Goal: Communication & Community: Answer question/provide support

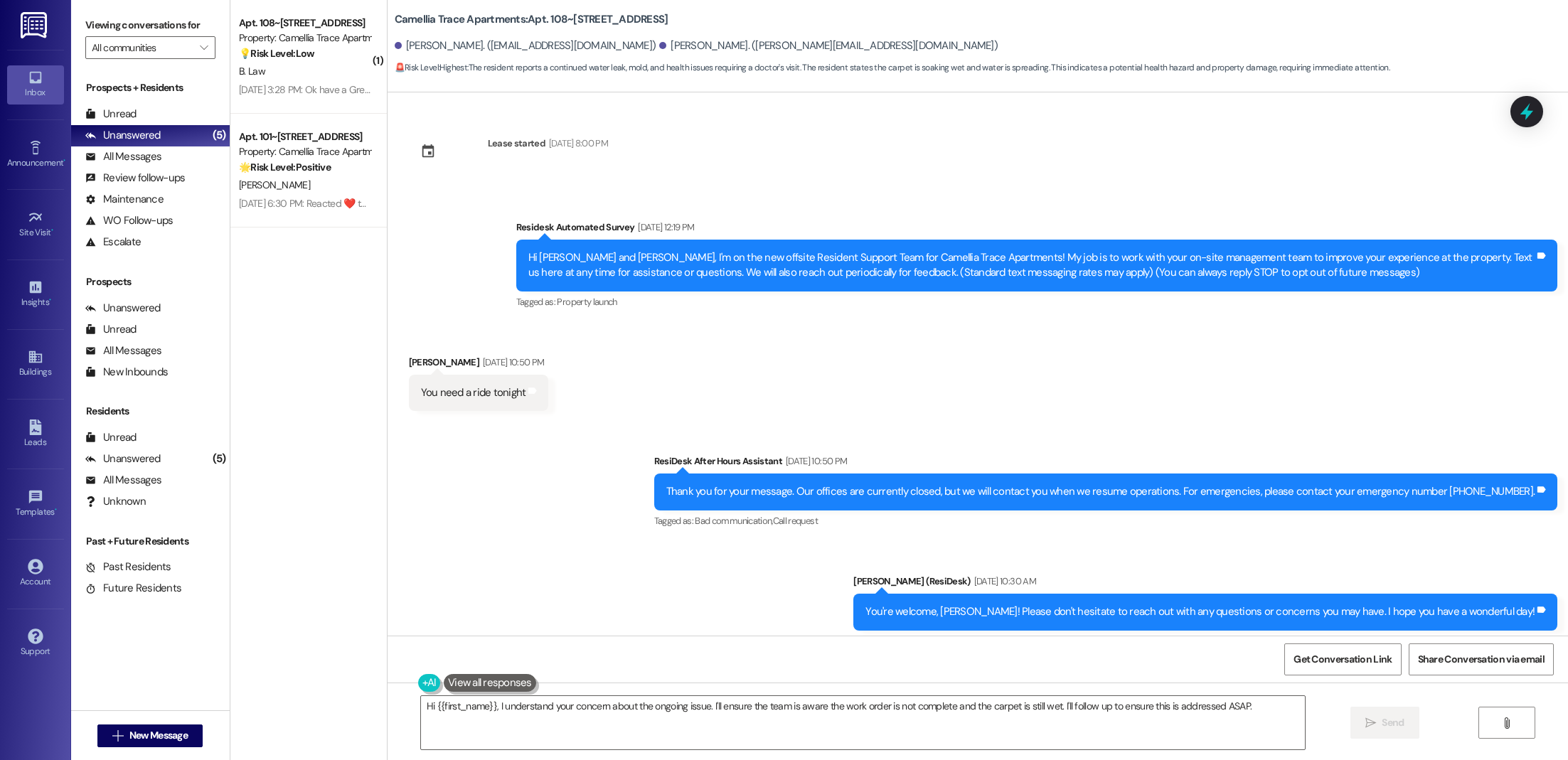
scroll to position [960, 0]
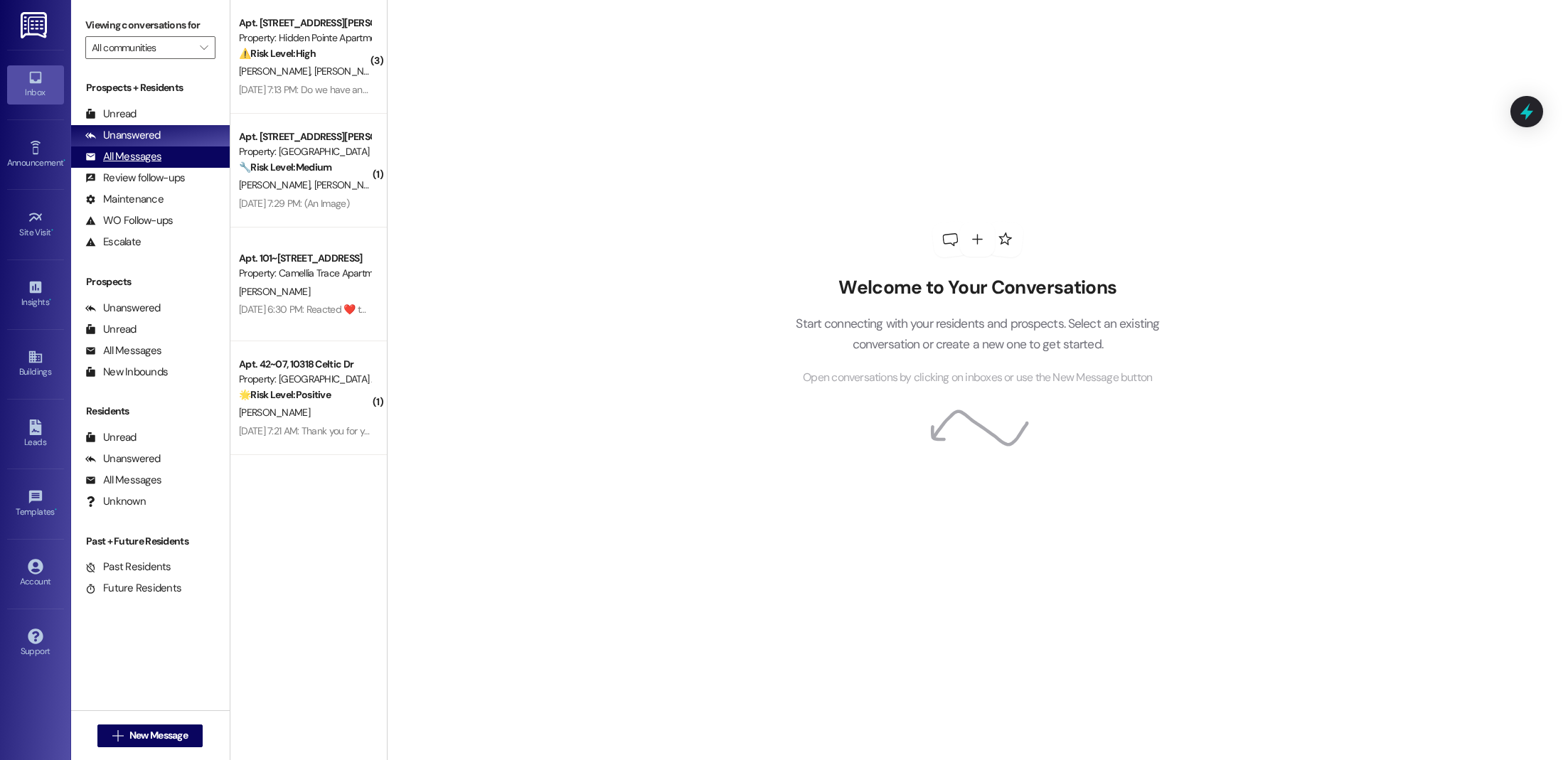
click at [155, 153] on div "All Messages" at bounding box center [123, 156] width 76 height 15
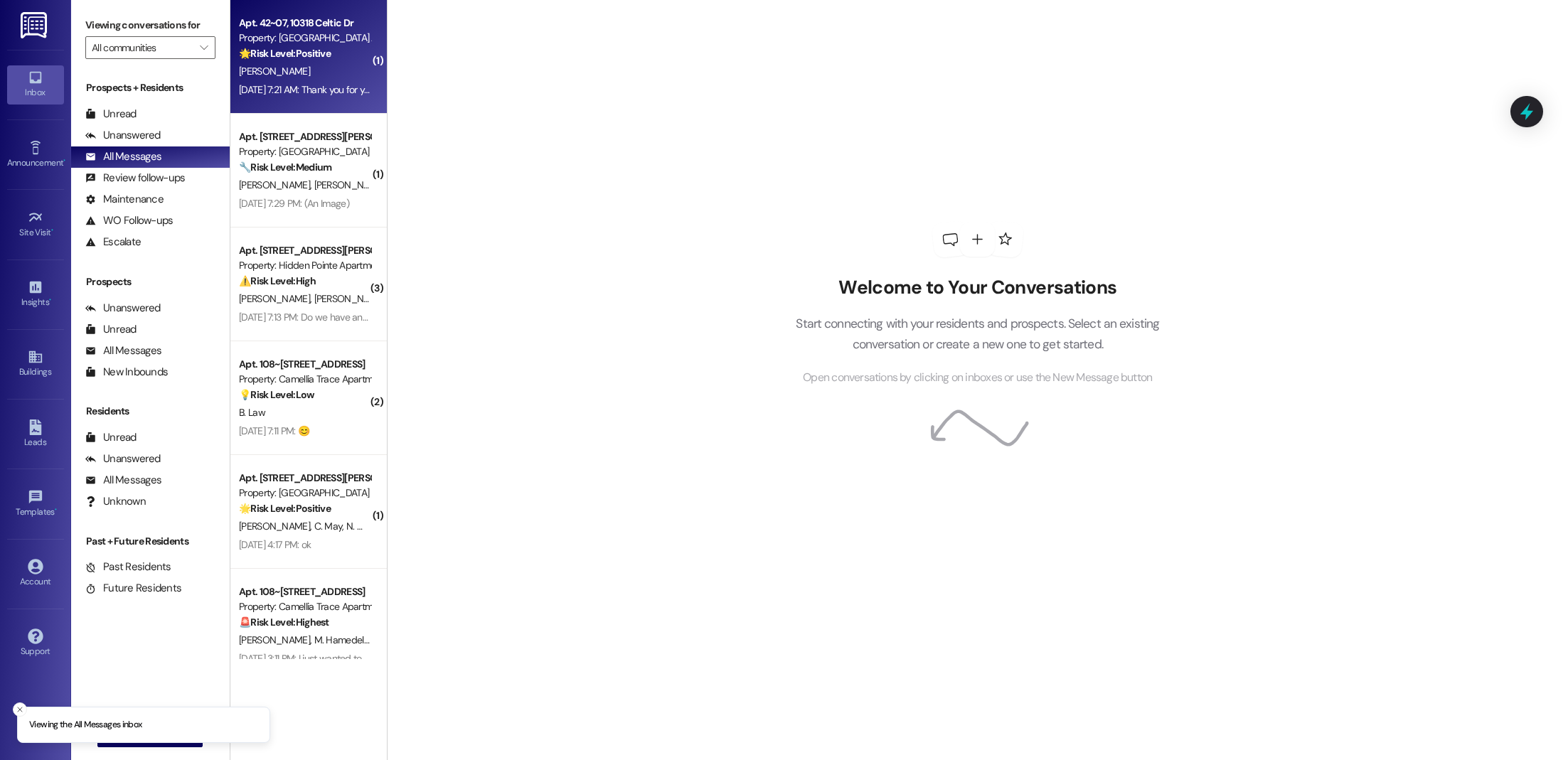
click at [293, 70] on div "[PERSON_NAME]" at bounding box center [304, 71] width 134 height 18
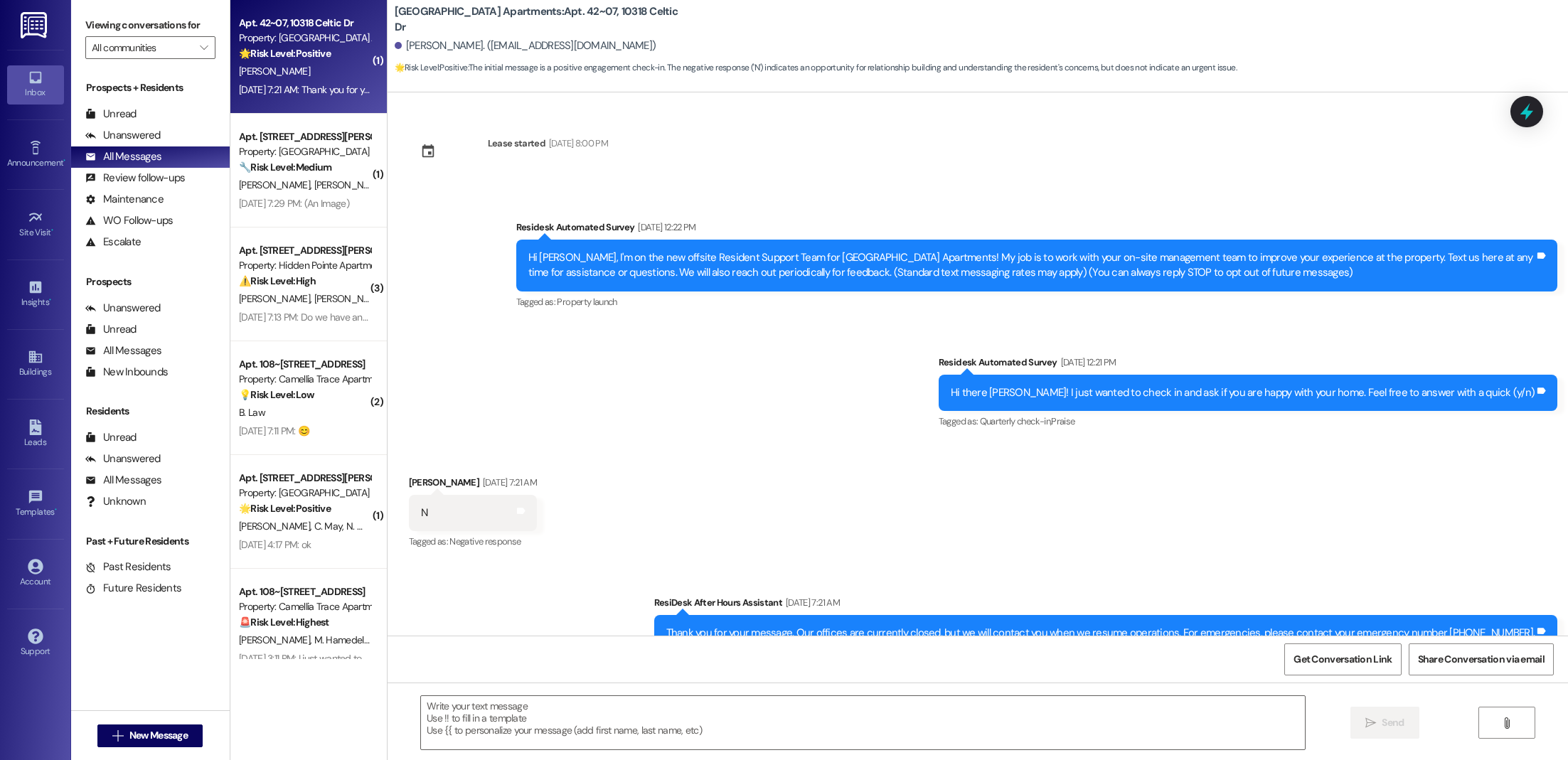
type textarea "Fetching suggested responses. Please feel free to read through the conversation…"
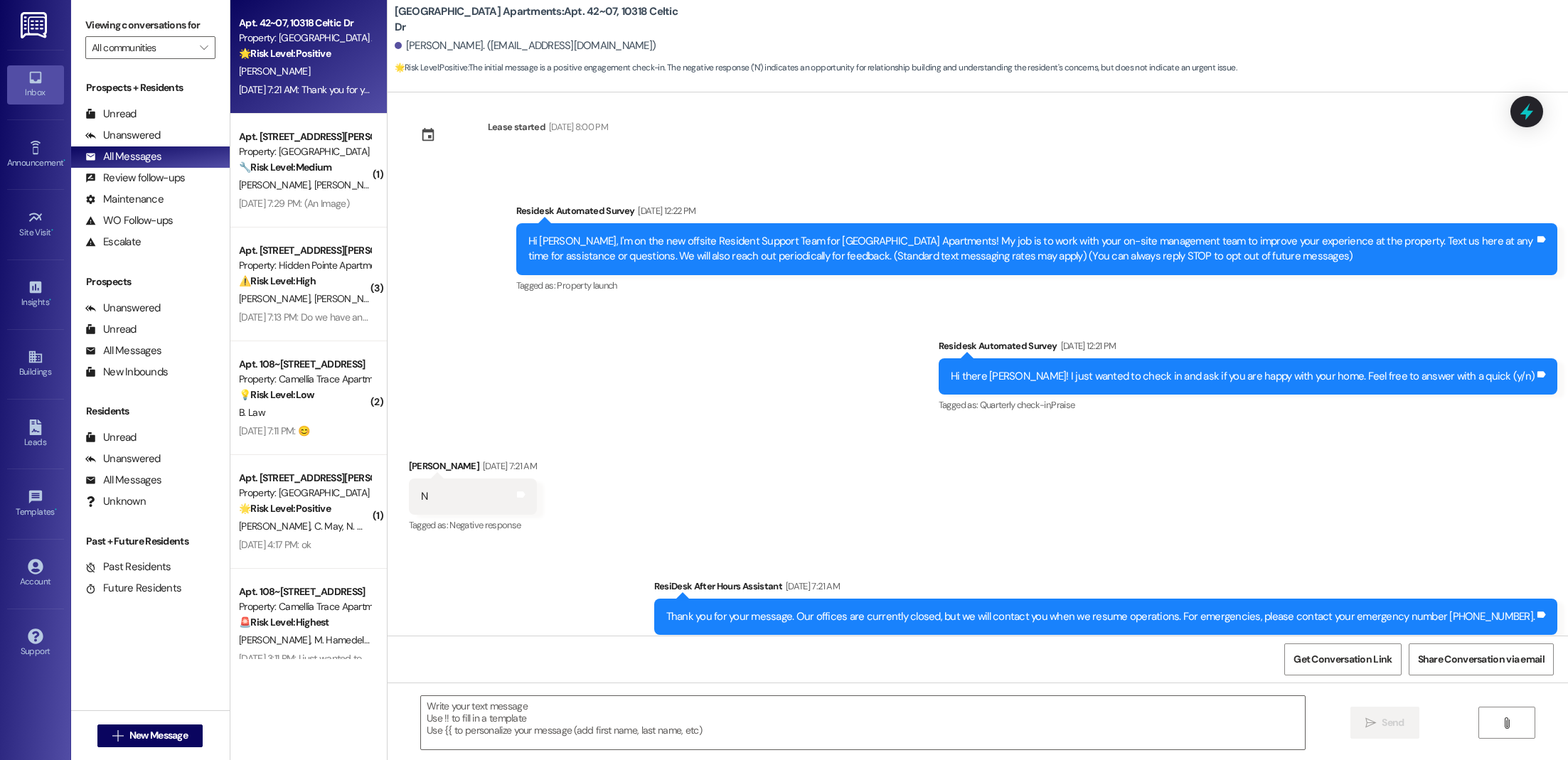
scroll to position [47, 0]
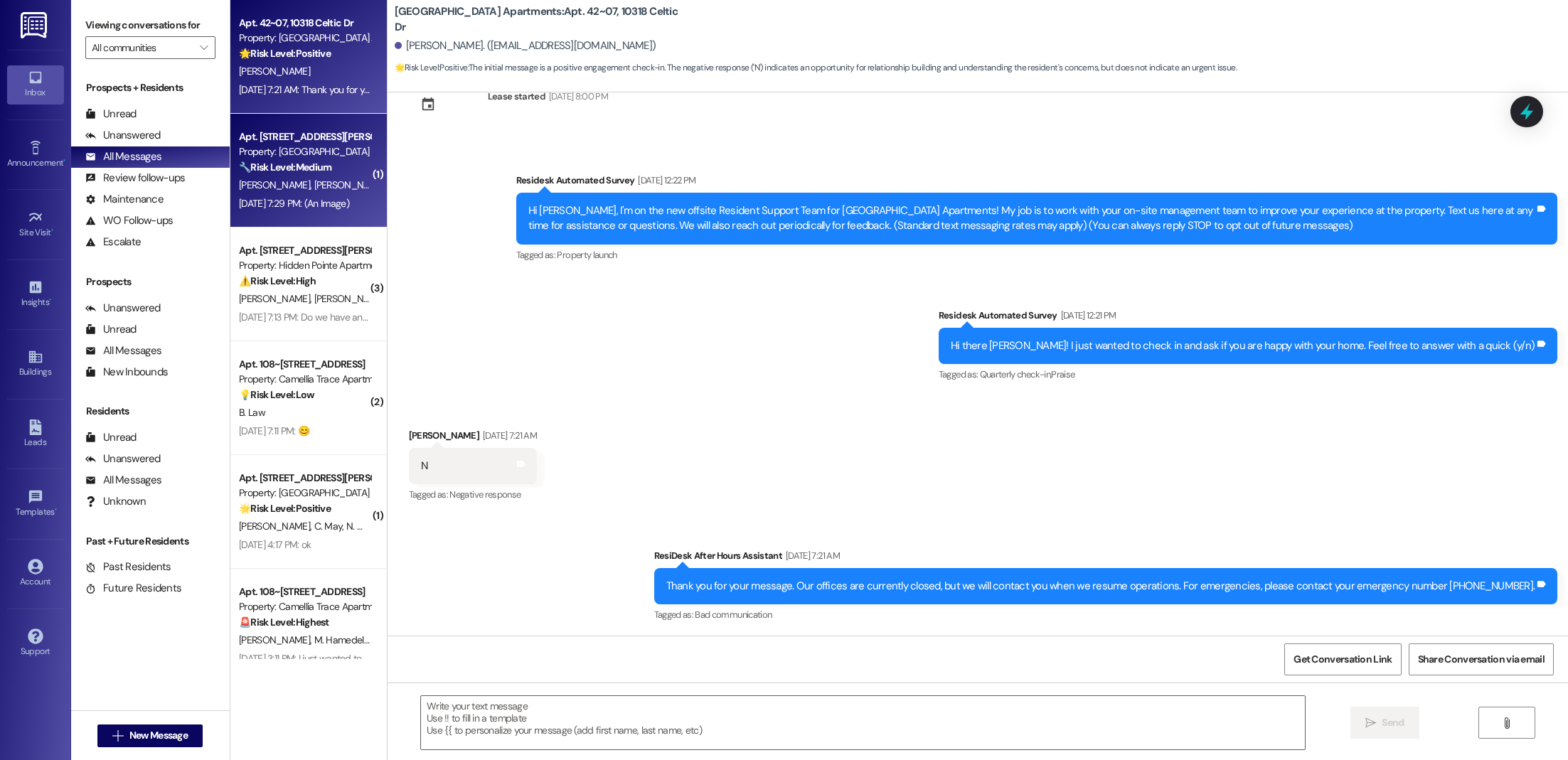
click at [277, 176] on div "[PERSON_NAME] [PERSON_NAME]" at bounding box center [304, 185] width 134 height 18
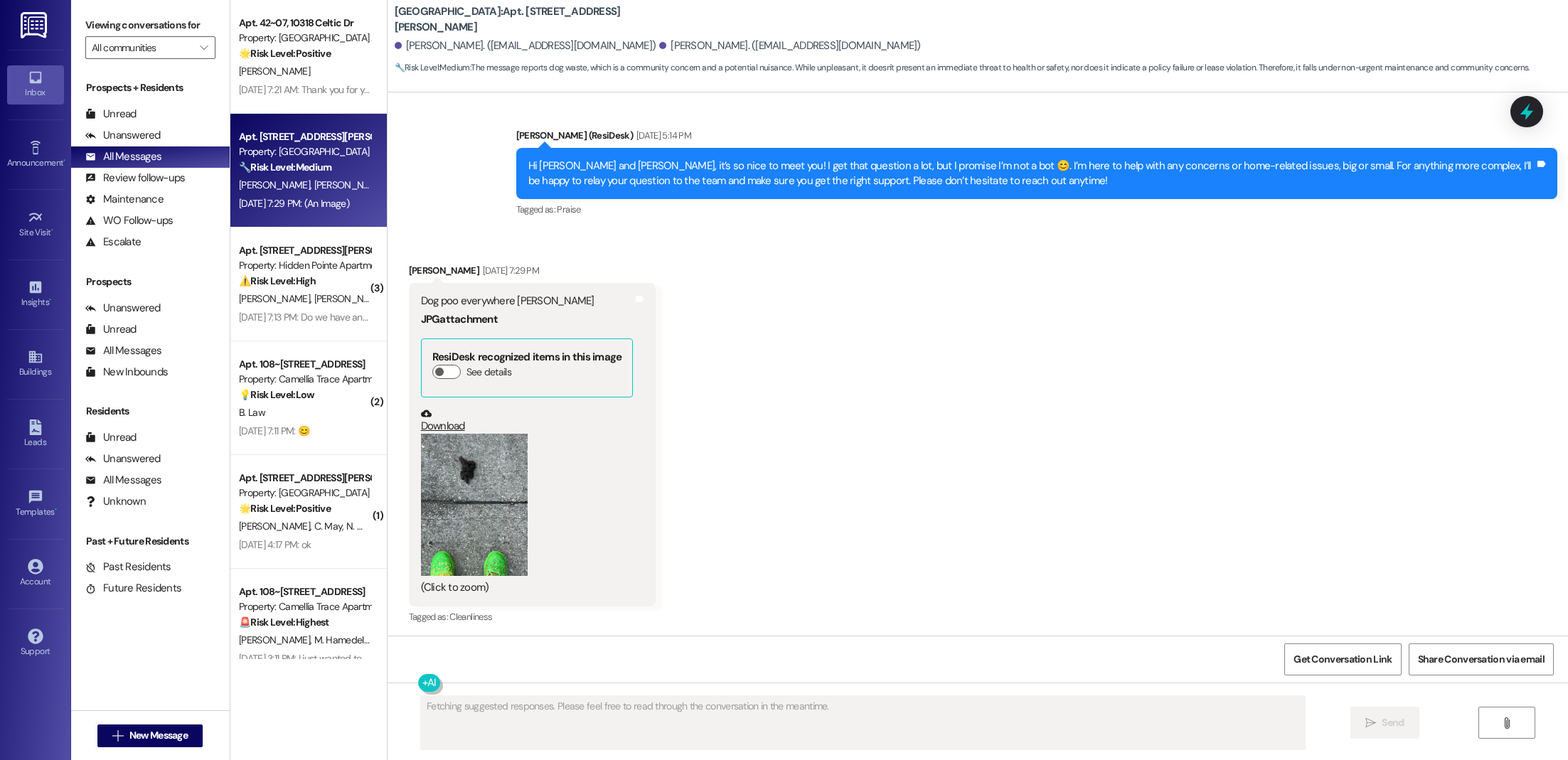
scroll to position [1117, 0]
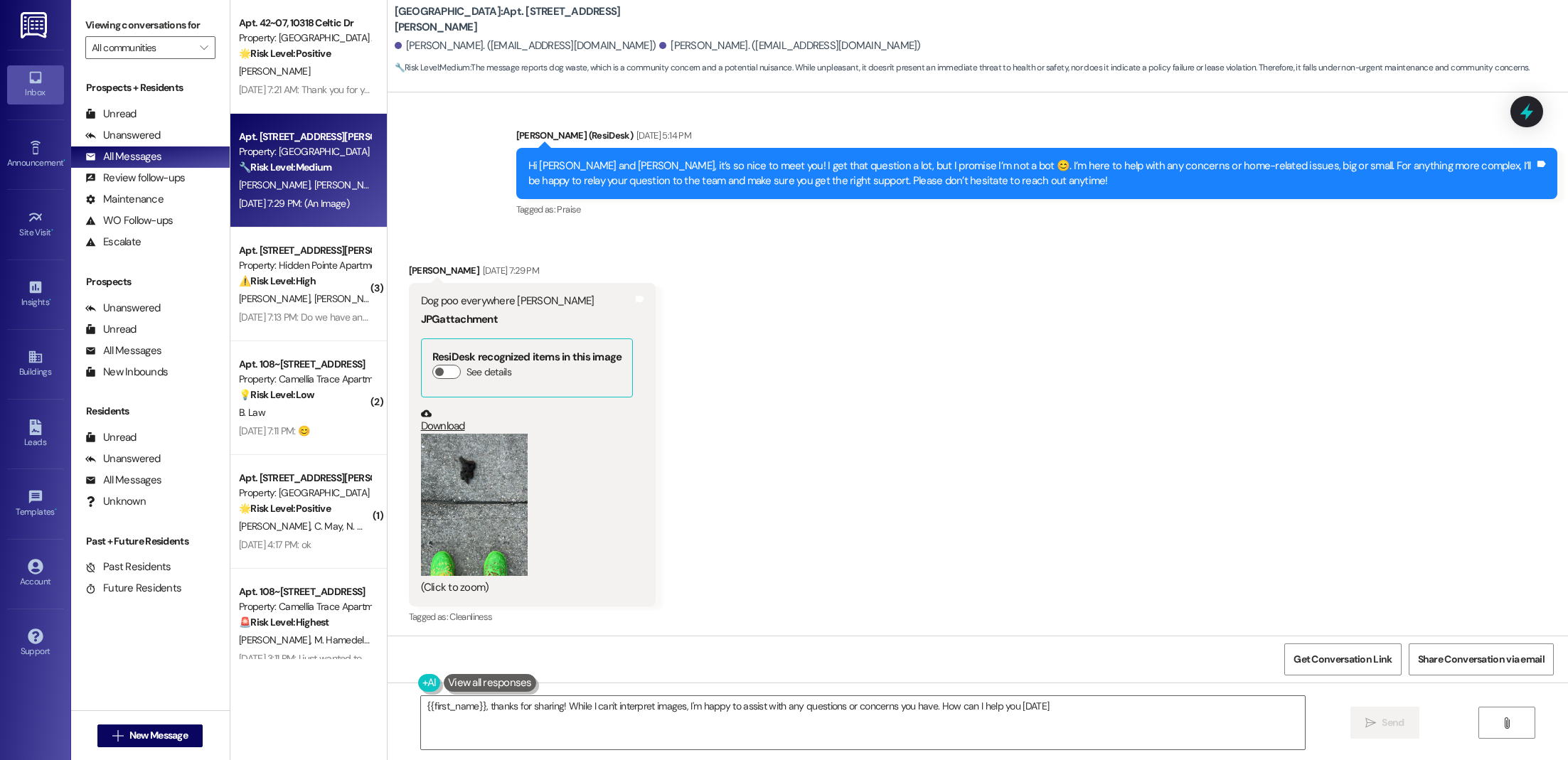
type textarea "{{first_name}}, thanks for sharing! While I can't interpret images, I'm happy t…"
click at [471, 528] on button "Zoom image" at bounding box center [475, 504] width 107 height 142
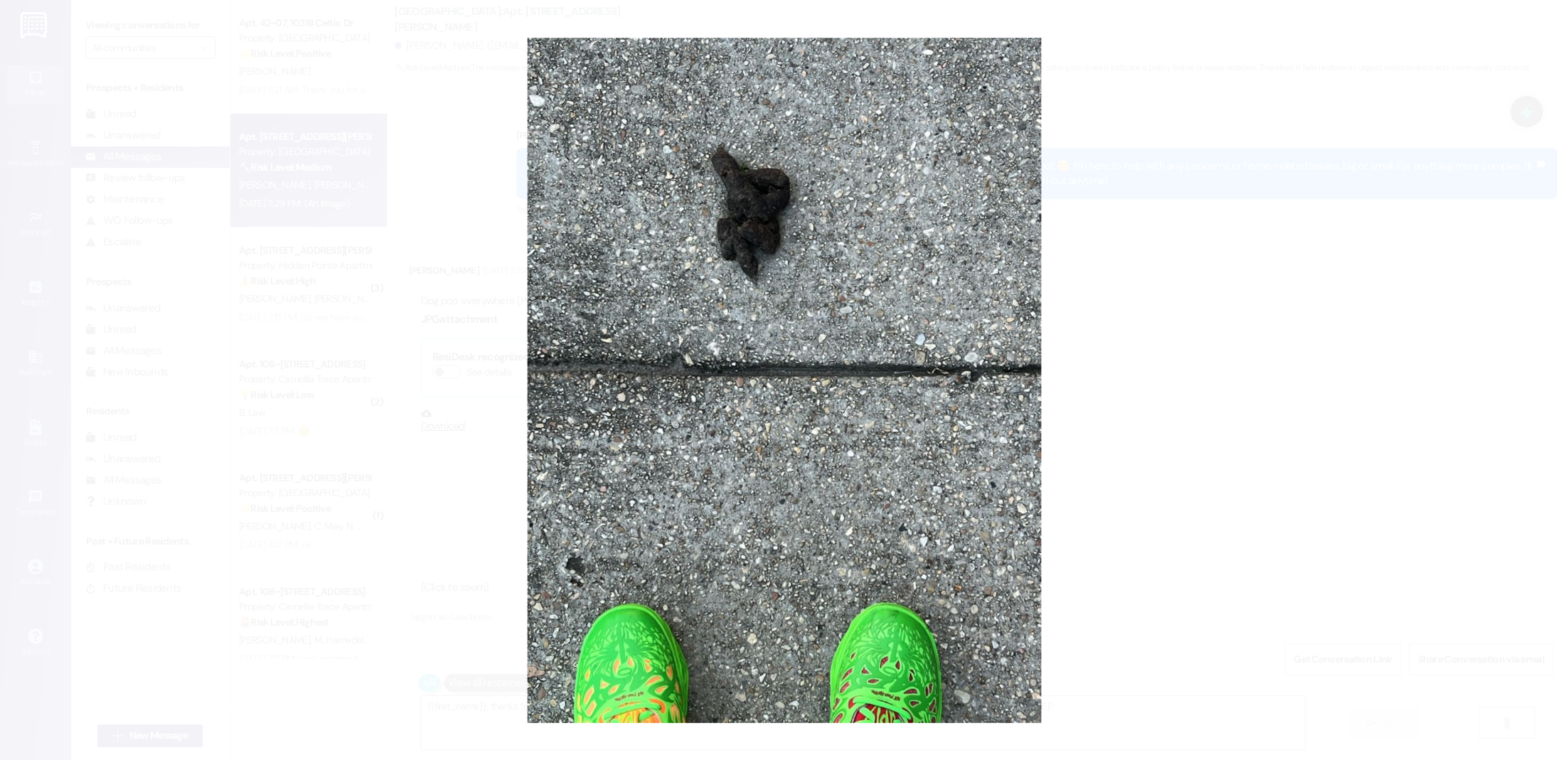
click at [1317, 337] on button "Unzoom image" at bounding box center [784, 380] width 1568 height 760
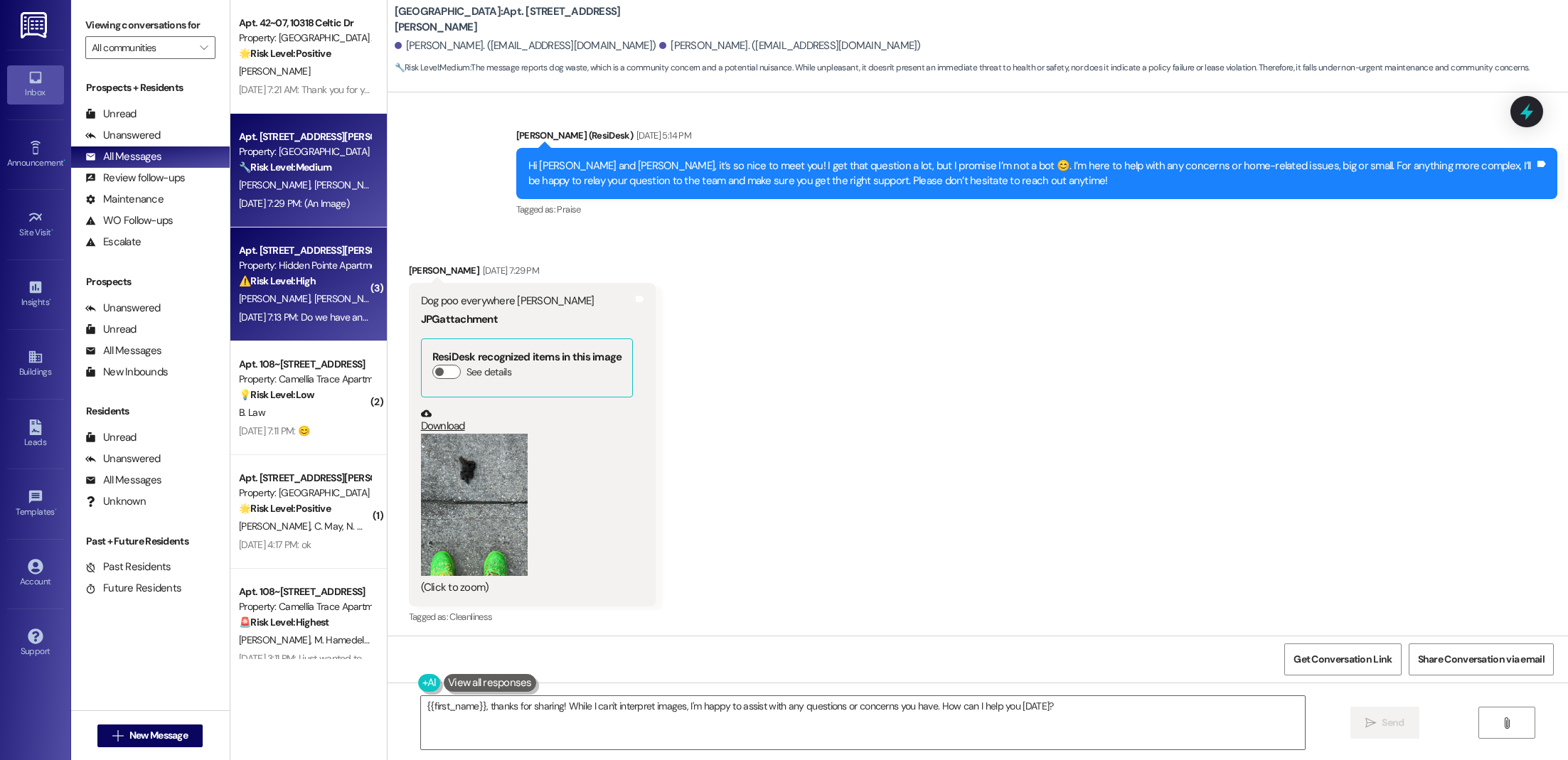
click at [350, 274] on div "⚠️ Risk Level: High The resident is reporting a continued lack of AC after it w…" at bounding box center [305, 281] width 131 height 15
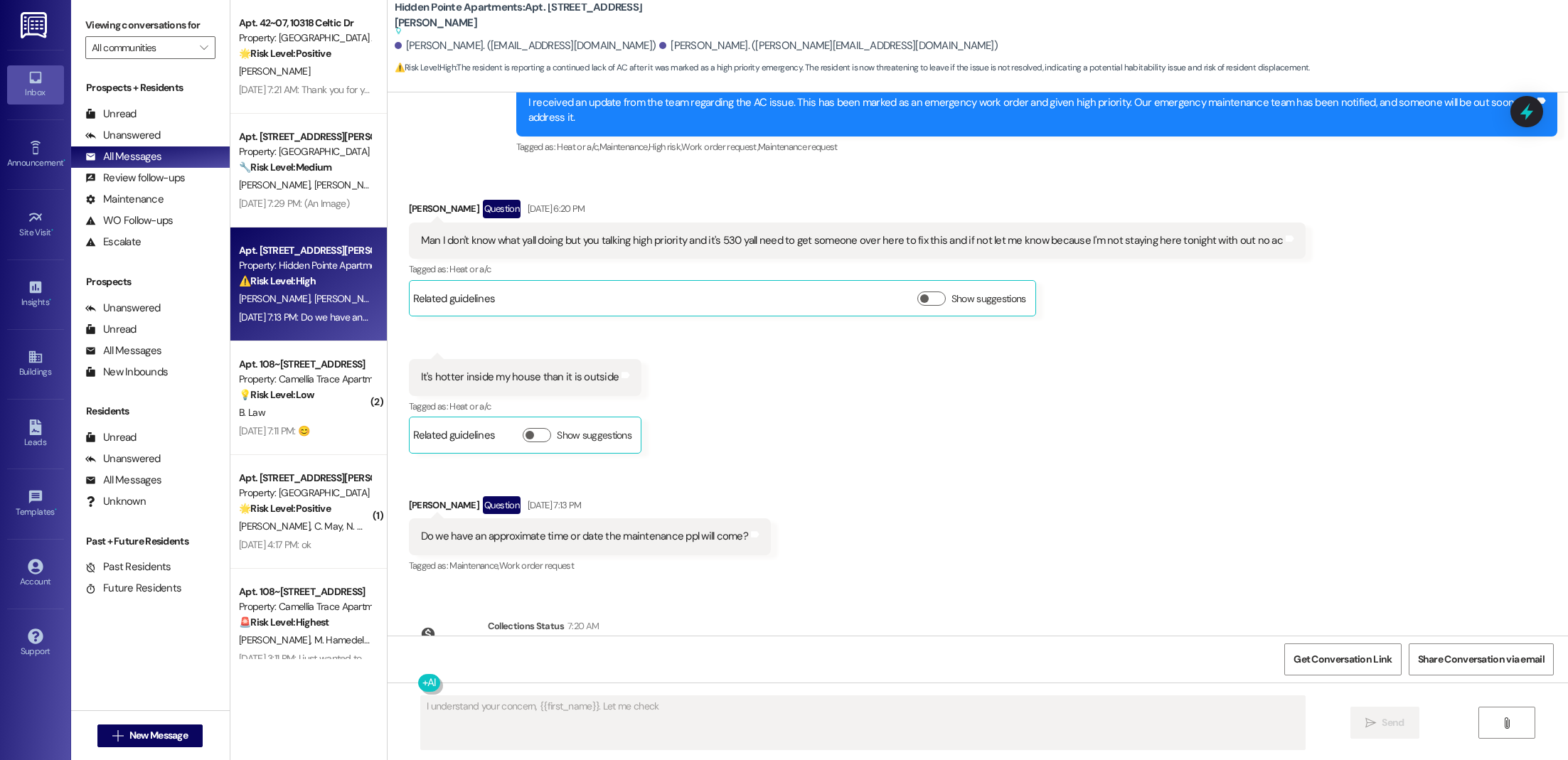
scroll to position [2448, 0]
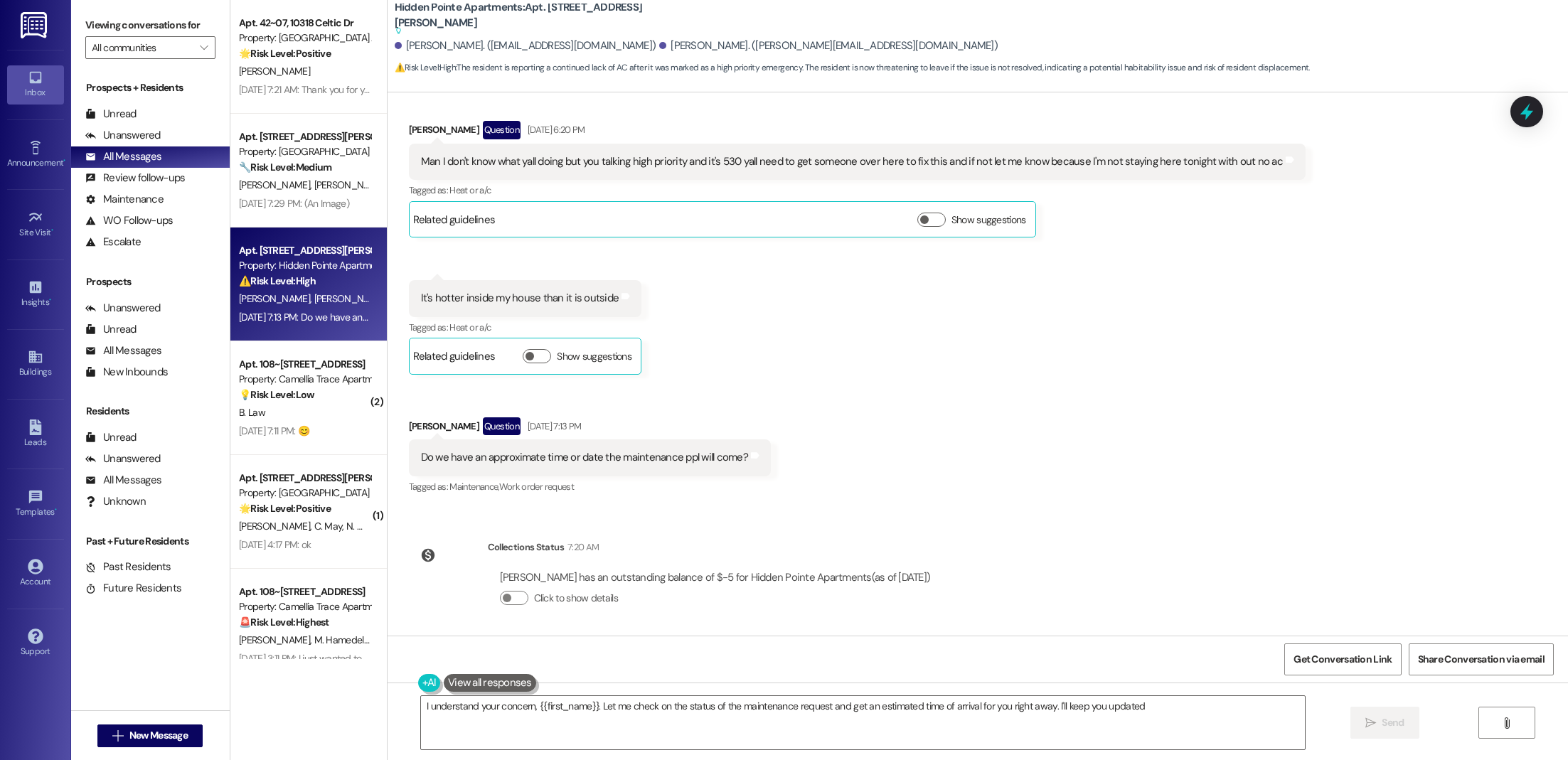
type textarea "I understand your concern, {{first_name}}. Let me check on the status of the ma…"
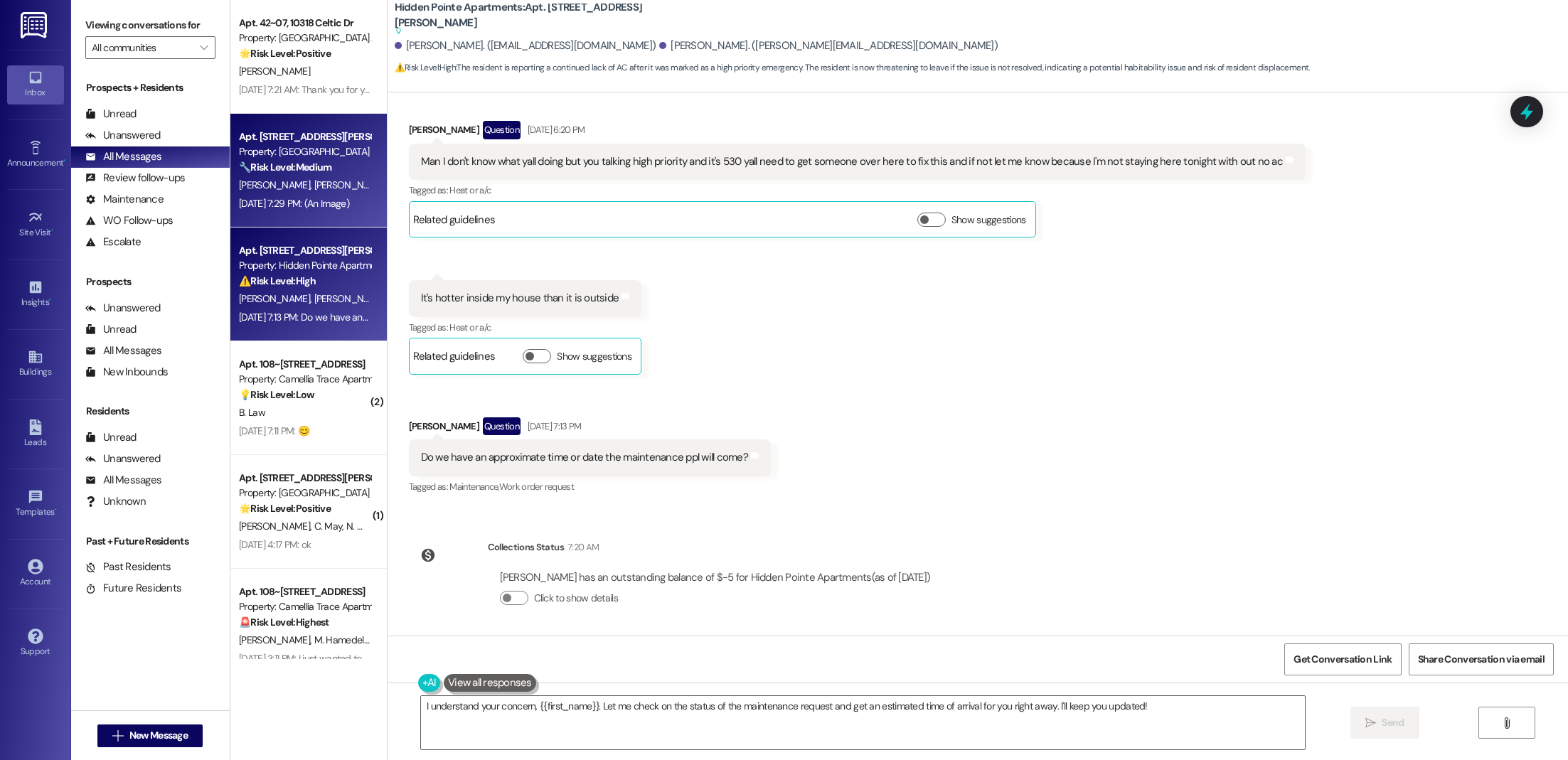
click at [301, 215] on div "Apt. [STREET_ADDRESS][PERSON_NAME] Property: [GEOGRAPHIC_DATA] Apartments 🔧 Ris…" at bounding box center [308, 171] width 157 height 114
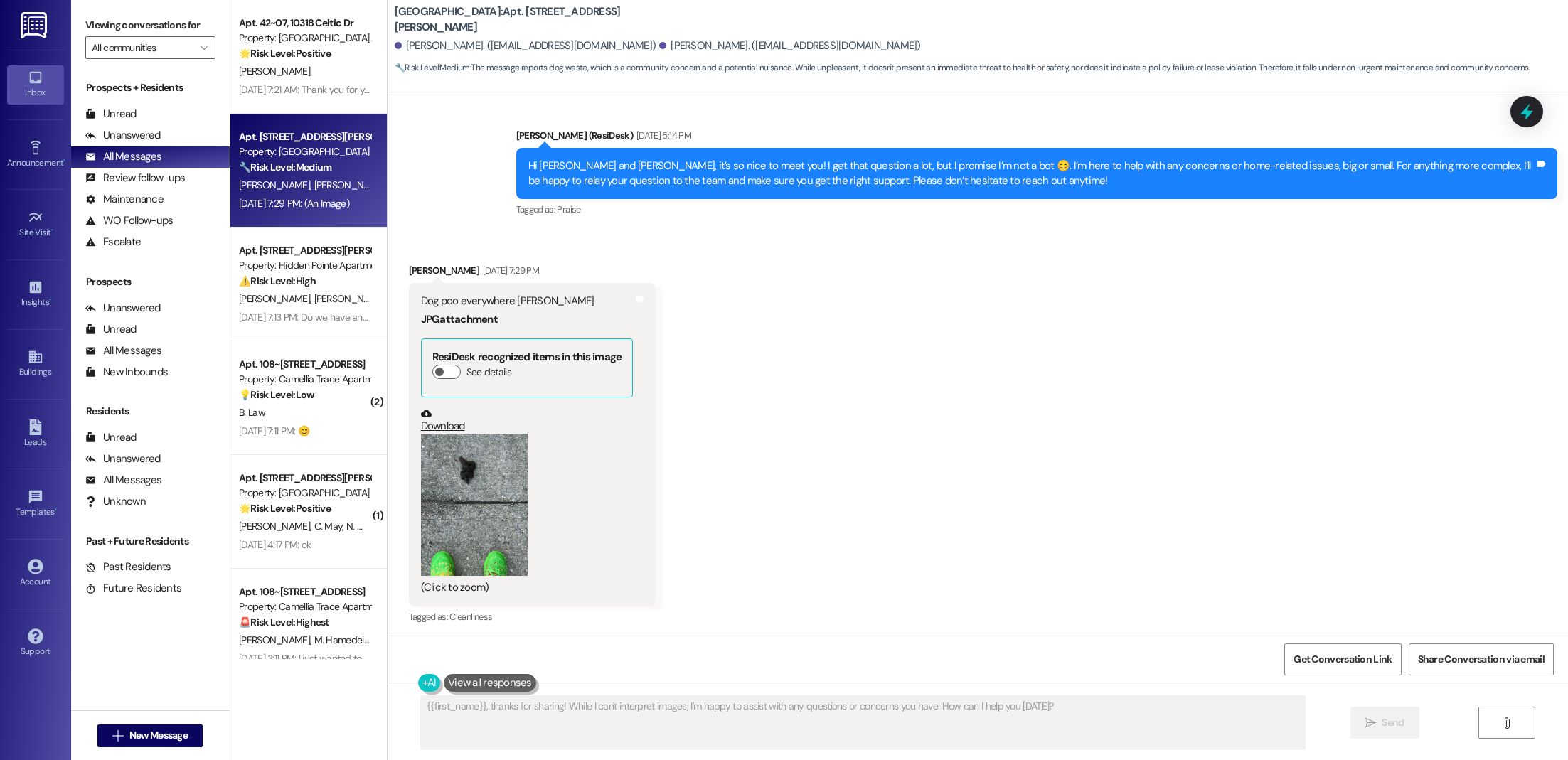
scroll to position [1075, 0]
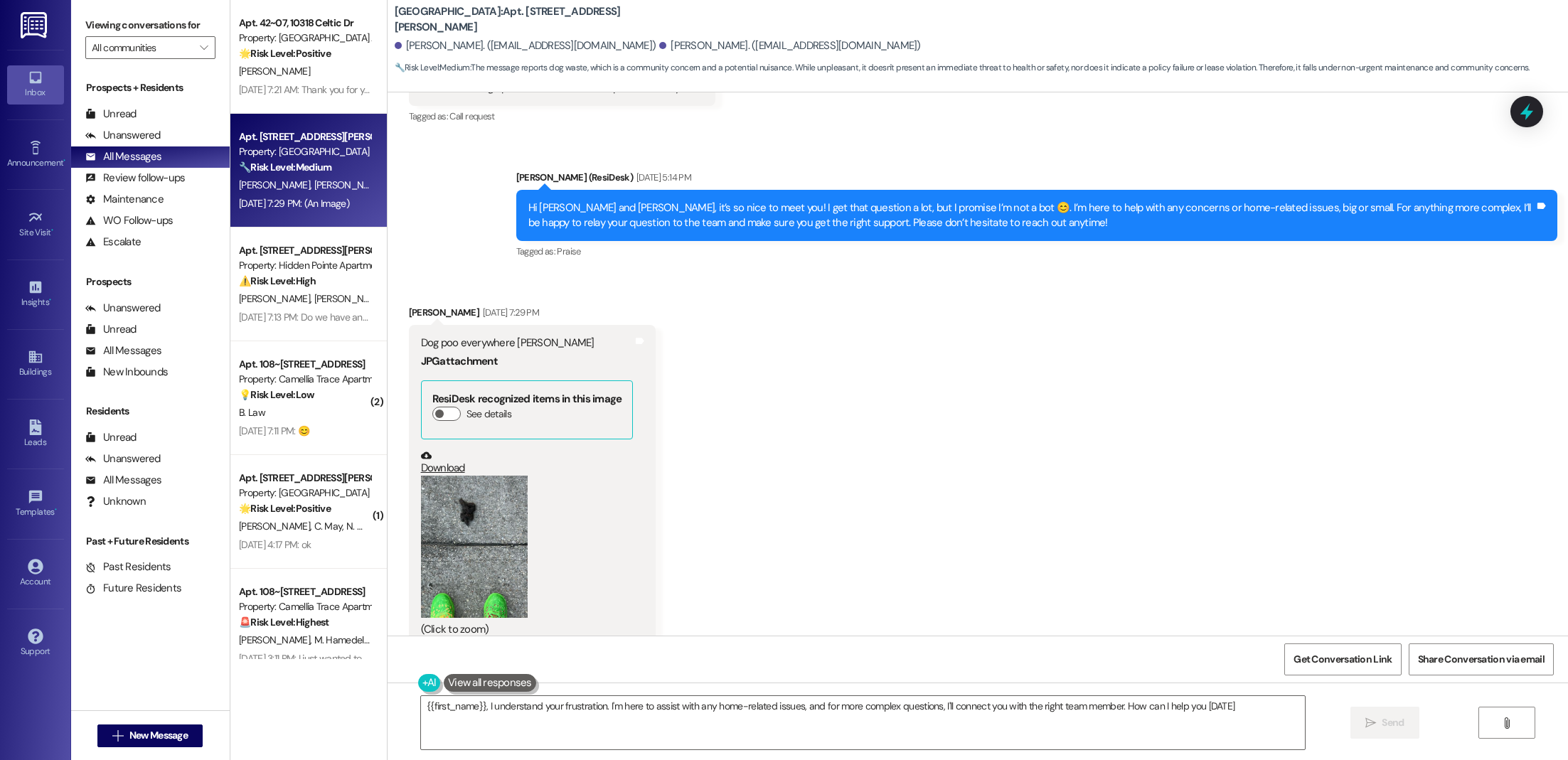
type textarea "{{first_name}}, I understand your frustration. I'm here to assist with any home…"
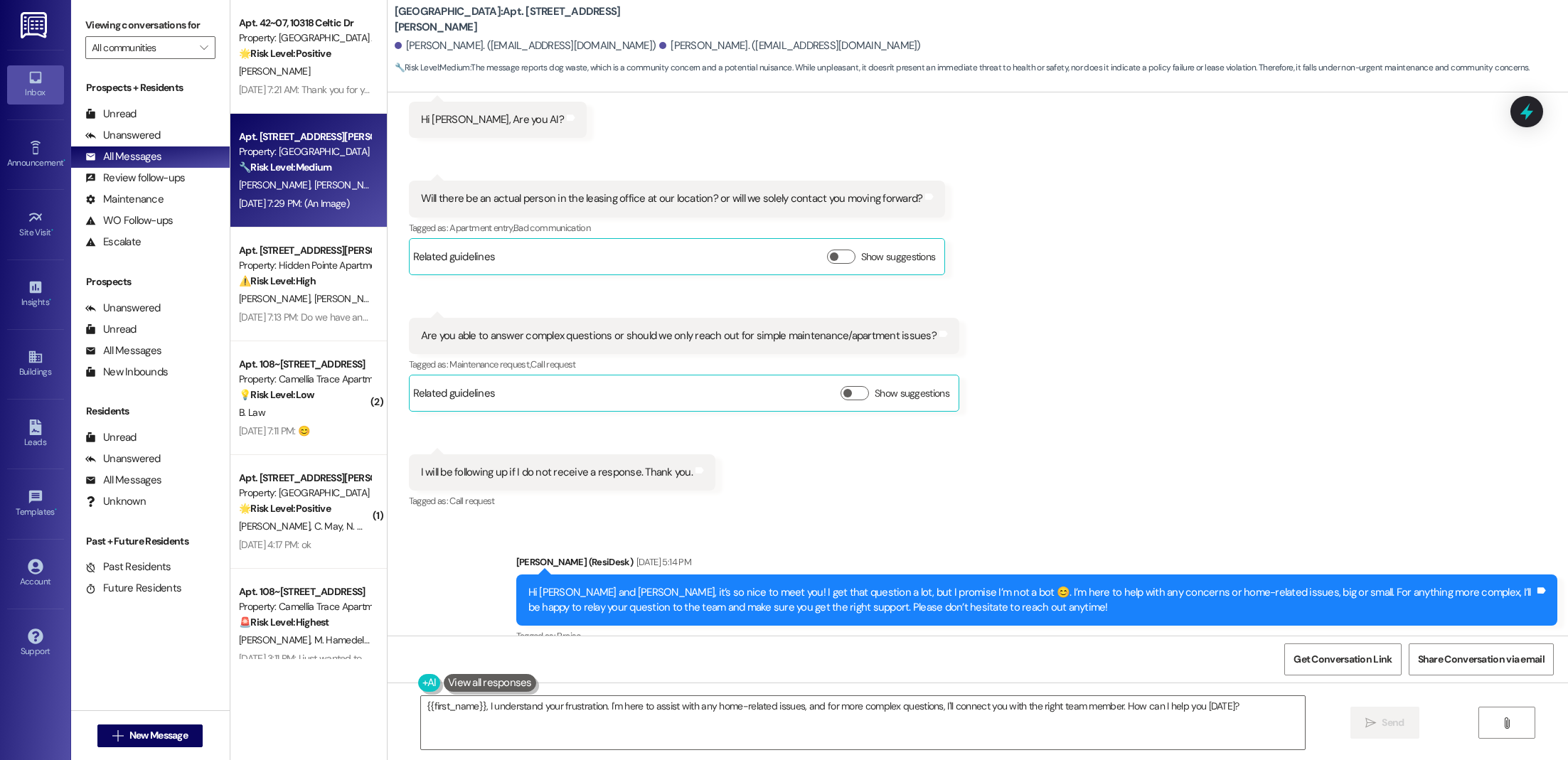
scroll to position [693, 0]
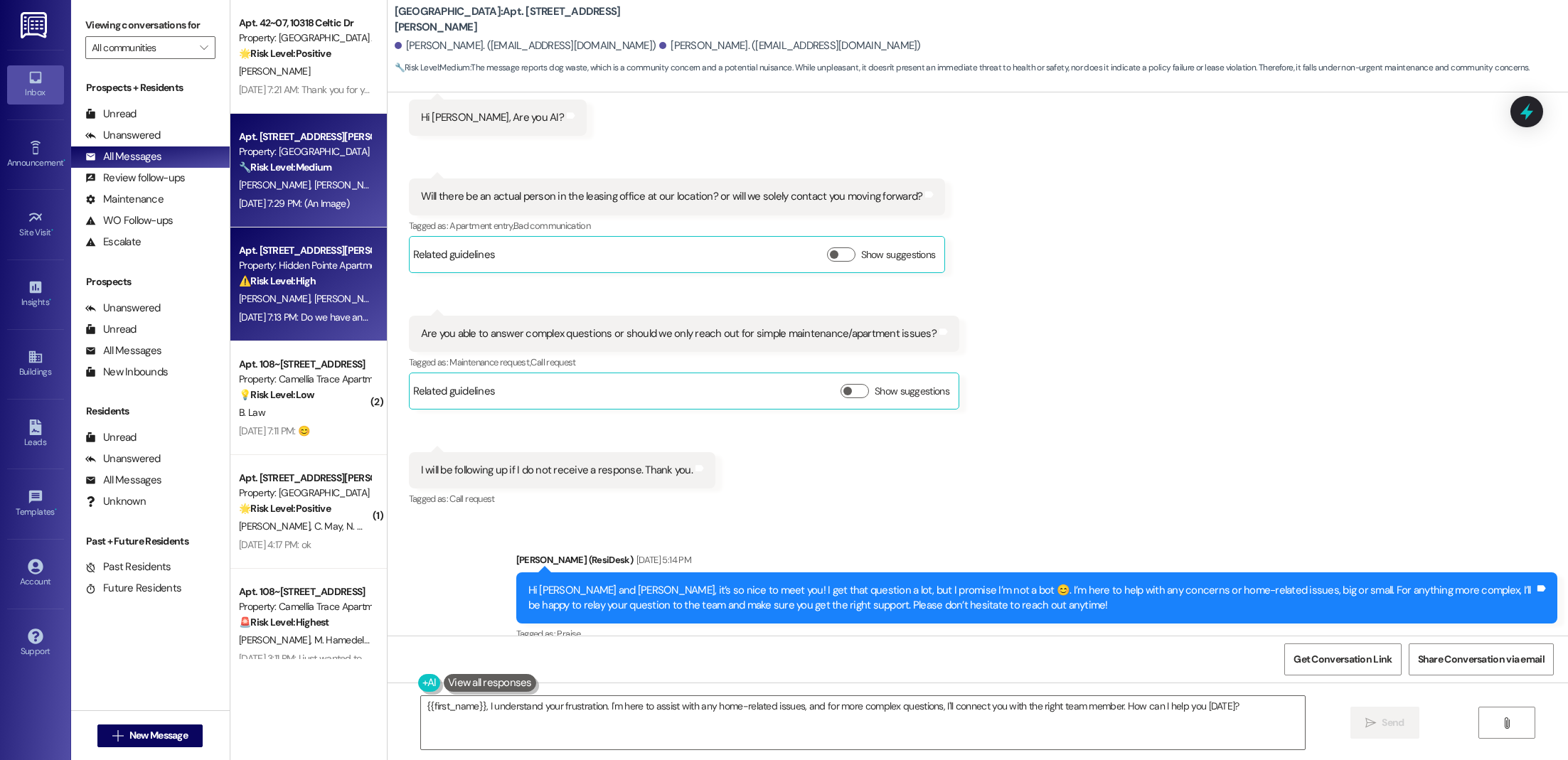
click at [255, 263] on div "Property: Hidden Pointe Apartments" at bounding box center [305, 265] width 131 height 15
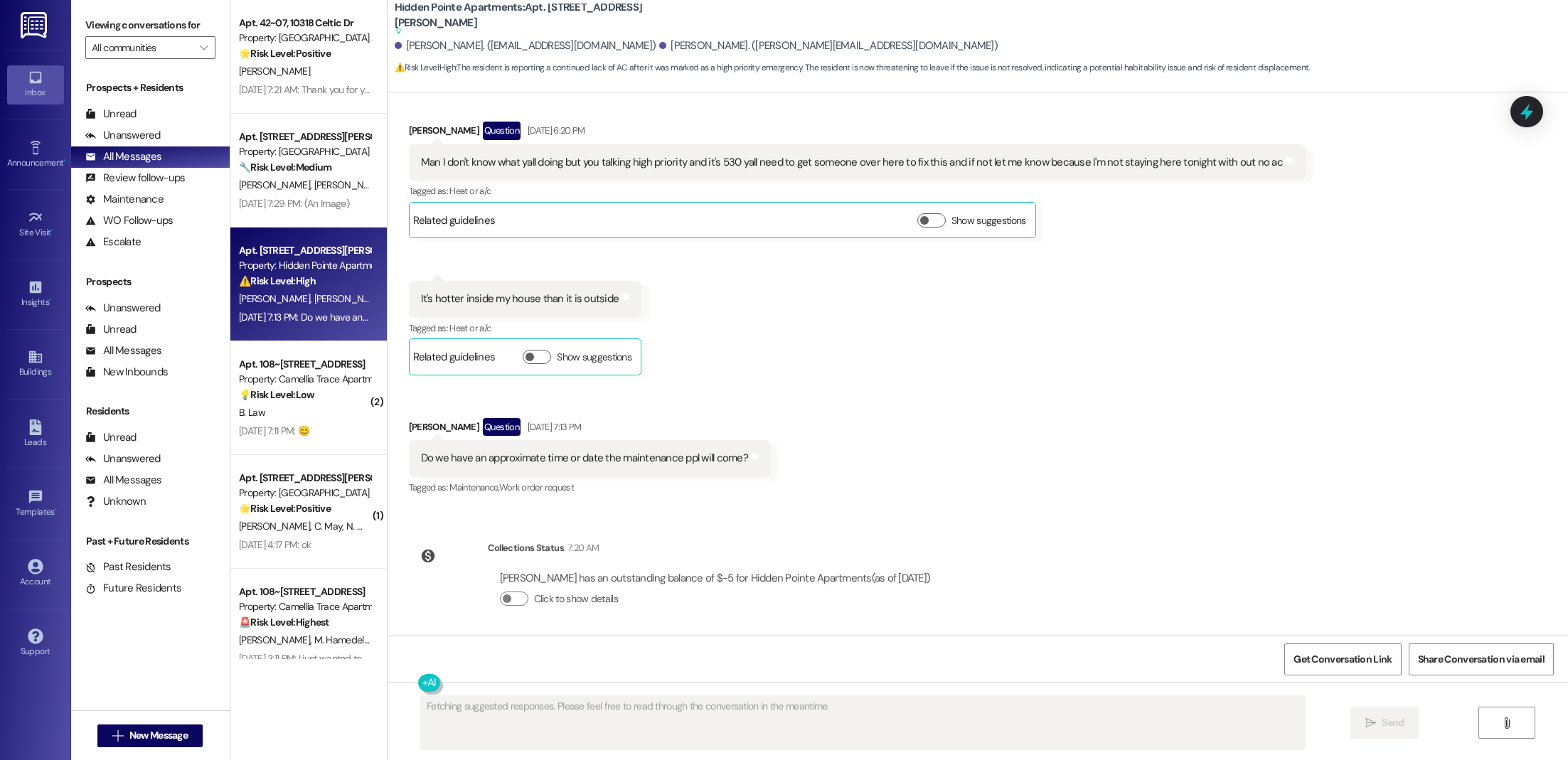
scroll to position [2448, 0]
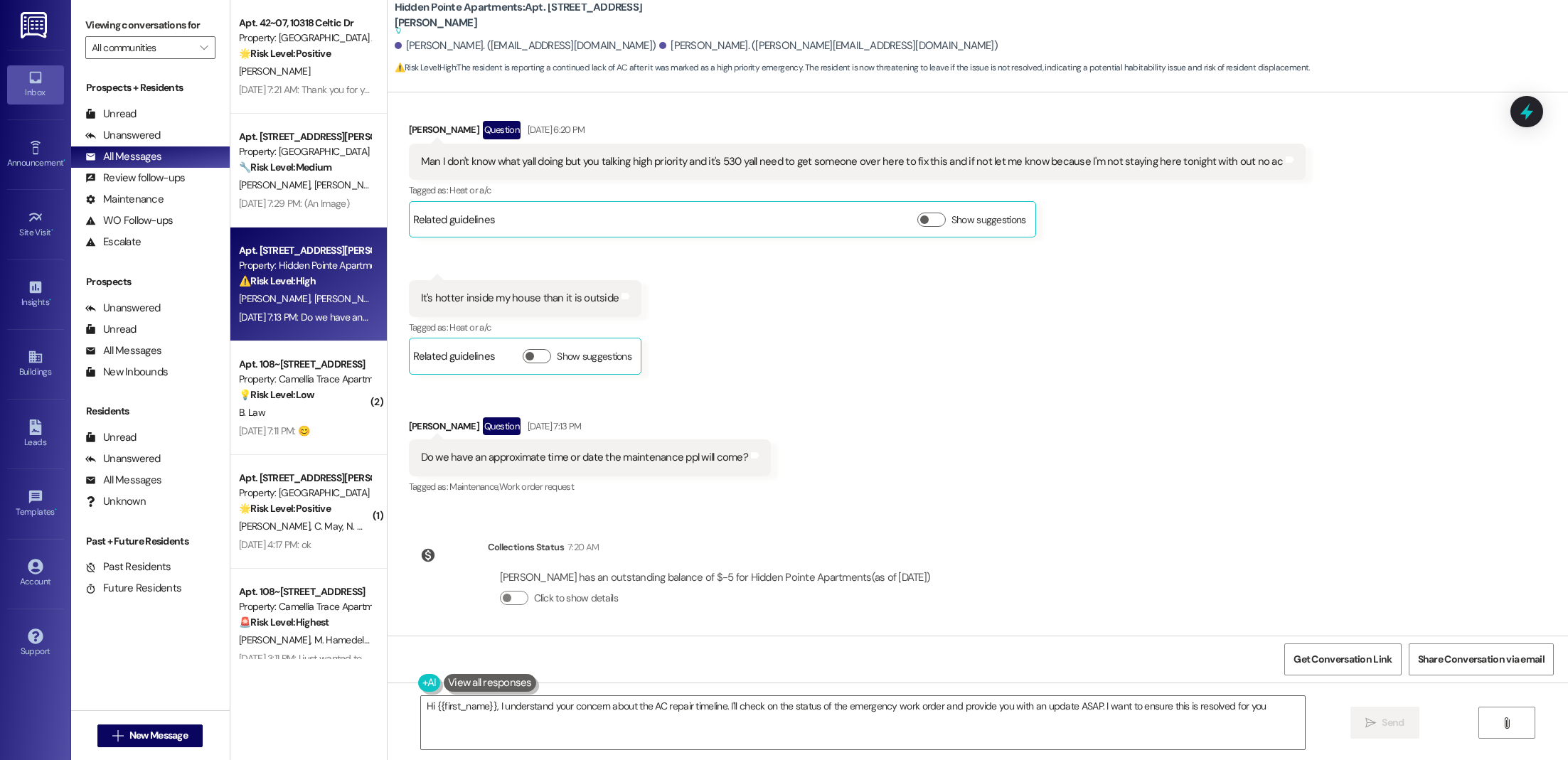
type textarea "Hi {{first_name}}, I understand your concern about the AC repair timeline. I'll…"
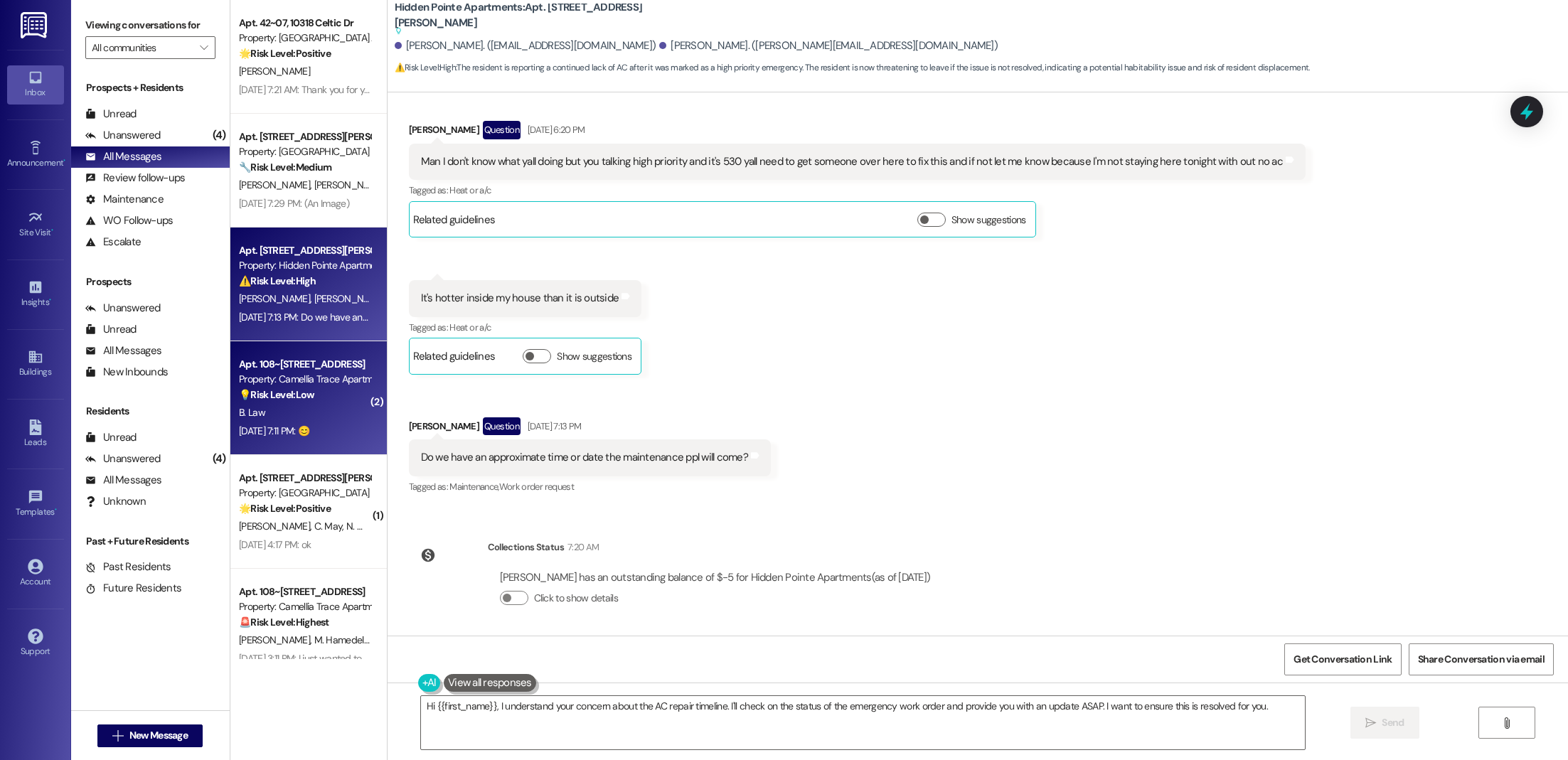
click at [272, 384] on div "Property: Camellia Trace Apartments" at bounding box center [305, 379] width 131 height 15
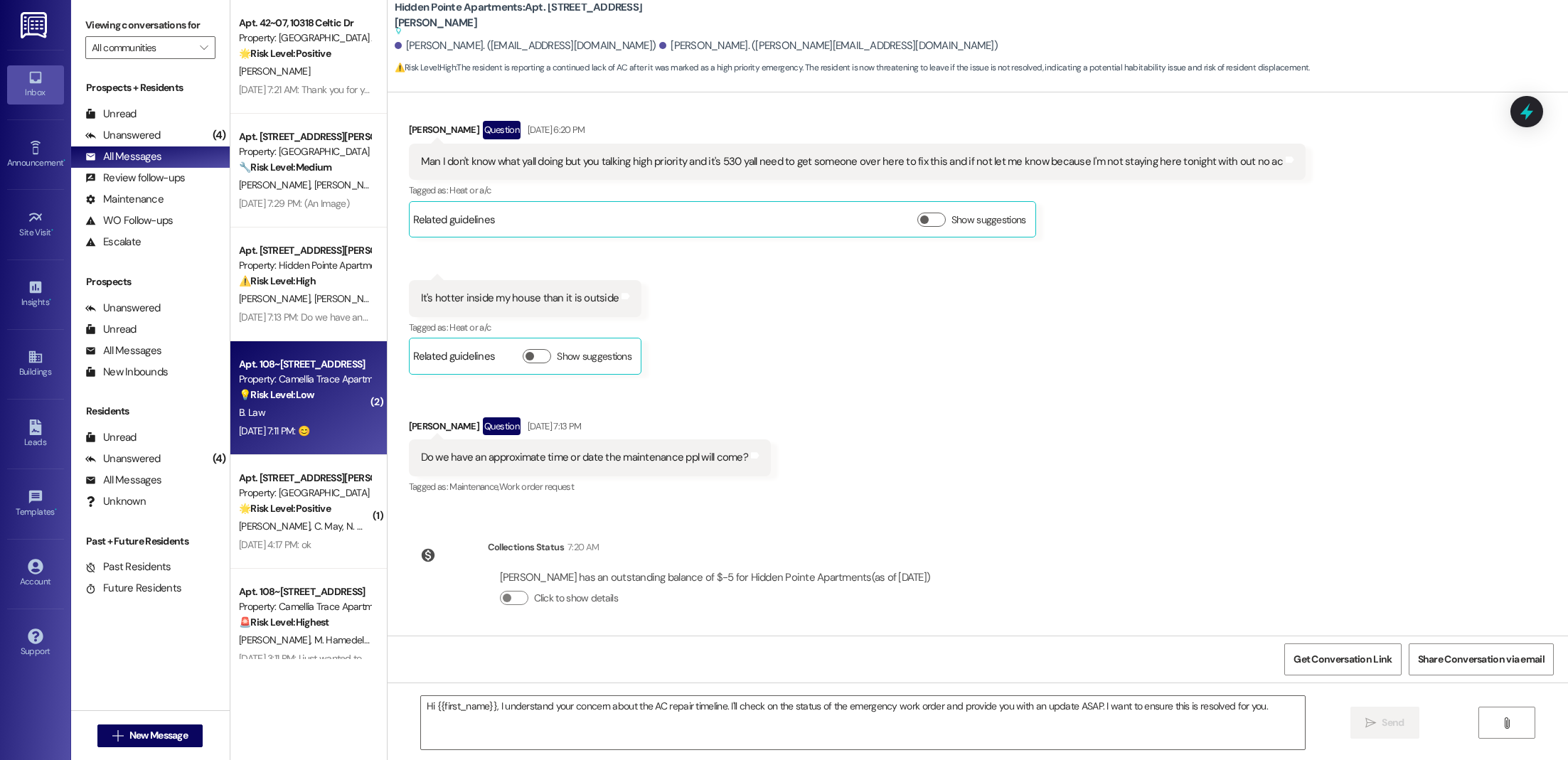
type textarea "Fetching suggested responses. Please feel free to read through the conversation…"
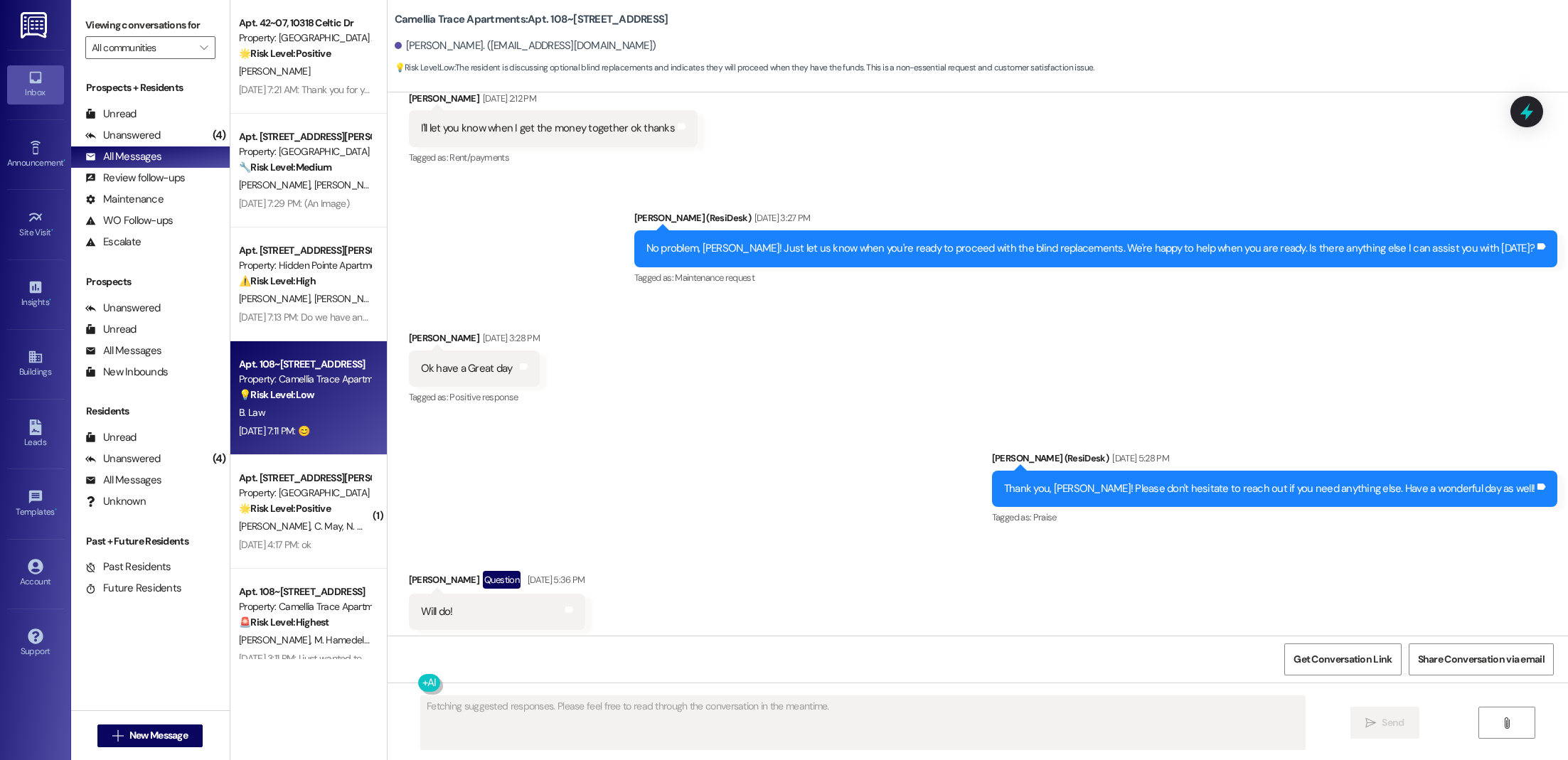
scroll to position [9023, 0]
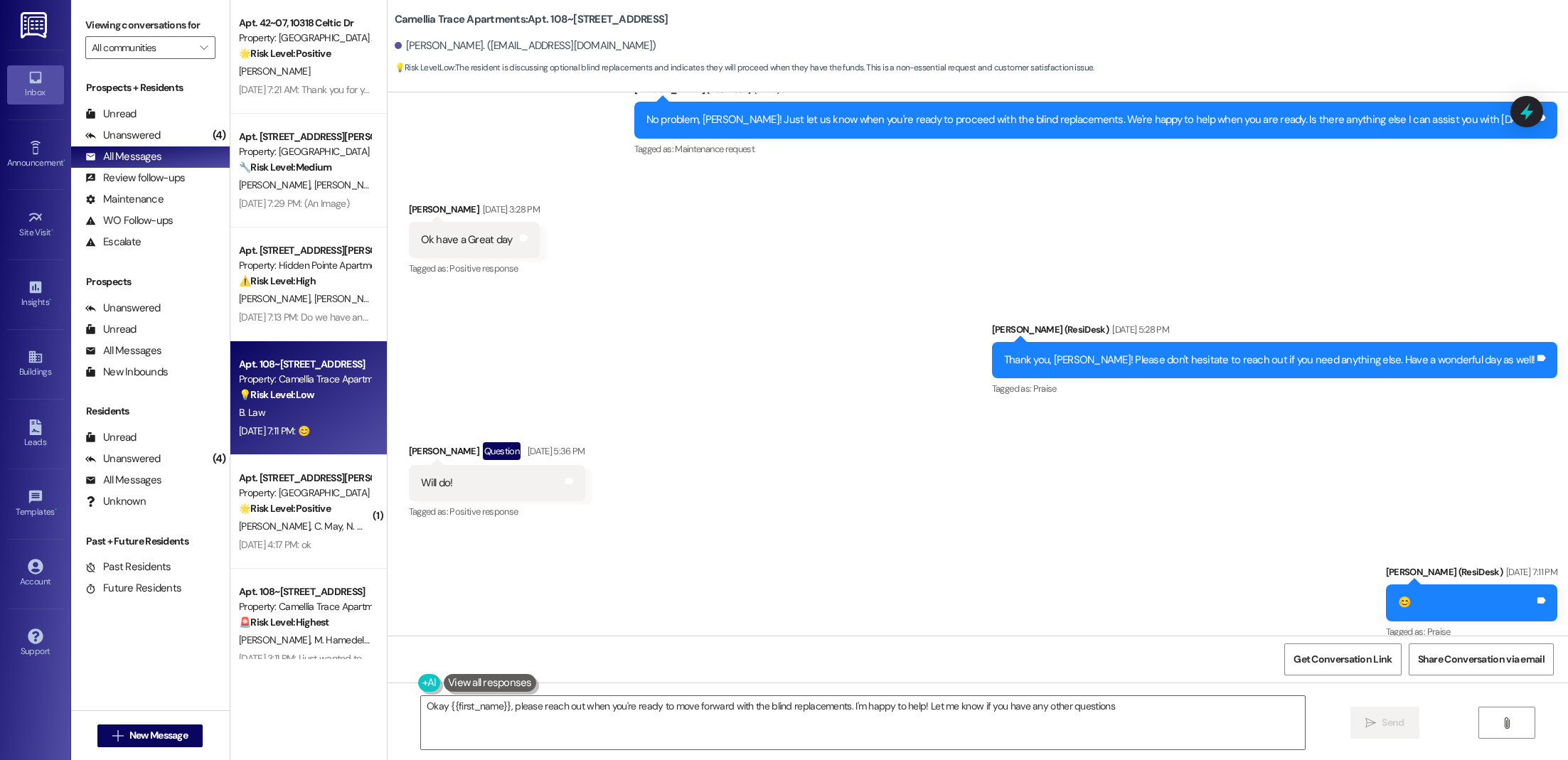
type textarea "Okay {{first_name}}, please reach out when you're ready to move forward with th…"
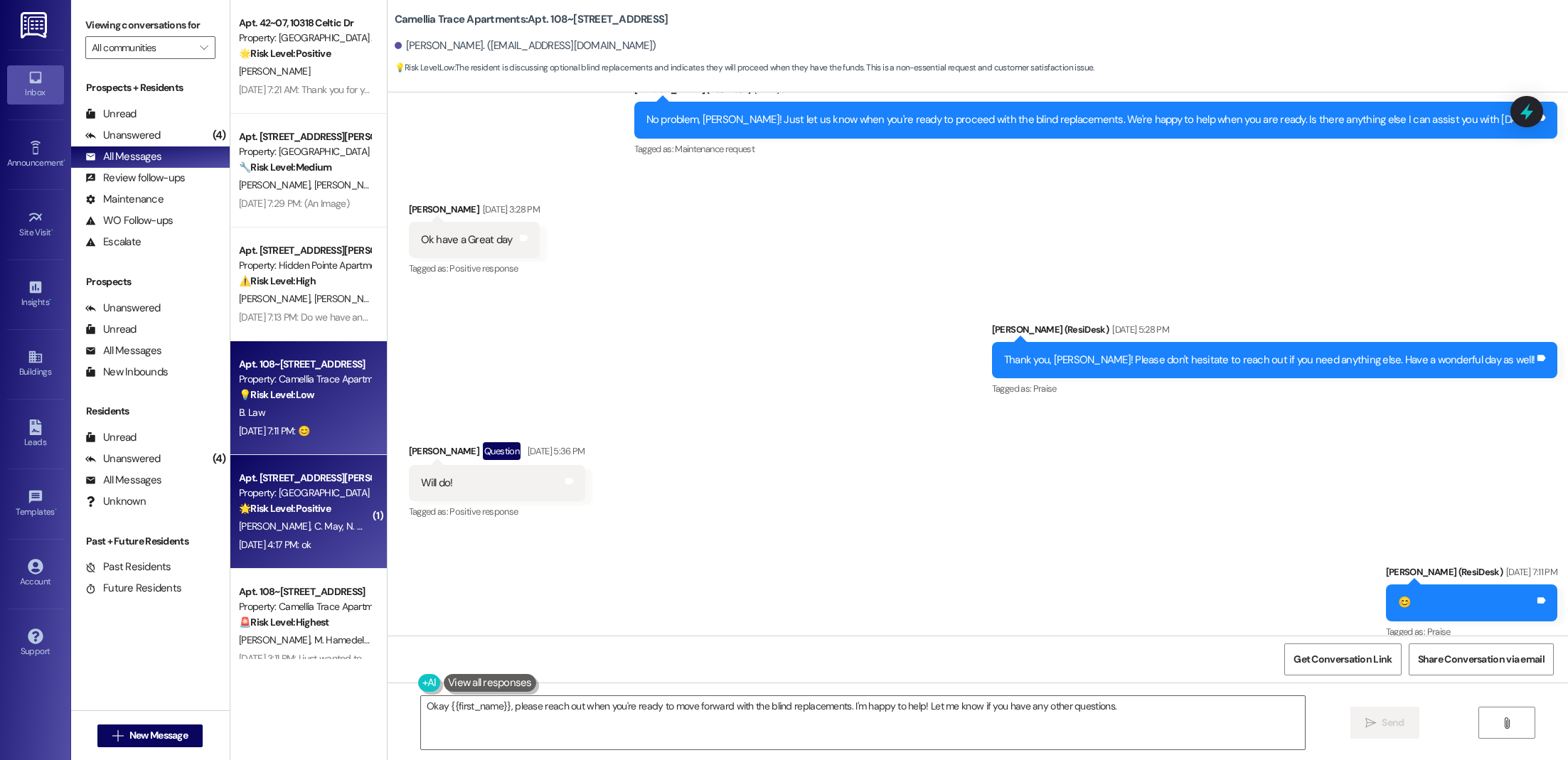
scroll to position [54, 0]
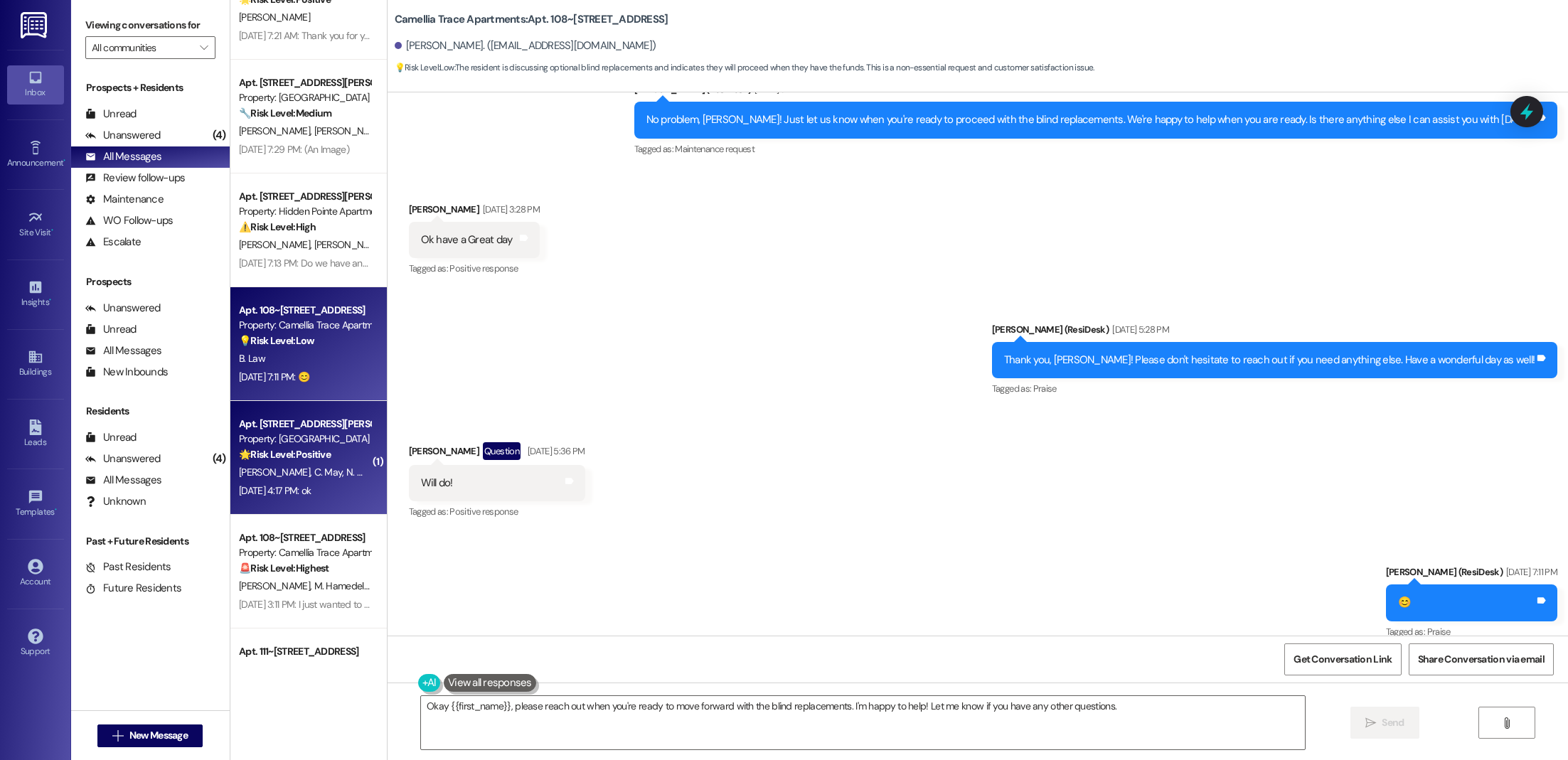
click at [314, 472] on span "C. May" at bounding box center [329, 472] width 32 height 13
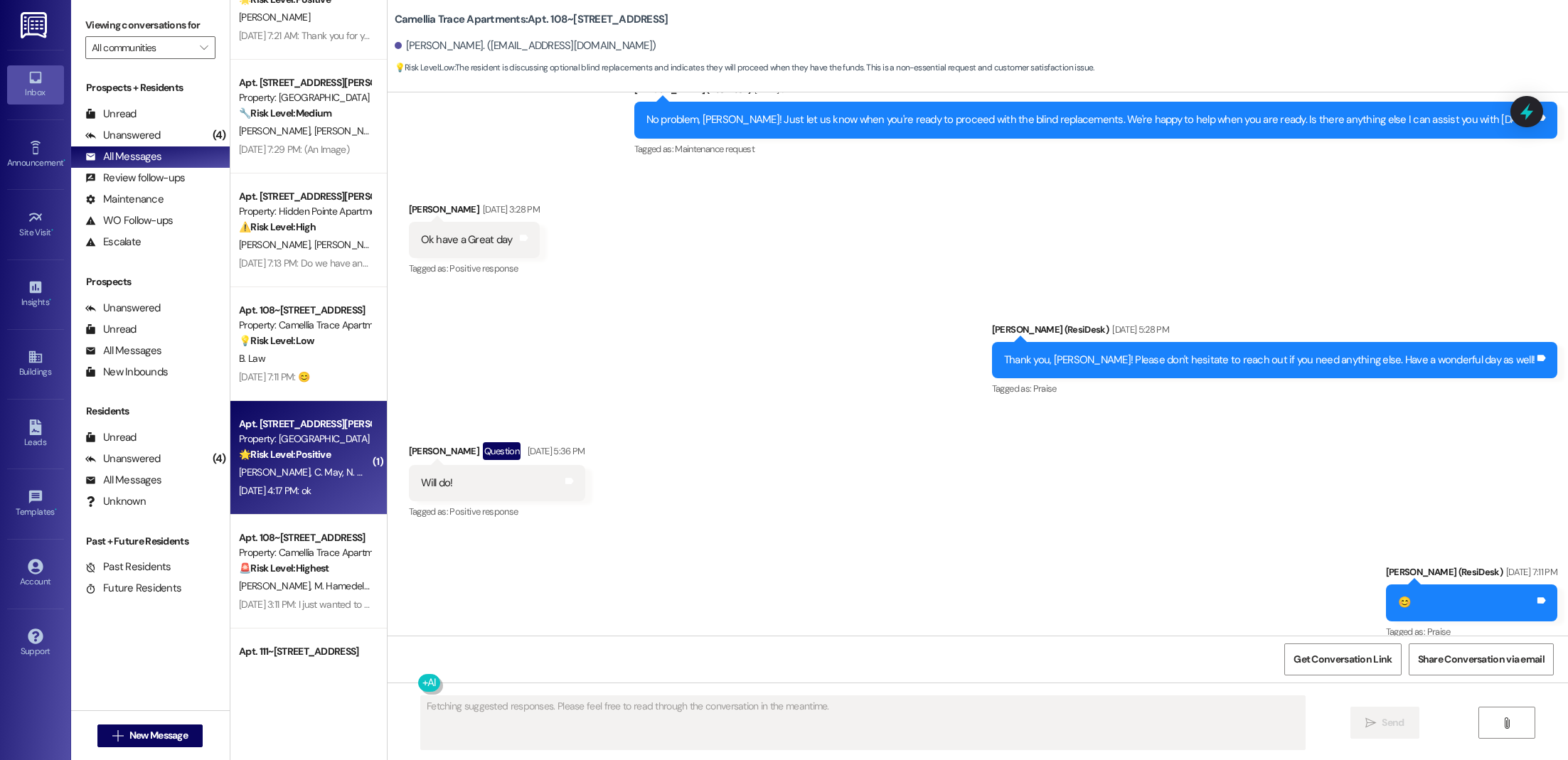
scroll to position [182, 0]
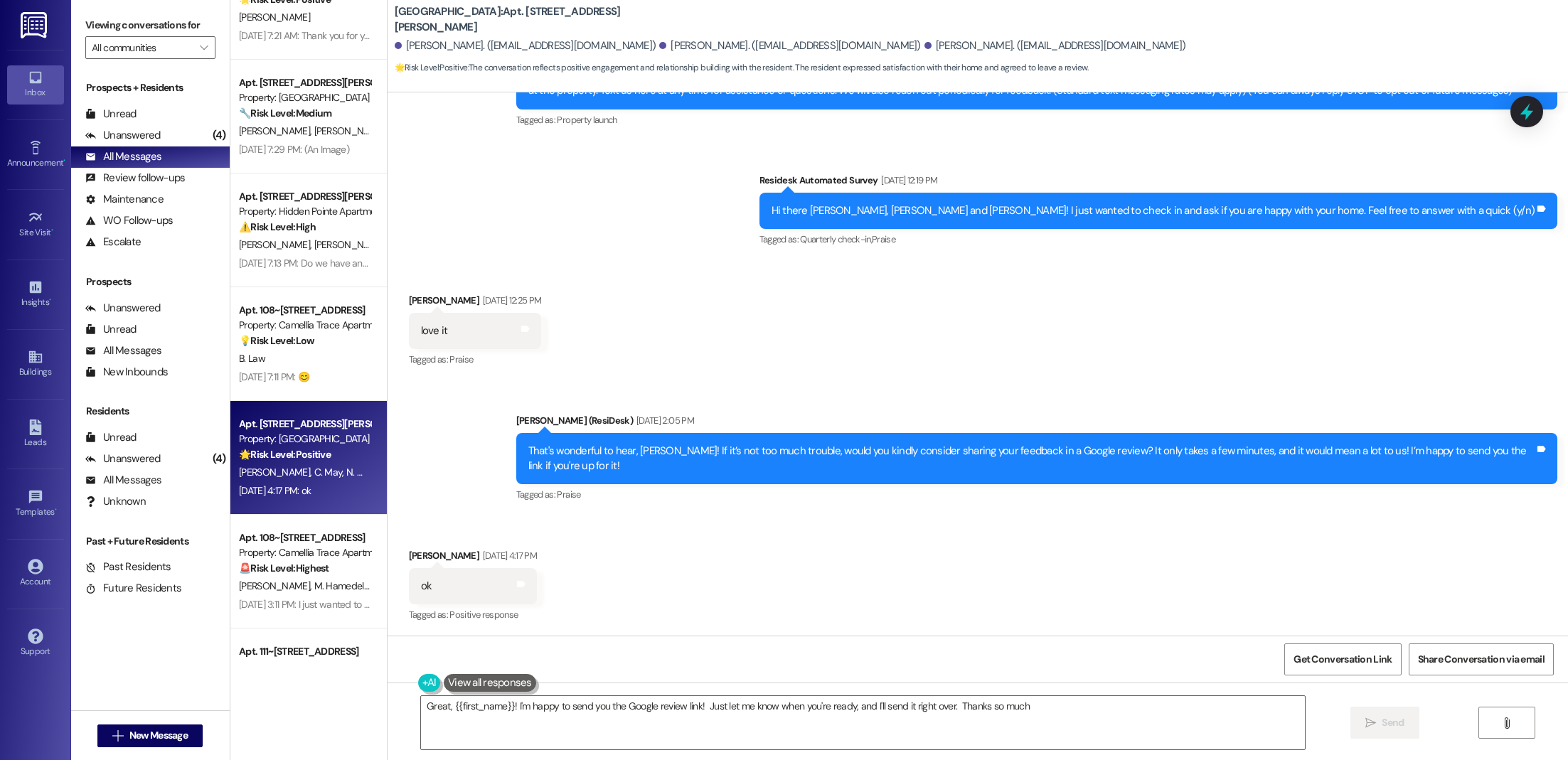
type textarea "Great, {{first_name}}! I'm happy to send you the Google review link! Just let m…"
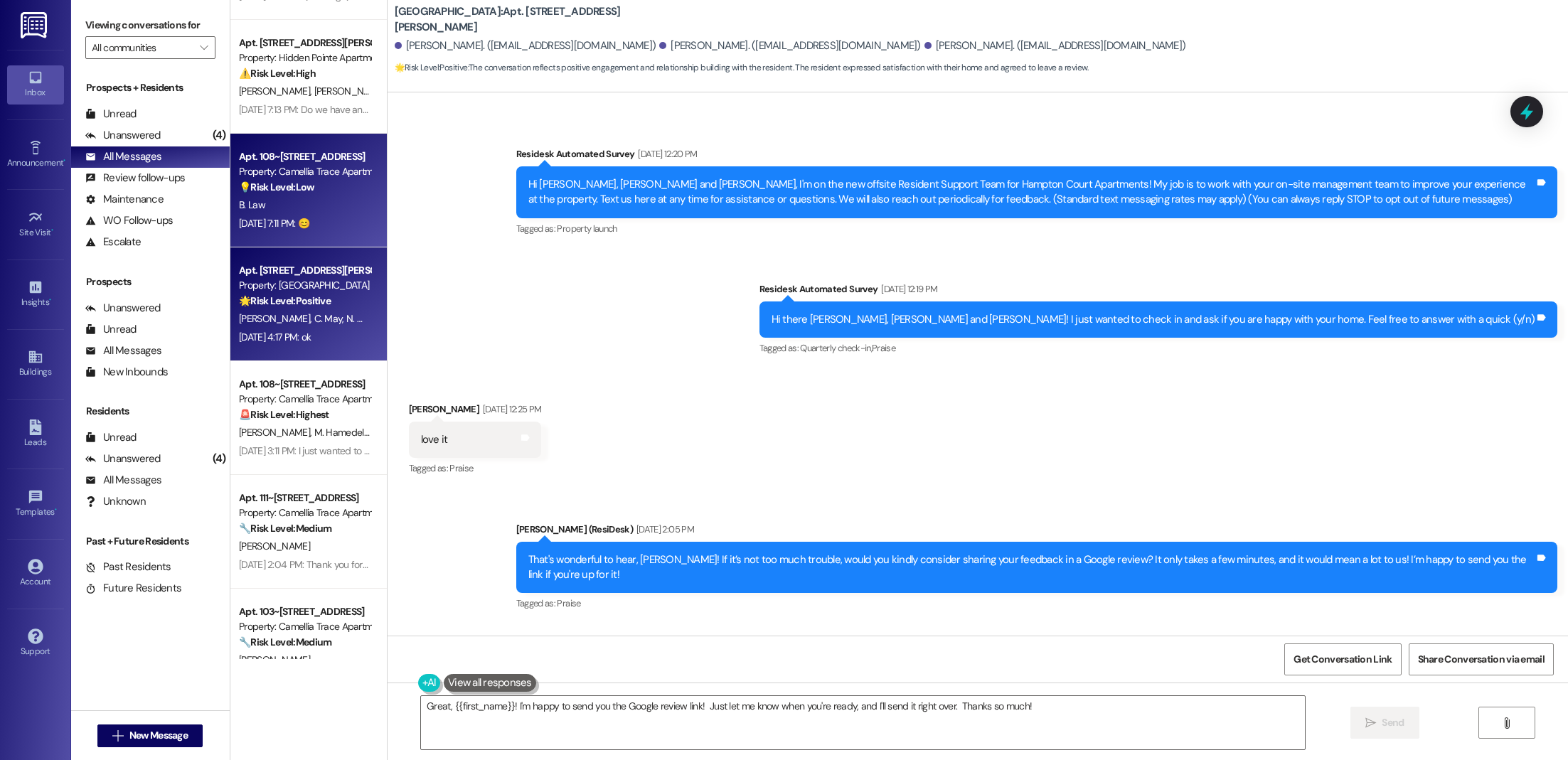
scroll to position [243, 0]
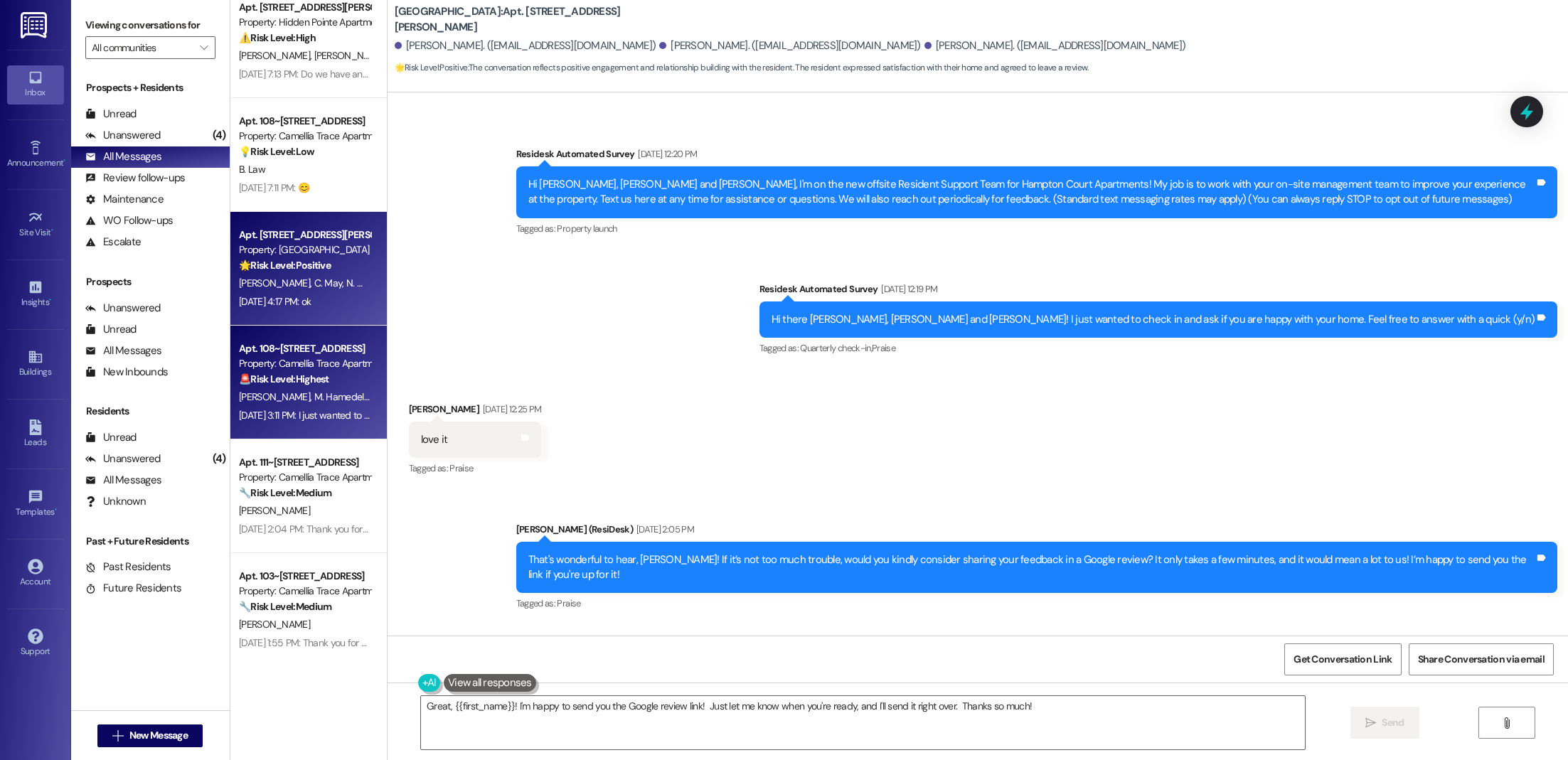
click at [314, 398] on span "M. Hamedella" at bounding box center [342, 397] width 57 height 13
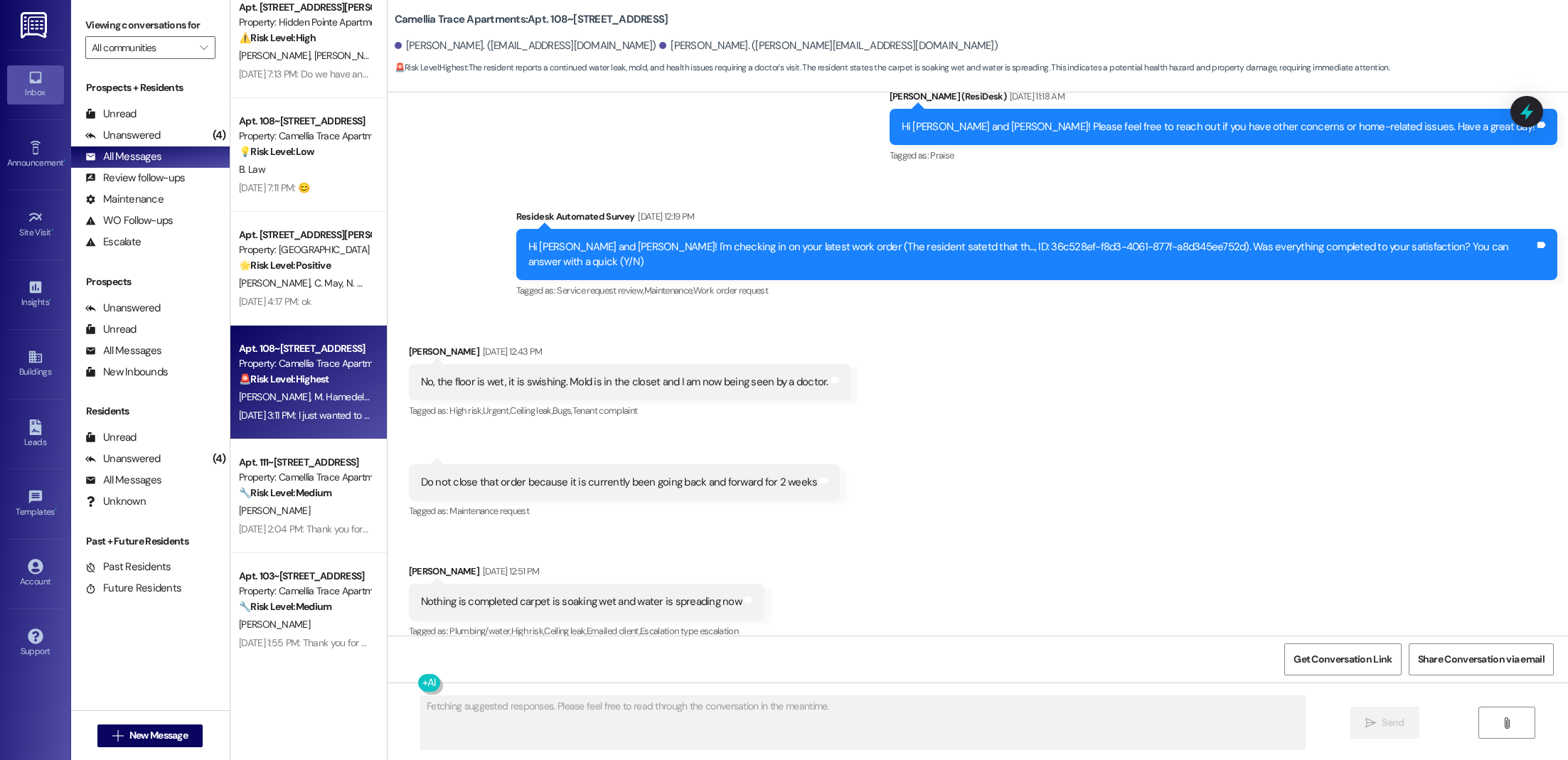
scroll to position [960, 0]
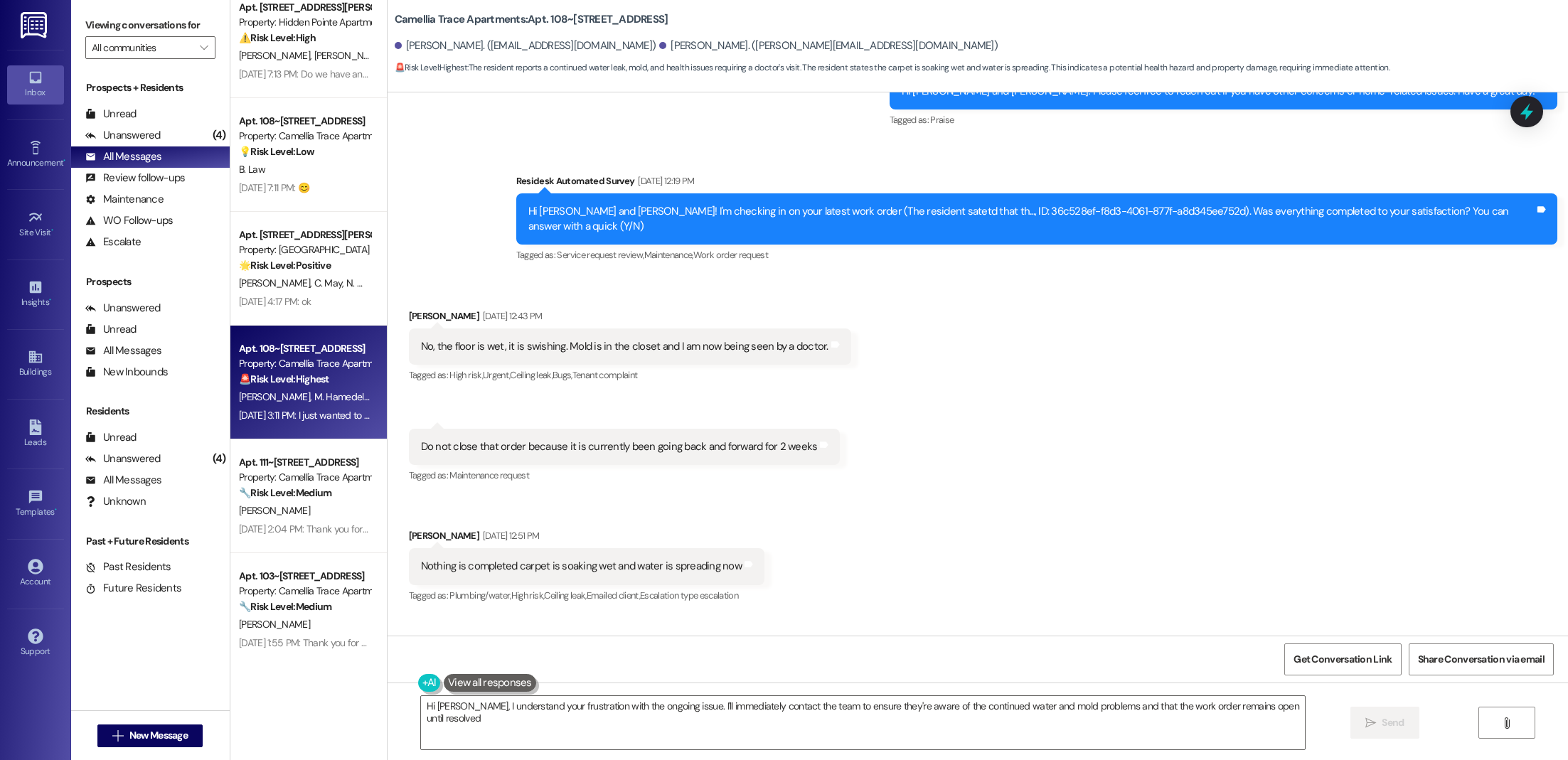
type textarea "Hi [PERSON_NAME], I understand your frustration with the ongoing issue. I'll im…"
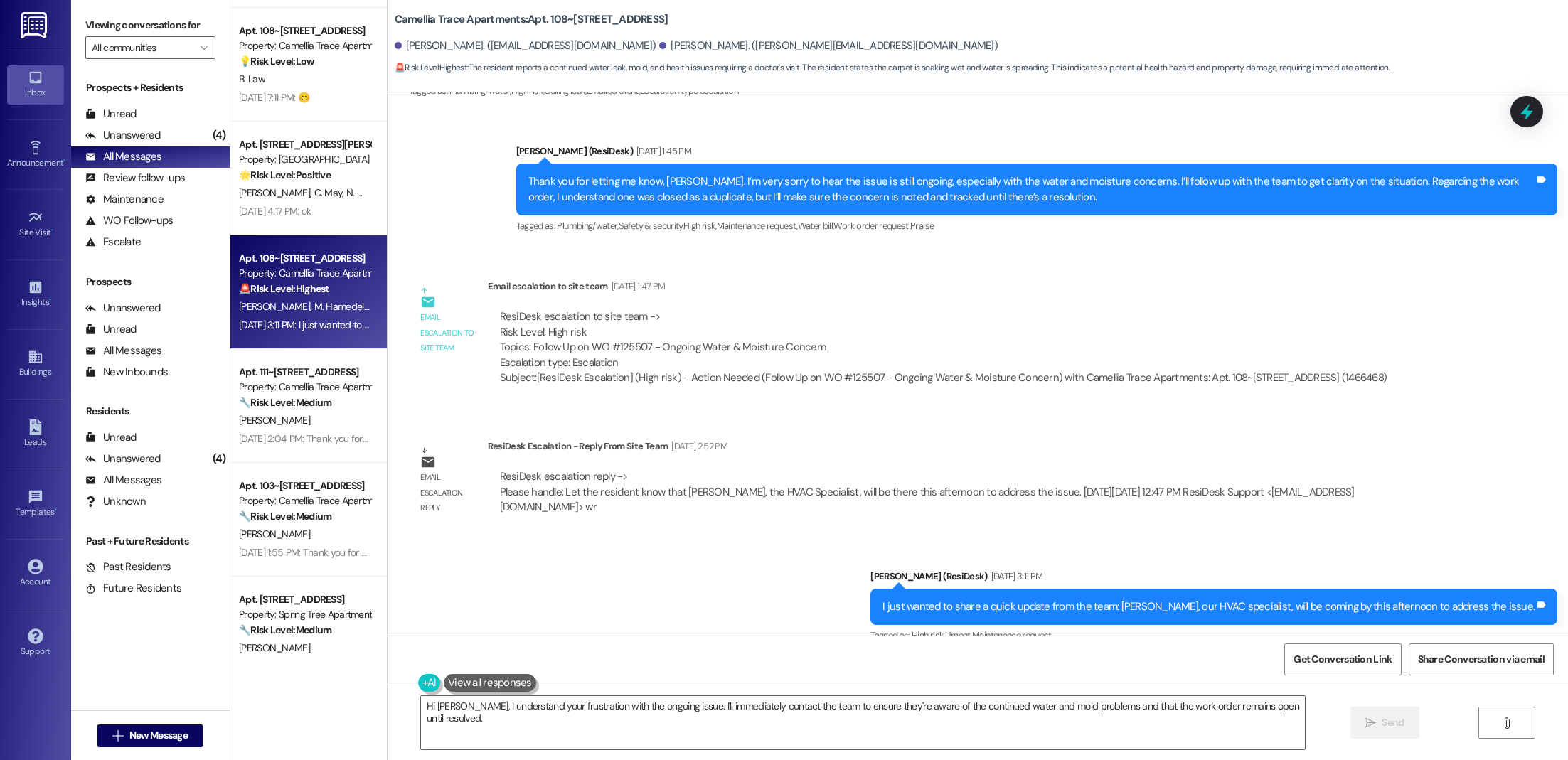
scroll to position [369, 0]
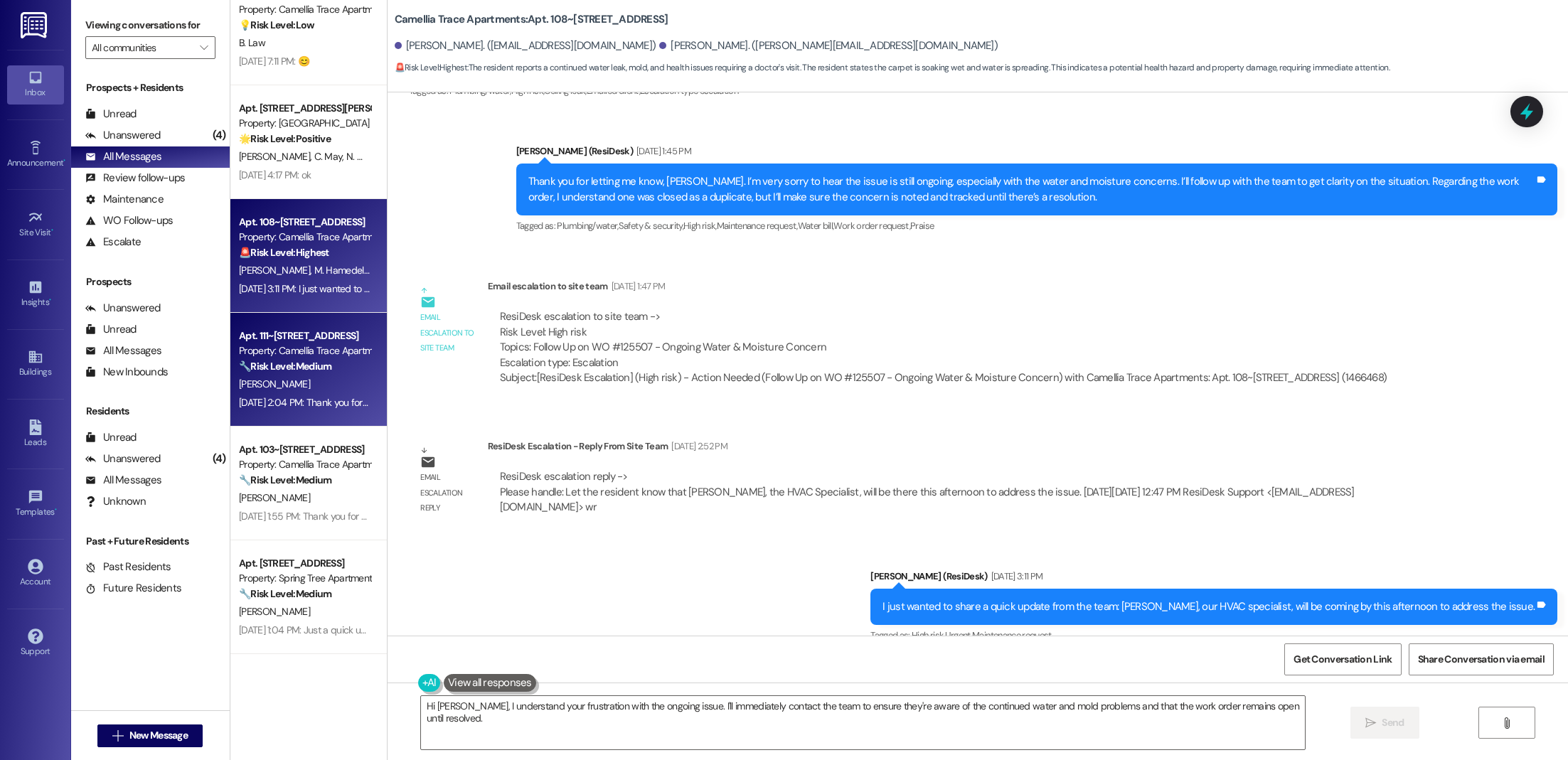
click at [297, 372] on div "🔧 Risk Level: Medium This is a follow-up message regarding a completed work ord…" at bounding box center [305, 366] width 131 height 15
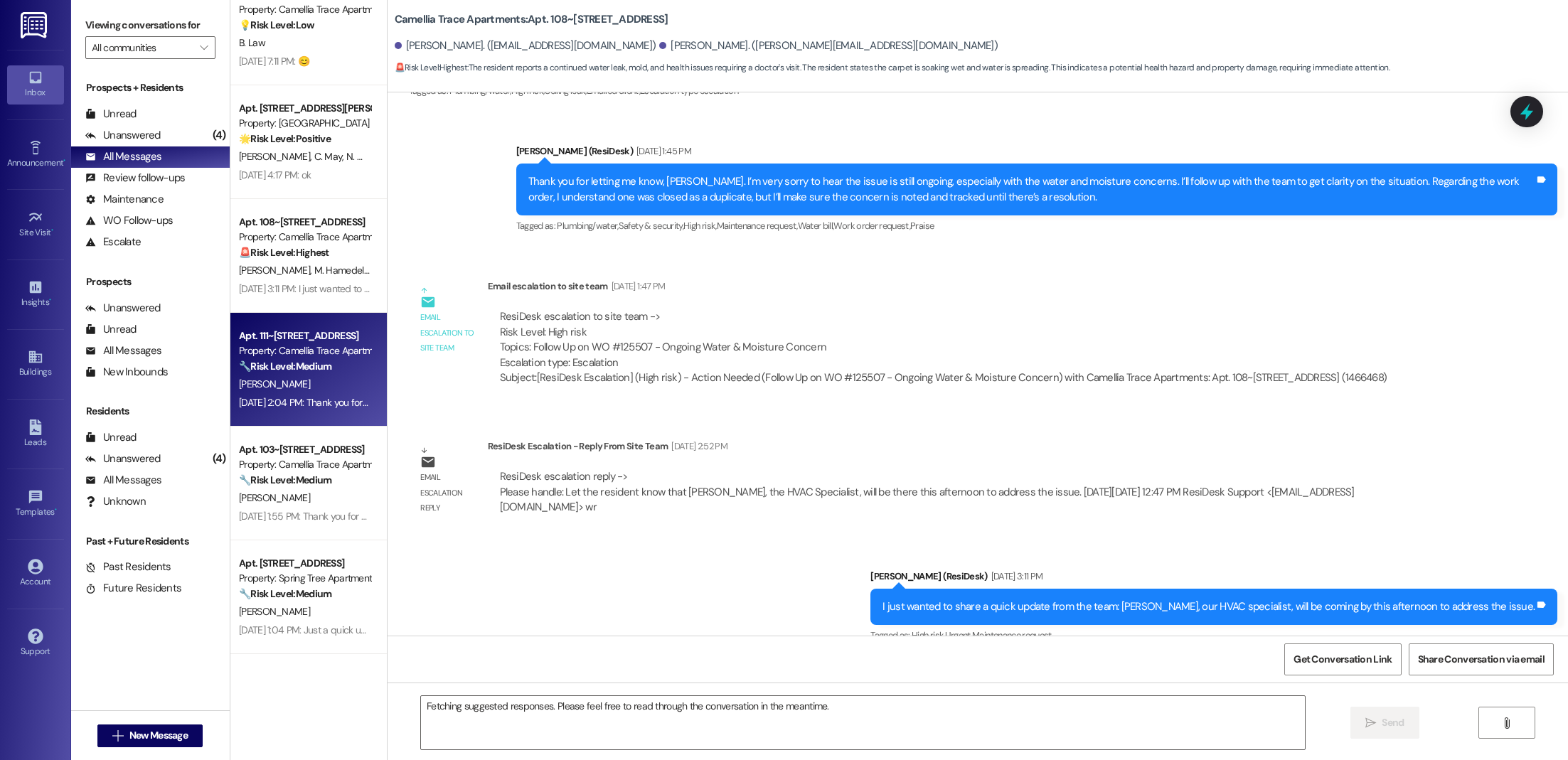
scroll to position [73, 0]
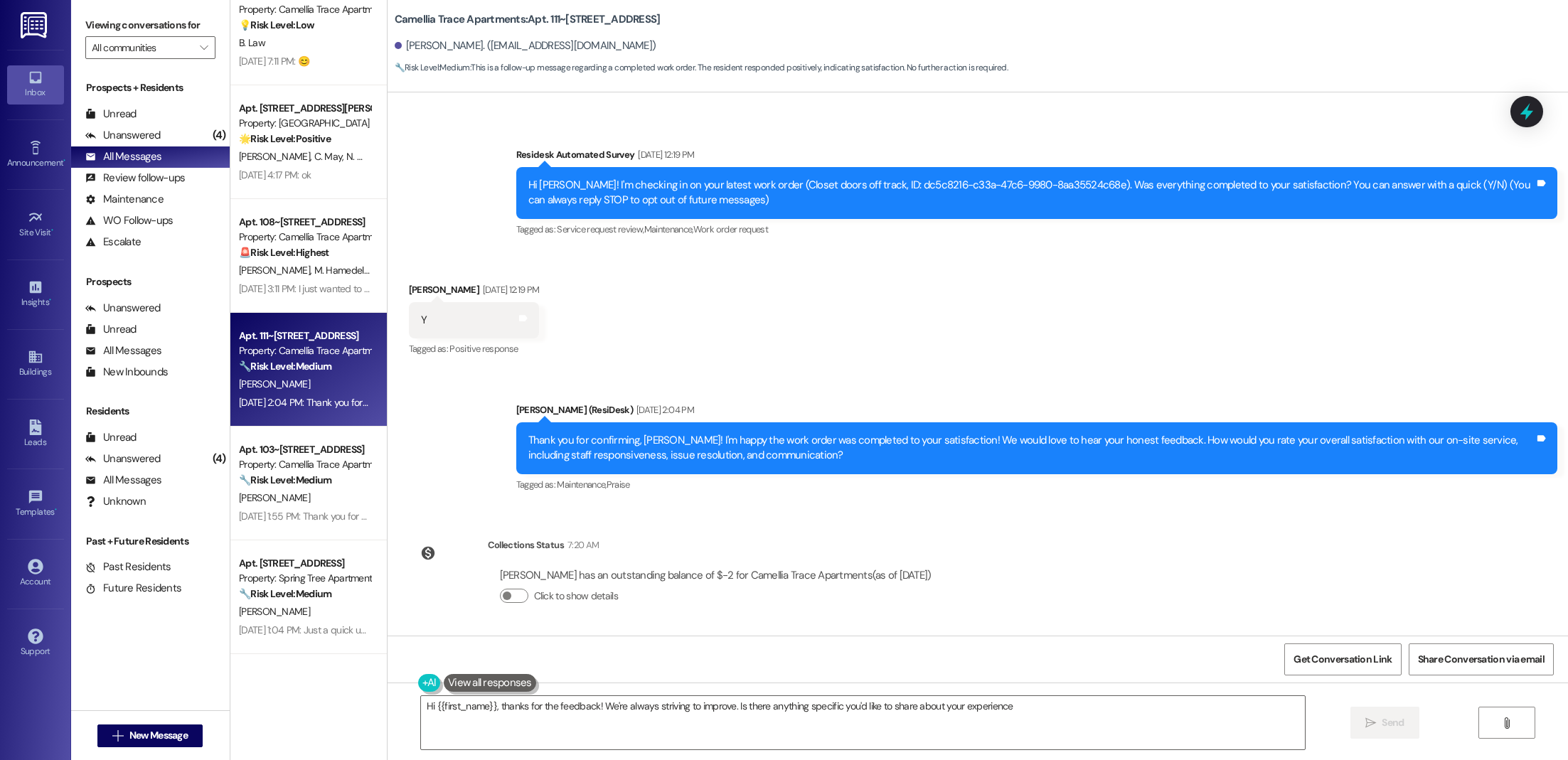
type textarea "Hi {{first_name}}, thanks for the feedback! We're always striving to improve. I…"
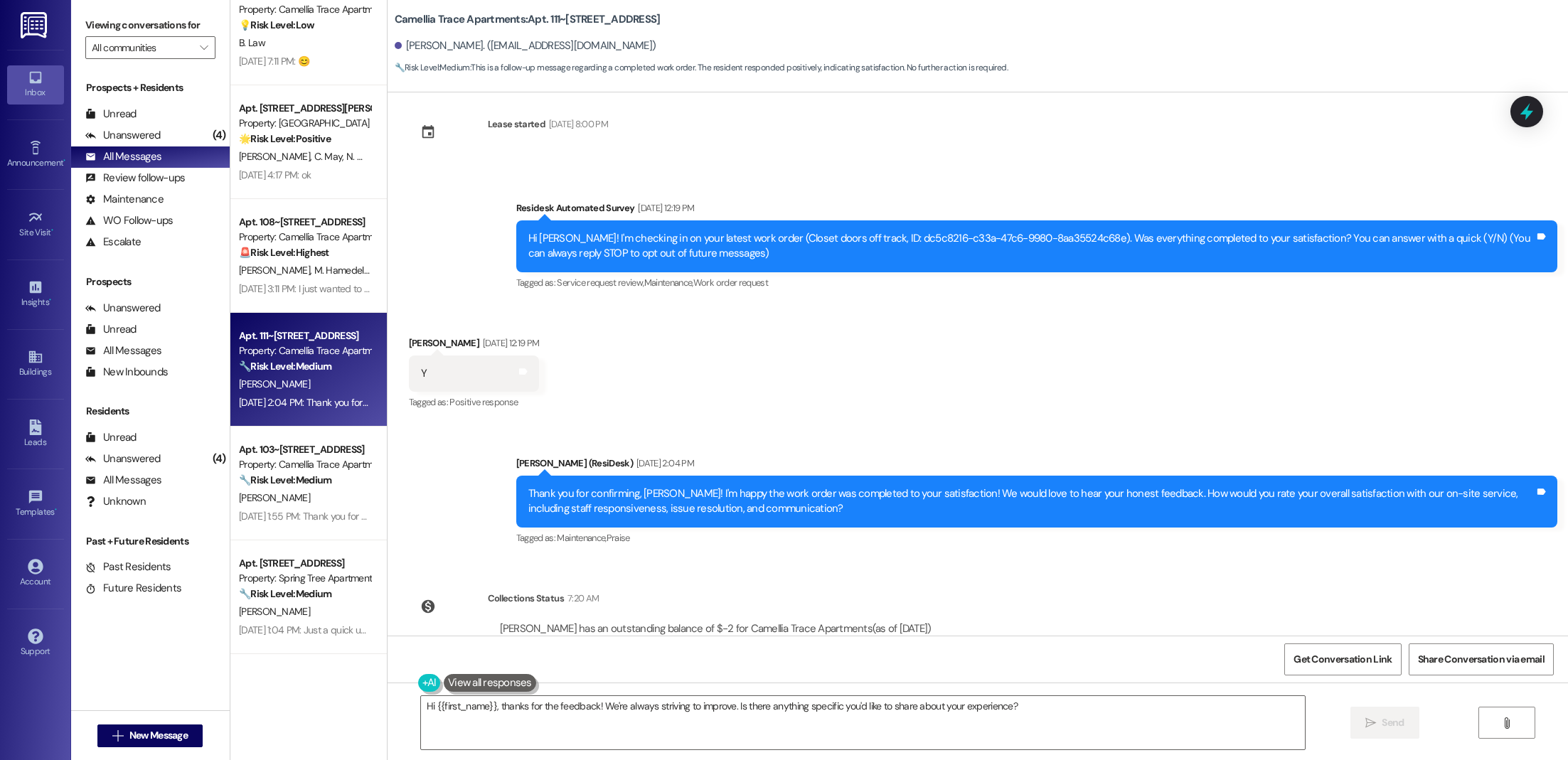
scroll to position [0, 0]
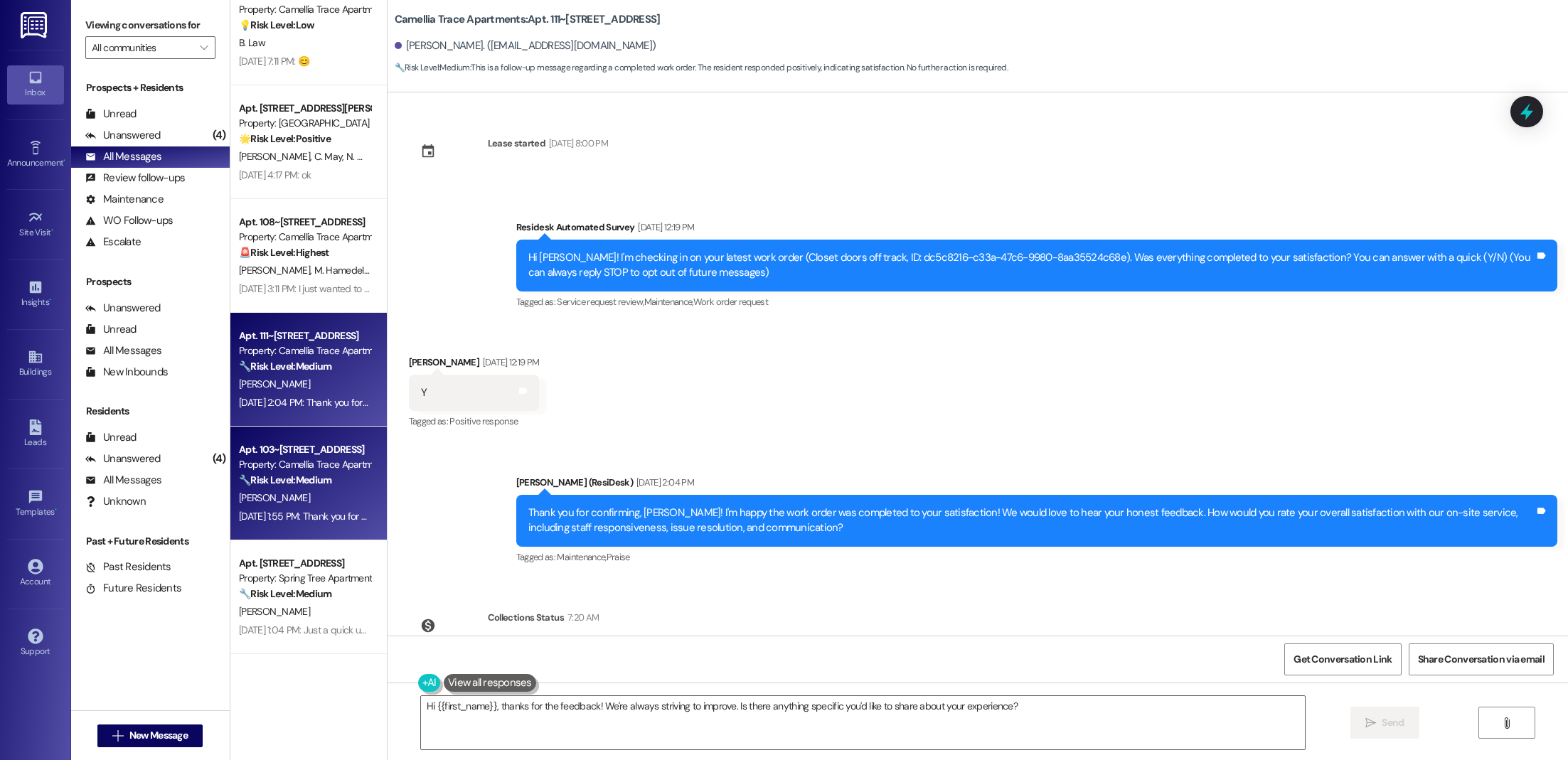
click at [230, 508] on div "Apt. 103~16, [STREET_ADDRESS] Property: Camellia Trace Apartments 🔧 Risk Level:…" at bounding box center [308, 483] width 157 height 114
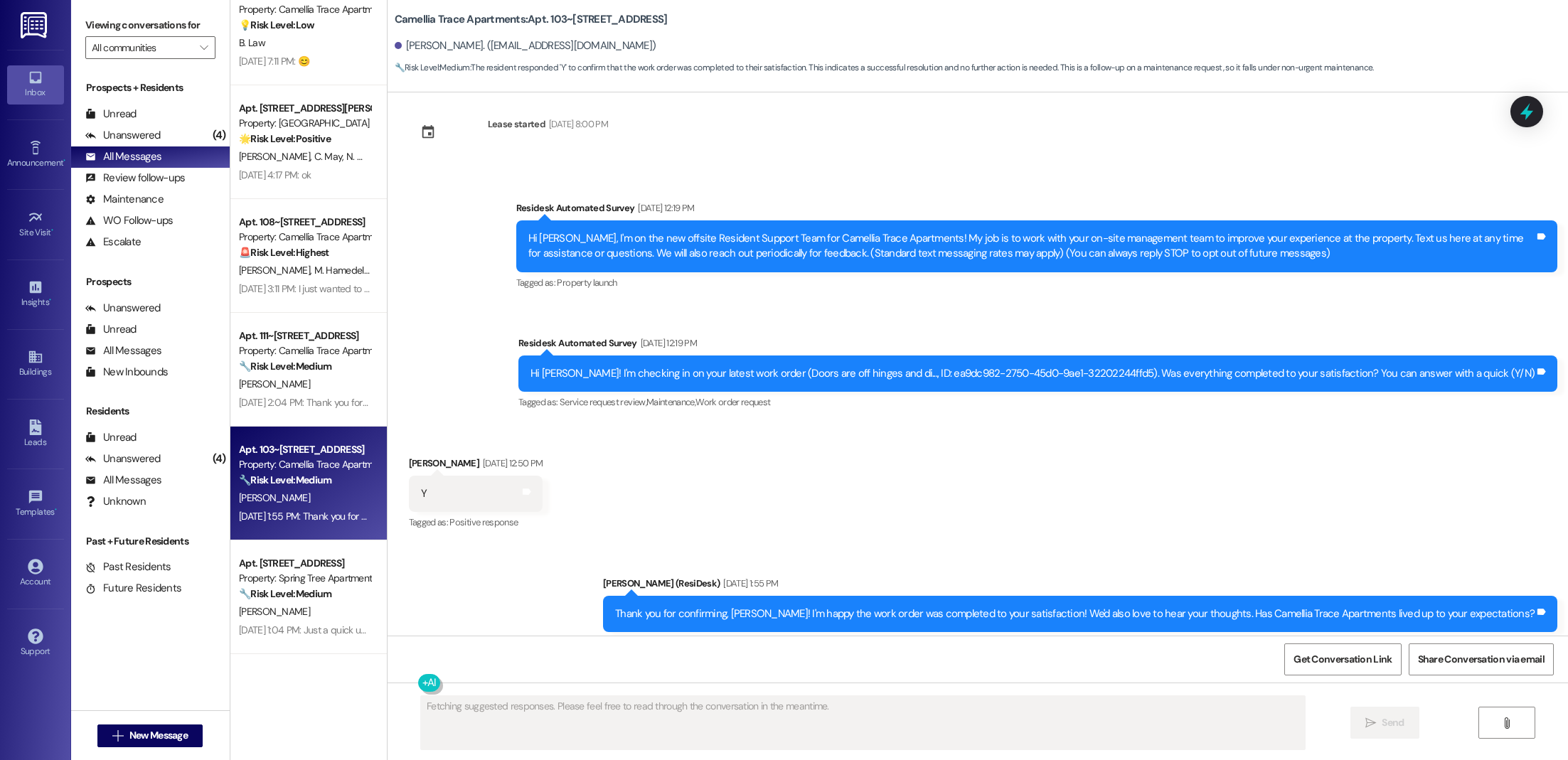
scroll to position [47, 0]
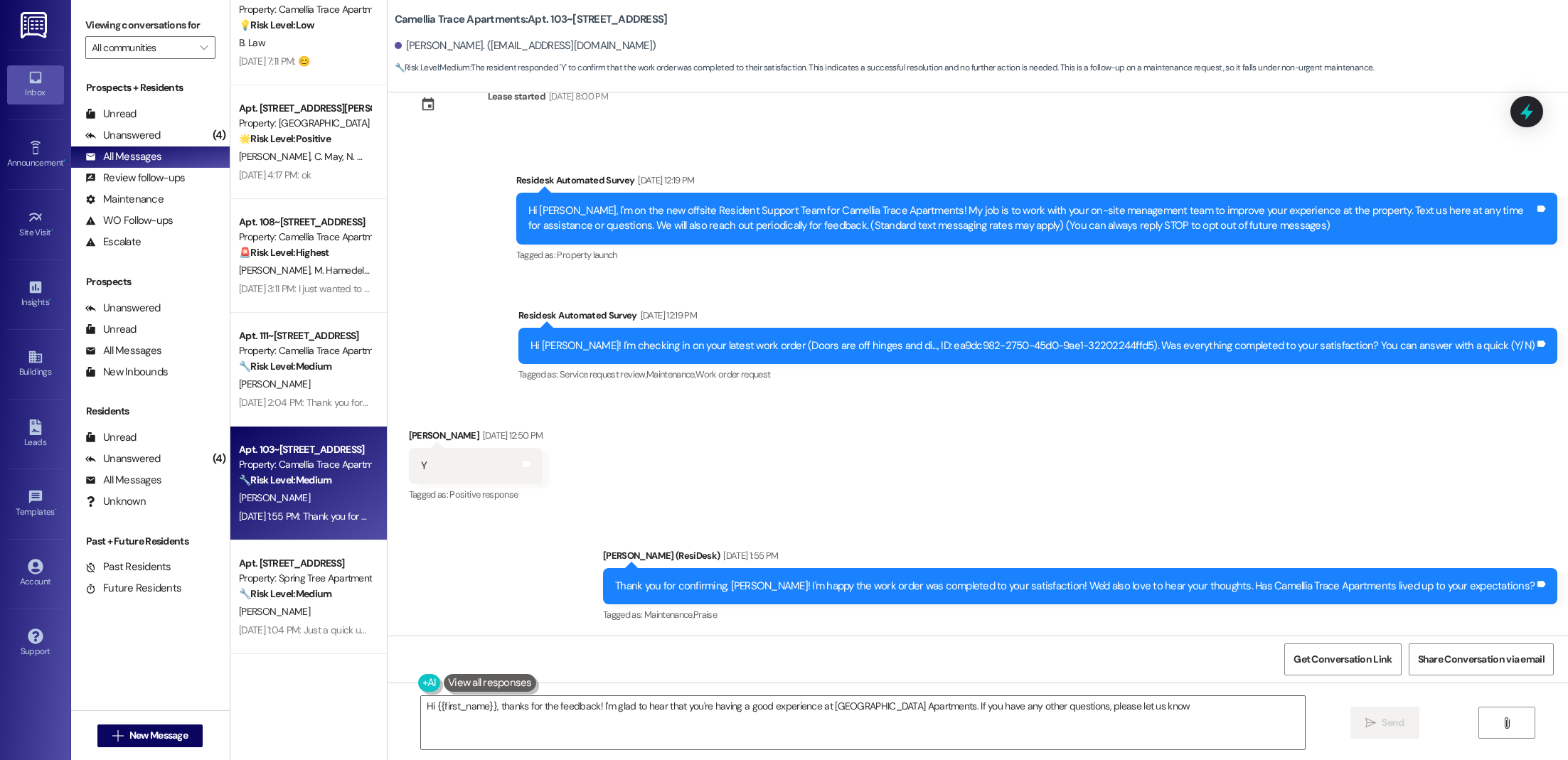
type textarea "Hi {{first_name}}, thanks for the feedback! I'm glad to hear that you're having…"
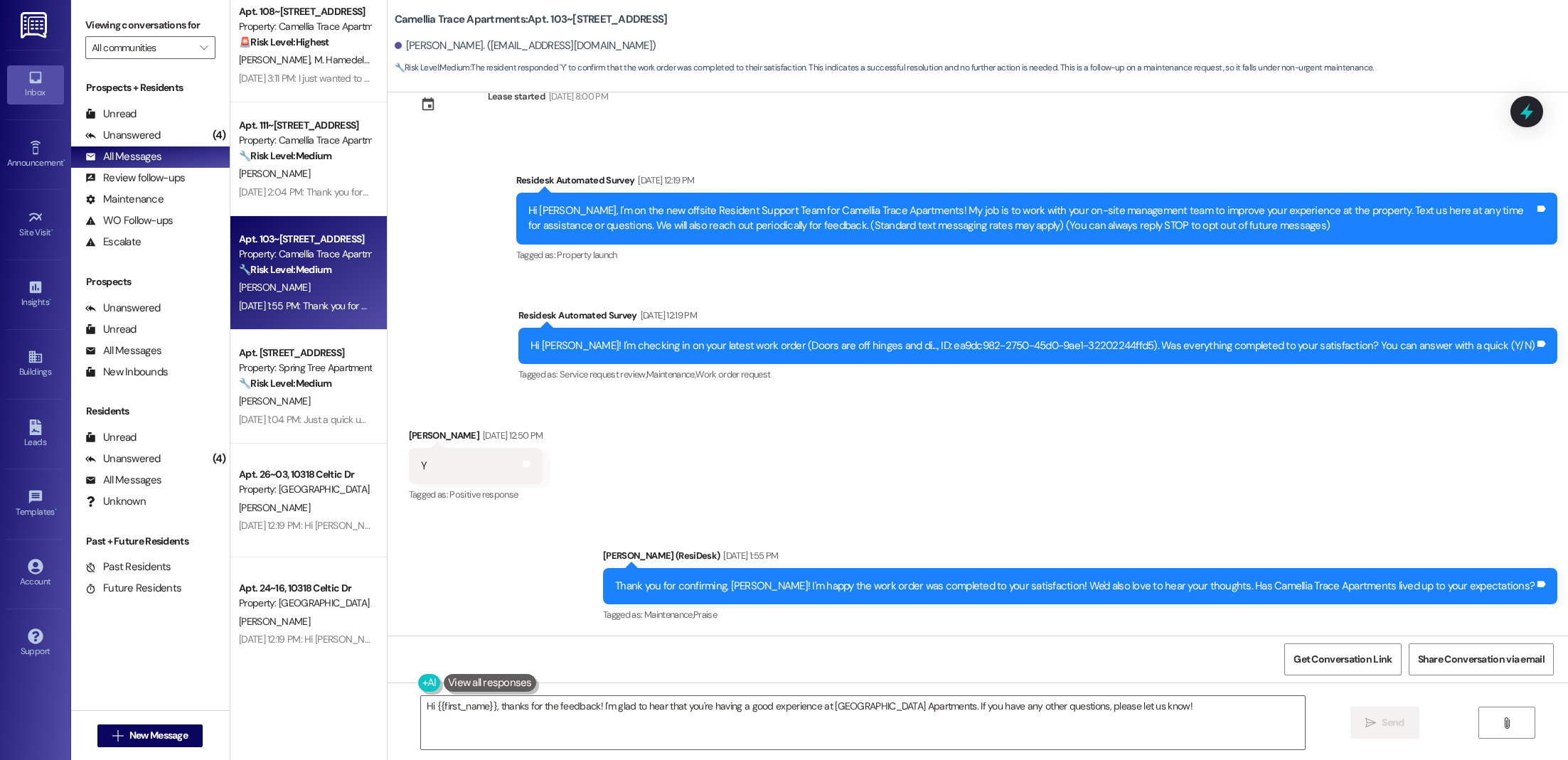
scroll to position [603, 0]
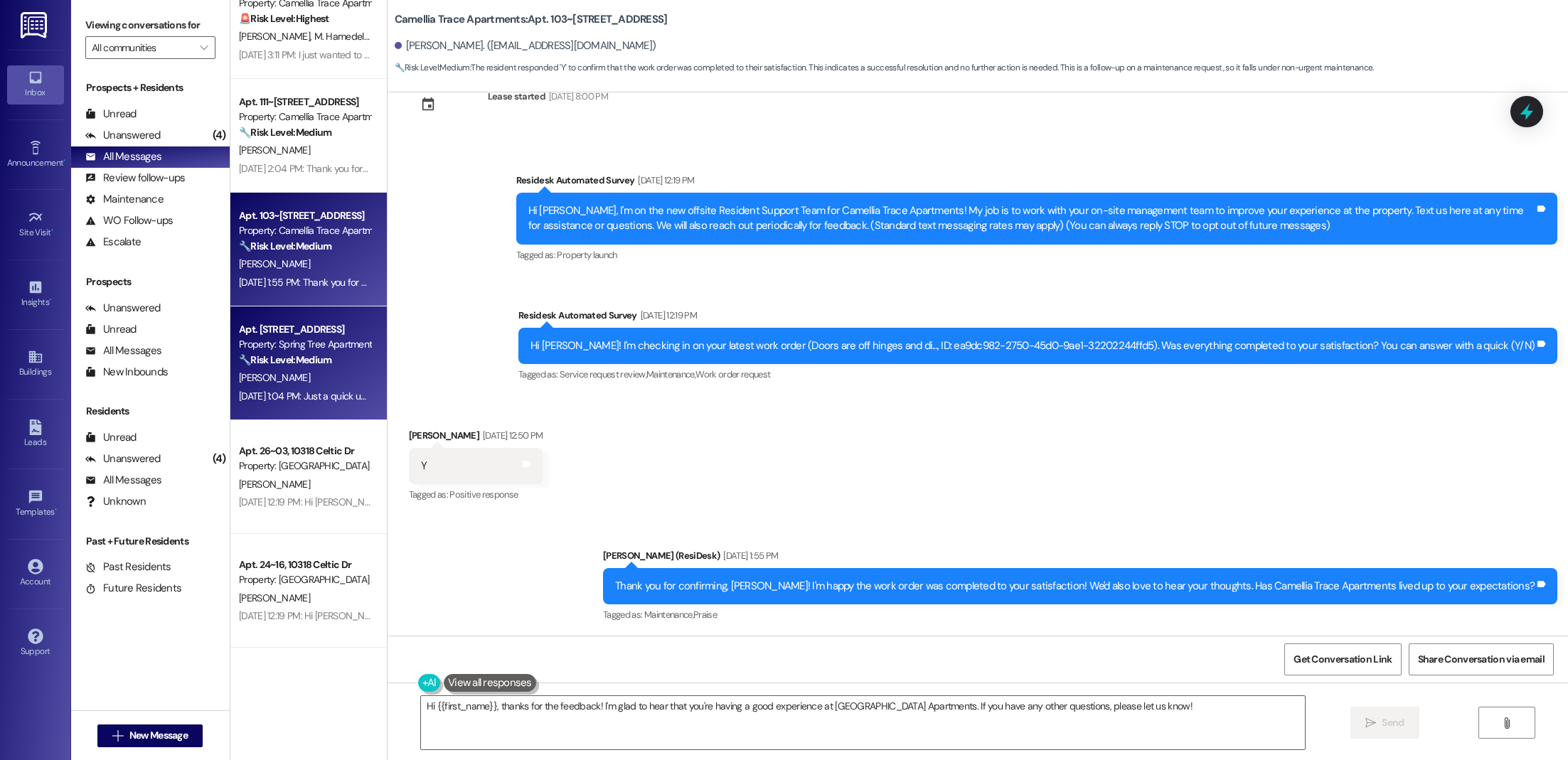
click at [305, 382] on div "[PERSON_NAME]" at bounding box center [304, 377] width 134 height 18
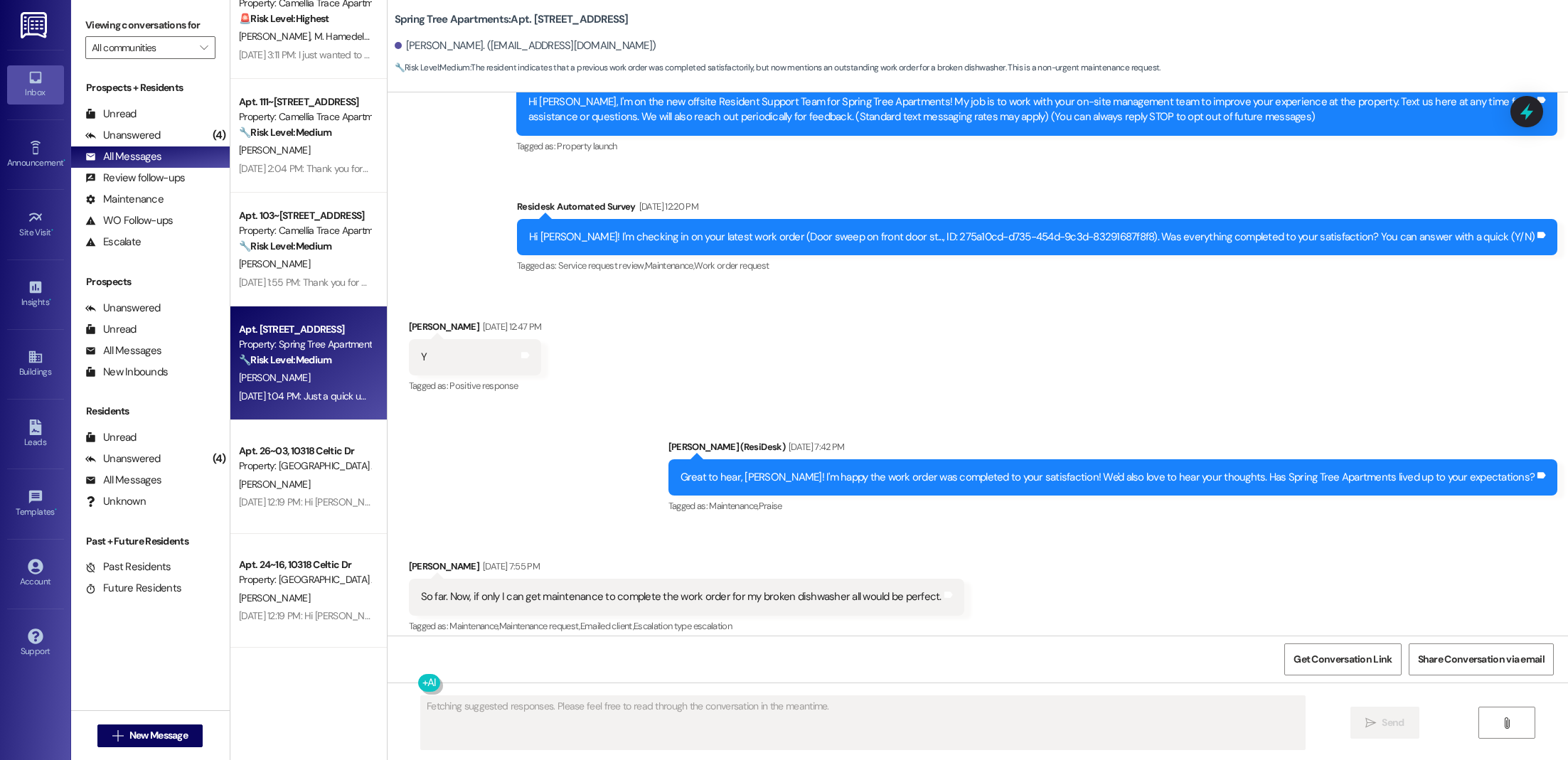
scroll to position [166, 0]
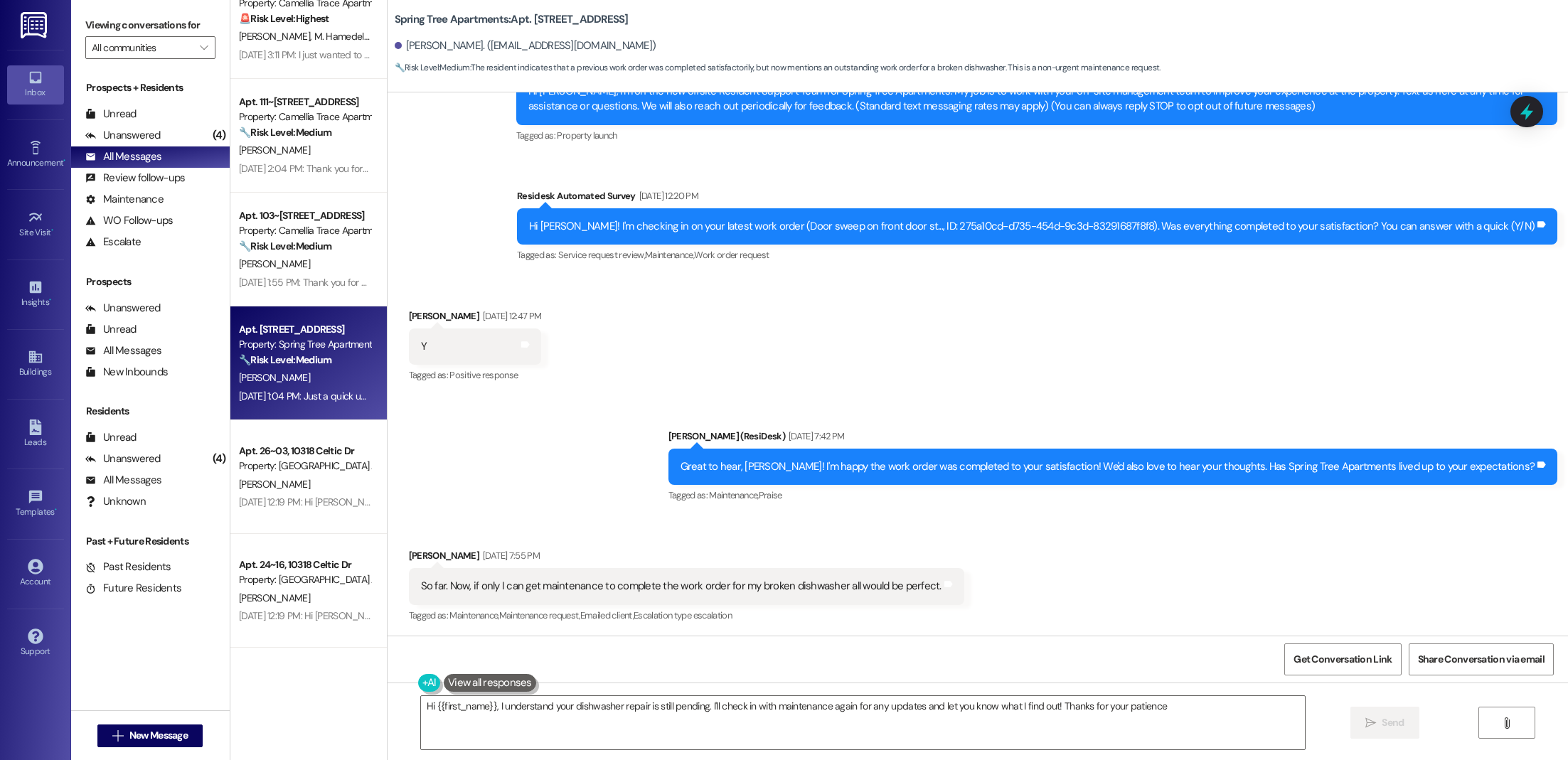
type textarea "Hi {{first_name}}, I understand your dishwasher repair is still pending. I'll c…"
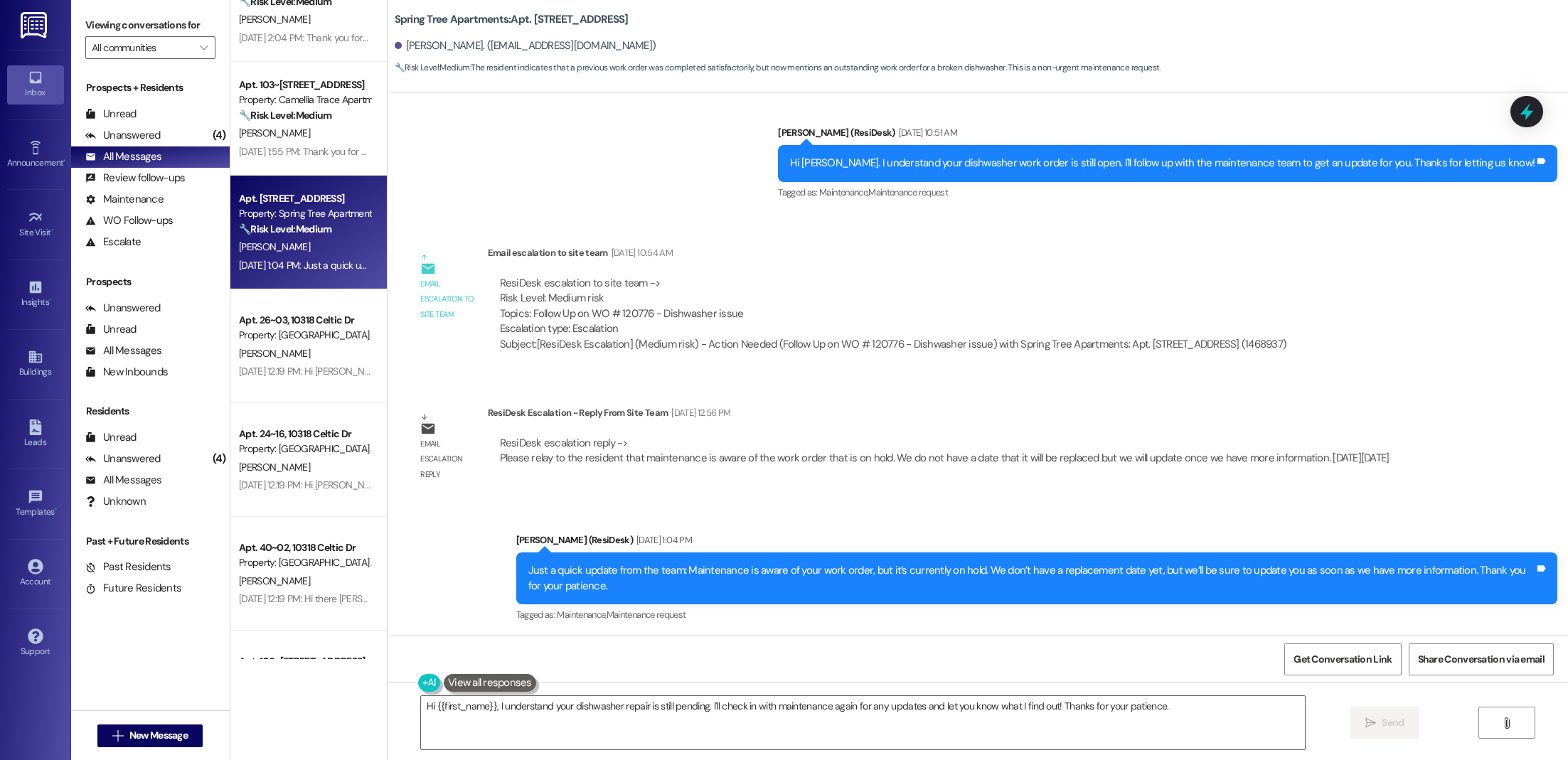
scroll to position [735, 0]
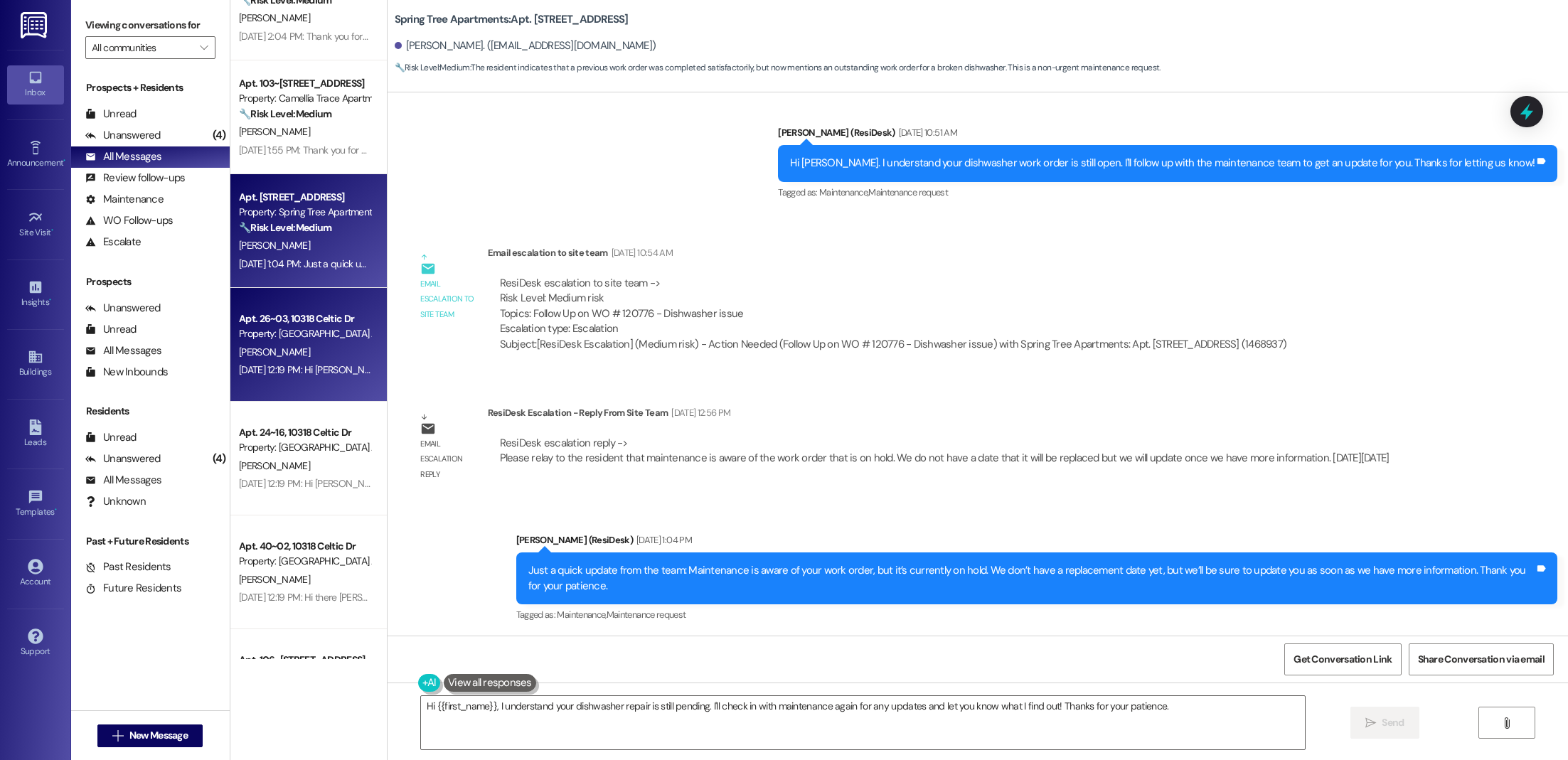
click at [298, 346] on div "[PERSON_NAME]" at bounding box center [304, 352] width 134 height 18
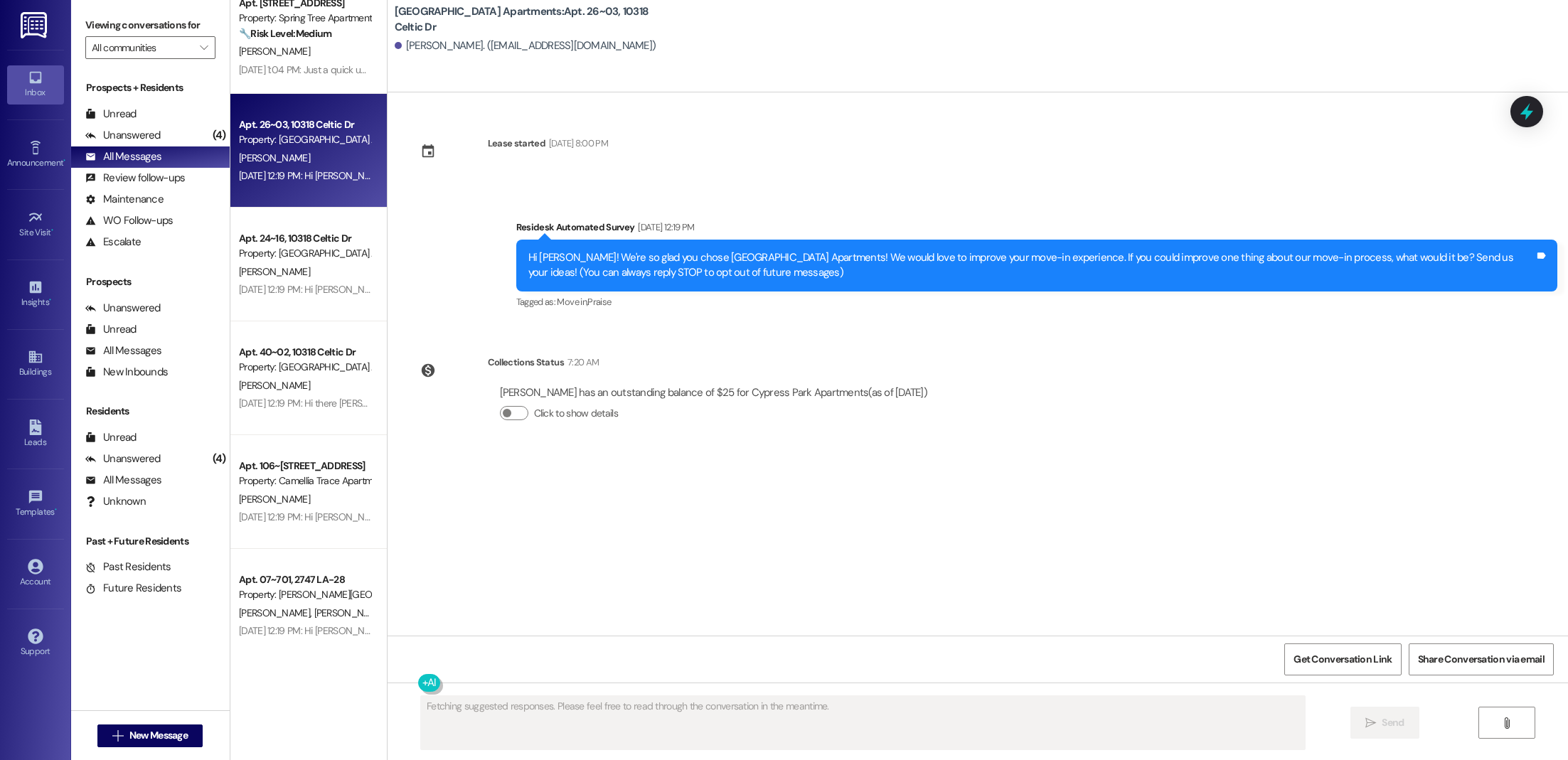
scroll to position [946, 0]
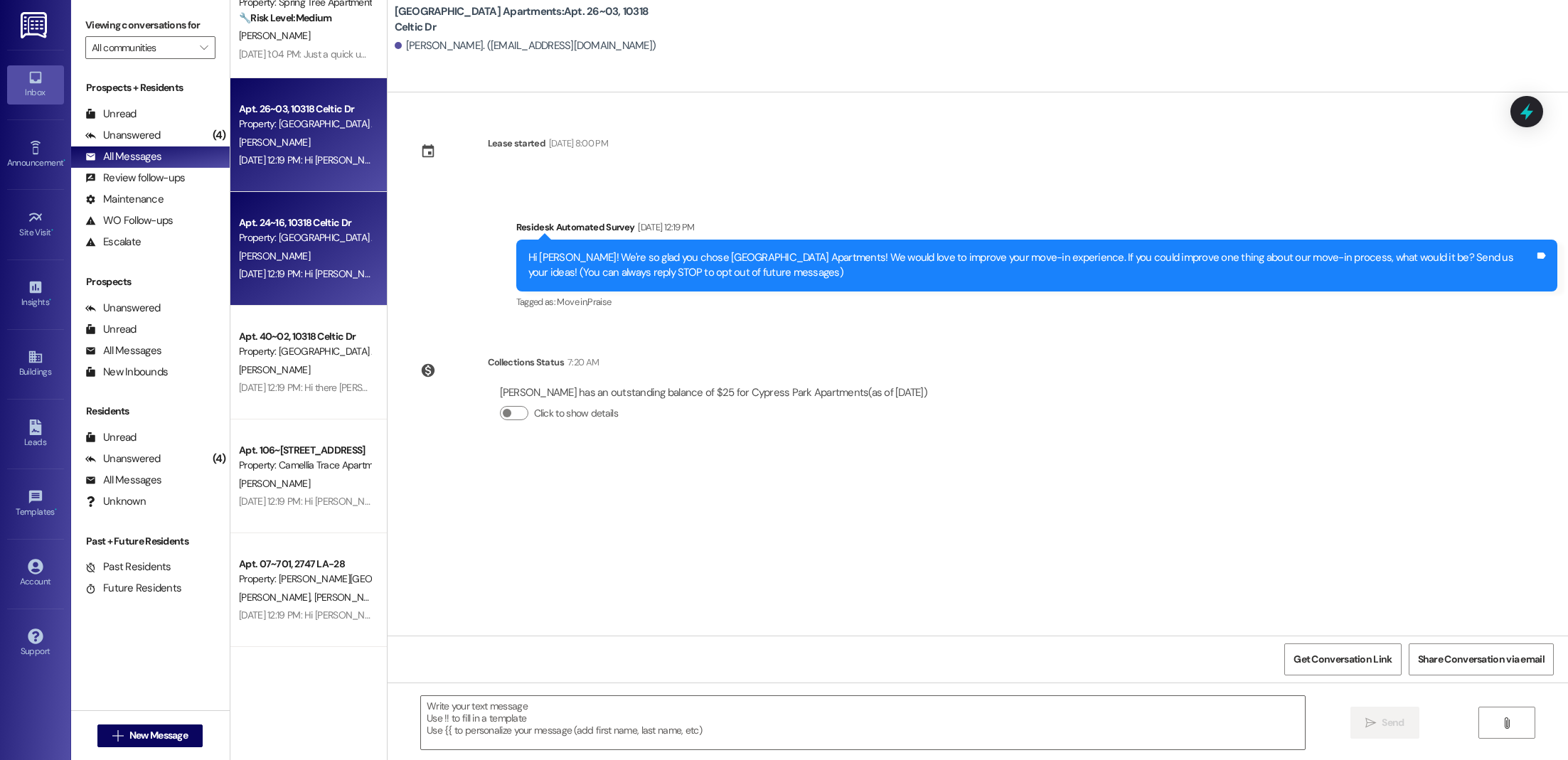
click at [291, 289] on div "Apt. 24~16, [STREET_ADDRESS] Property: [GEOGRAPHIC_DATA] Apartments [PERSON_NAM…" at bounding box center [308, 249] width 157 height 114
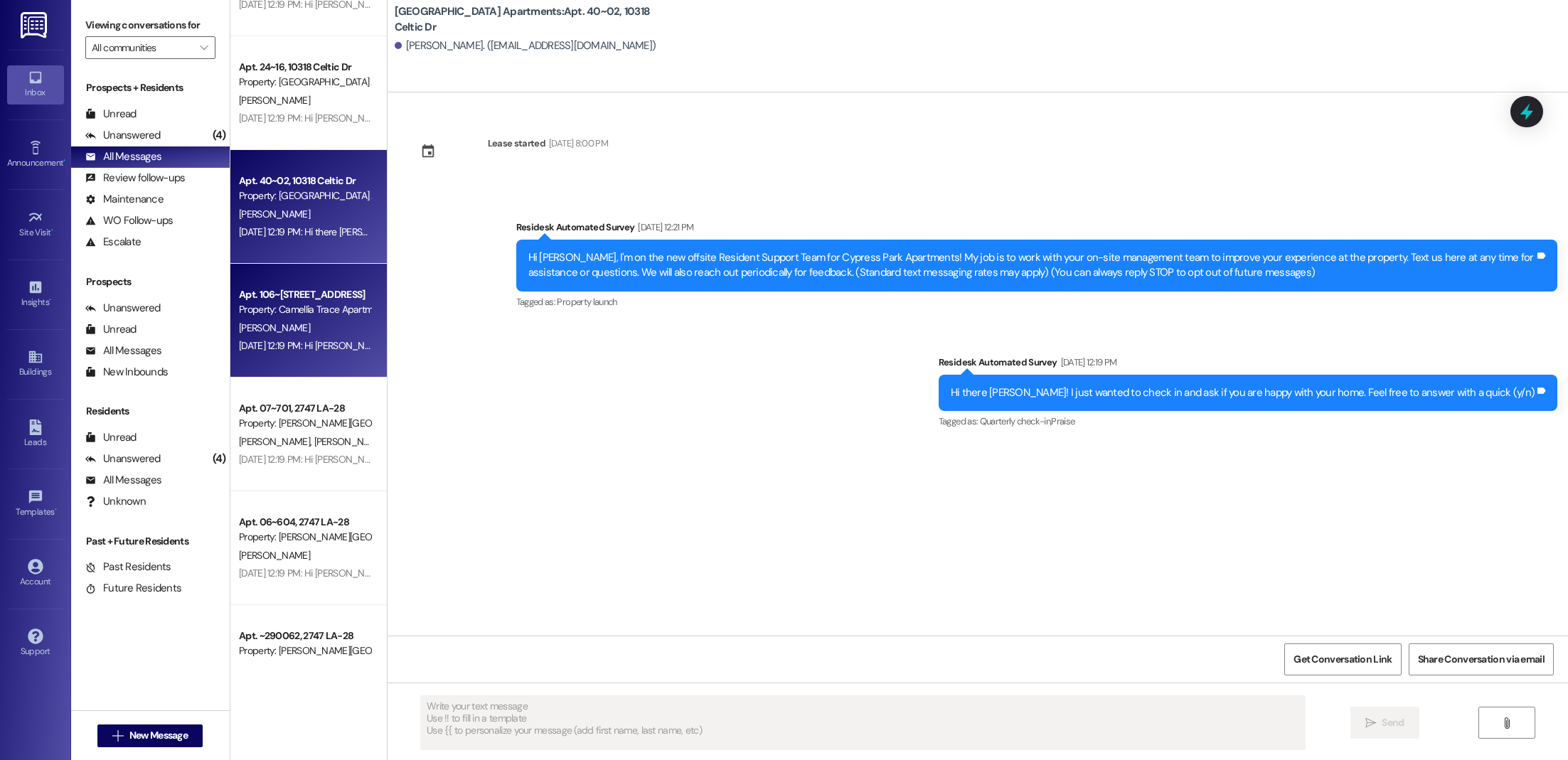
click at [293, 319] on div "[PERSON_NAME]" at bounding box center [304, 327] width 134 height 18
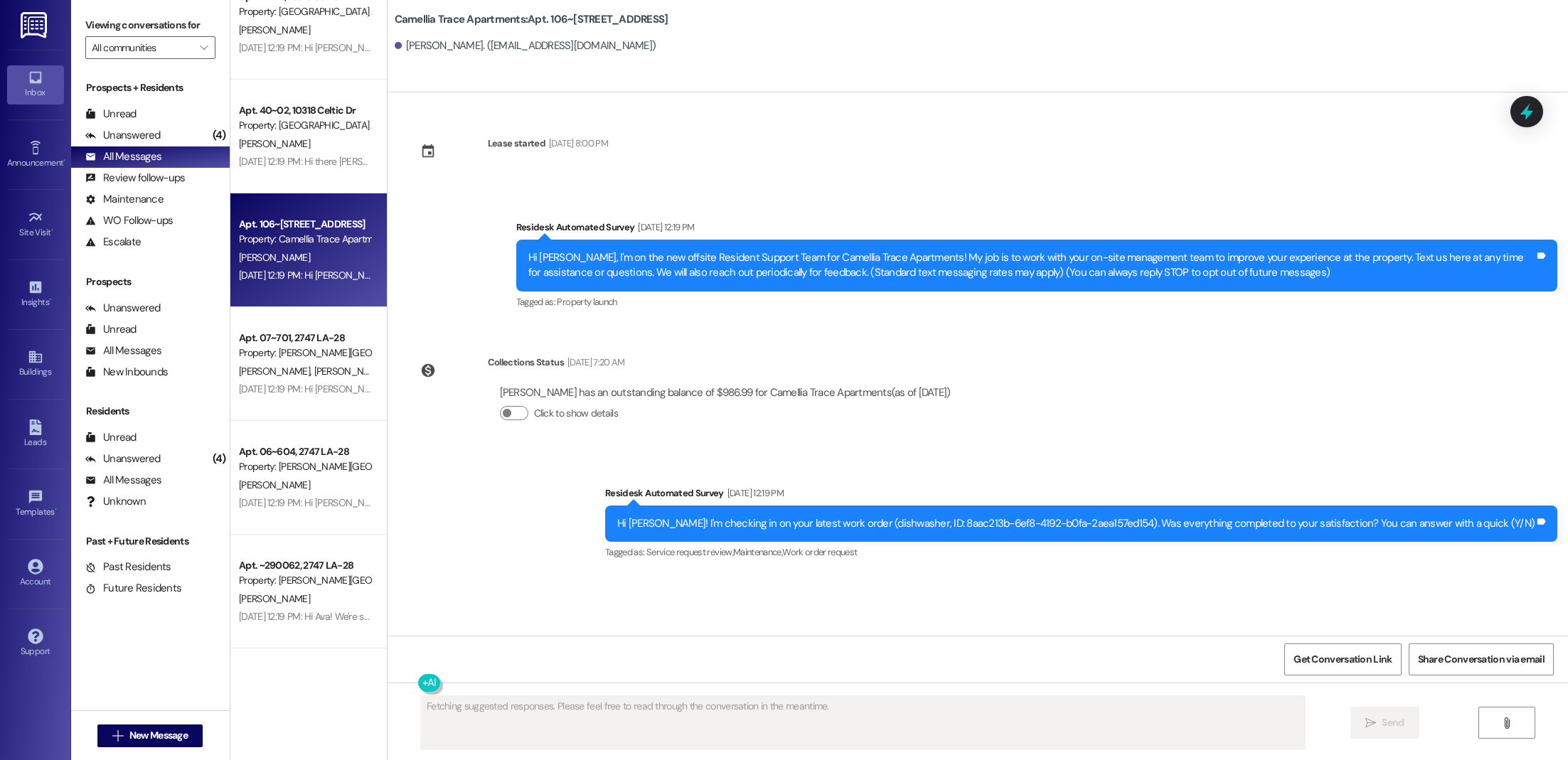
scroll to position [1205, 0]
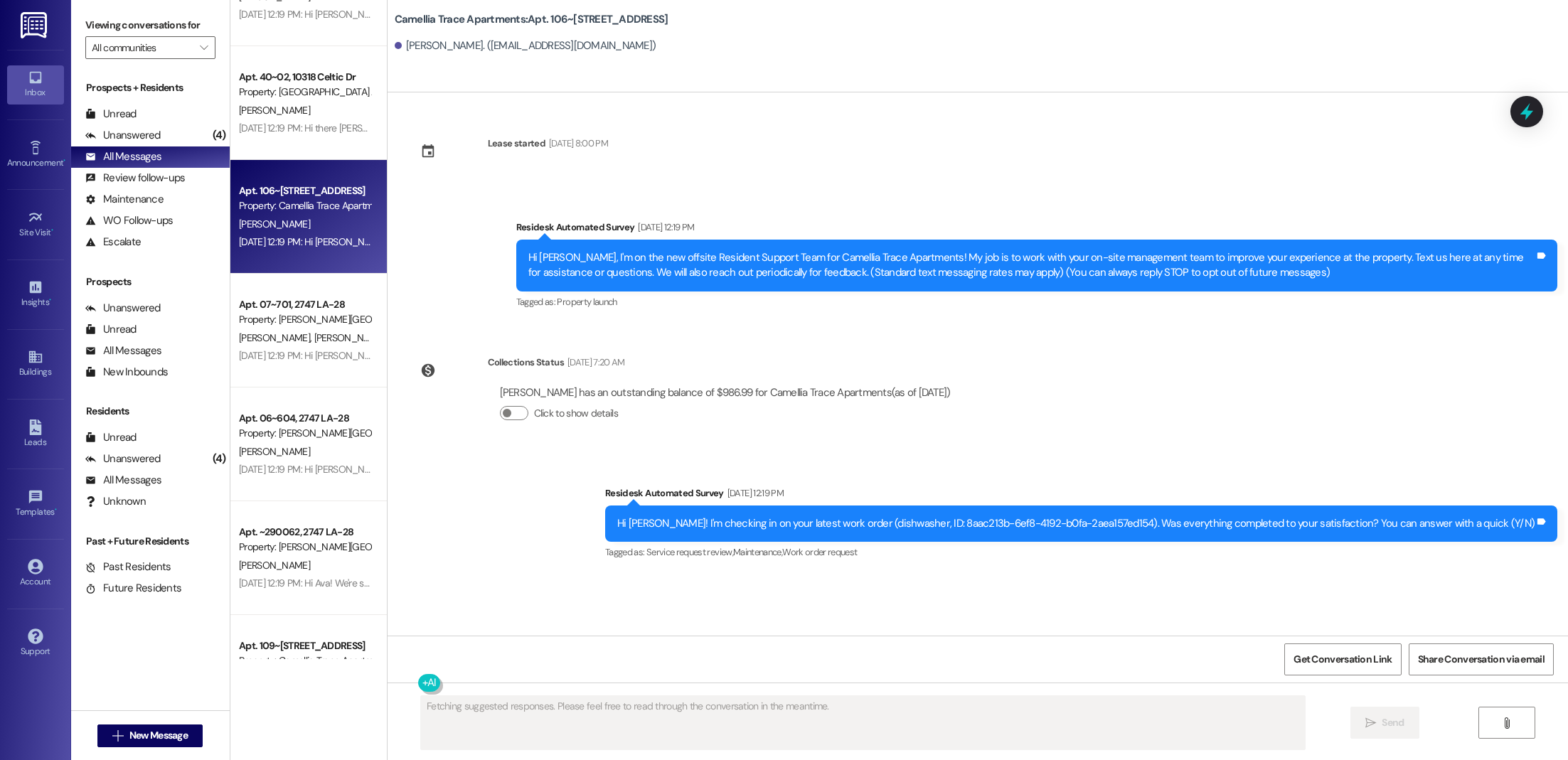
click at [293, 319] on div "Property: [PERSON_NAME][GEOGRAPHIC_DATA] Apartments" at bounding box center [305, 319] width 131 height 15
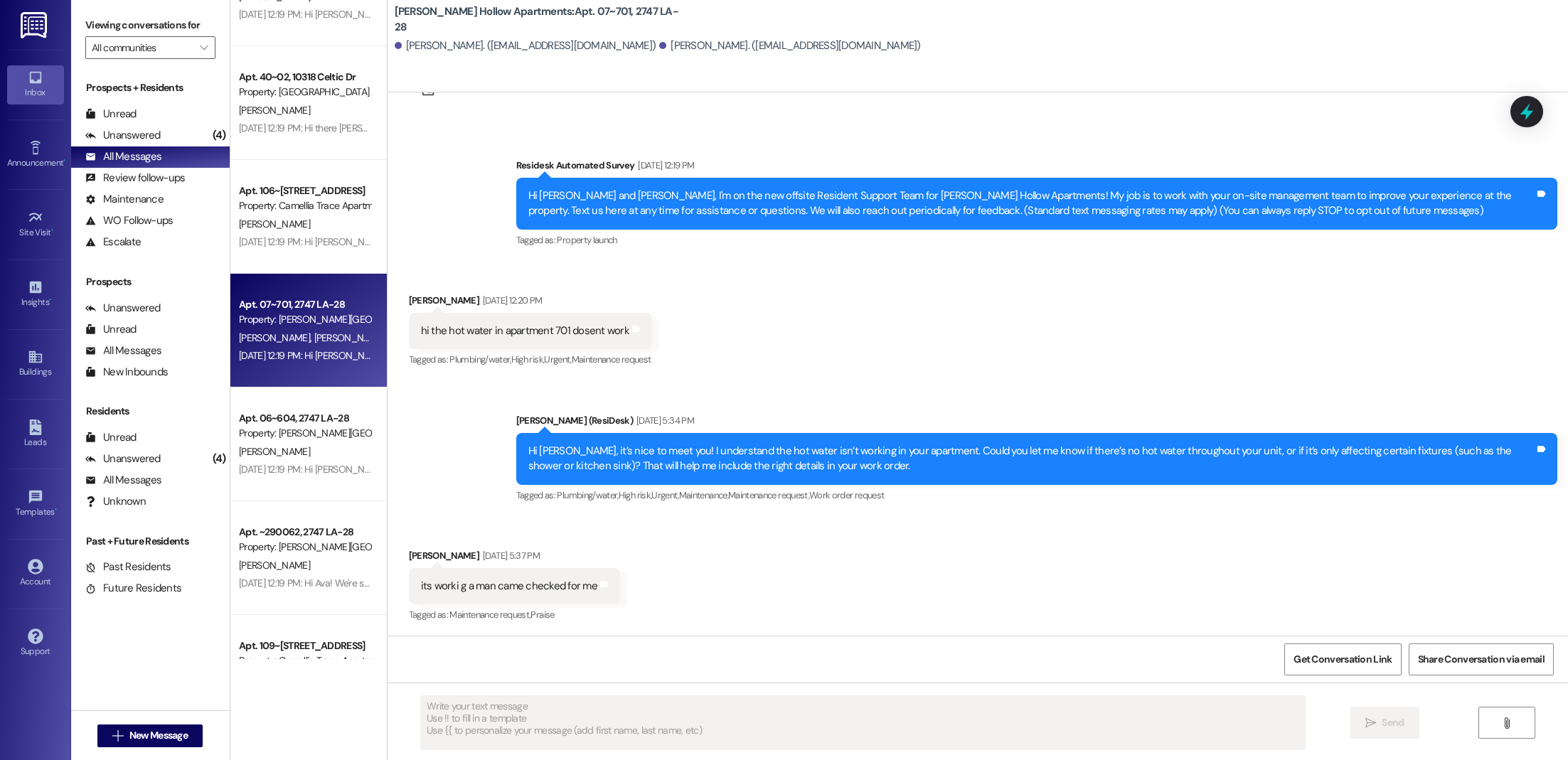
scroll to position [1282, 0]
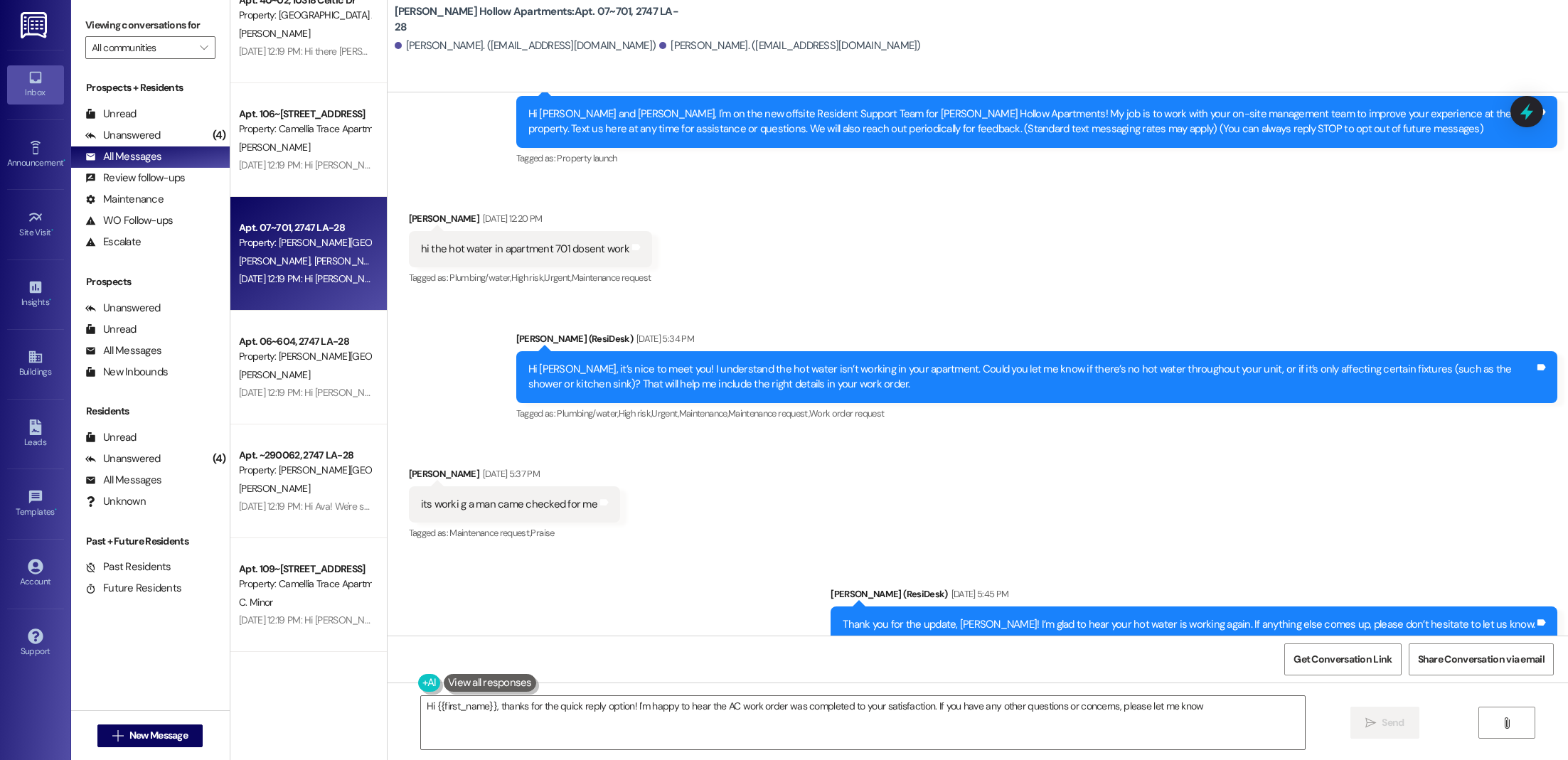
type textarea "Hi {{first_name}}, thanks for the quick reply option! I'm happy to hear the AC …"
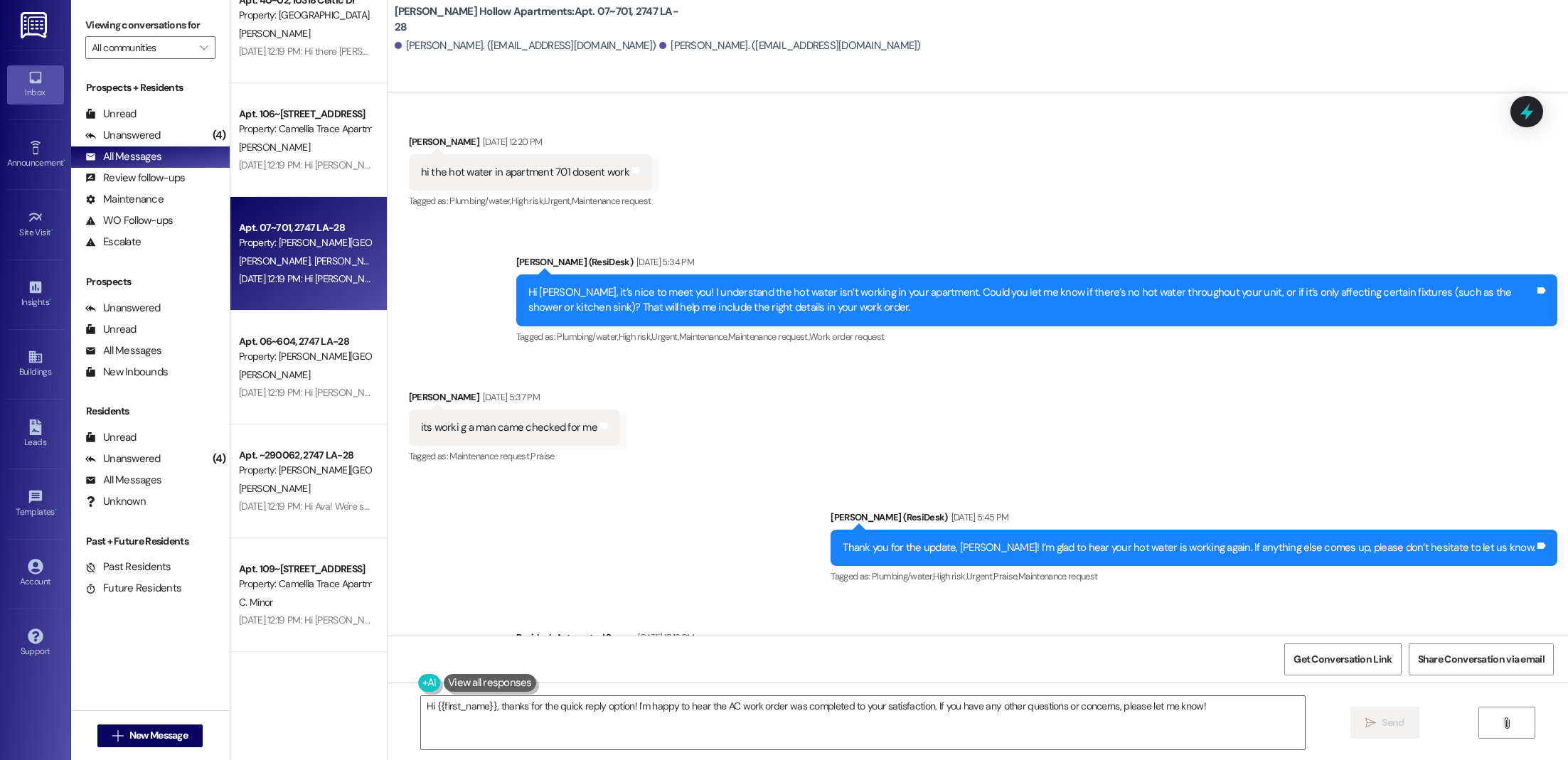
scroll to position [302, 0]
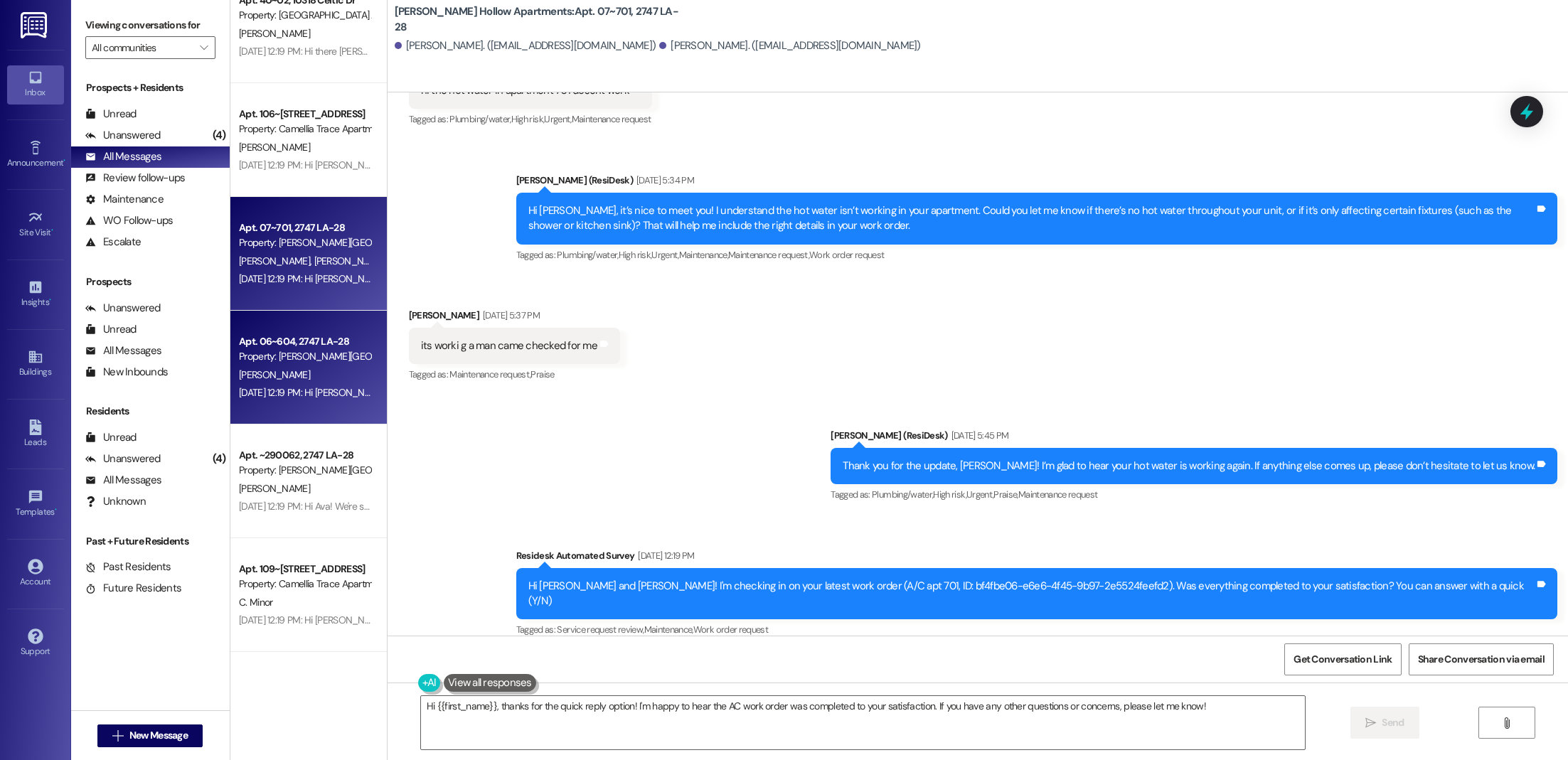
click at [267, 391] on div "[DATE] 12:19 PM: Hi [PERSON_NAME]! I'm checking in on your latest work order (S…" at bounding box center [732, 392] width 986 height 13
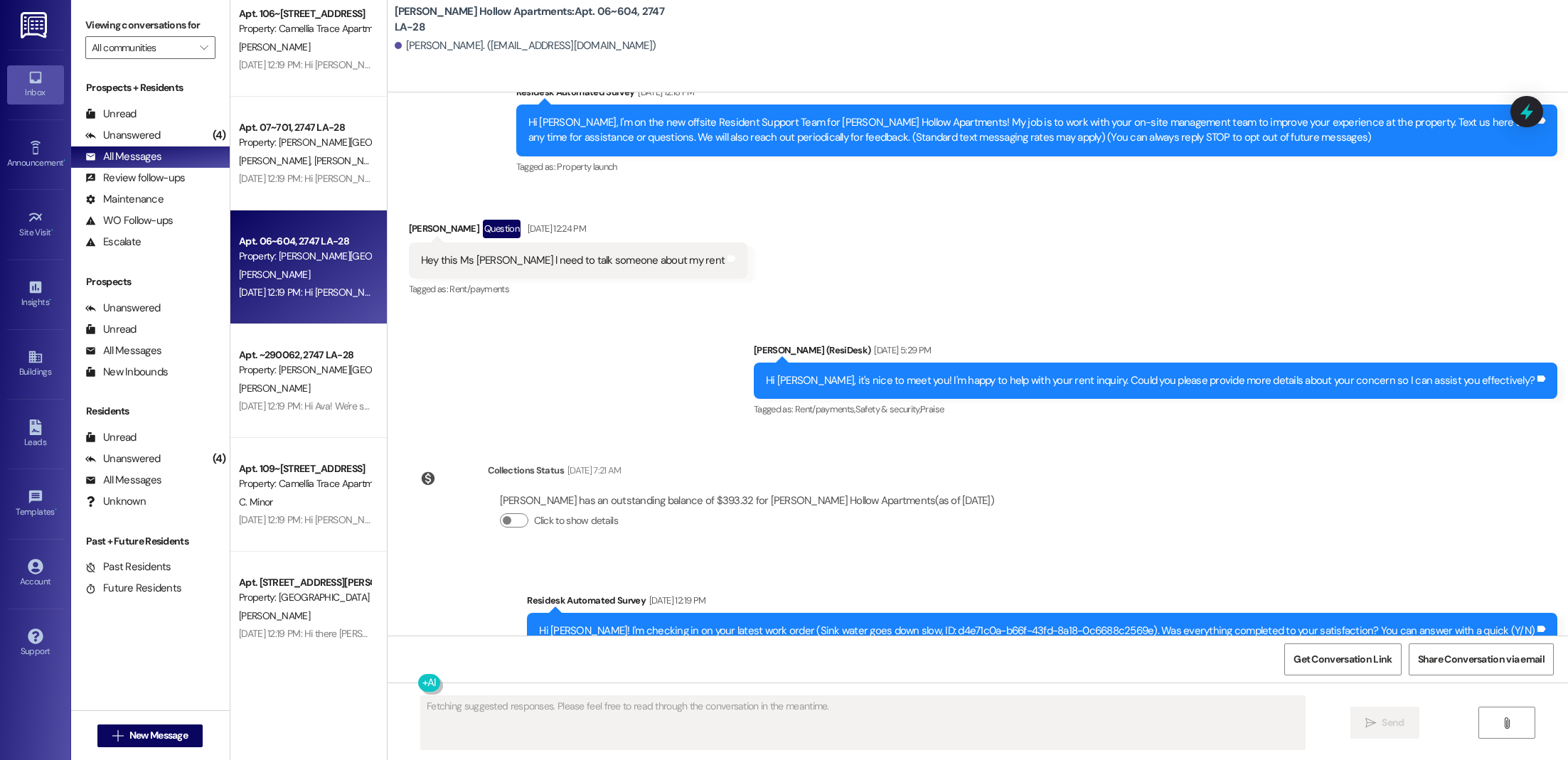
scroll to position [180, 0]
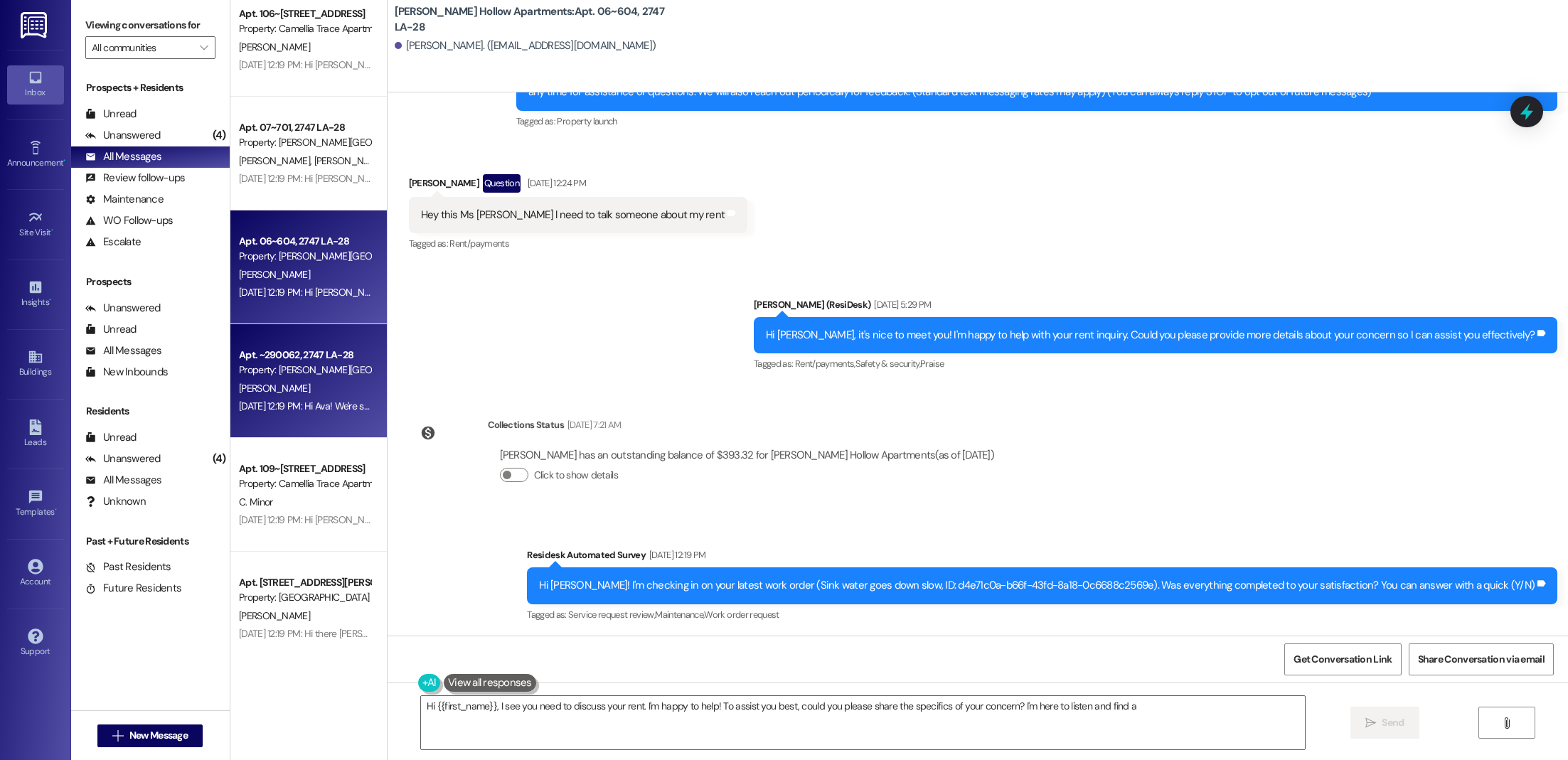
type textarea "Hi {{first_name}}, I see you need to discuss your rent. I'm happy to help! To a…"
click at [269, 361] on div "Apt. ~290062, 2747 LA-28" at bounding box center [305, 355] width 131 height 15
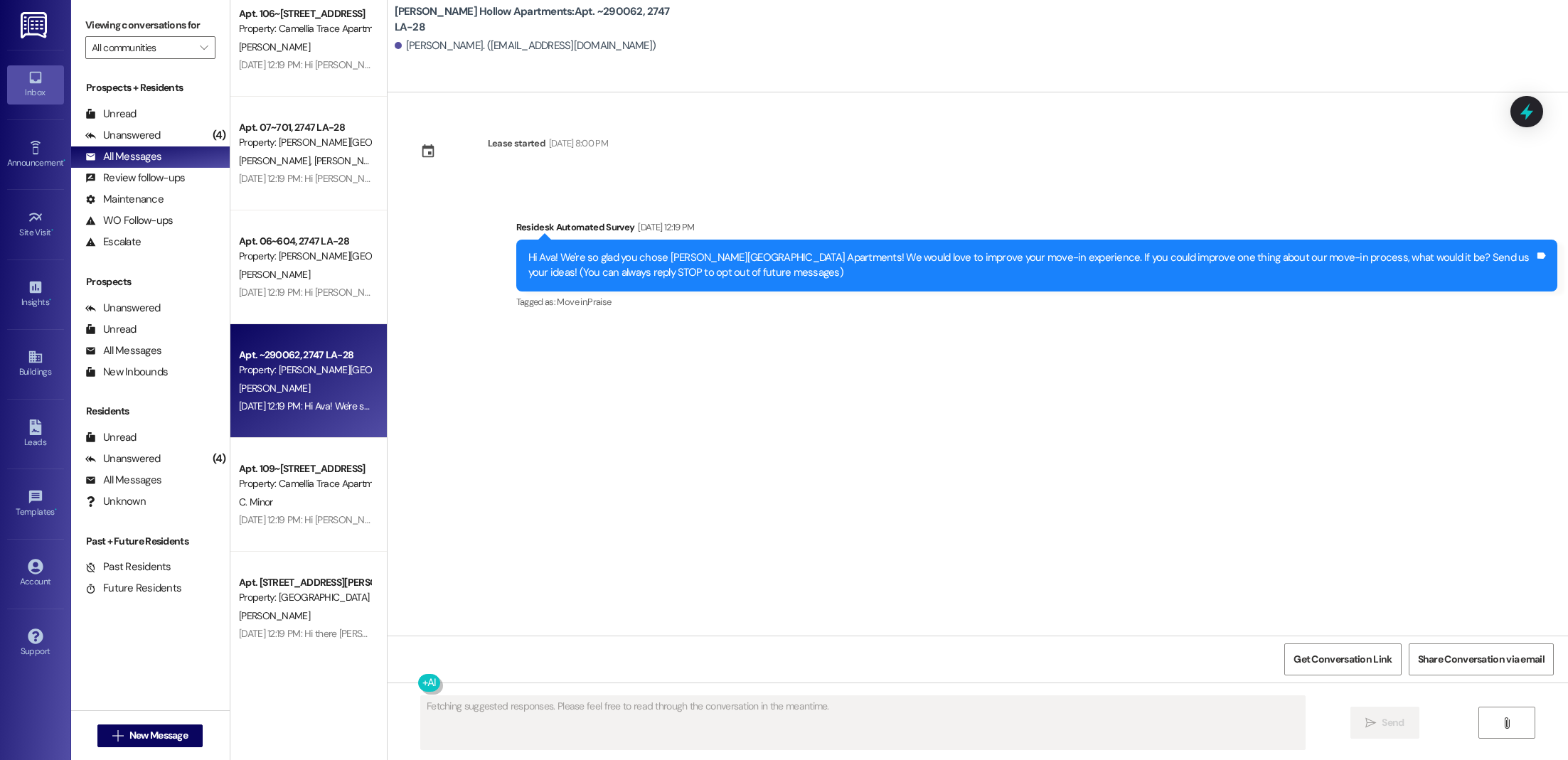
scroll to position [0, 0]
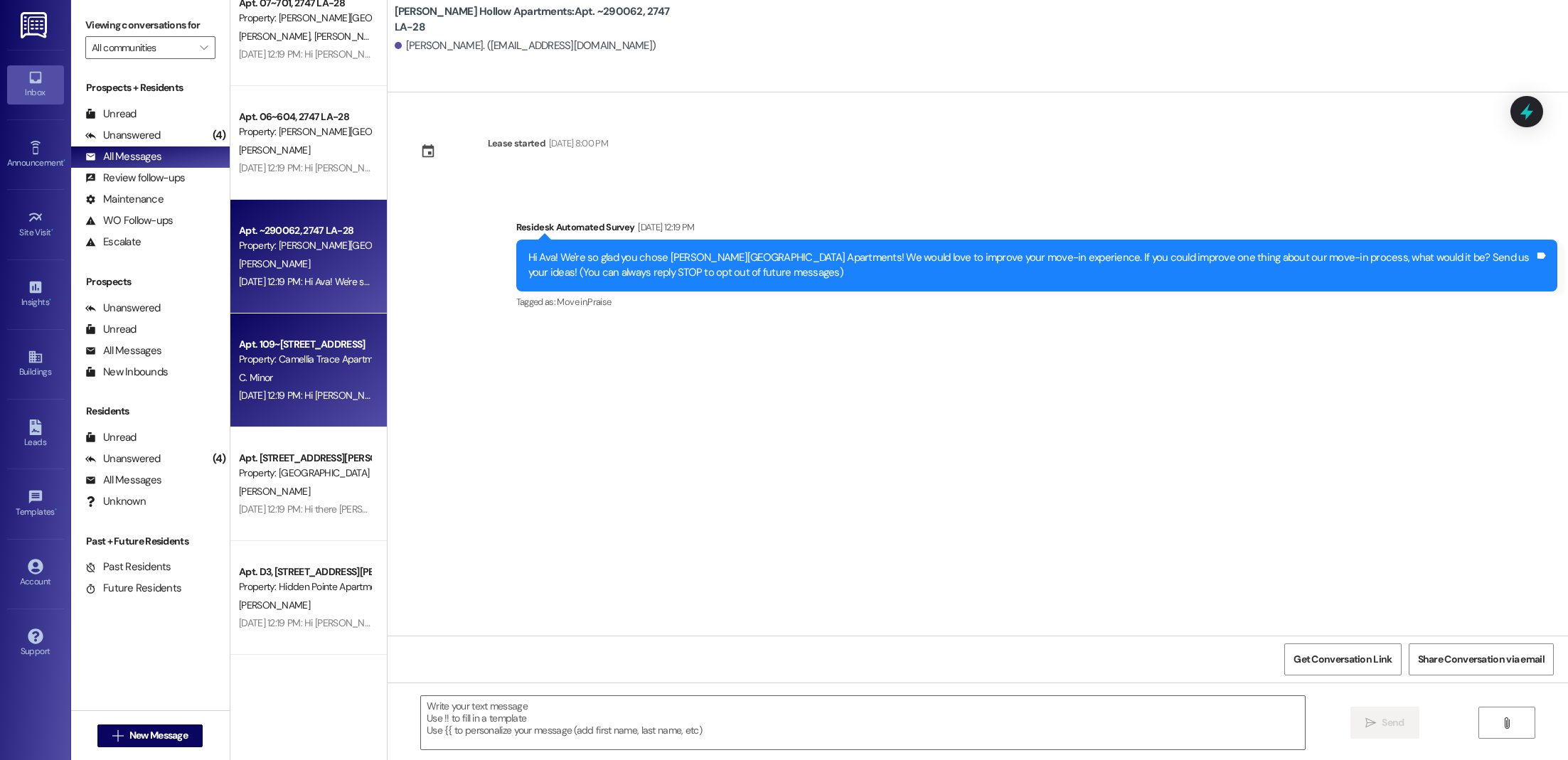
click at [300, 376] on div "C. Minor" at bounding box center [304, 377] width 134 height 18
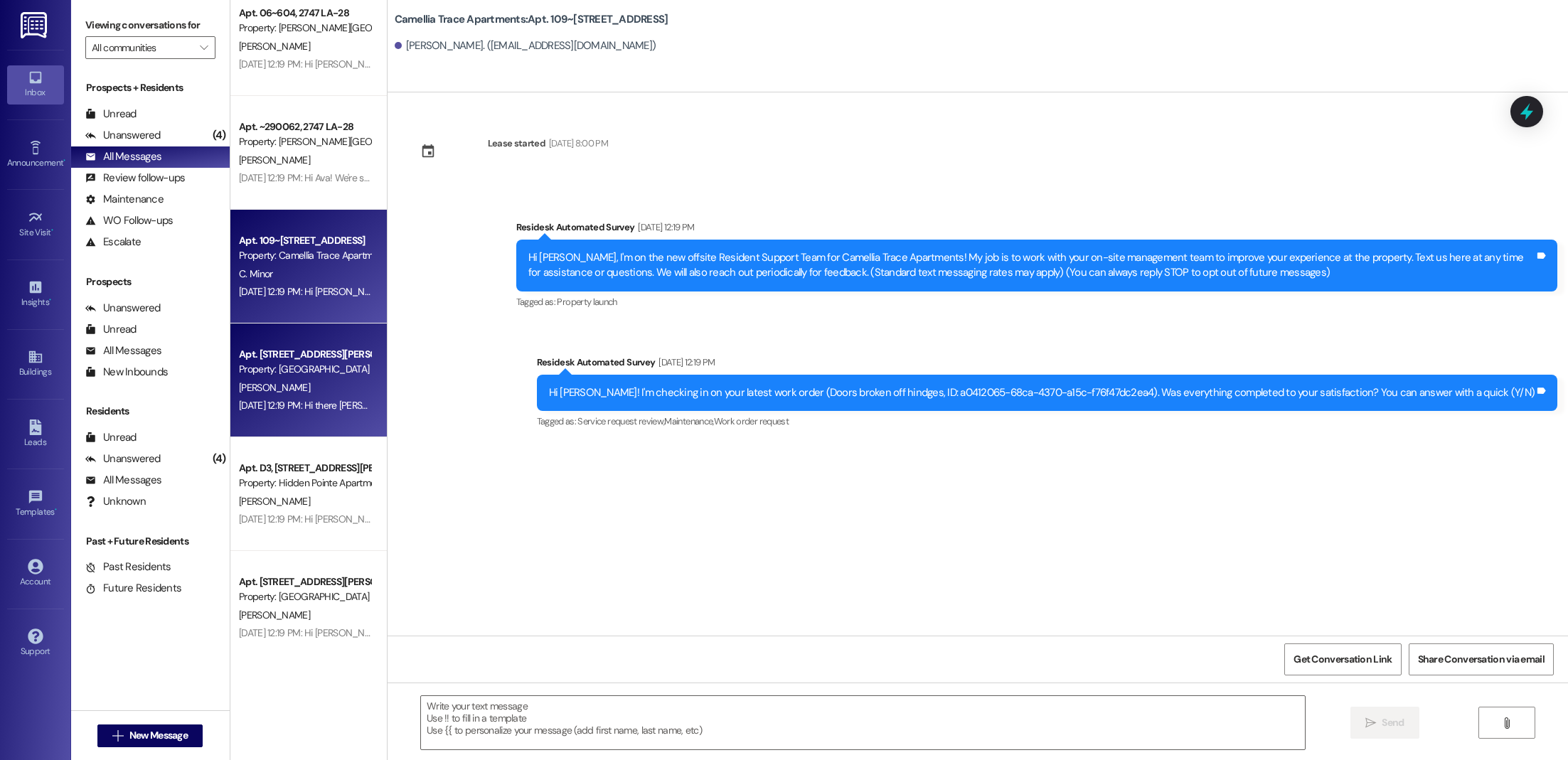
click at [276, 379] on div "[PERSON_NAME]" at bounding box center [304, 388] width 134 height 18
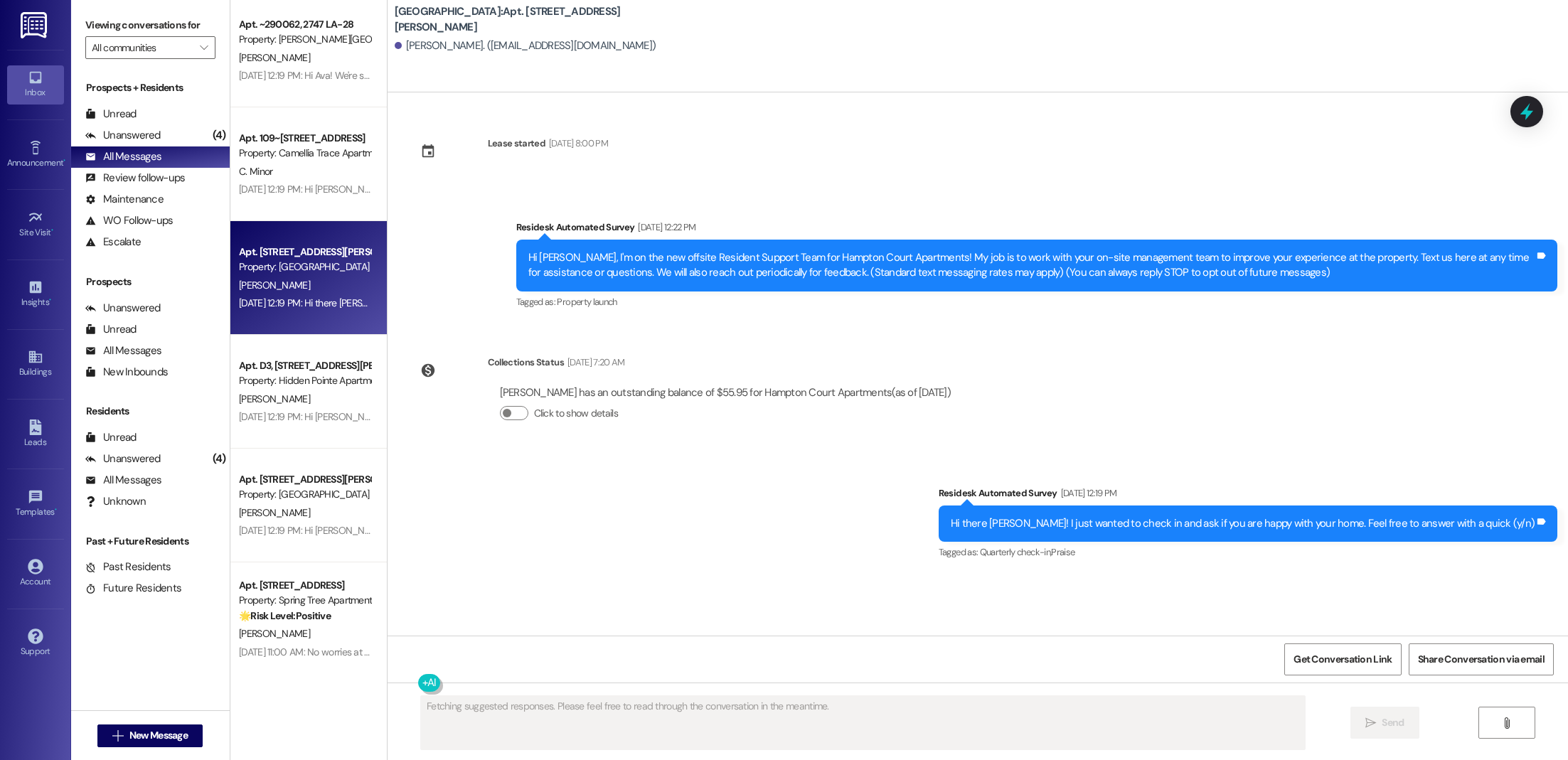
click at [276, 379] on div "Property: Hidden Pointe Apartments" at bounding box center [305, 380] width 131 height 15
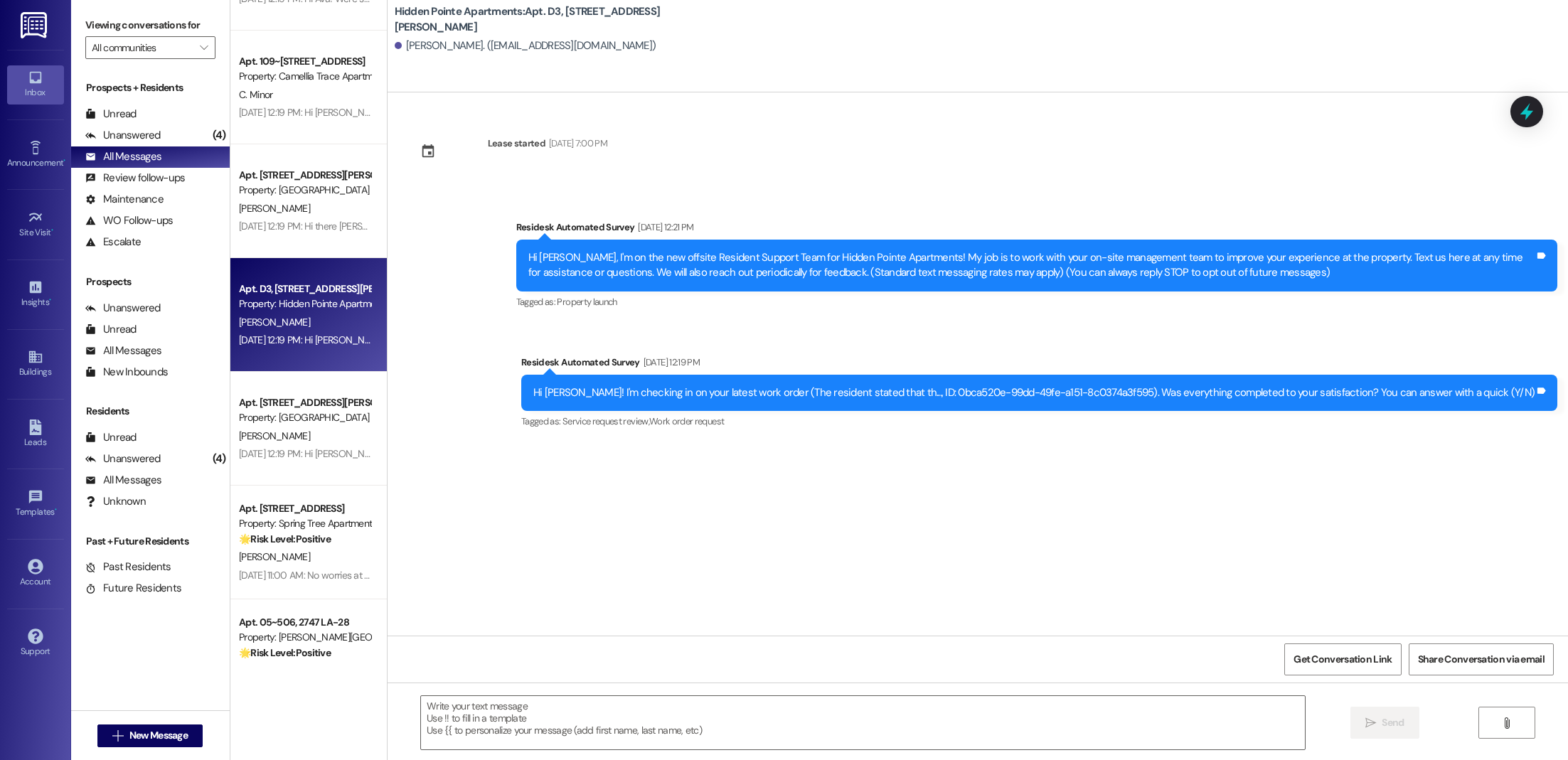
click at [276, 379] on div "Apt. 46, [STREET_ADDRESS][PERSON_NAME] Property: [GEOGRAPHIC_DATA] [PERSON_NAME…" at bounding box center [308, 429] width 157 height 114
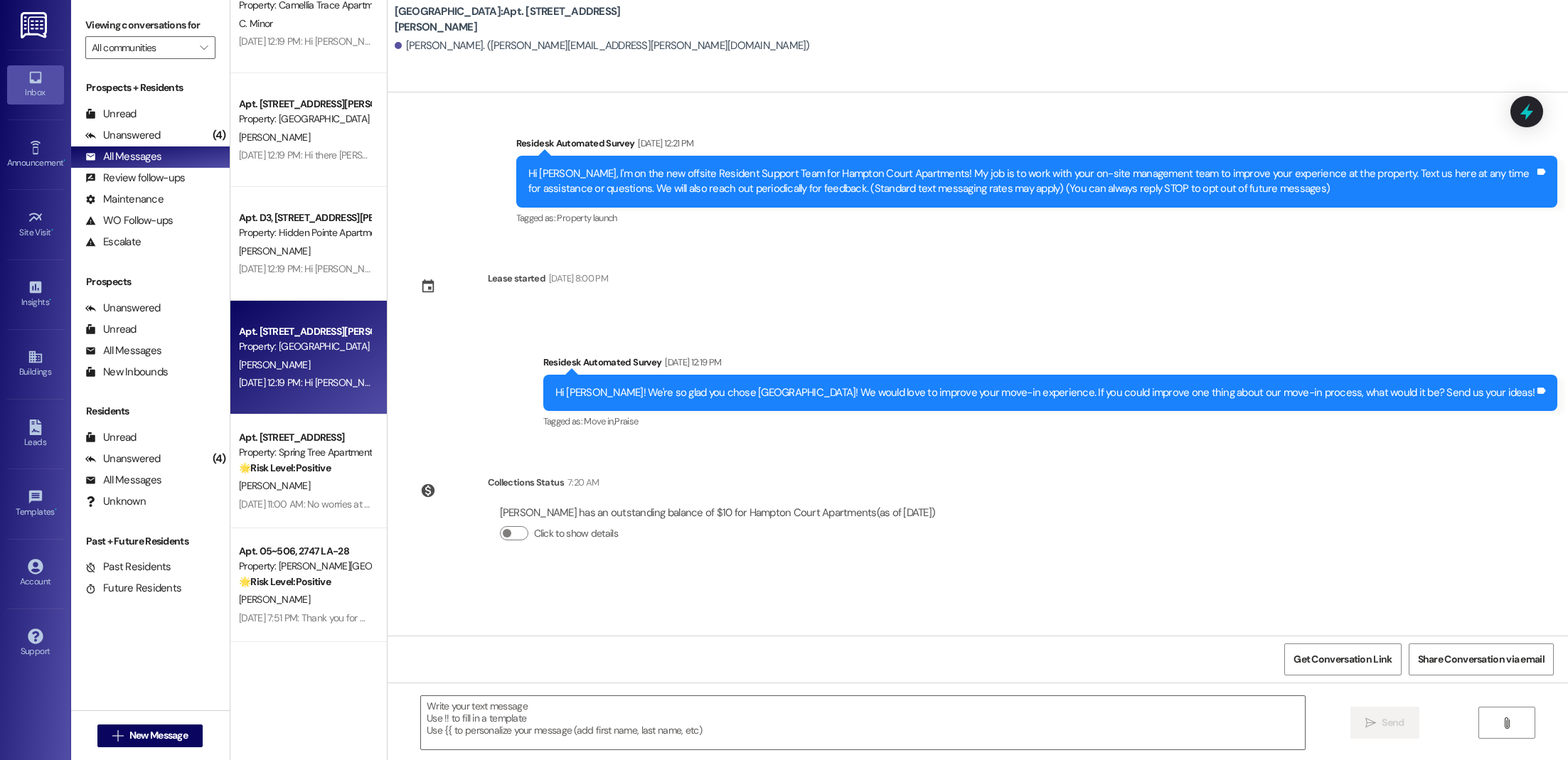
scroll to position [1953, 0]
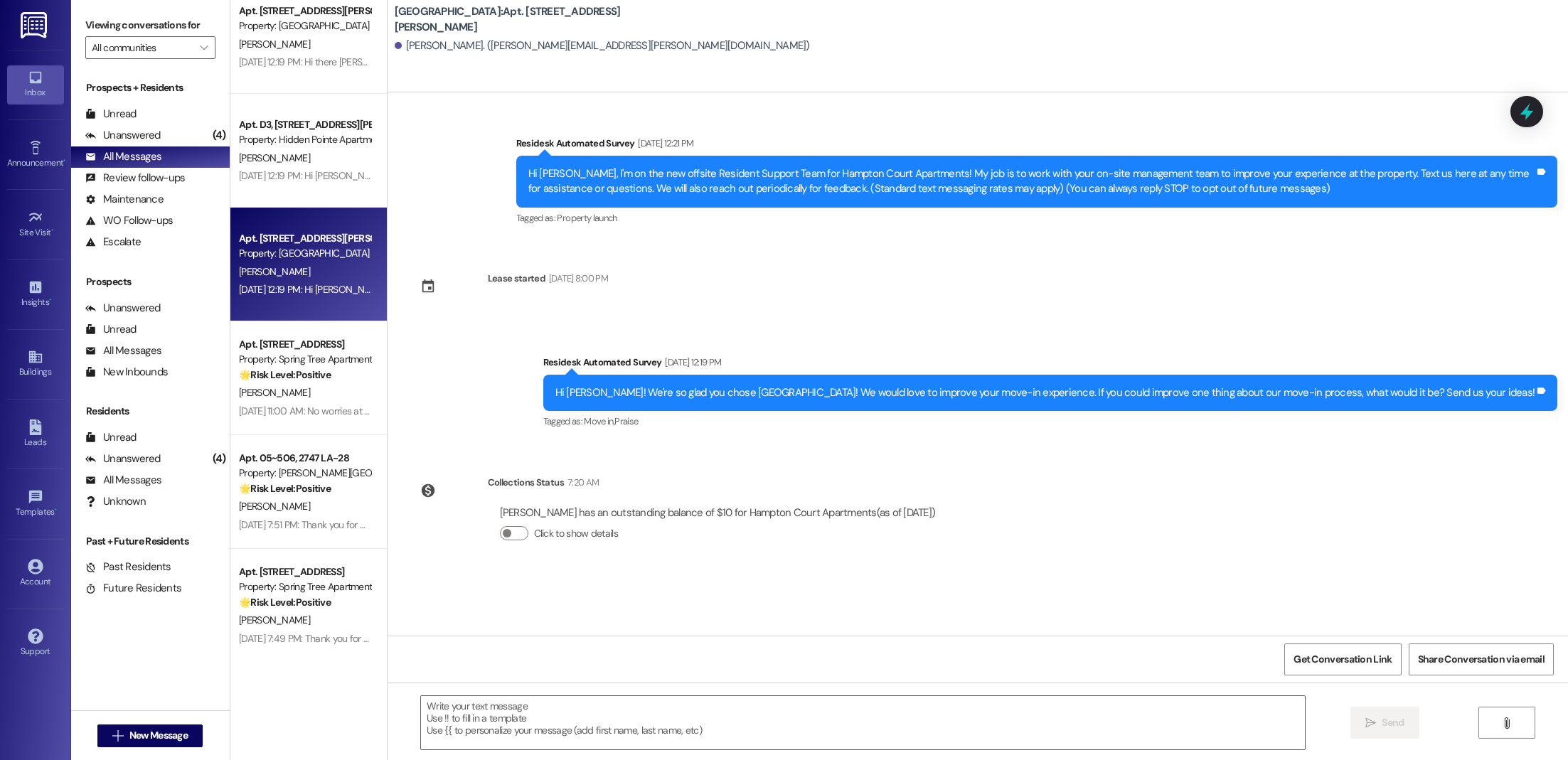
click at [276, 379] on strong "🌟 Risk Level: Positive" at bounding box center [285, 375] width 92 height 13
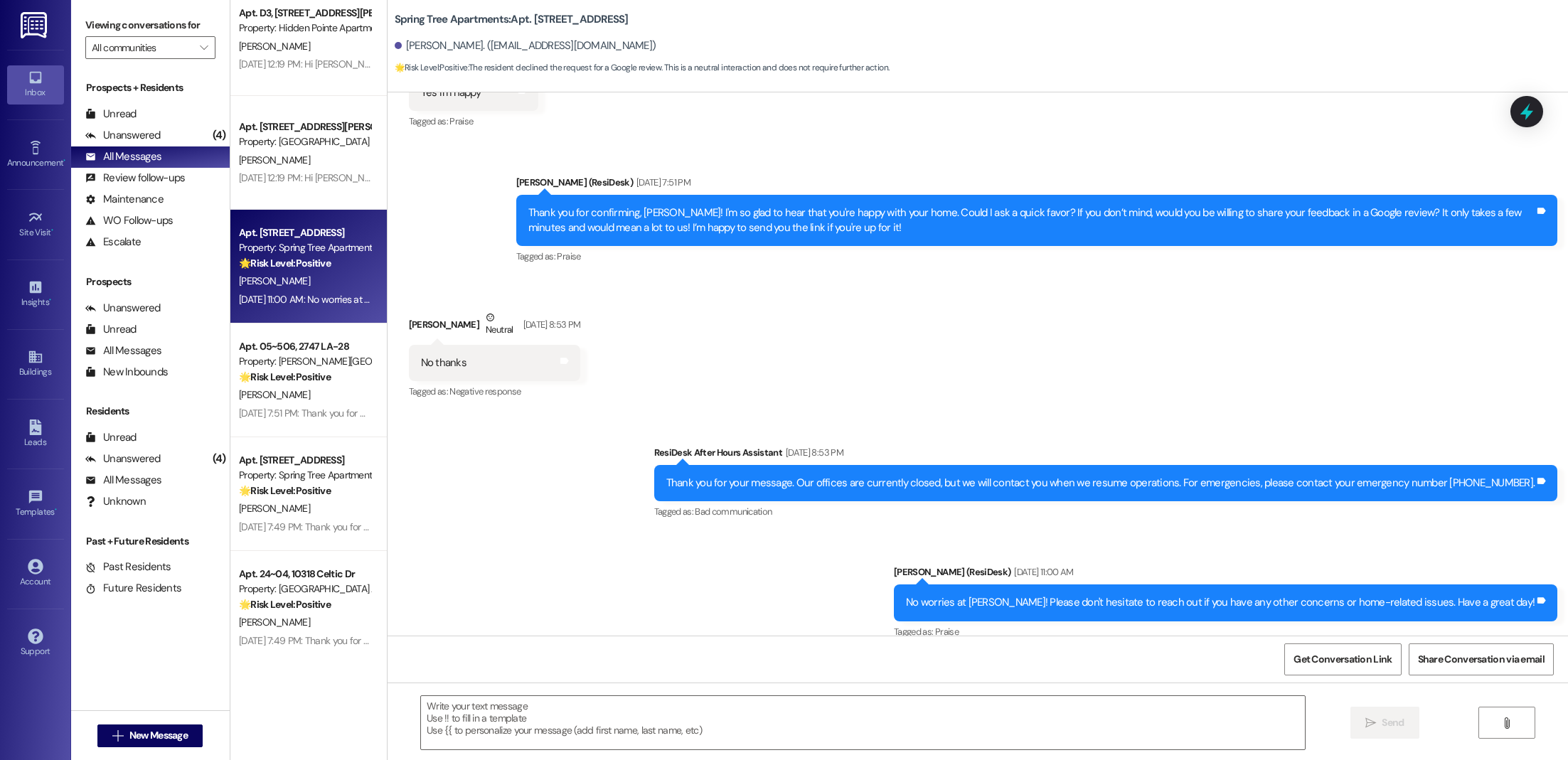
scroll to position [437, 0]
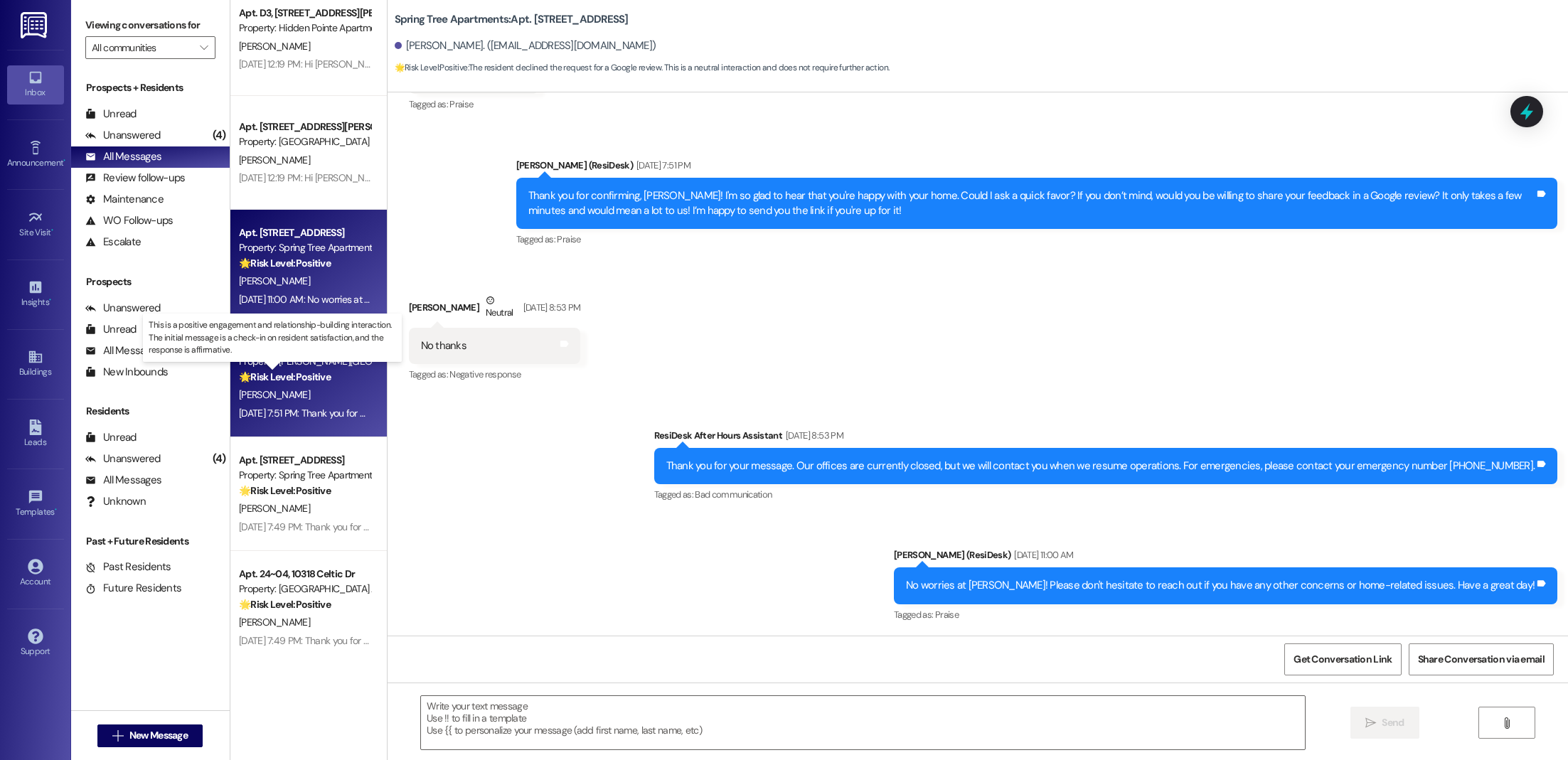
click at [304, 380] on strong "🌟 Risk Level: Positive" at bounding box center [285, 376] width 92 height 13
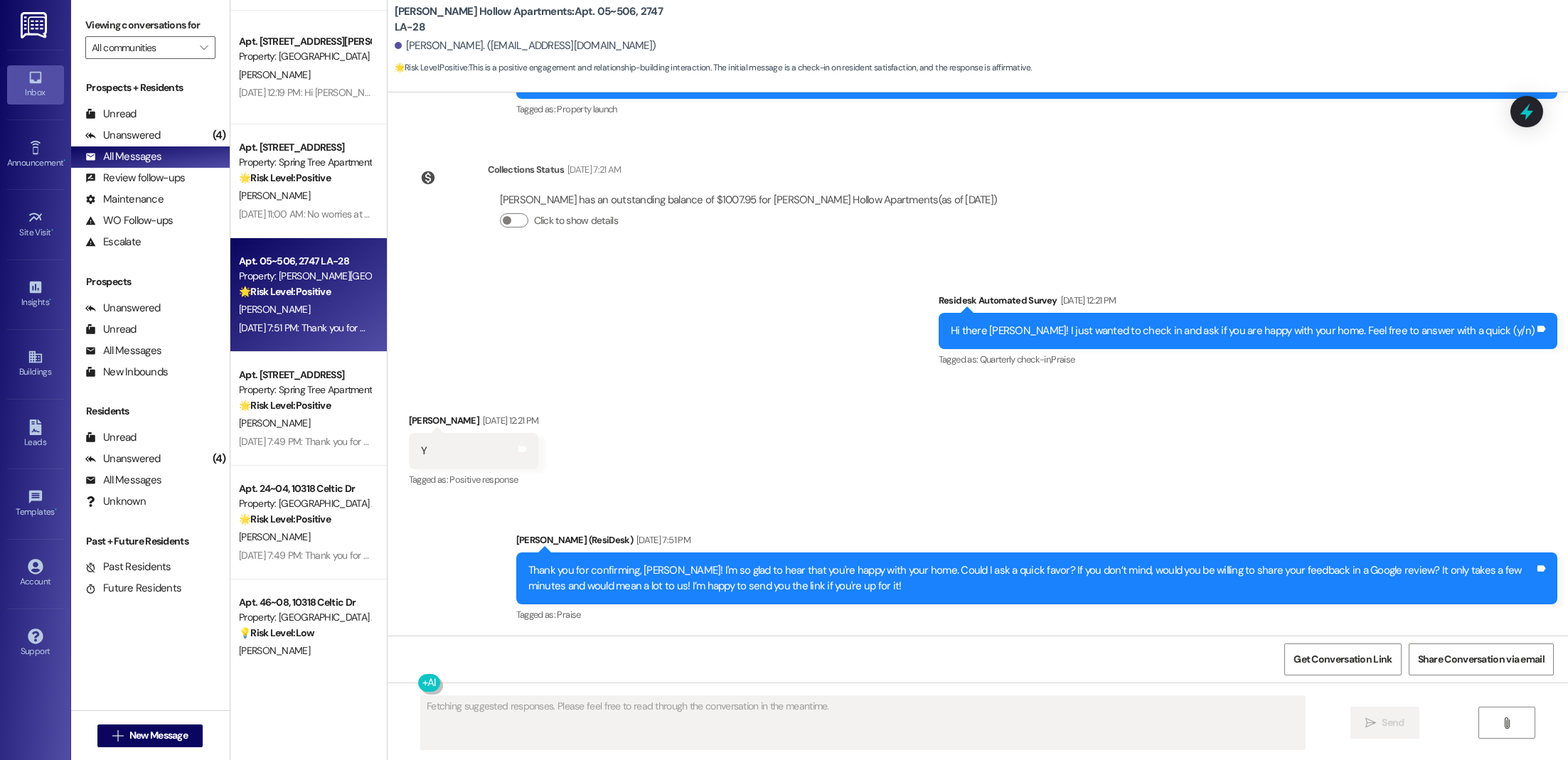
scroll to position [2167, 0]
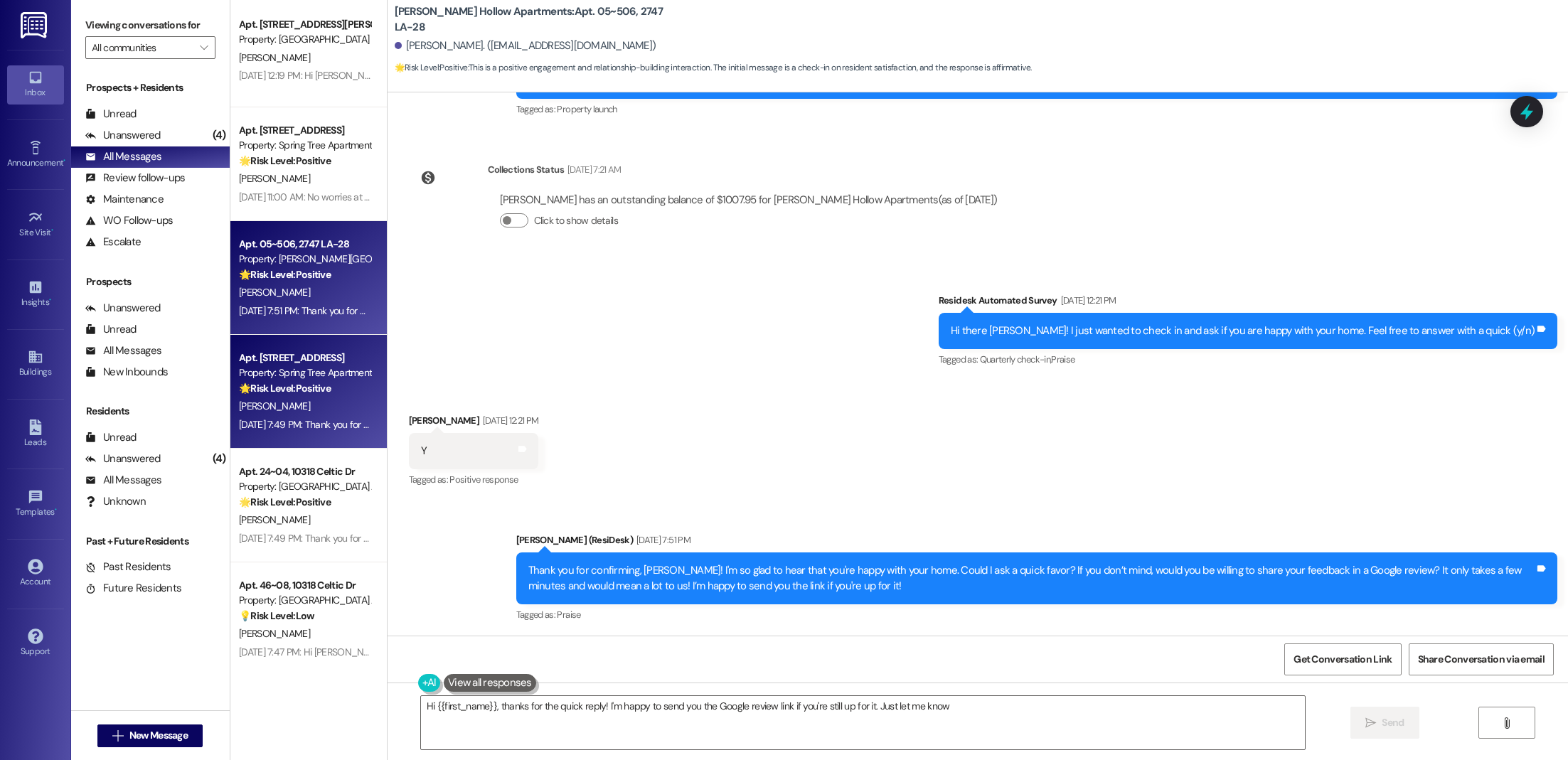
type textarea "Hi {{first_name}}, thanks for the quick reply! I'm happy to send you the Google…"
click at [261, 401] on div "[PERSON_NAME]" at bounding box center [304, 406] width 134 height 18
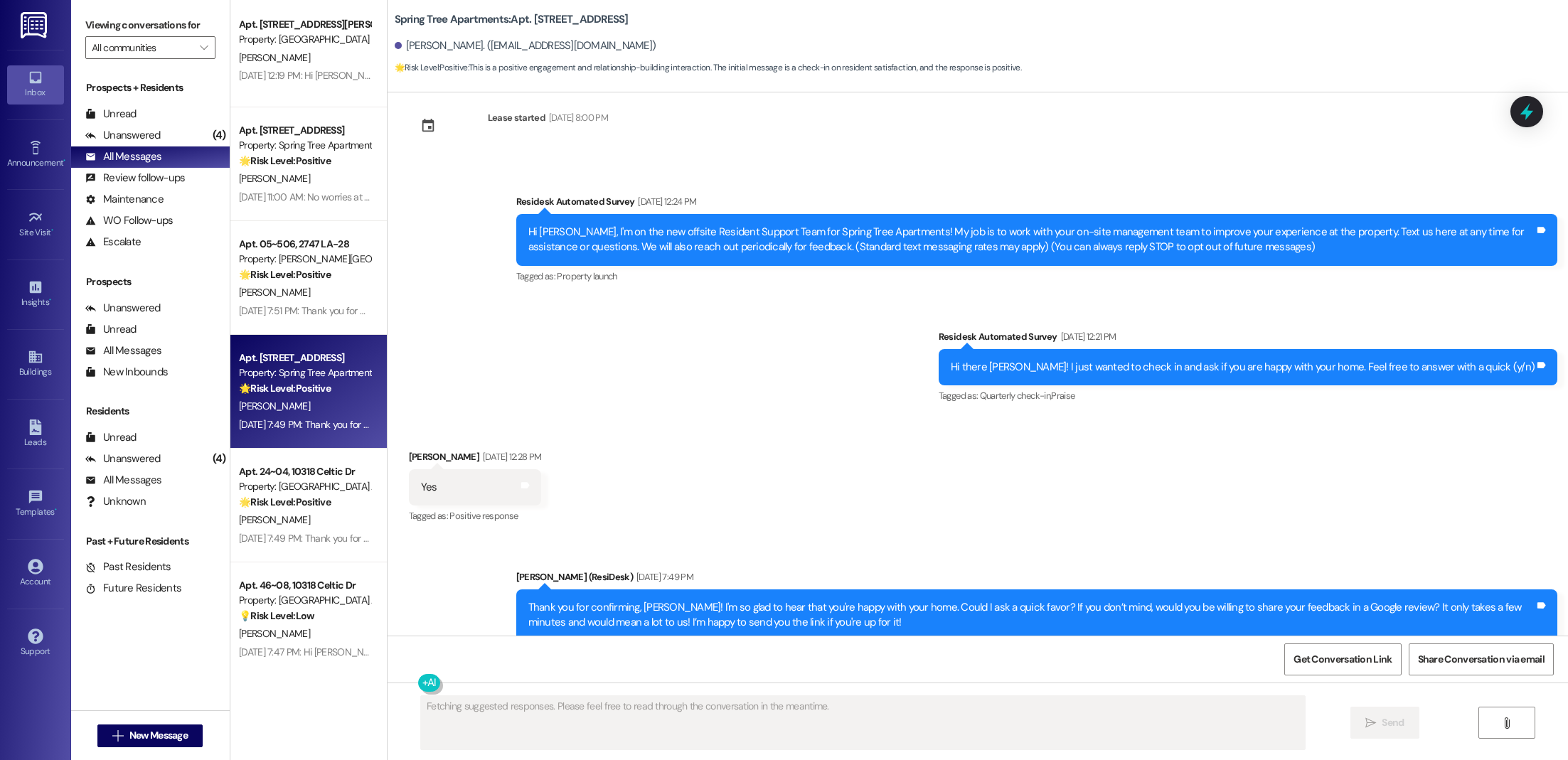
scroll to position [0, 0]
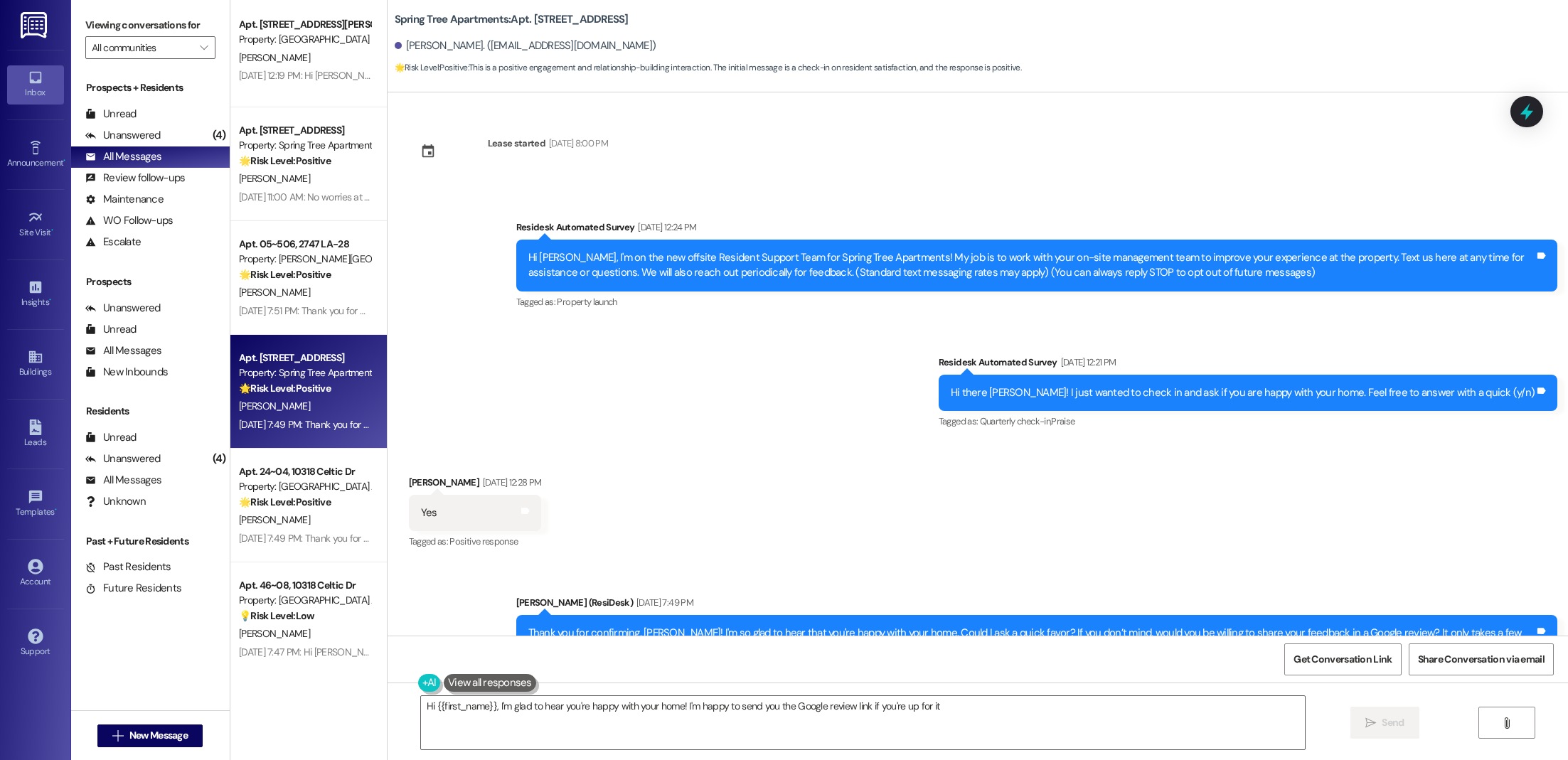
type textarea "Hi {{first_name}}, I'm glad to hear you're happy with your home! I'm happy to s…"
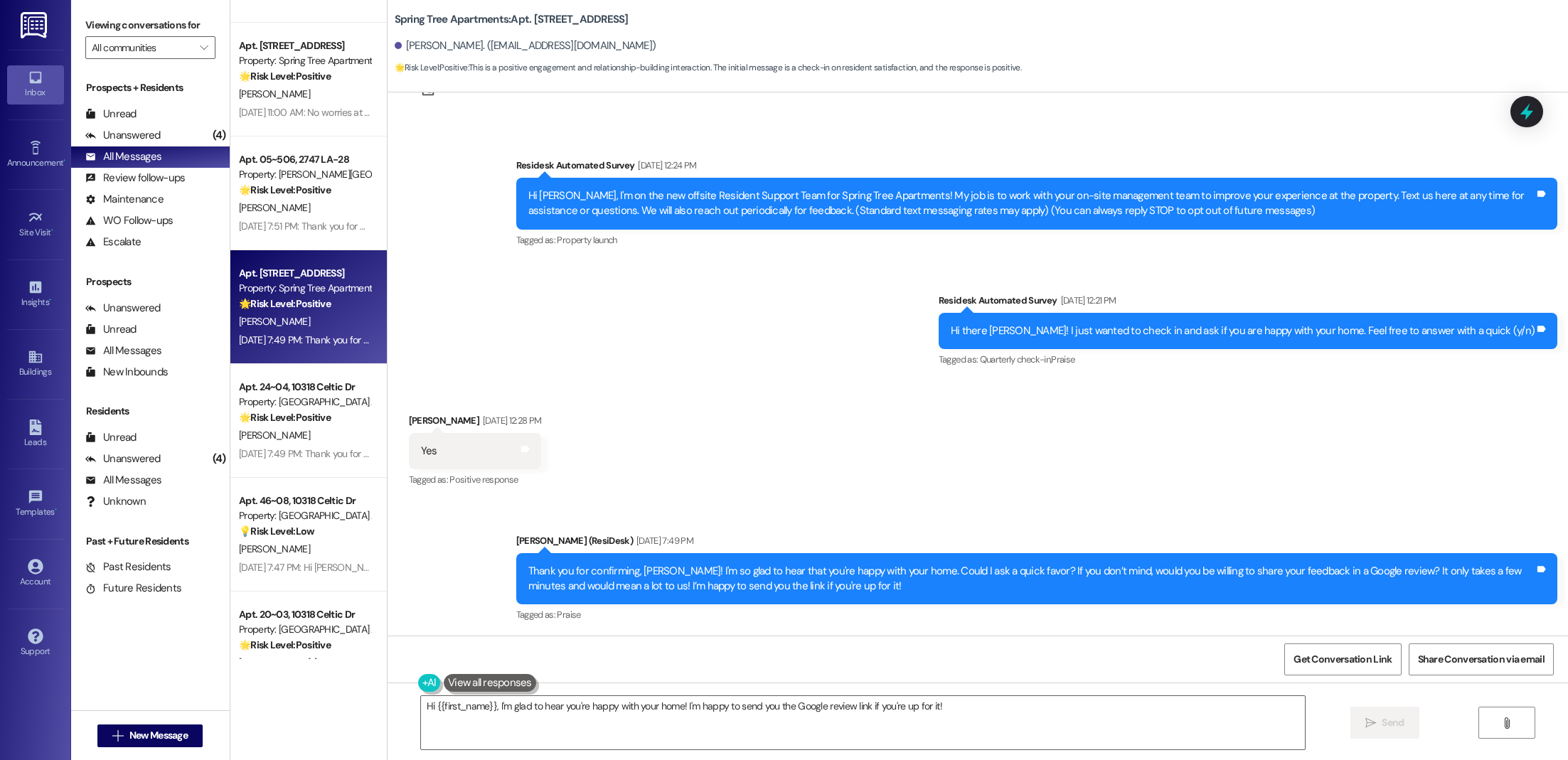
scroll to position [2253, 0]
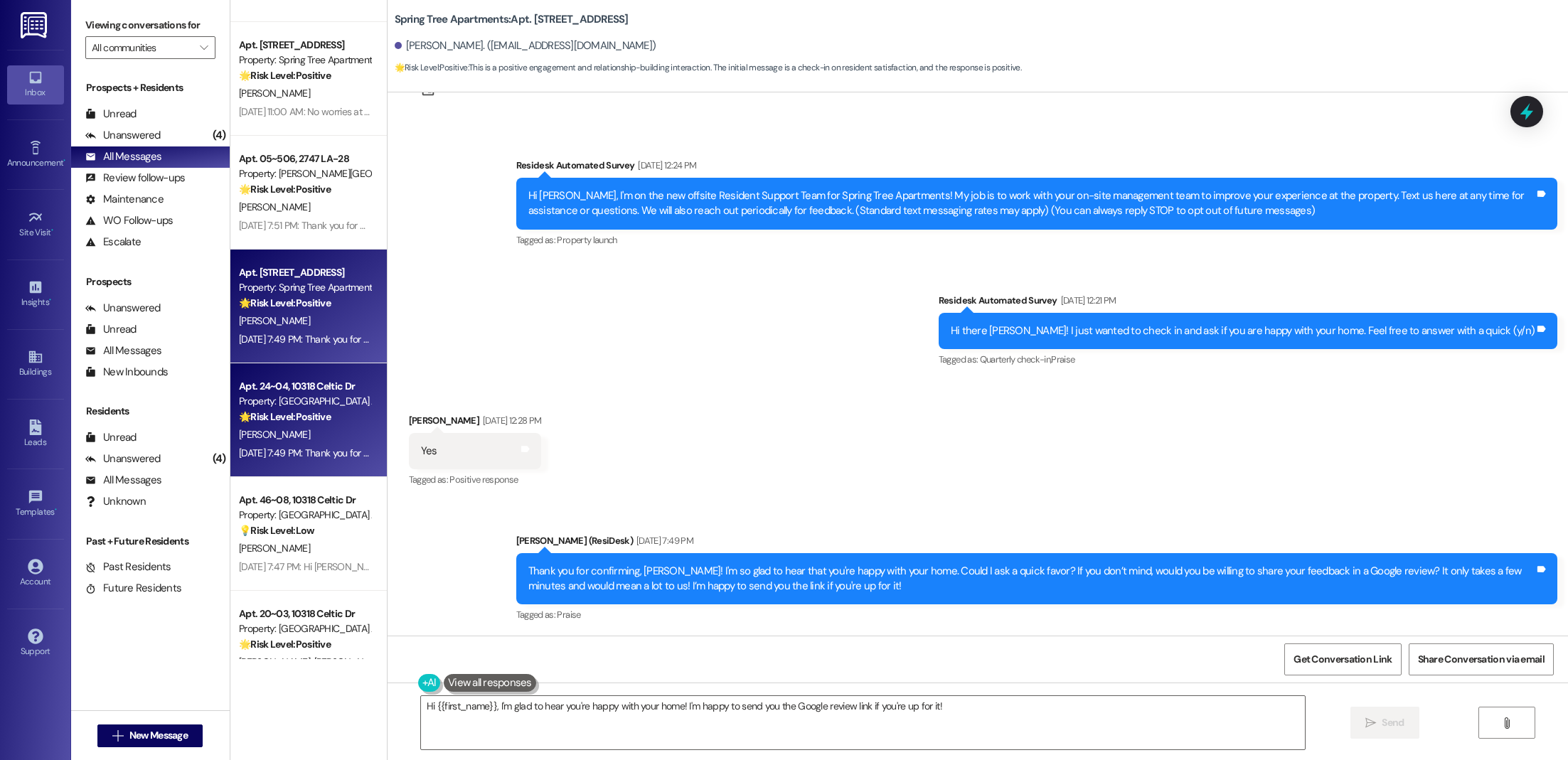
click at [293, 398] on div "Property: [GEOGRAPHIC_DATA] Apartments" at bounding box center [305, 401] width 131 height 15
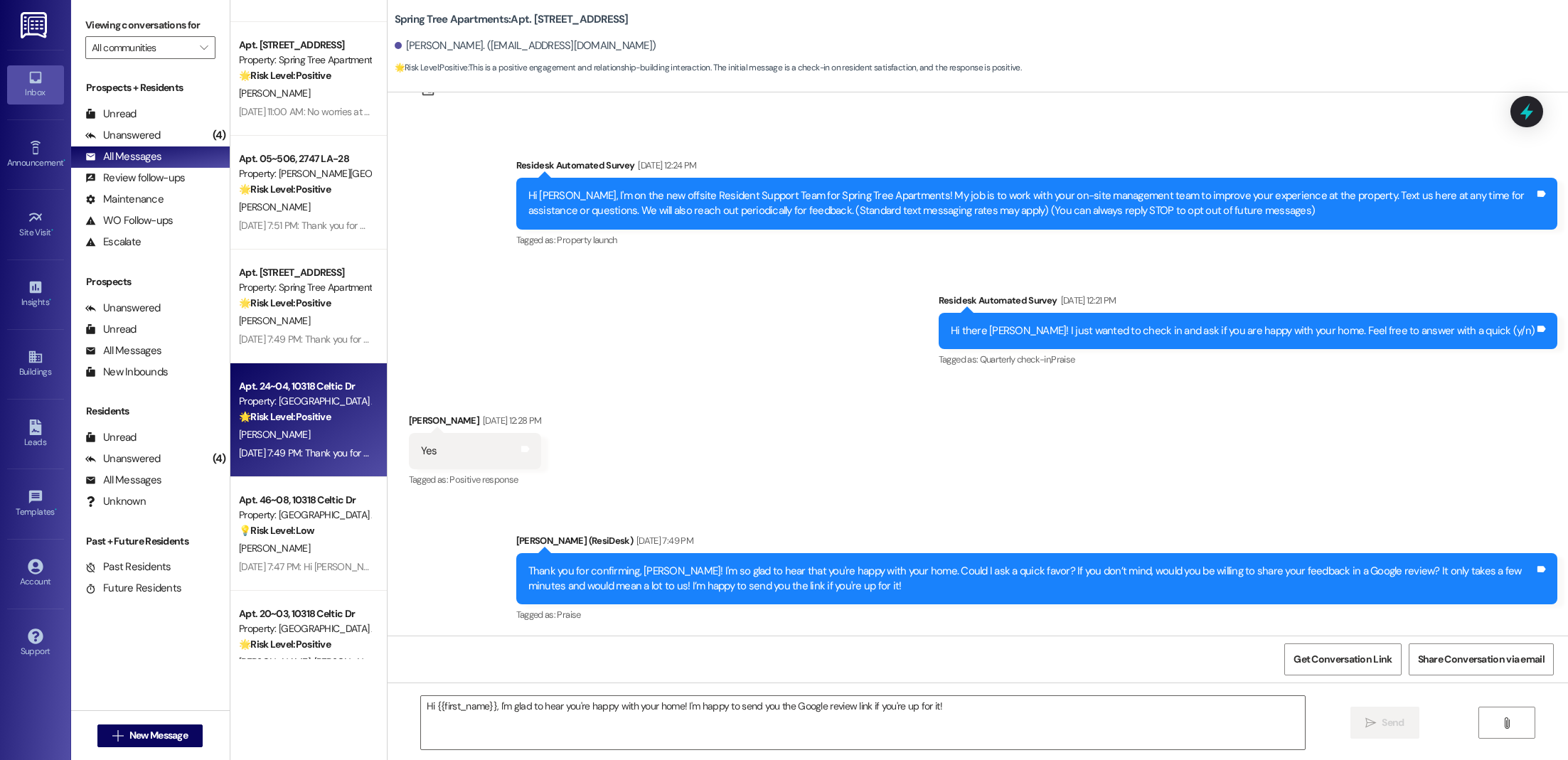
type textarea "Fetching suggested responses. Please feel free to read through the conversation…"
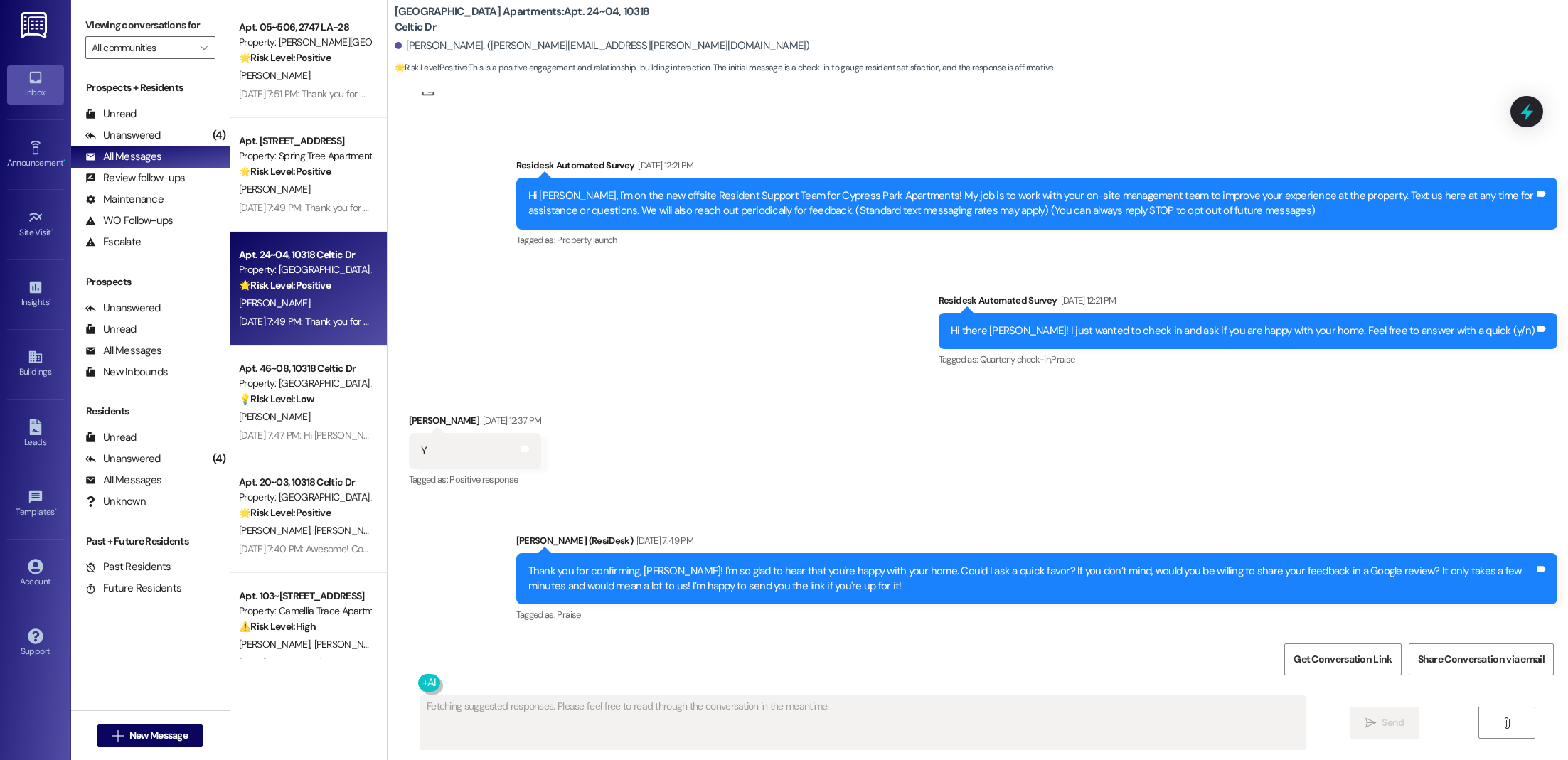
scroll to position [2393, 0]
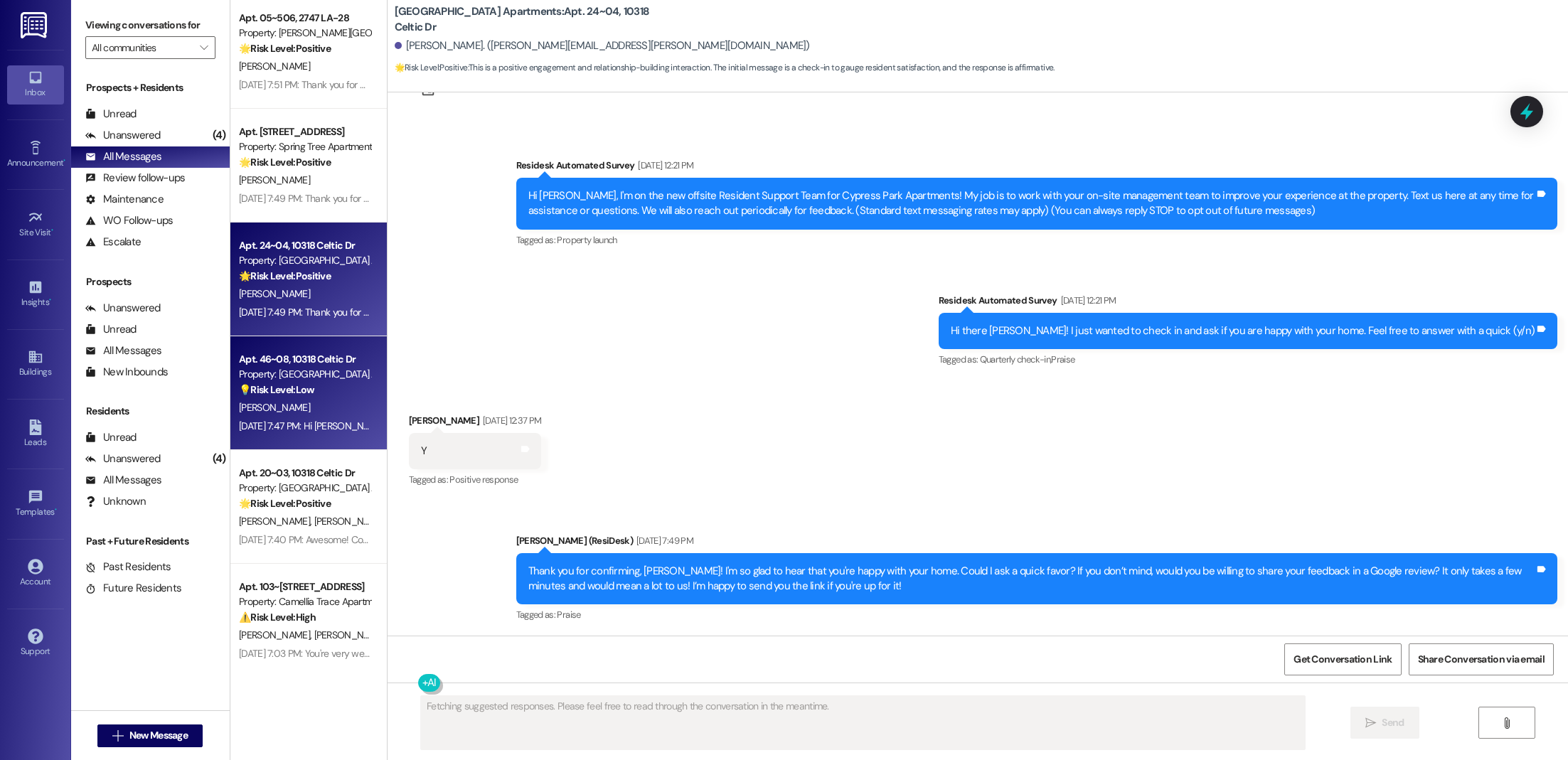
click at [252, 409] on span "[PERSON_NAME]" at bounding box center [274, 407] width 71 height 13
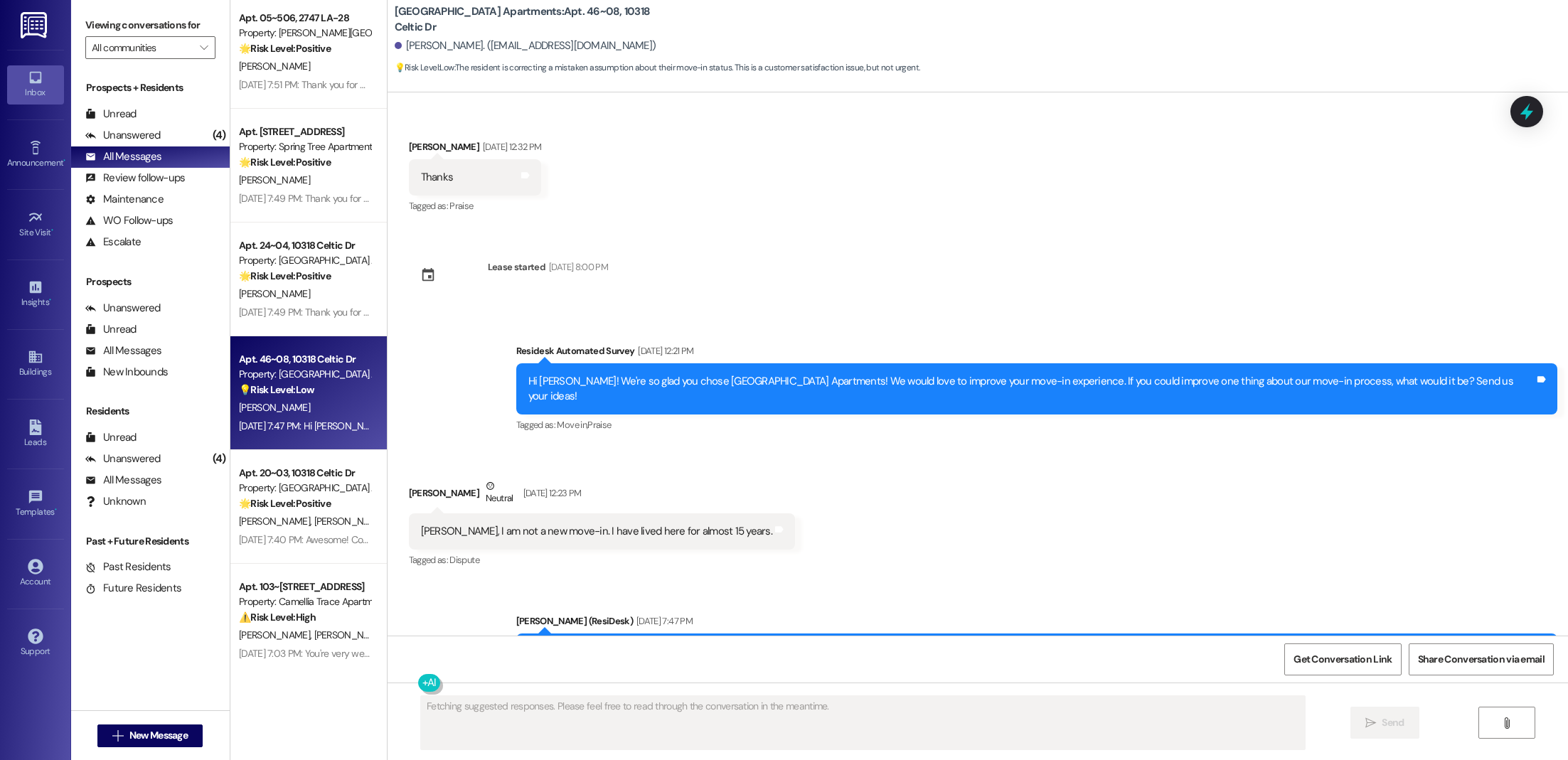
scroll to position [327, 0]
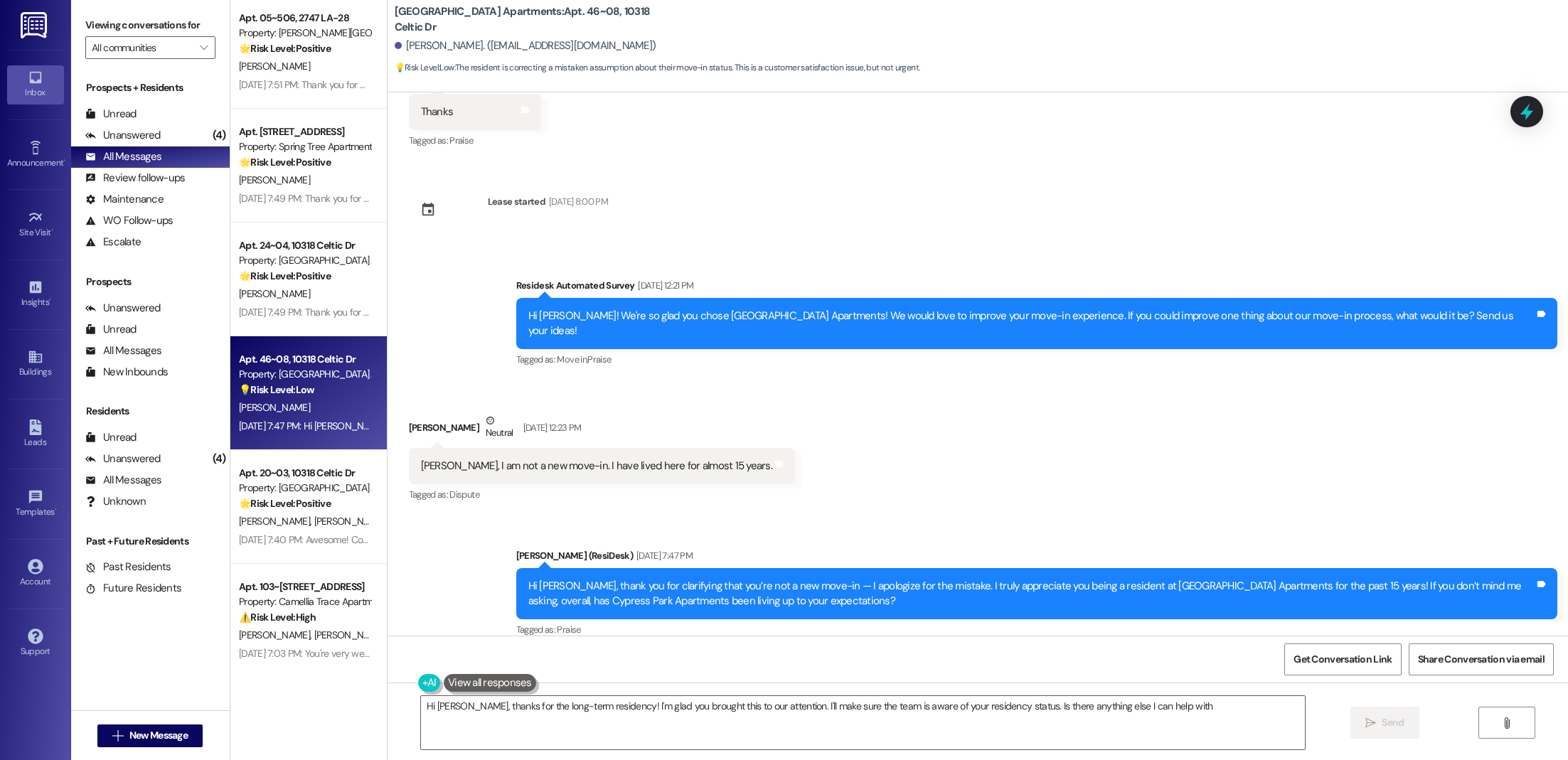
type textarea "Hi [PERSON_NAME], thanks for the long-term residency! I'm glad you brought this…"
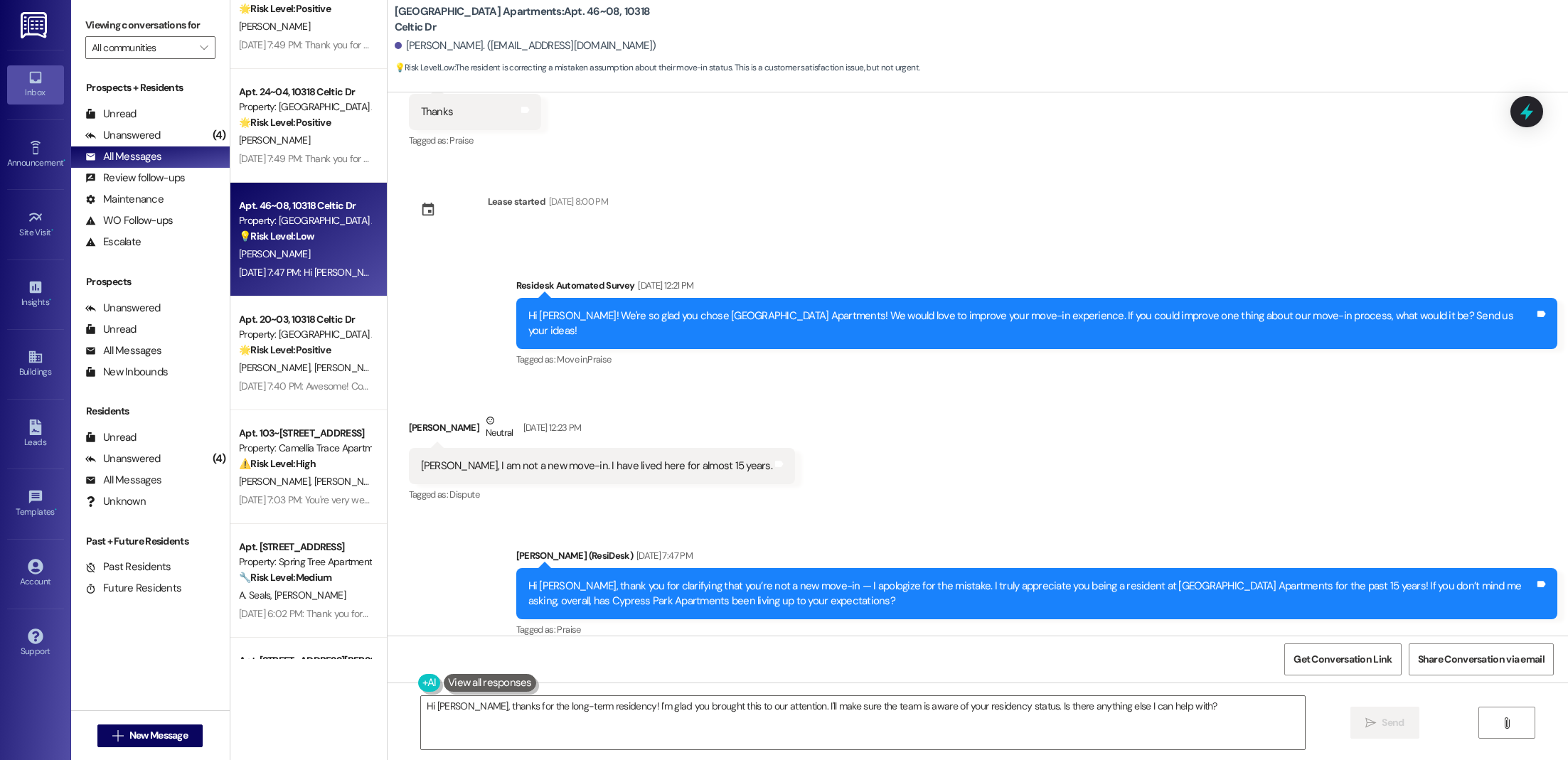
scroll to position [2630, 0]
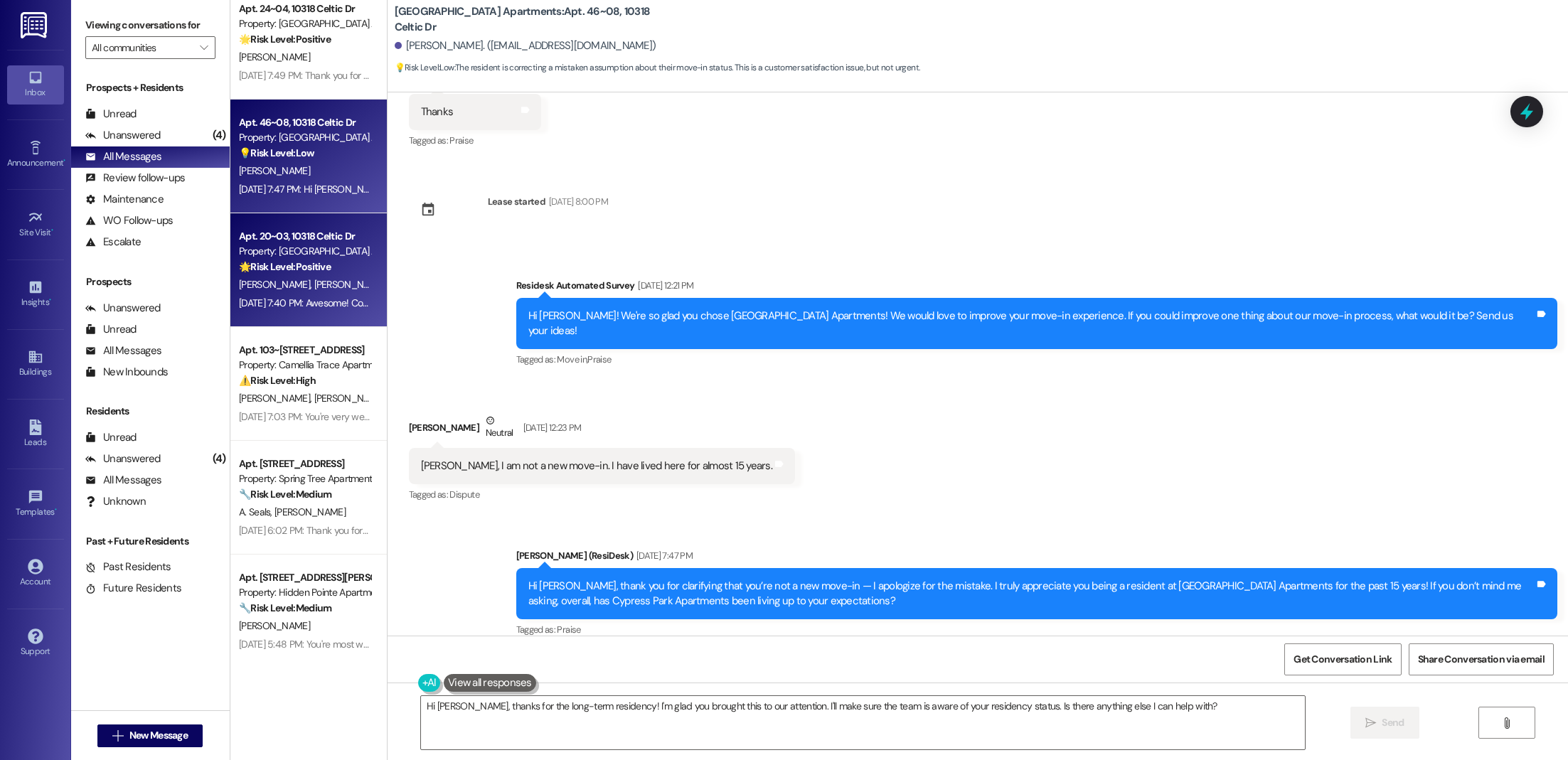
click at [289, 255] on div "Property: [GEOGRAPHIC_DATA] Apartments" at bounding box center [305, 250] width 131 height 15
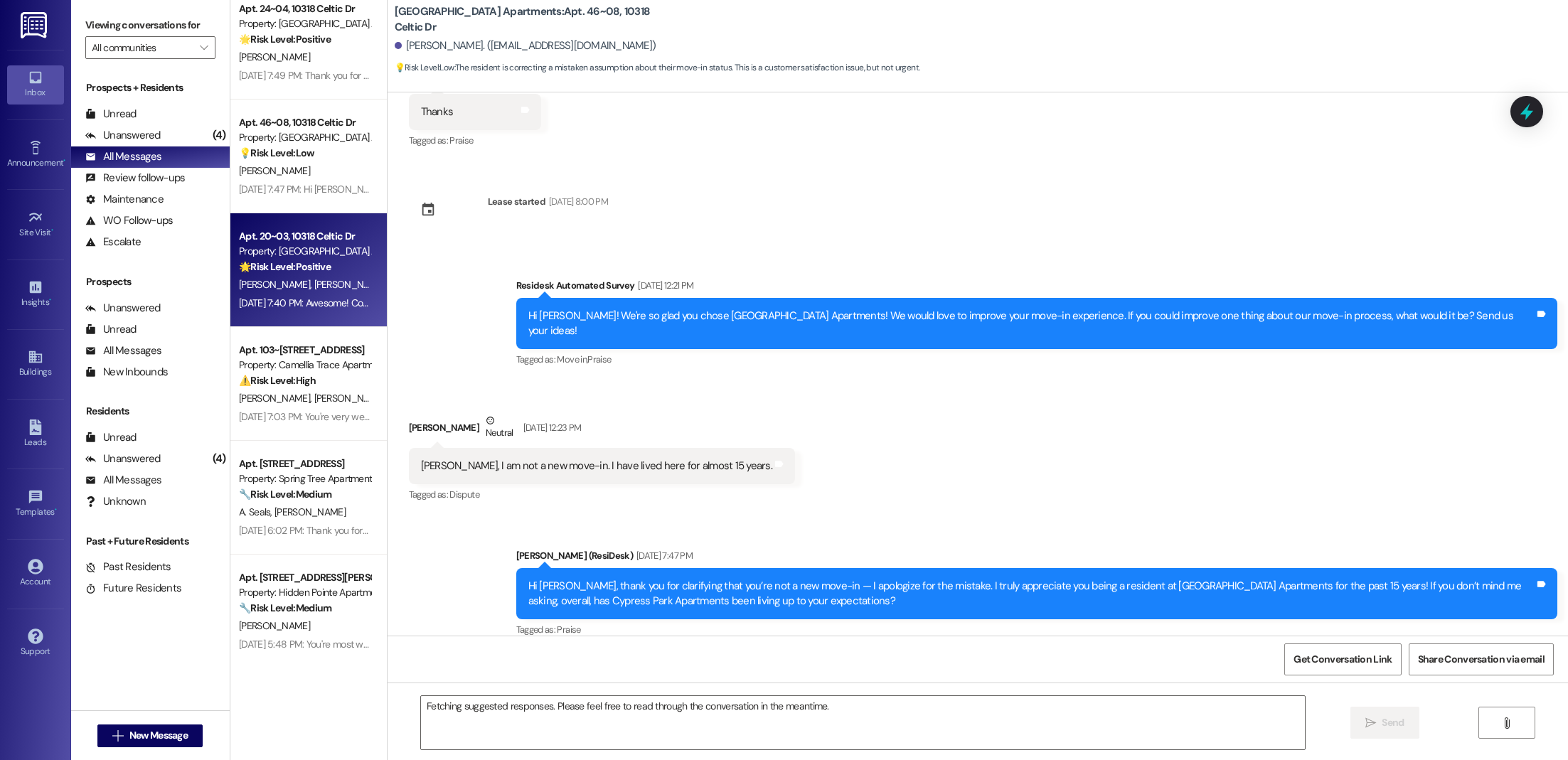
scroll to position [47, 0]
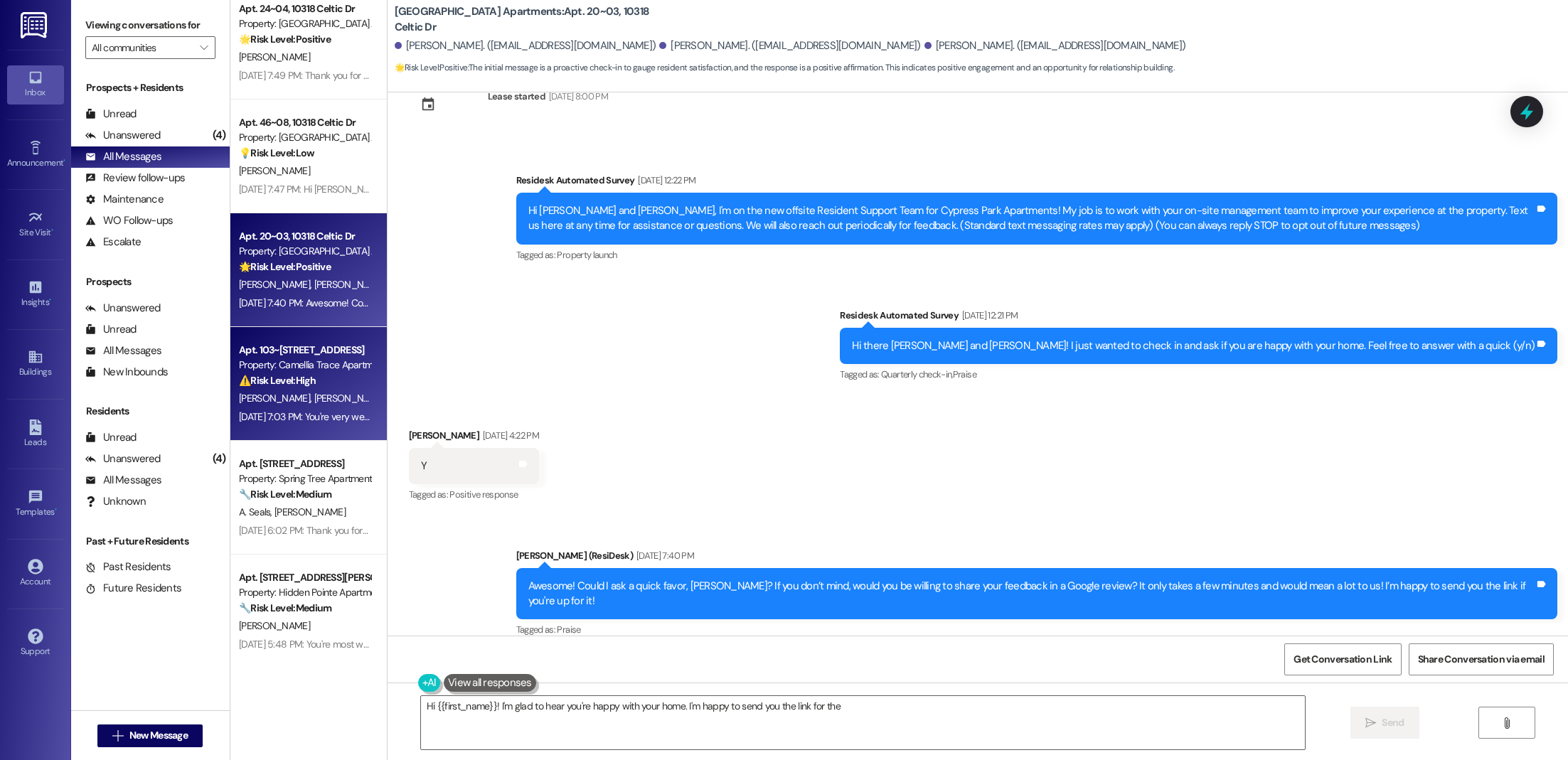
type textarea "Hi {{first_name}}! I'm glad to hear you're happy with your home. I'm happy to s…"
click at [319, 363] on div "Property: Camellia Trace Apartments" at bounding box center [305, 364] width 131 height 15
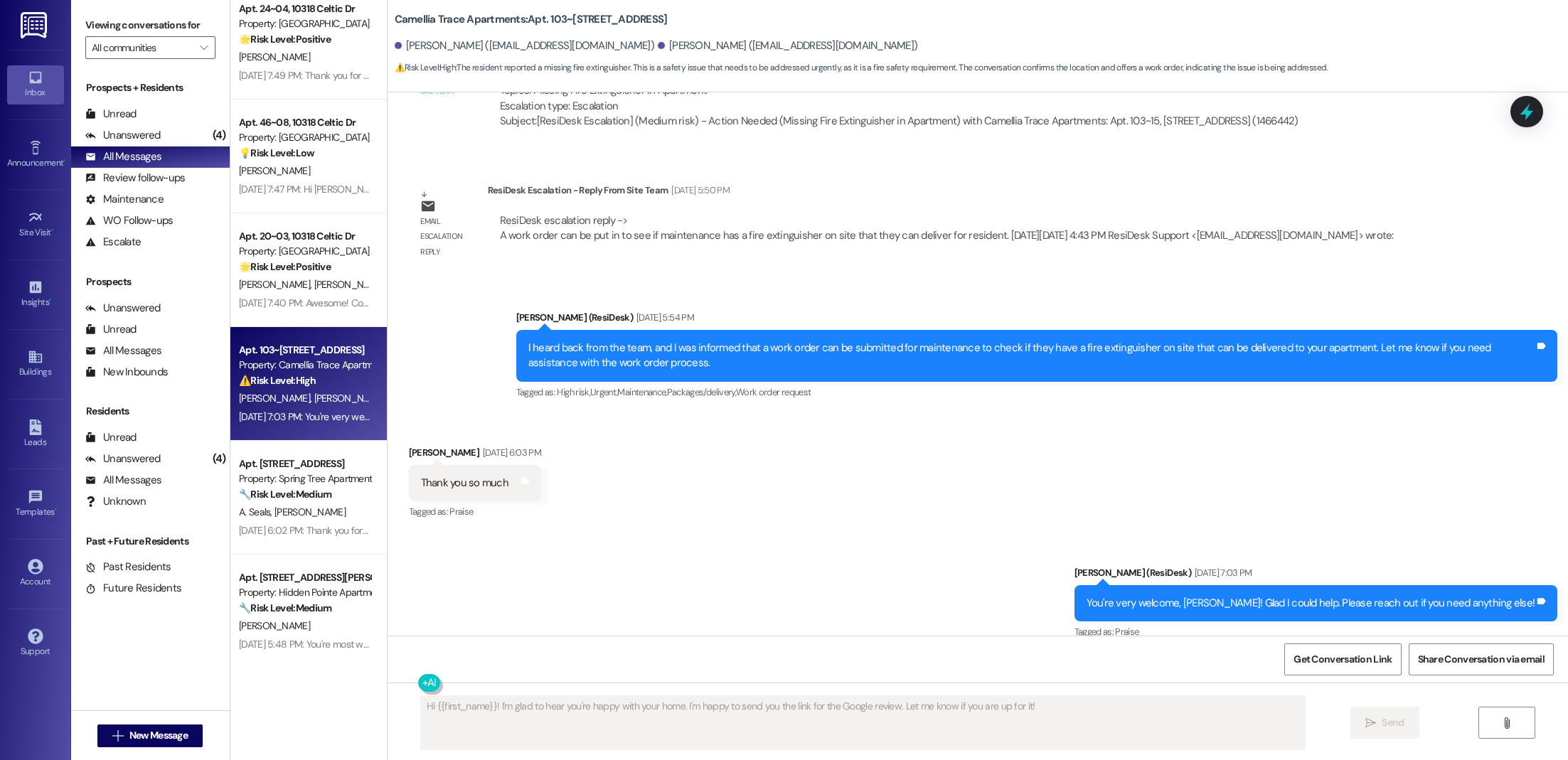
scroll to position [1101, 0]
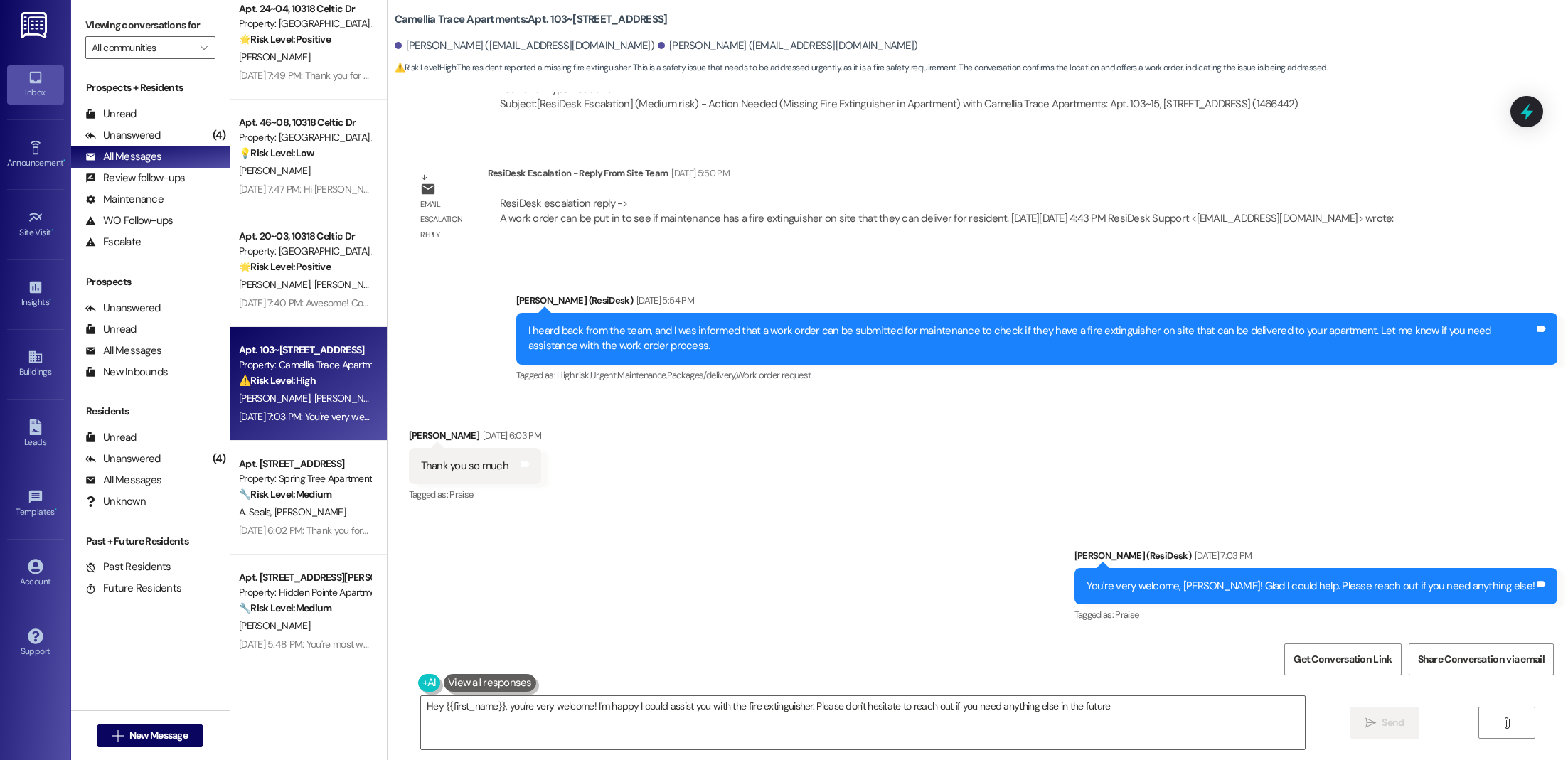
type textarea "Hey {{first_name}}, you're very welcome! I'm happy I could assist you with the …"
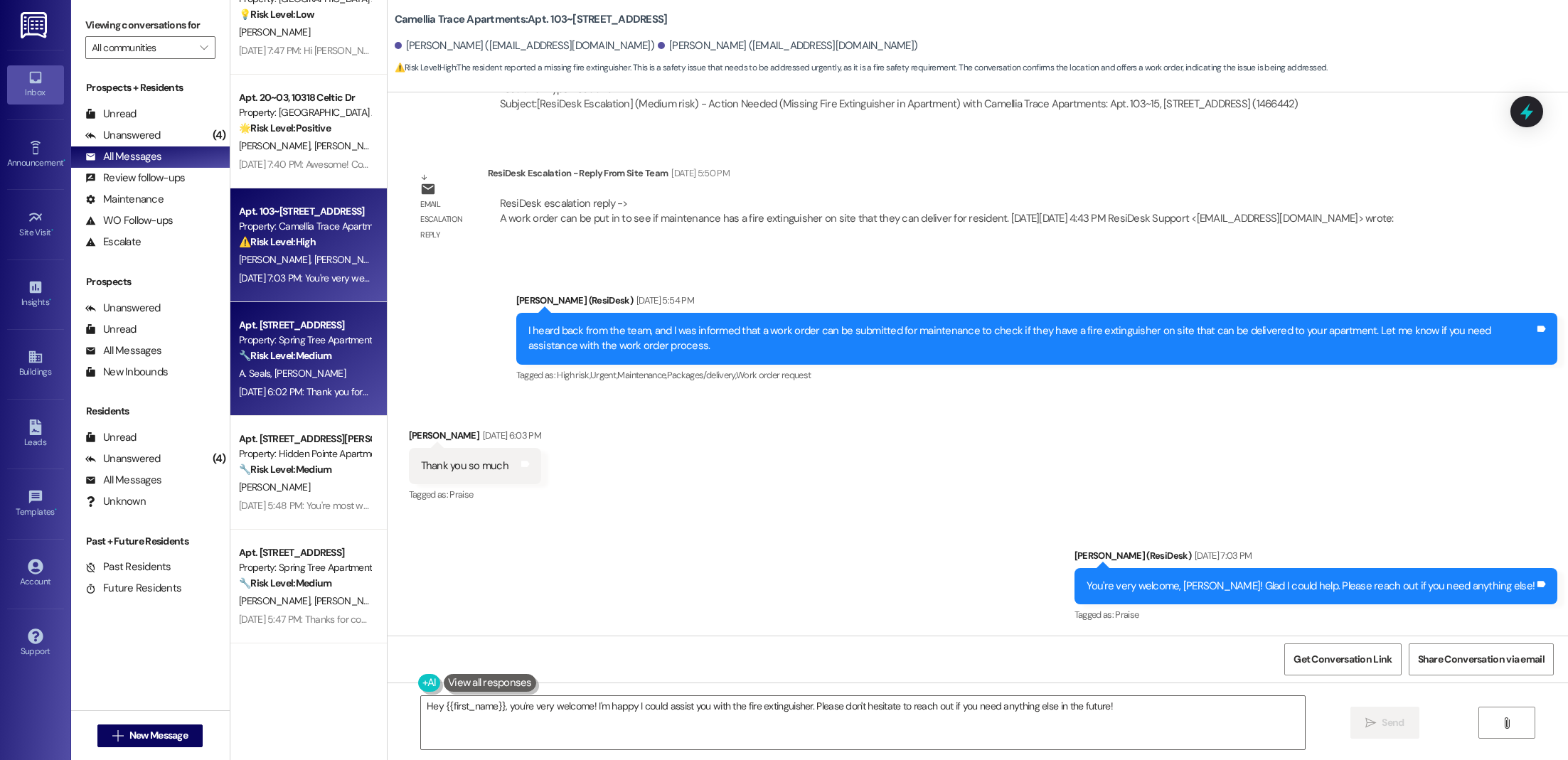
scroll to position [2910, 0]
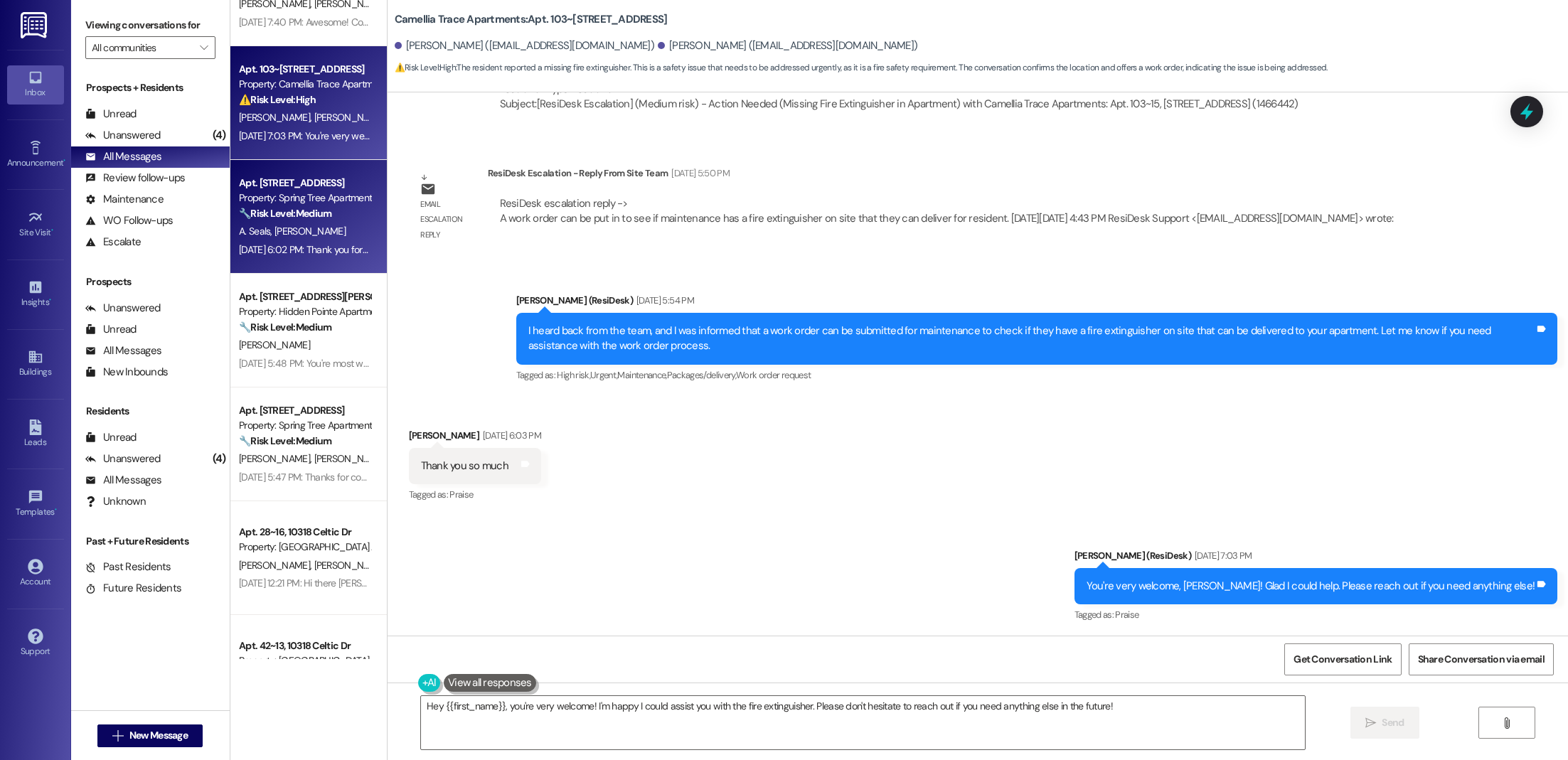
click at [302, 271] on div "Apt. [STREET_ADDRESS] Property: Spring Tree Apartments 🔧 Risk Level: Medium The…" at bounding box center [308, 217] width 157 height 114
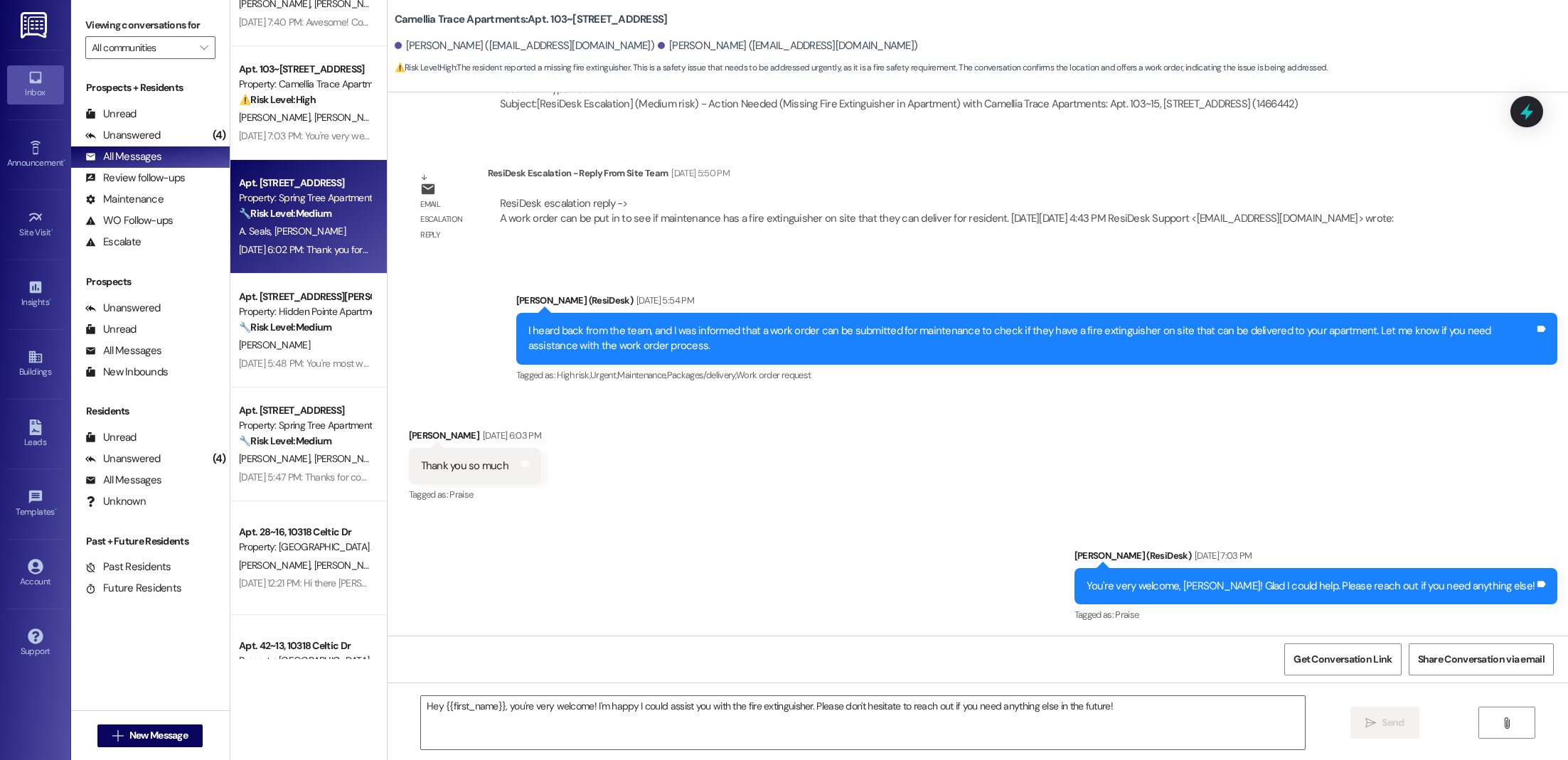
type textarea "Fetching suggested responses. Please feel free to read through the conversation…"
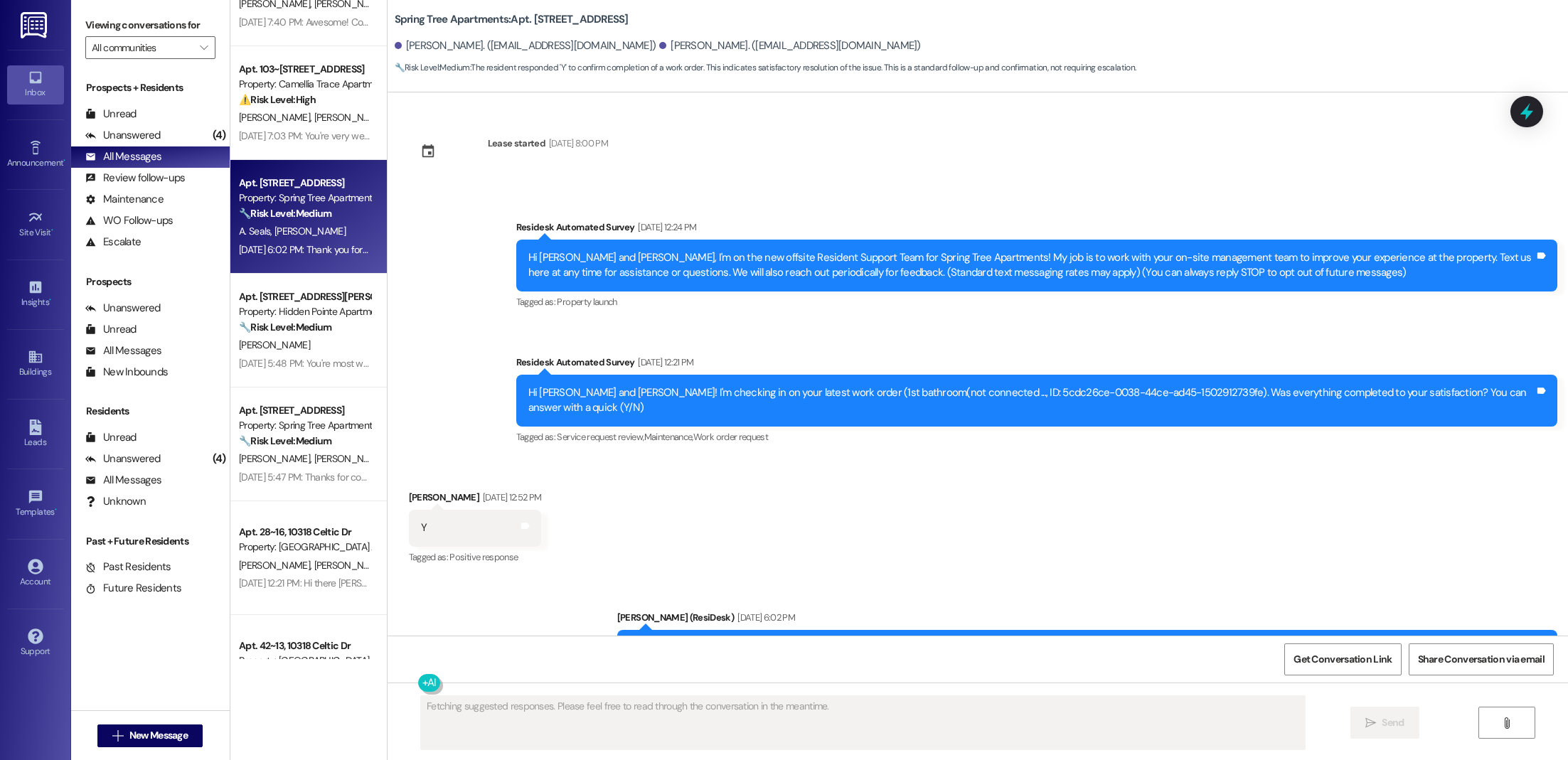
scroll to position [47, 0]
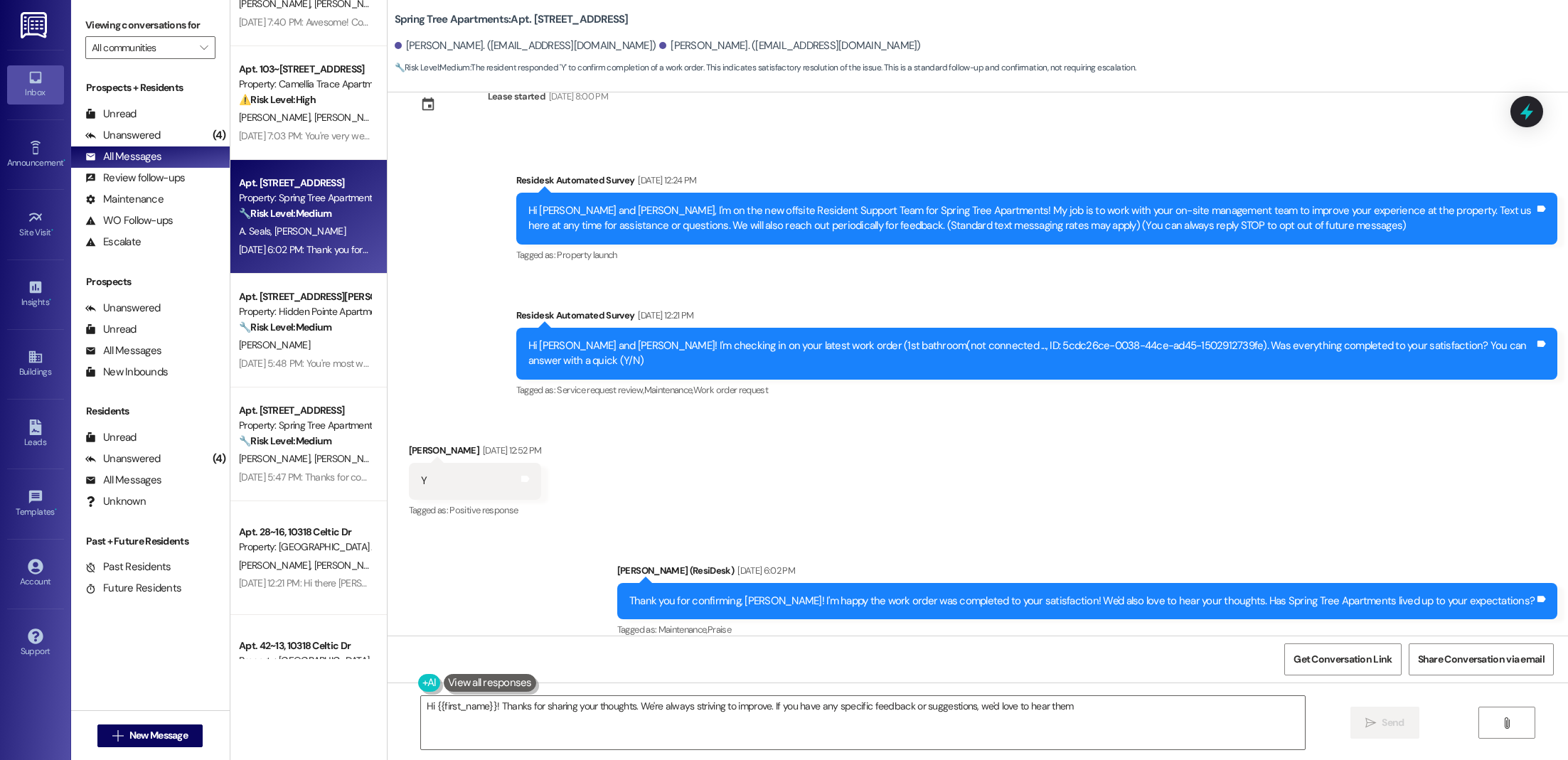
type textarea "Hi {{first_name}}! Thanks for sharing your thoughts. We're always striving to i…"
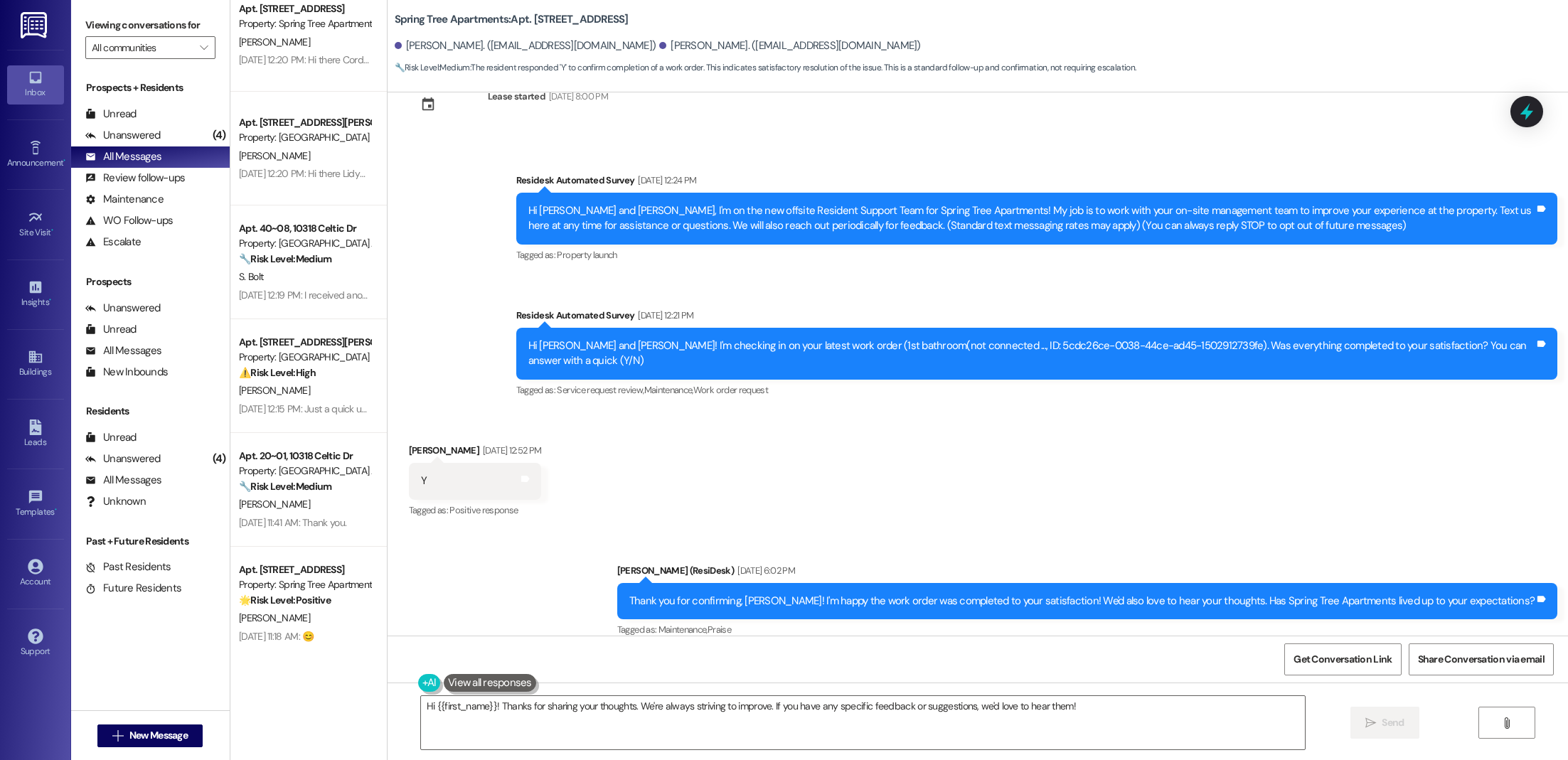
scroll to position [3776, 0]
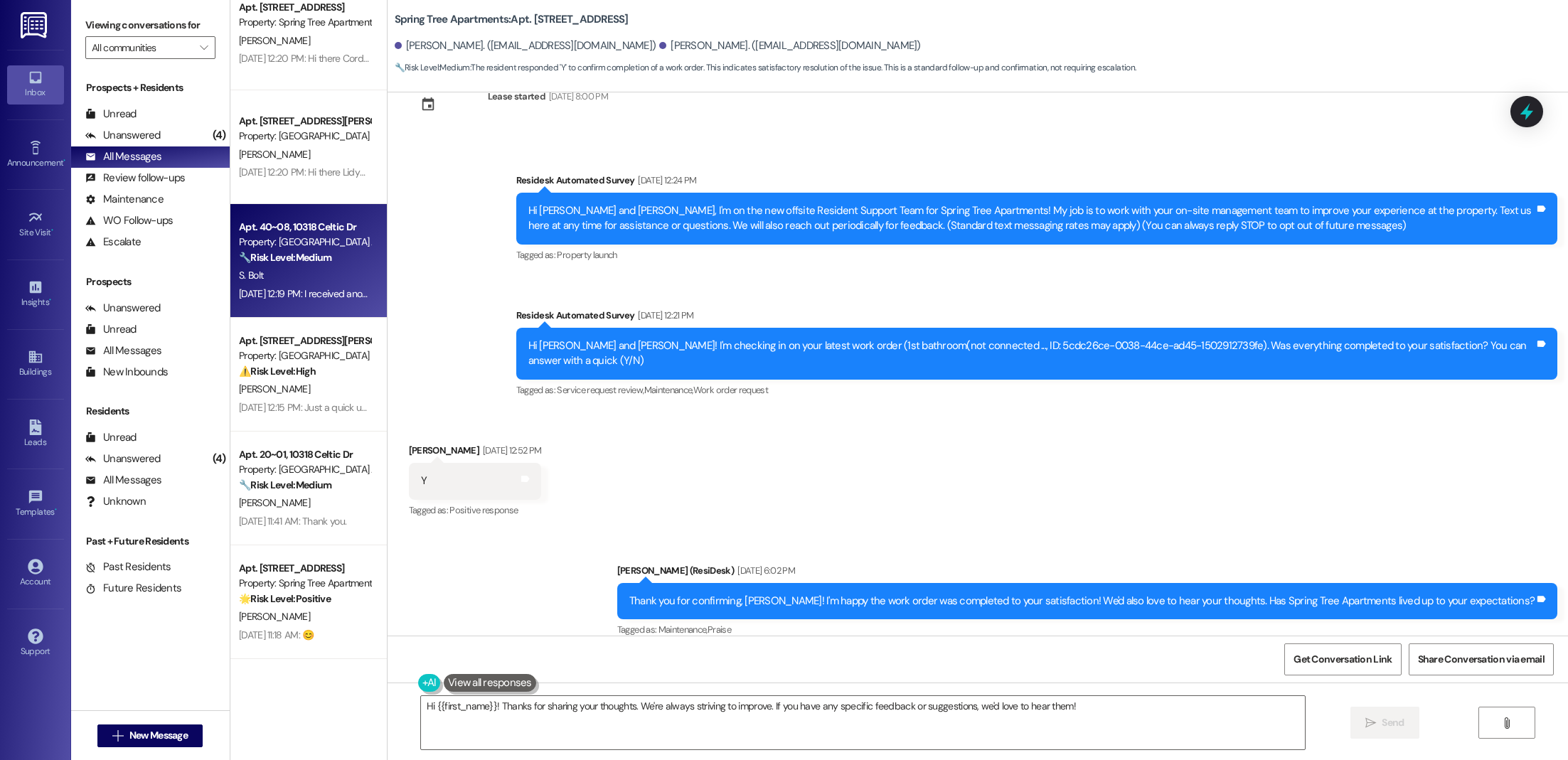
click at [286, 283] on div "S. Bolt" at bounding box center [304, 275] width 134 height 18
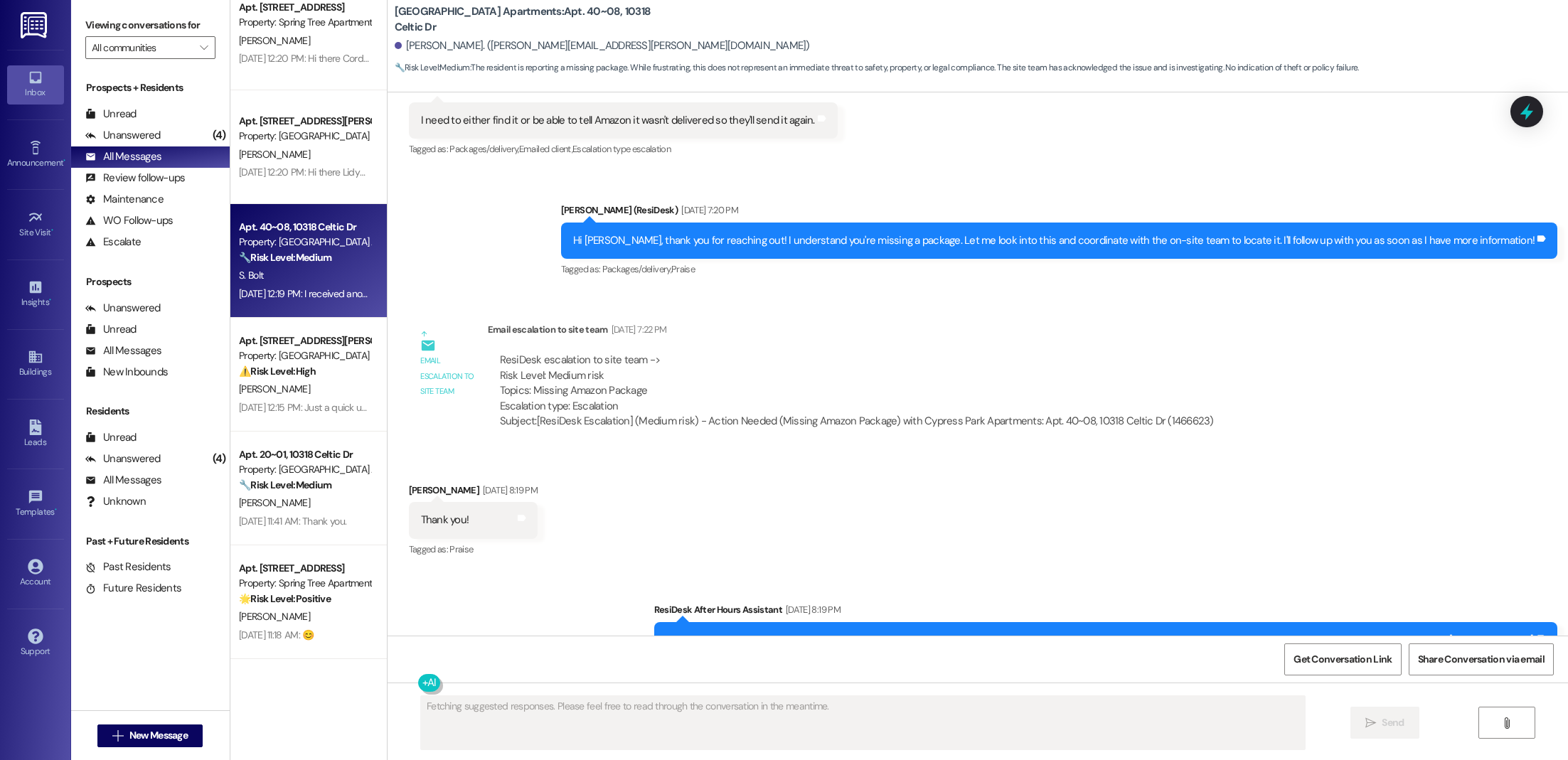
scroll to position [0, 0]
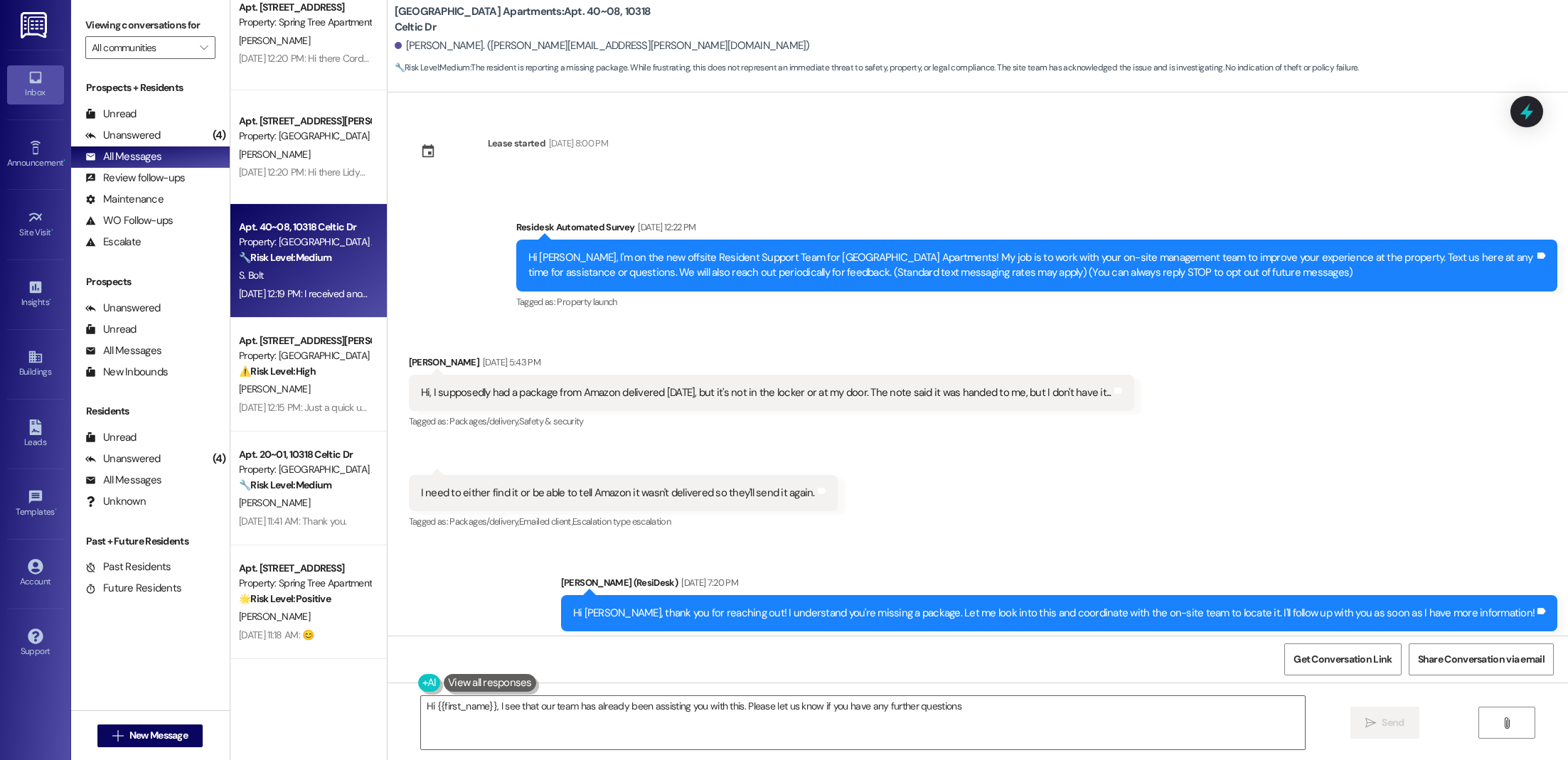
type textarea "Hi {{first_name}}, I see that our team has already been assisting you with this…"
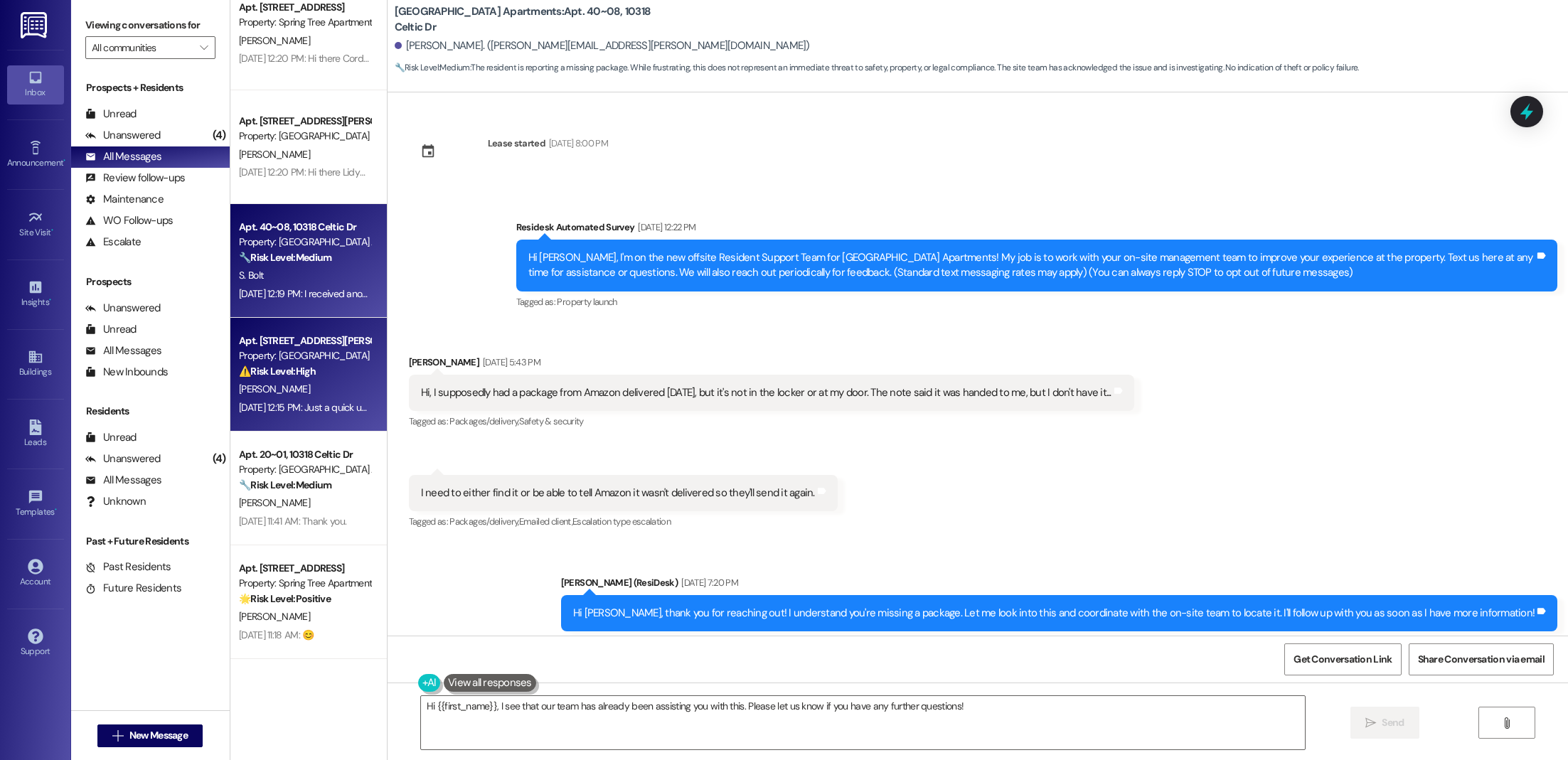
click at [297, 357] on div "Property: [GEOGRAPHIC_DATA]" at bounding box center [305, 355] width 131 height 15
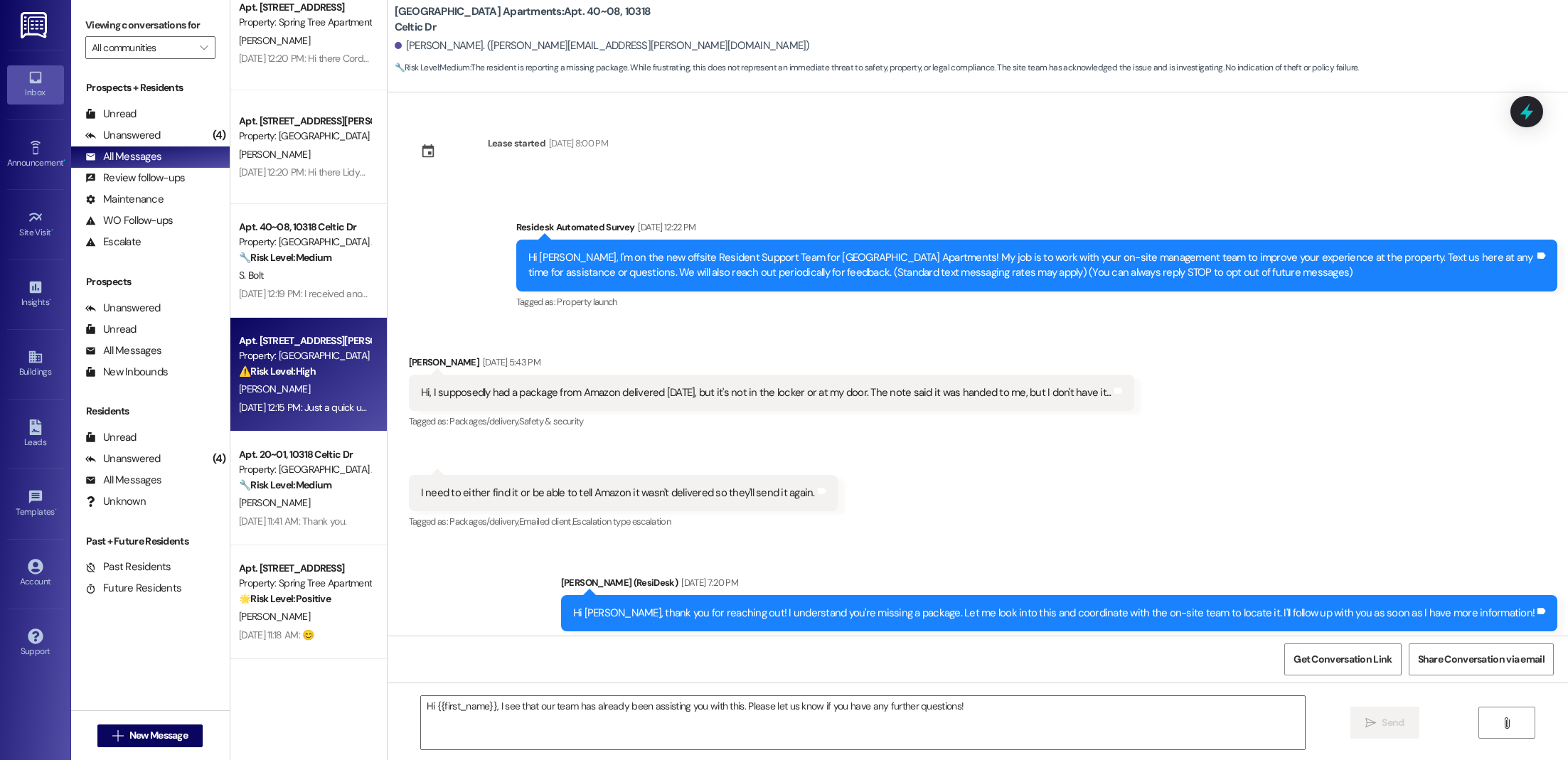
type textarea "Fetching suggested responses. Please feel free to read through the conversation…"
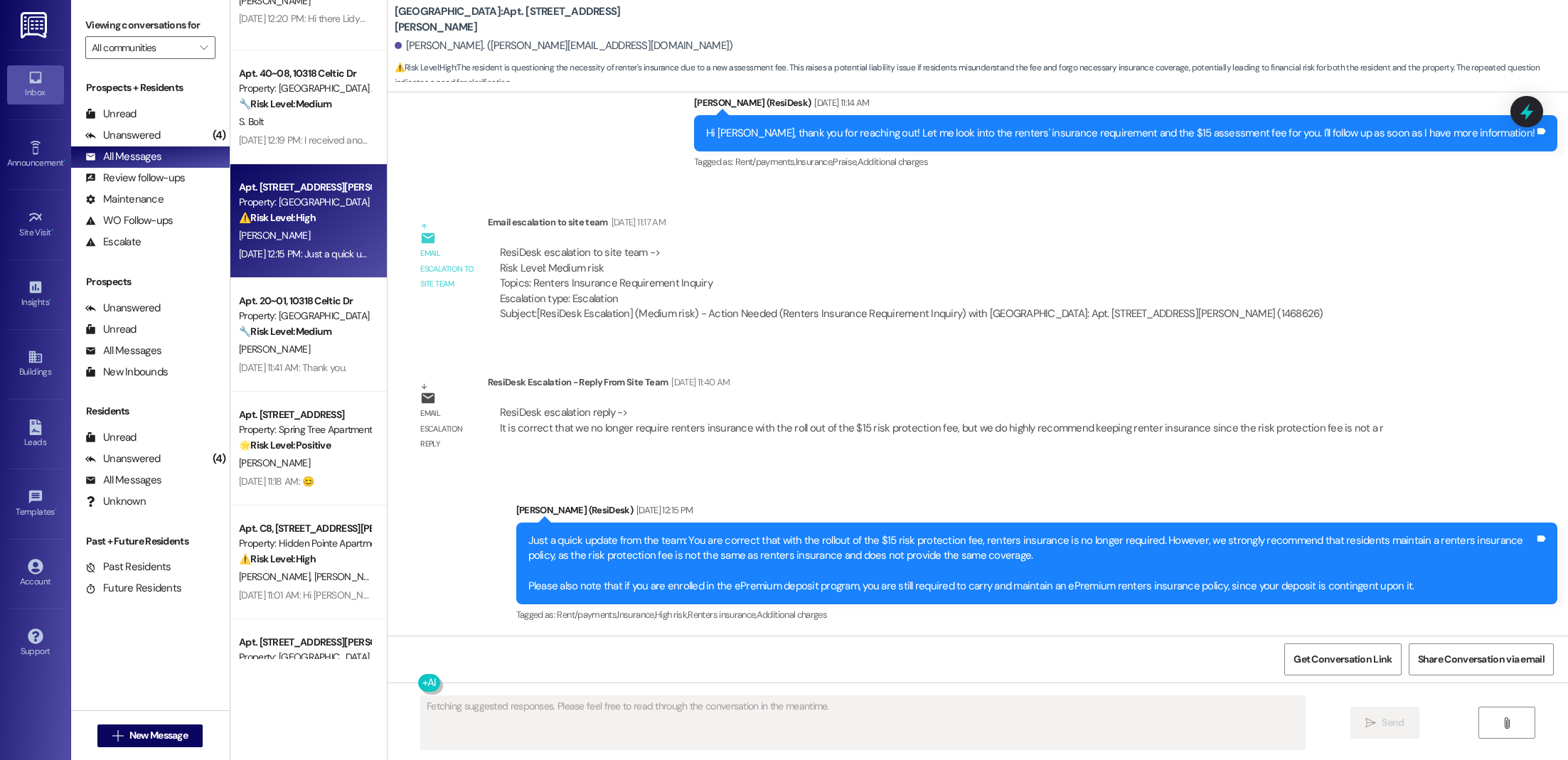
scroll to position [3933, 0]
click at [293, 343] on div "[PERSON_NAME]" at bounding box center [304, 347] width 134 height 18
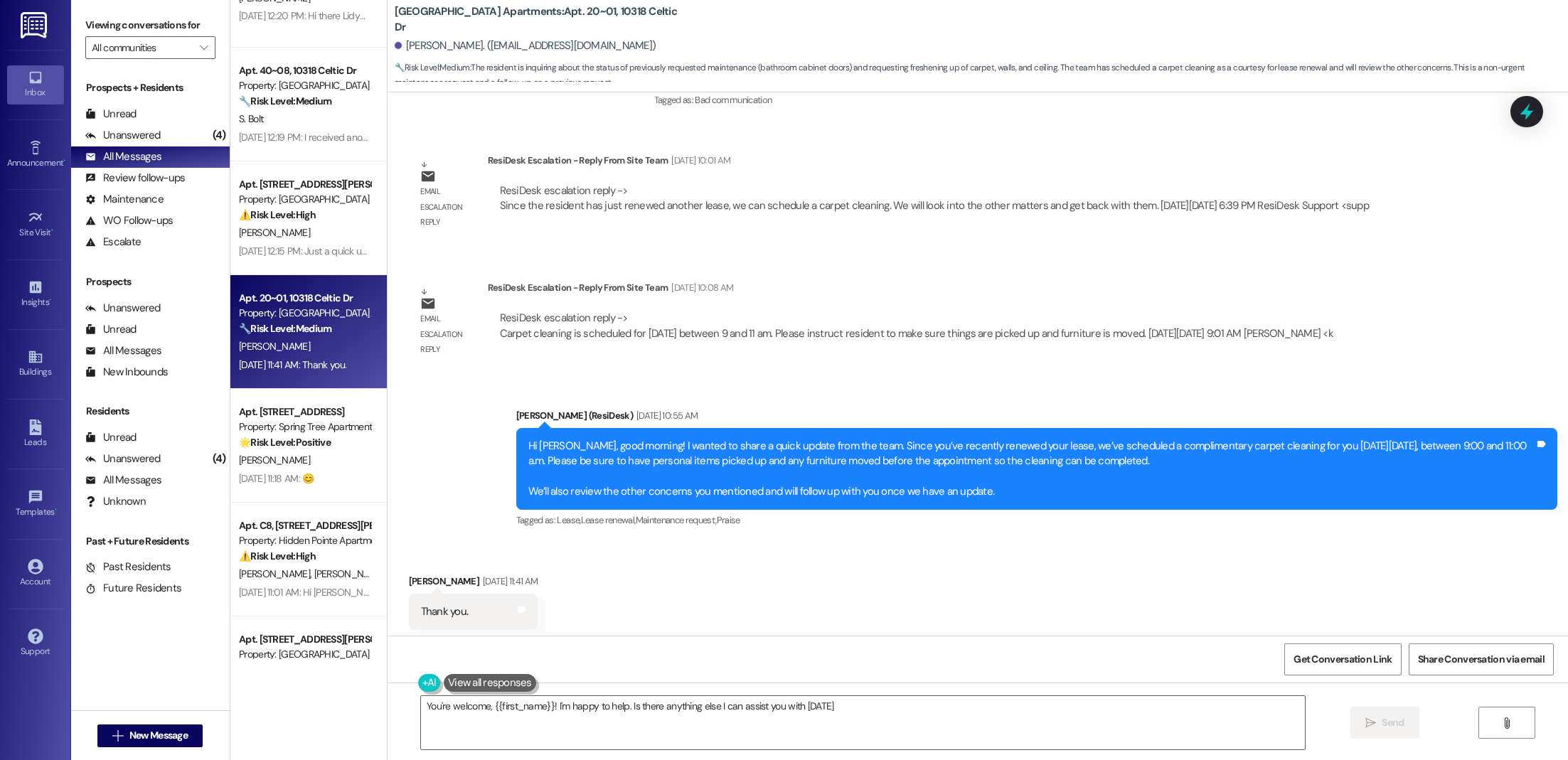
type textarea "You're welcome, {{first_name}}! I'm happy to help. Is there anything else I can…"
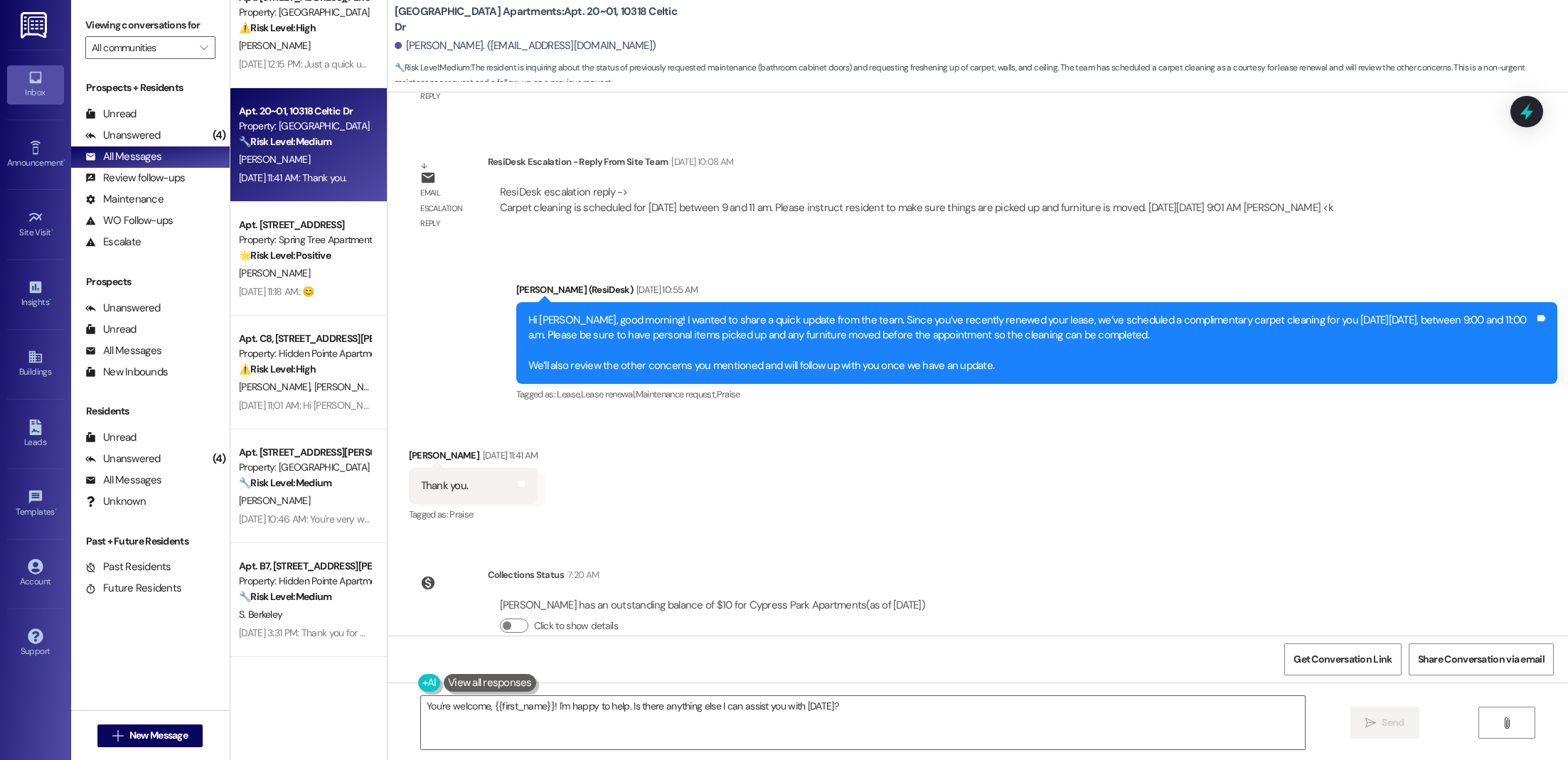
scroll to position [4131, 0]
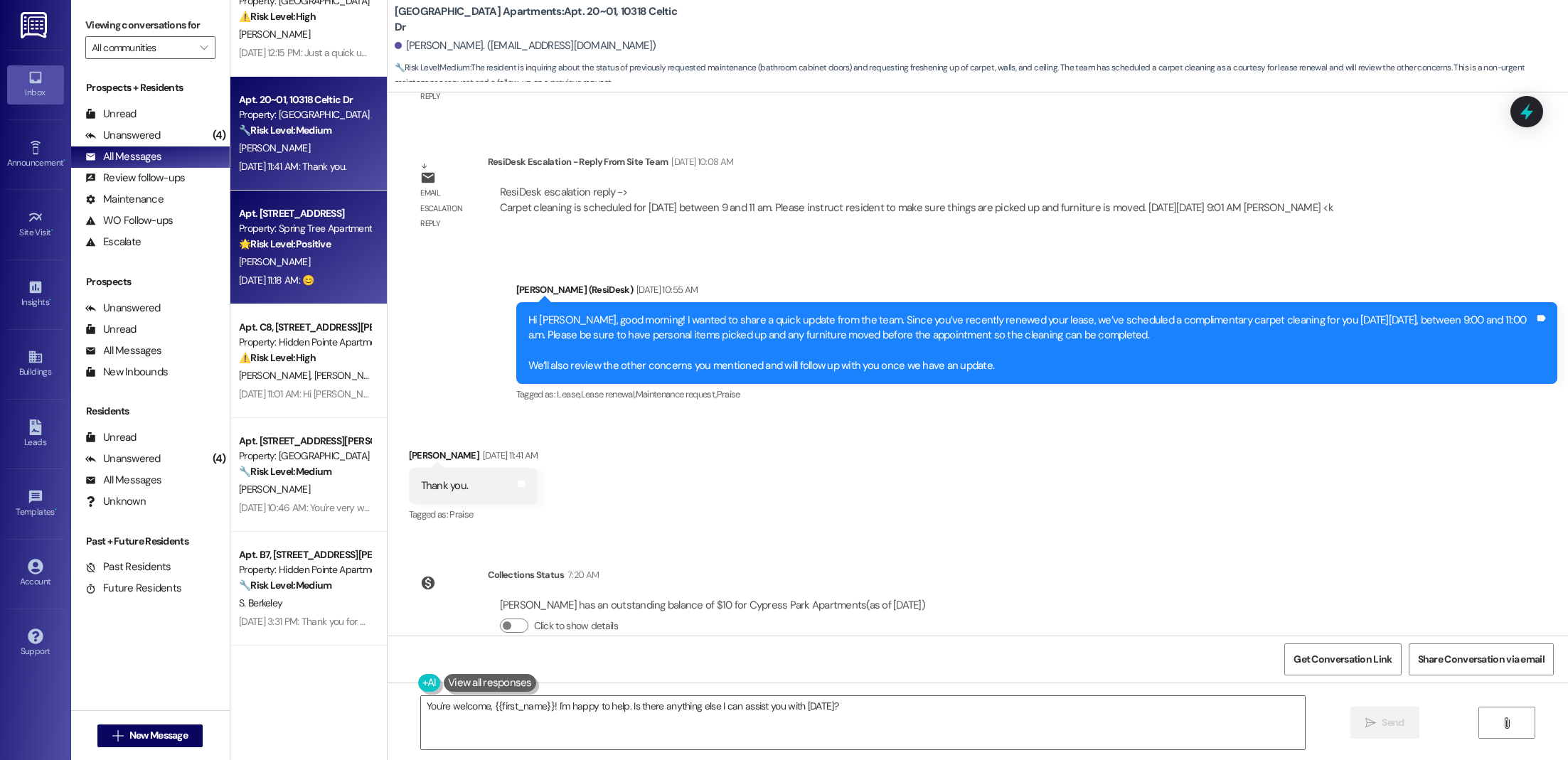
click at [279, 270] on div "[PERSON_NAME]" at bounding box center [304, 262] width 134 height 18
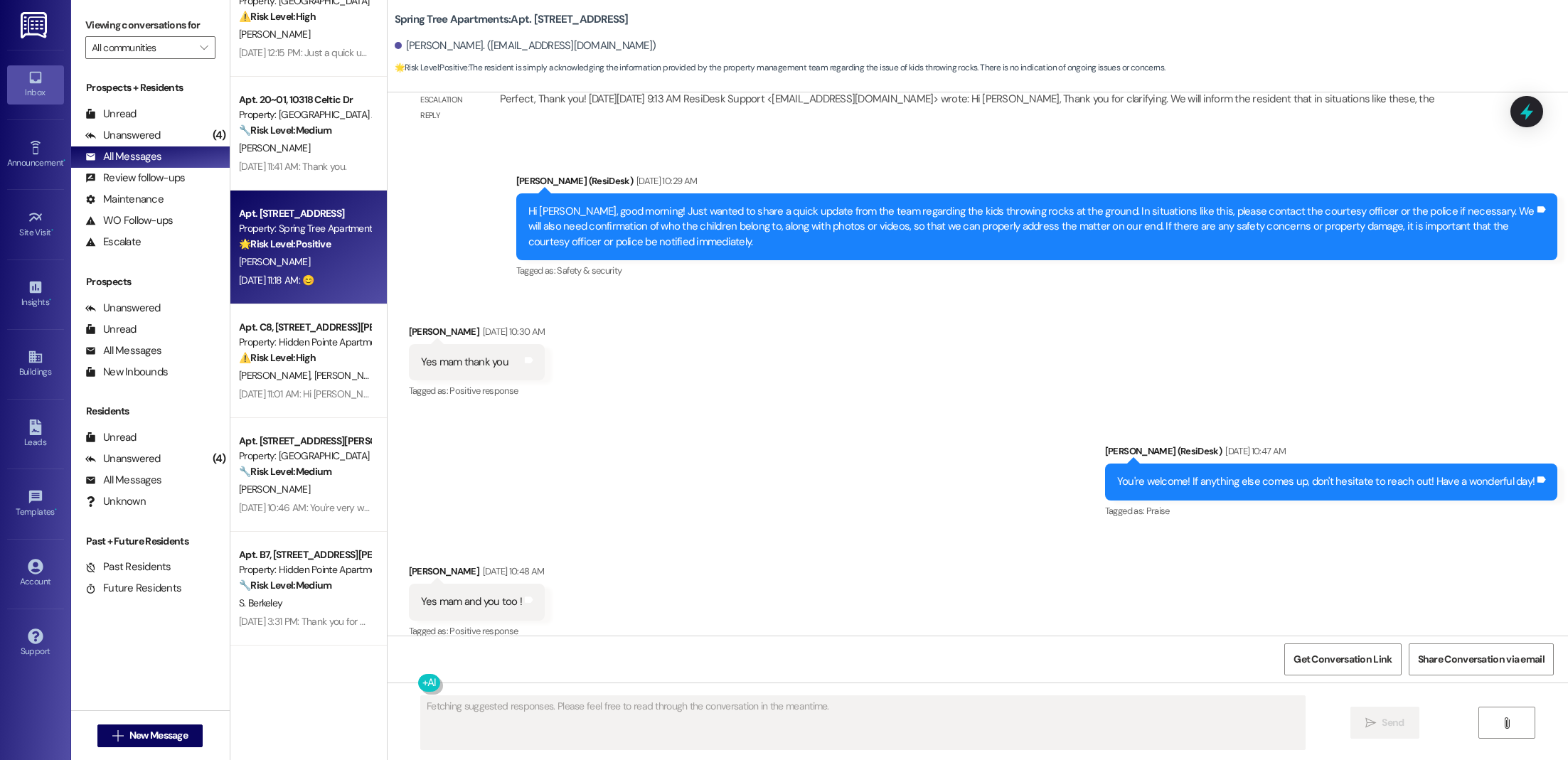
scroll to position [2196, 0]
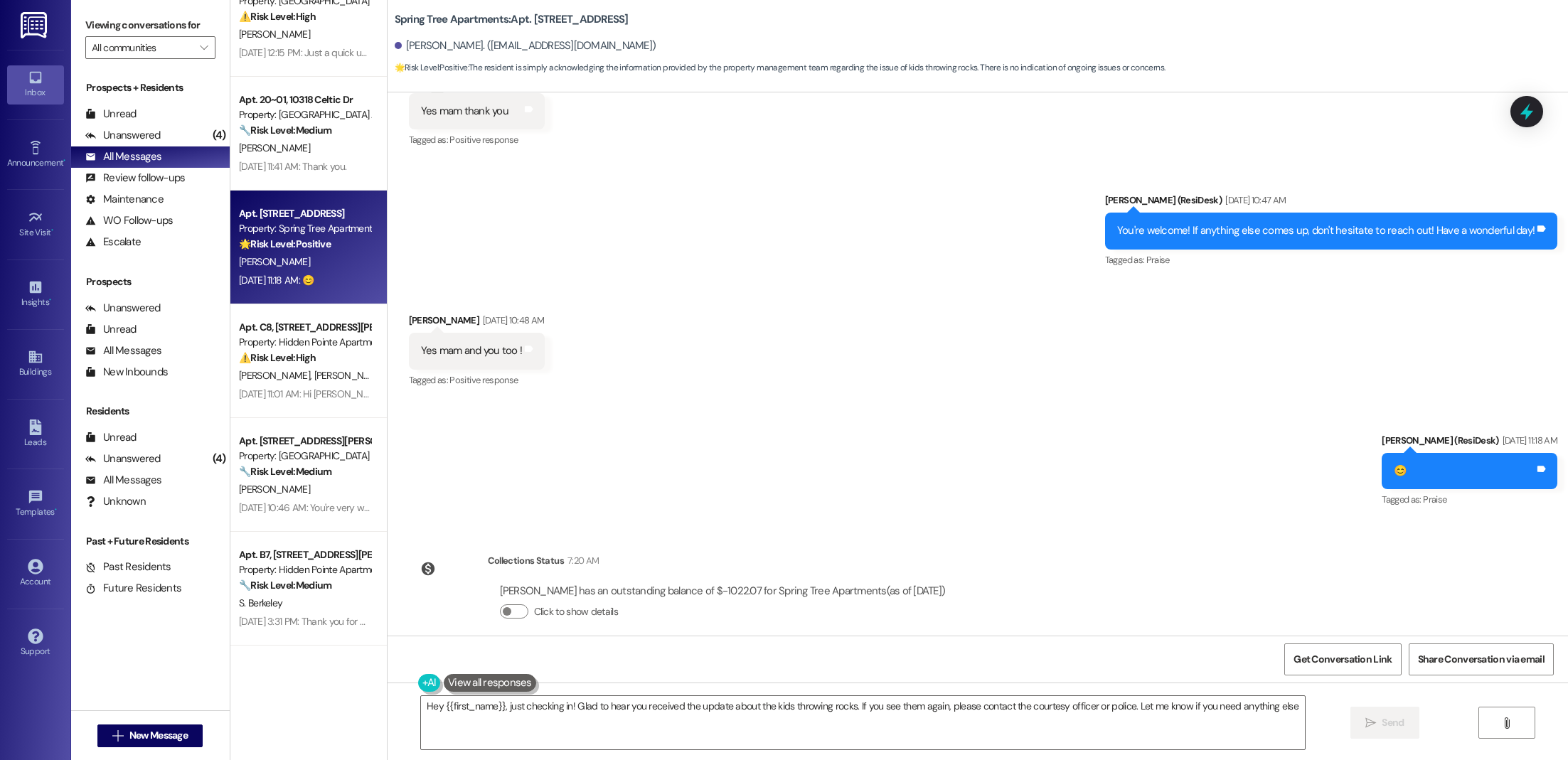
type textarea "Hey {{first_name}}, just checking in! Glad to hear you received the update abou…"
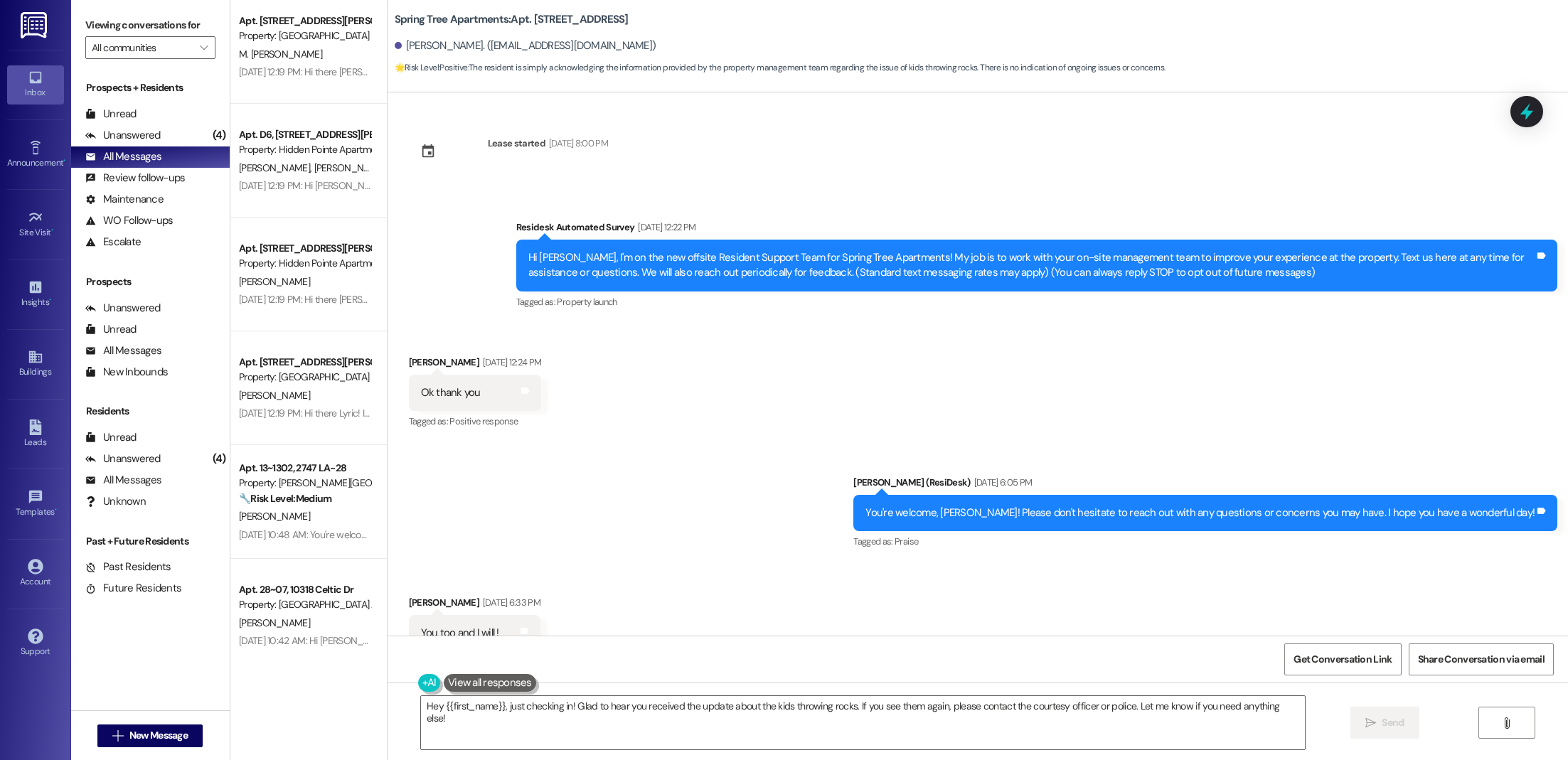
scroll to position [5028, 0]
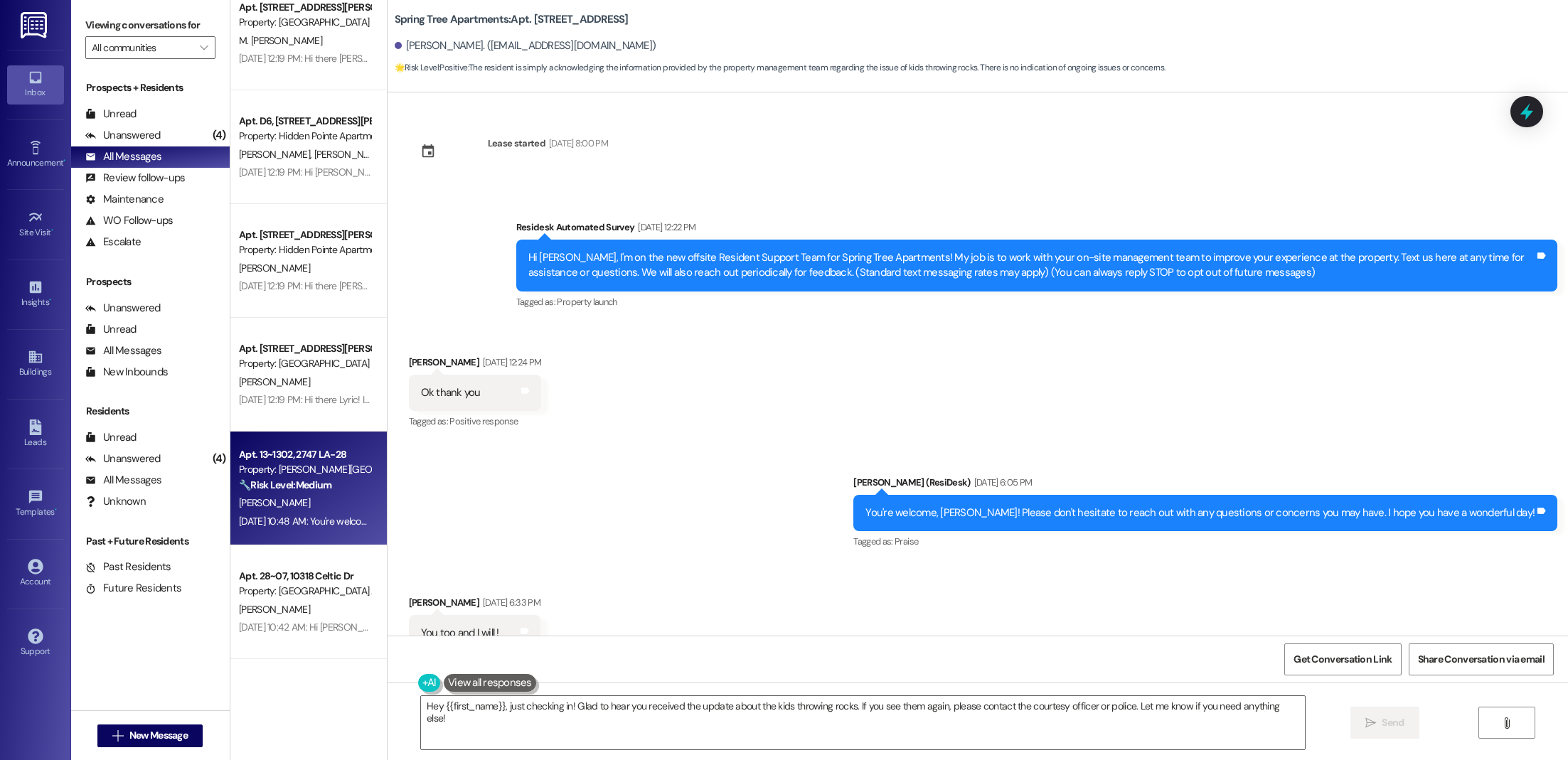
click at [300, 536] on div "Apt. 13~1302, 2747 LA-28 Property: [PERSON_NAME][GEOGRAPHIC_DATA] Apartments 🔧 …" at bounding box center [308, 489] width 157 height 114
type textarea "Fetching suggested responses. Please feel free to read through the conversation…"
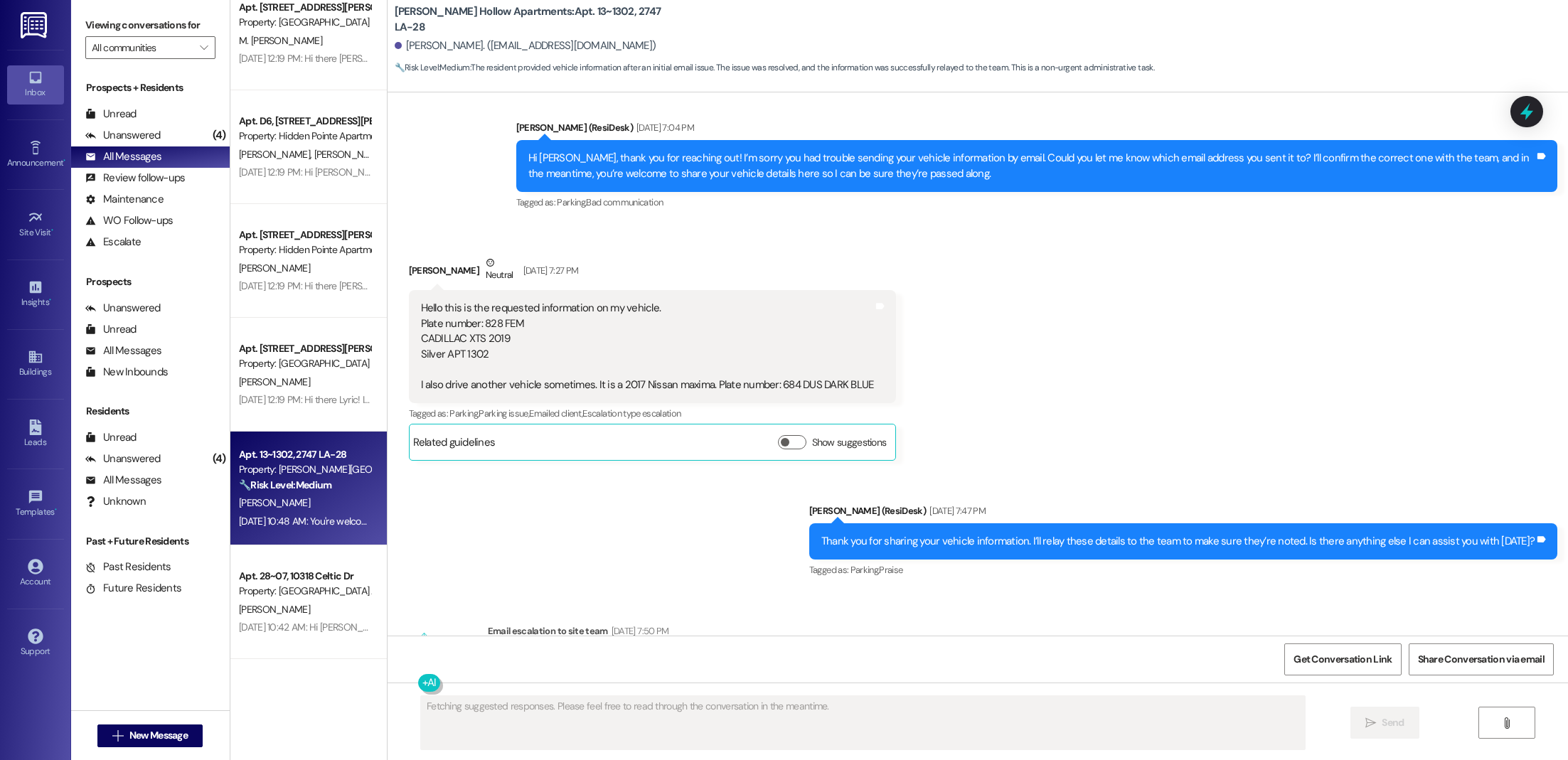
scroll to position [866, 0]
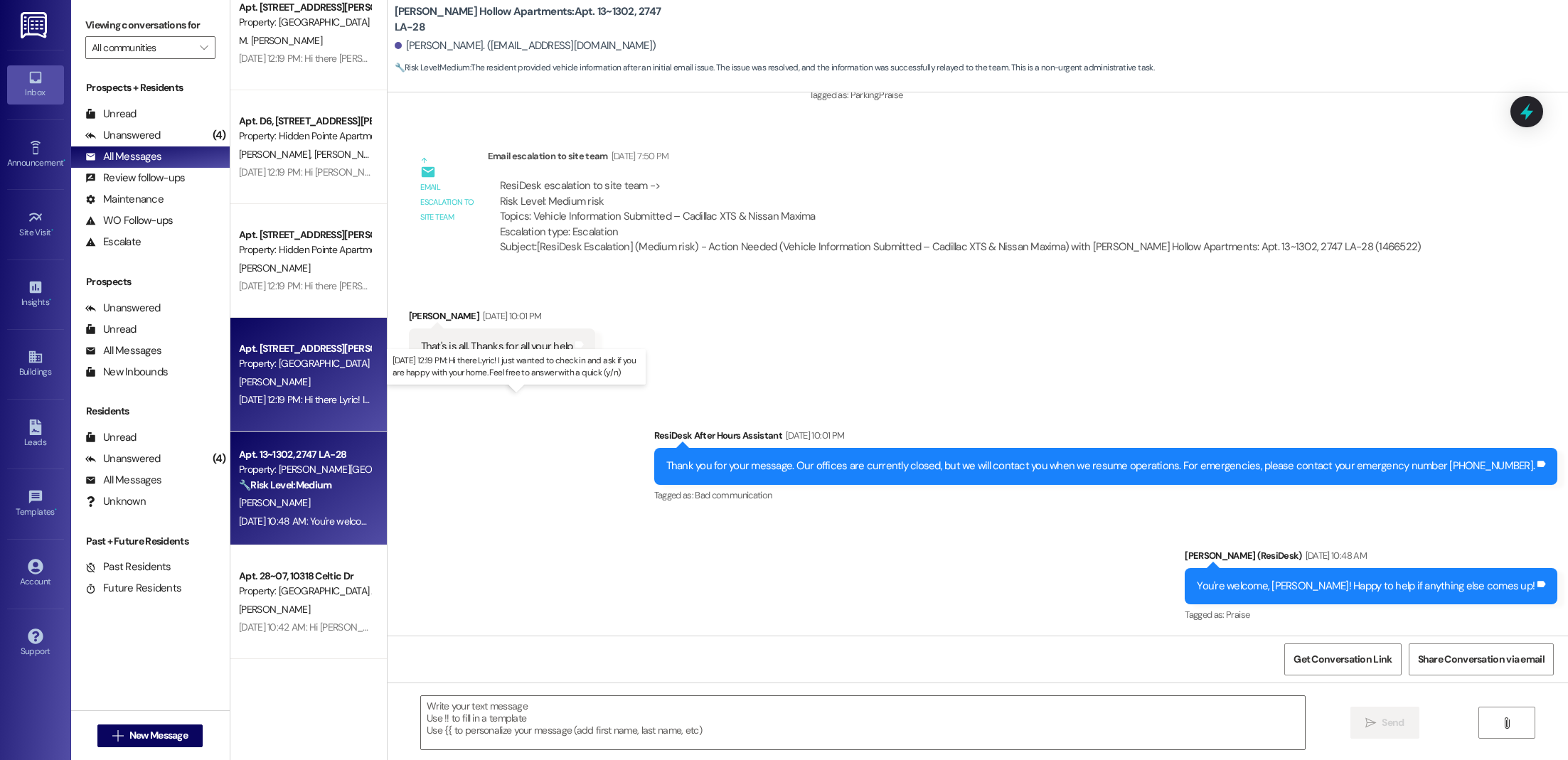
click at [278, 398] on div "[DATE] 12:19 PM: Hi there Lyric! I just wanted to check in and ask if you are h…" at bounding box center [513, 399] width 549 height 13
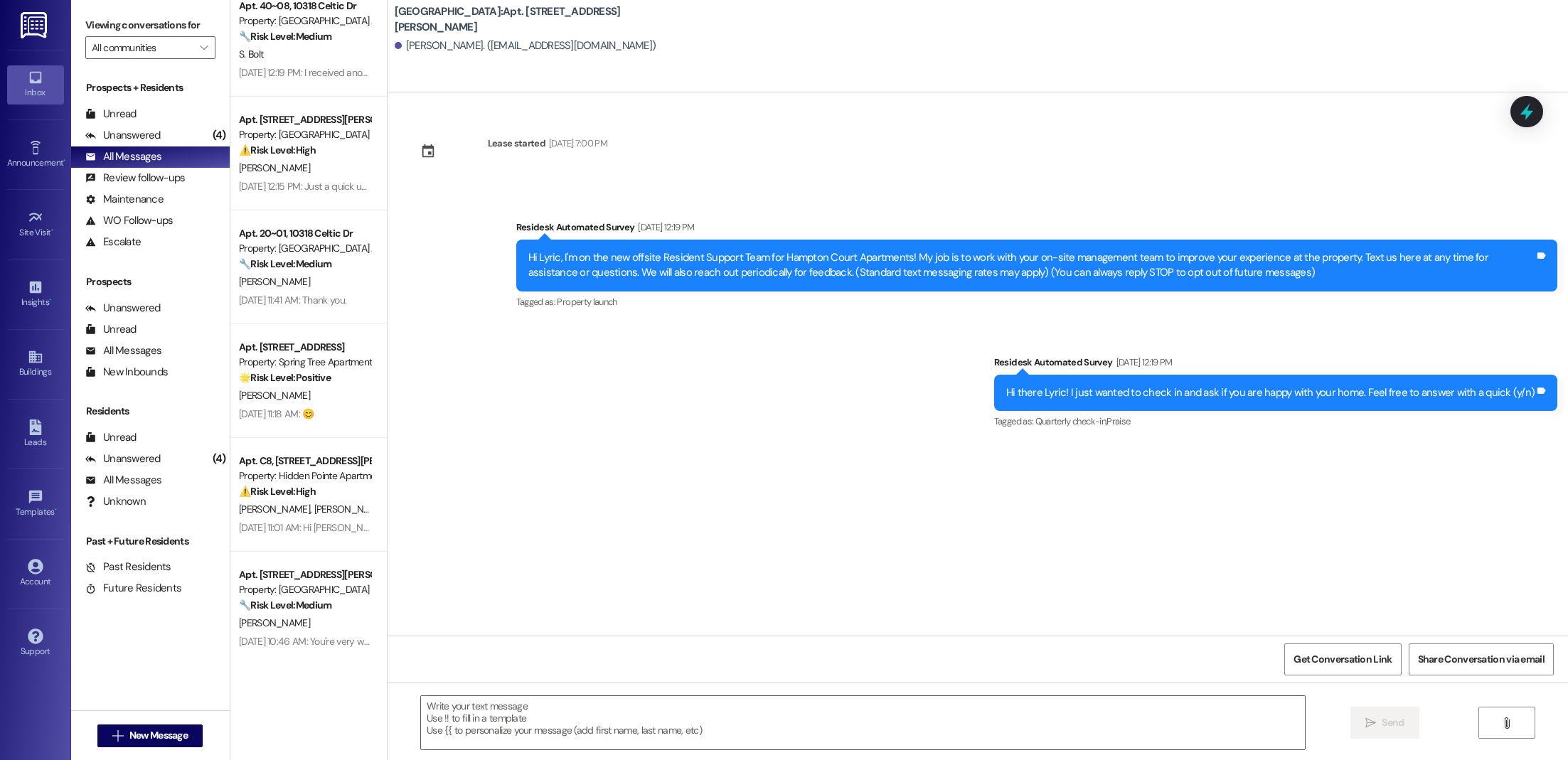
scroll to position [3994, 0]
click at [303, 282] on div "[PERSON_NAME]" at bounding box center [304, 286] width 134 height 18
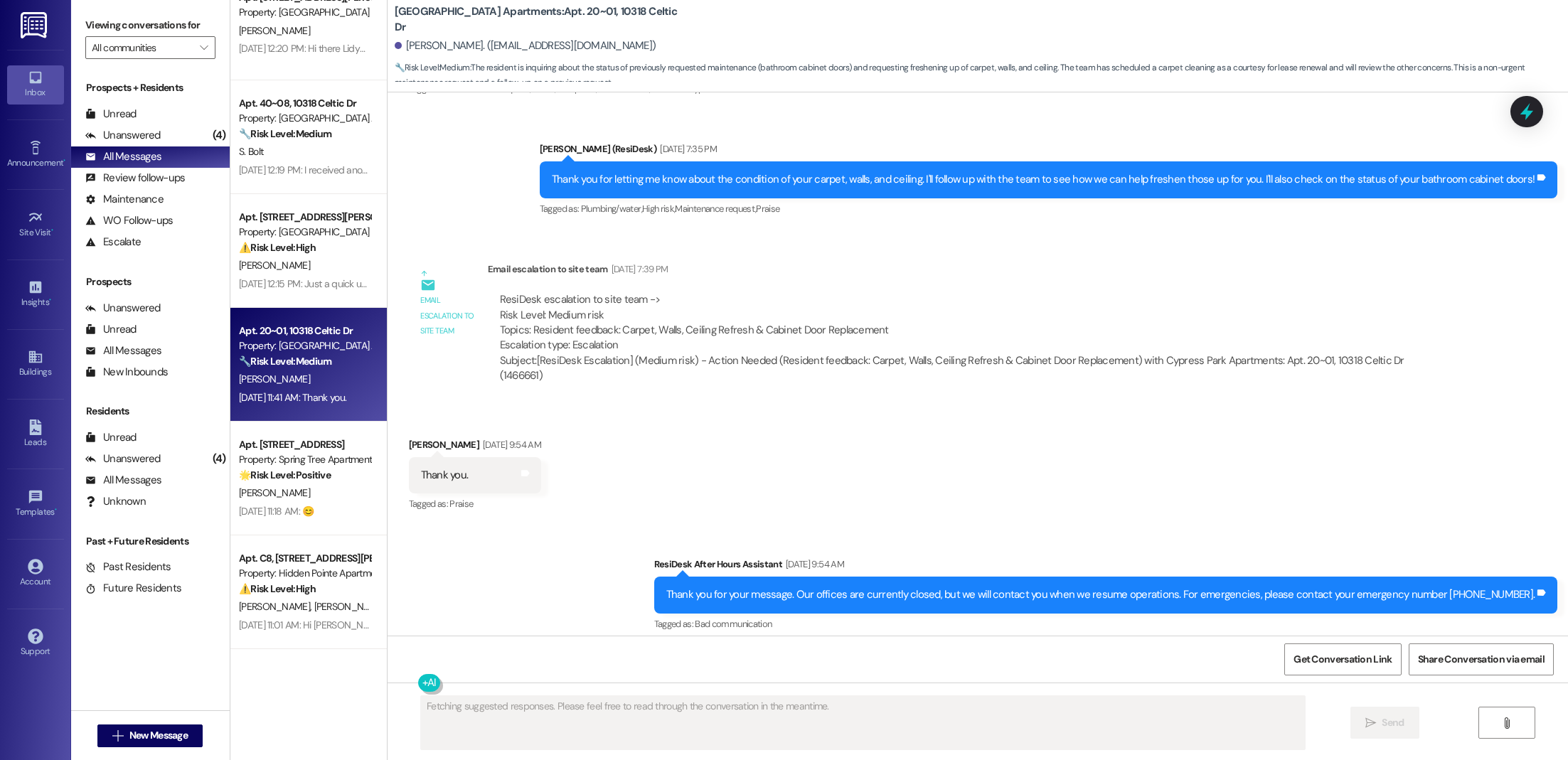
scroll to position [3889, 0]
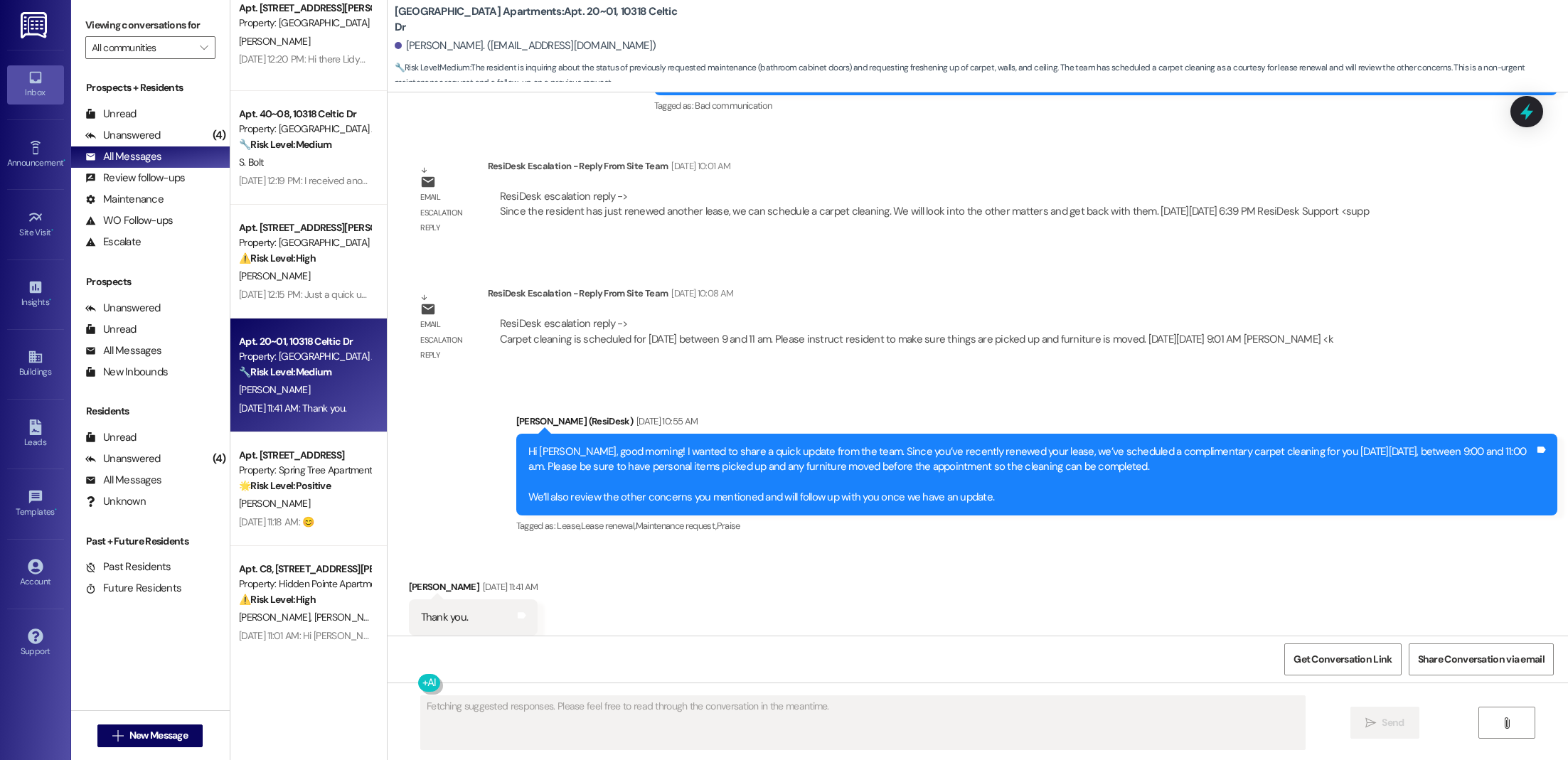
click at [303, 282] on div "[PERSON_NAME]" at bounding box center [304, 276] width 134 height 18
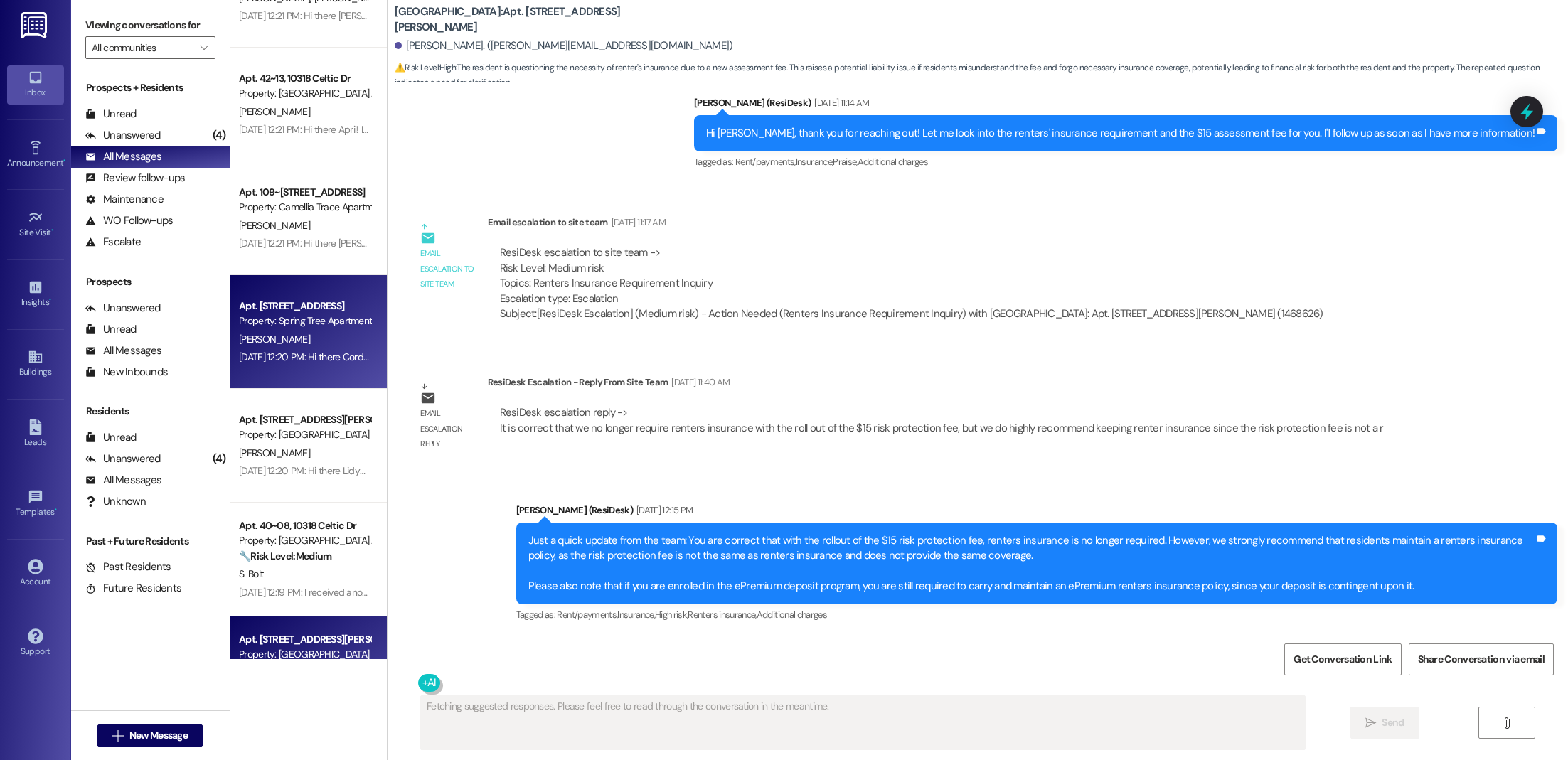
scroll to position [3459, 0]
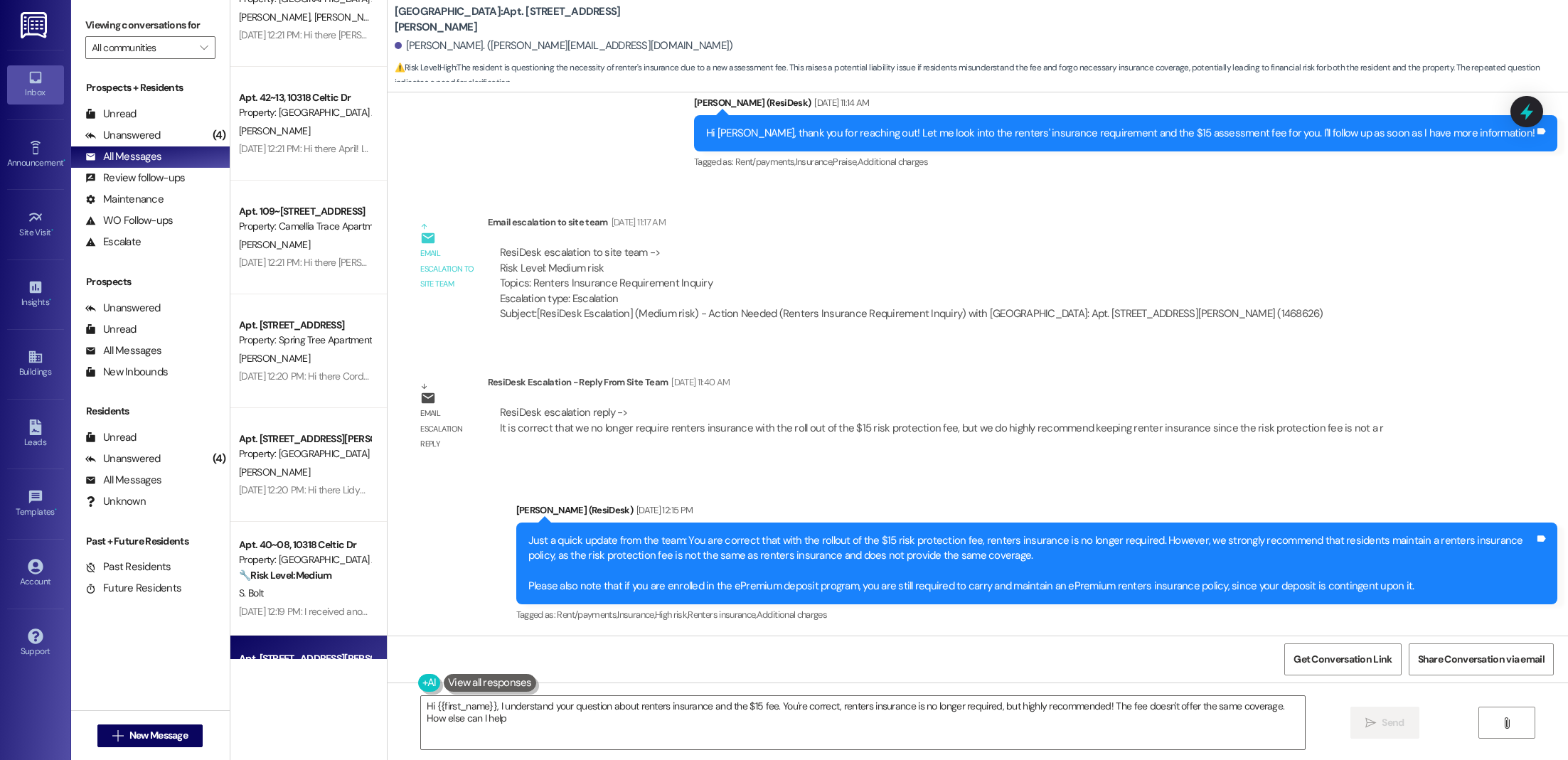
type textarea "Hi {{first_name}}, I understand your question about renters insurance and the $…"
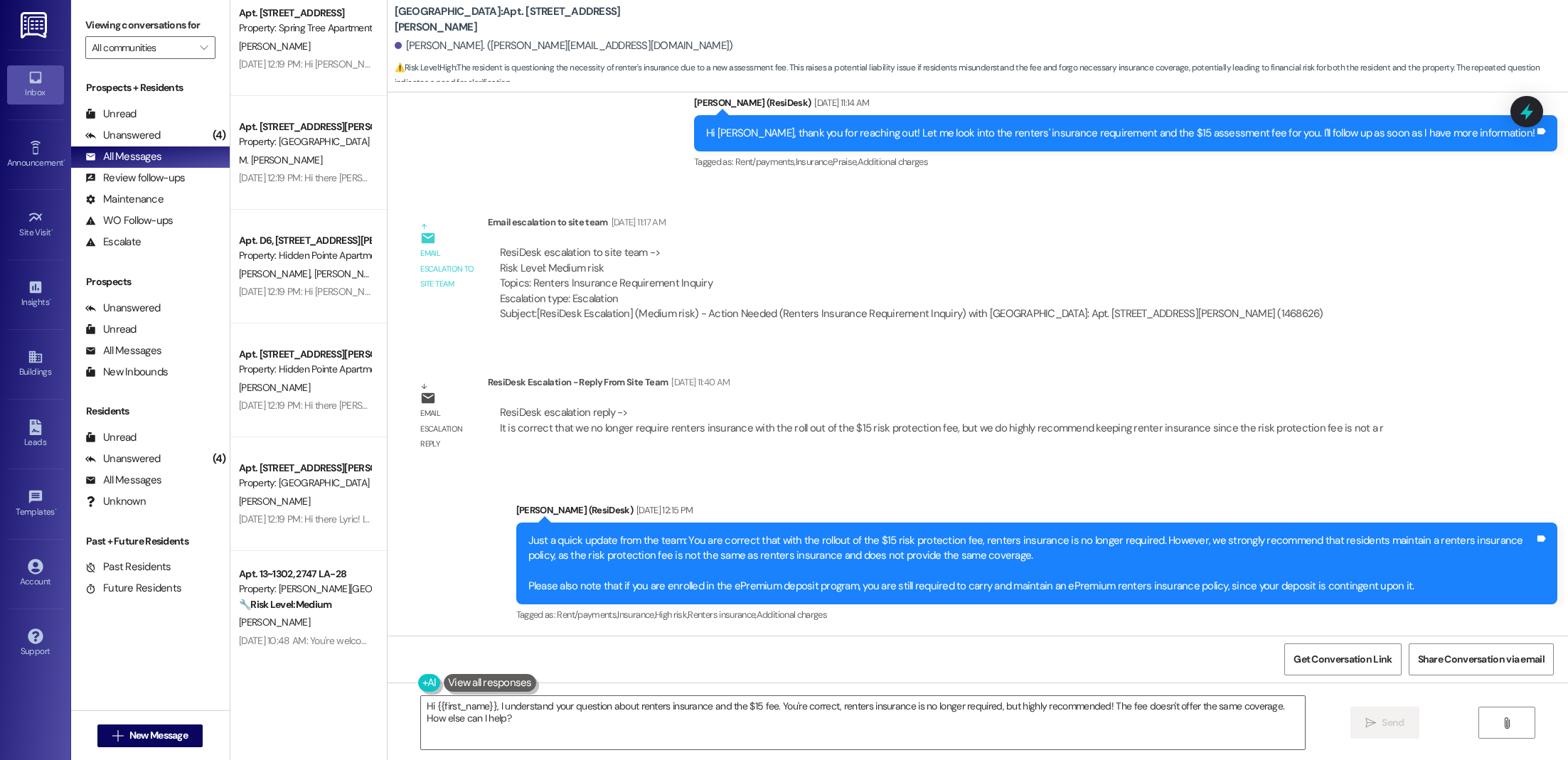
scroll to position [5028, 0]
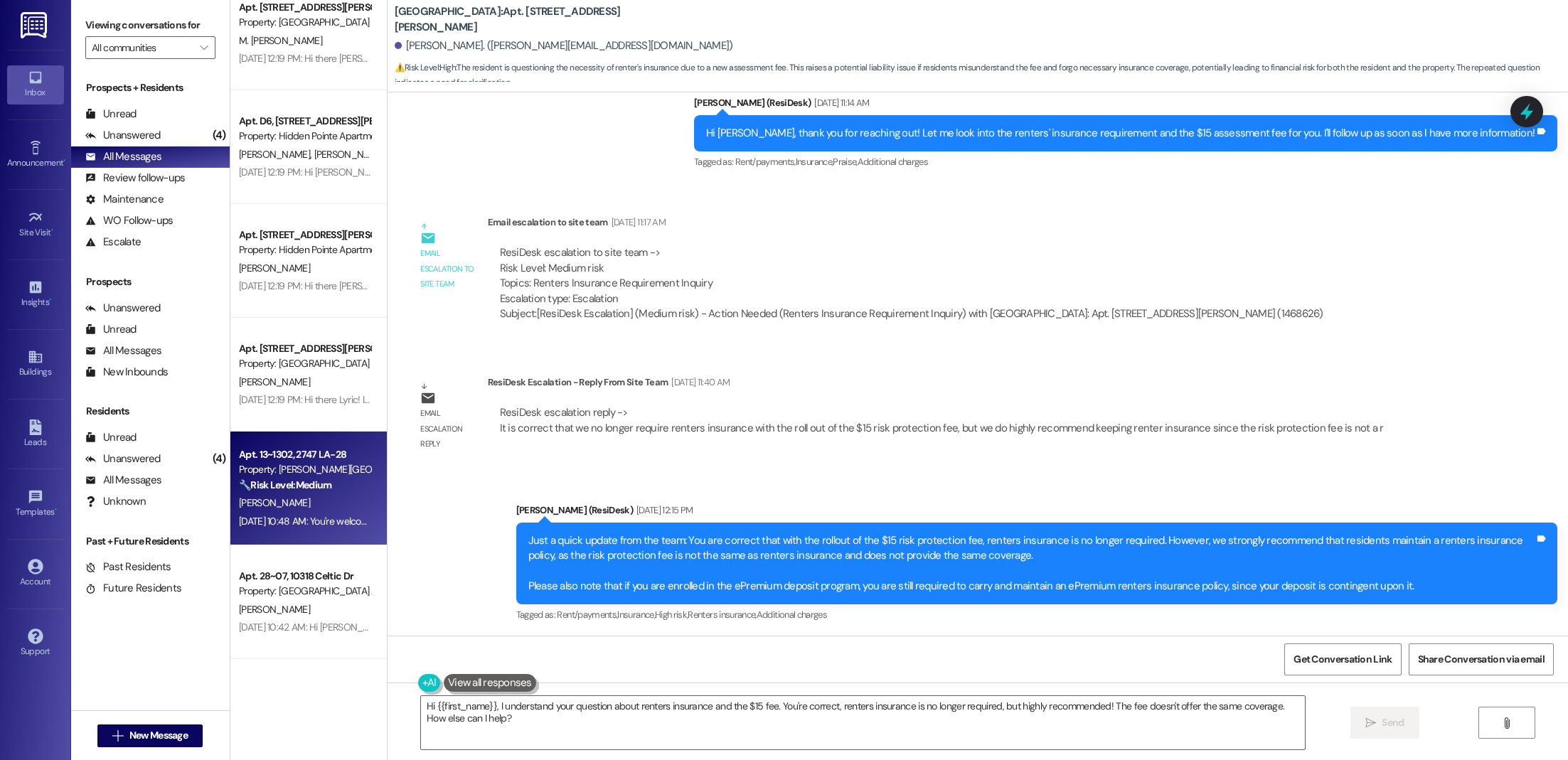
click at [296, 505] on div "[PERSON_NAME]" at bounding box center [304, 503] width 134 height 18
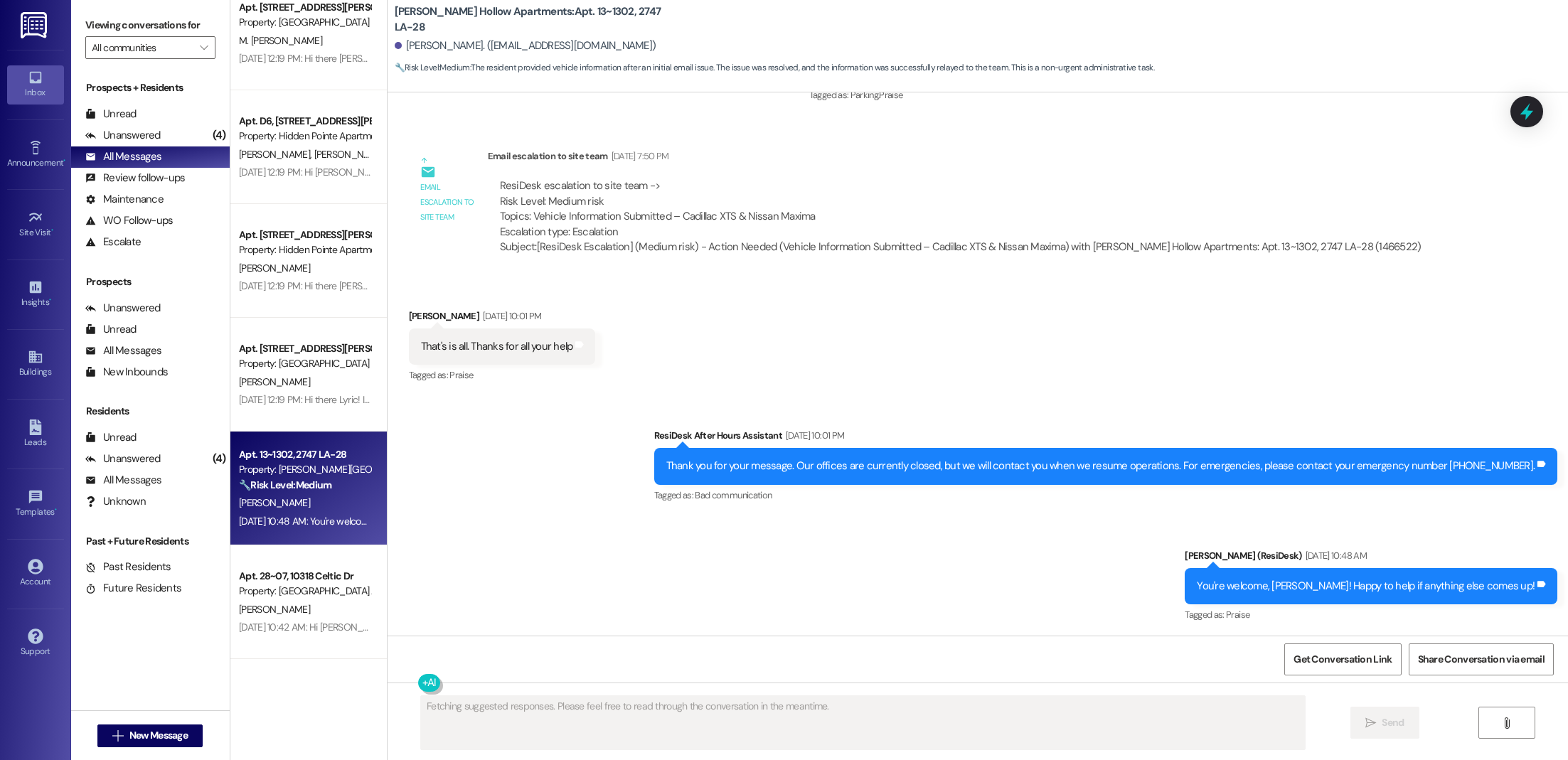
scroll to position [0, 0]
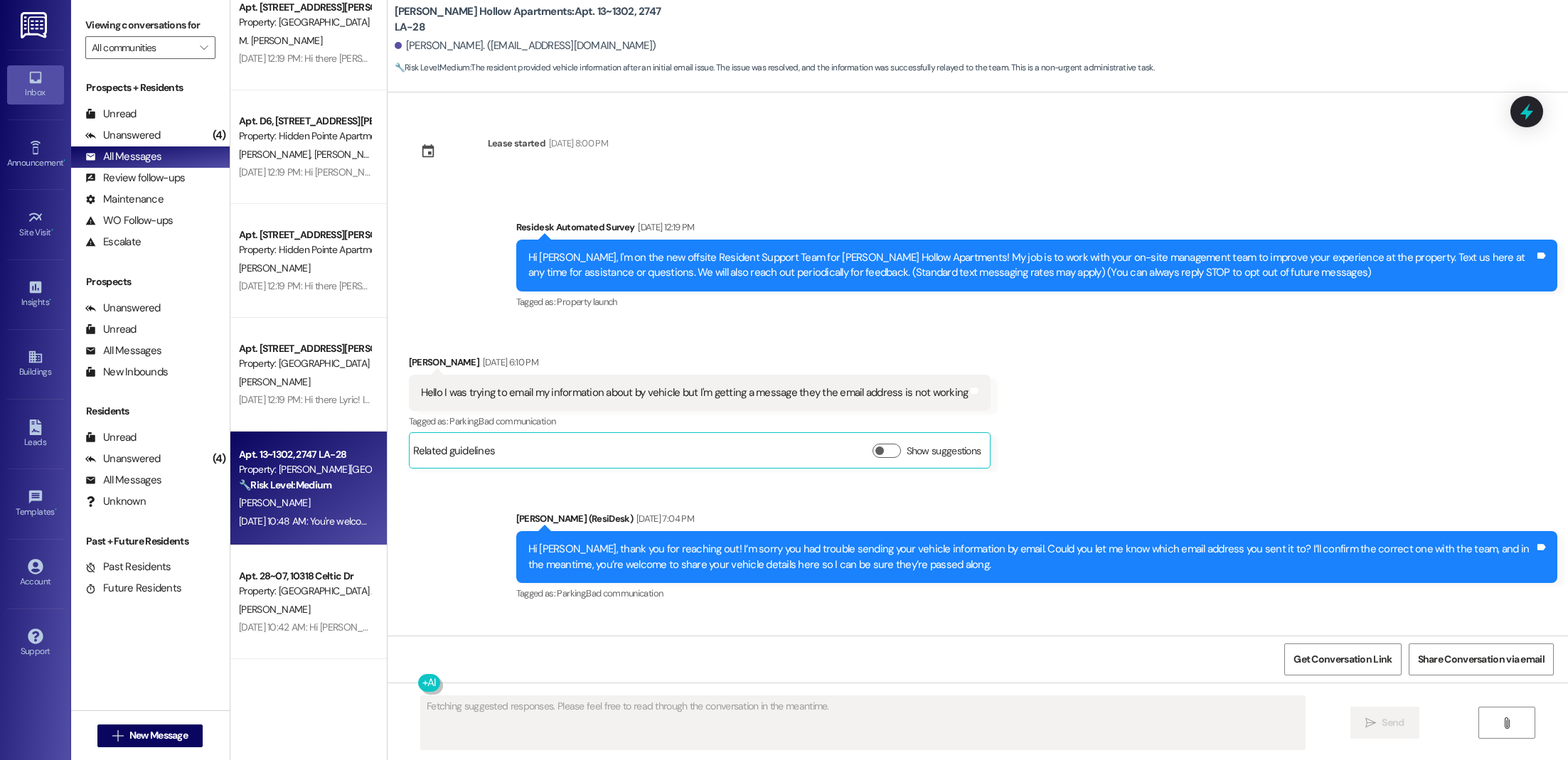
click at [314, 432] on div "Apt. 13~1302, 2747 LA-28 Property: [PERSON_NAME][GEOGRAPHIC_DATA] Apartments 🔧 …" at bounding box center [308, 489] width 157 height 114
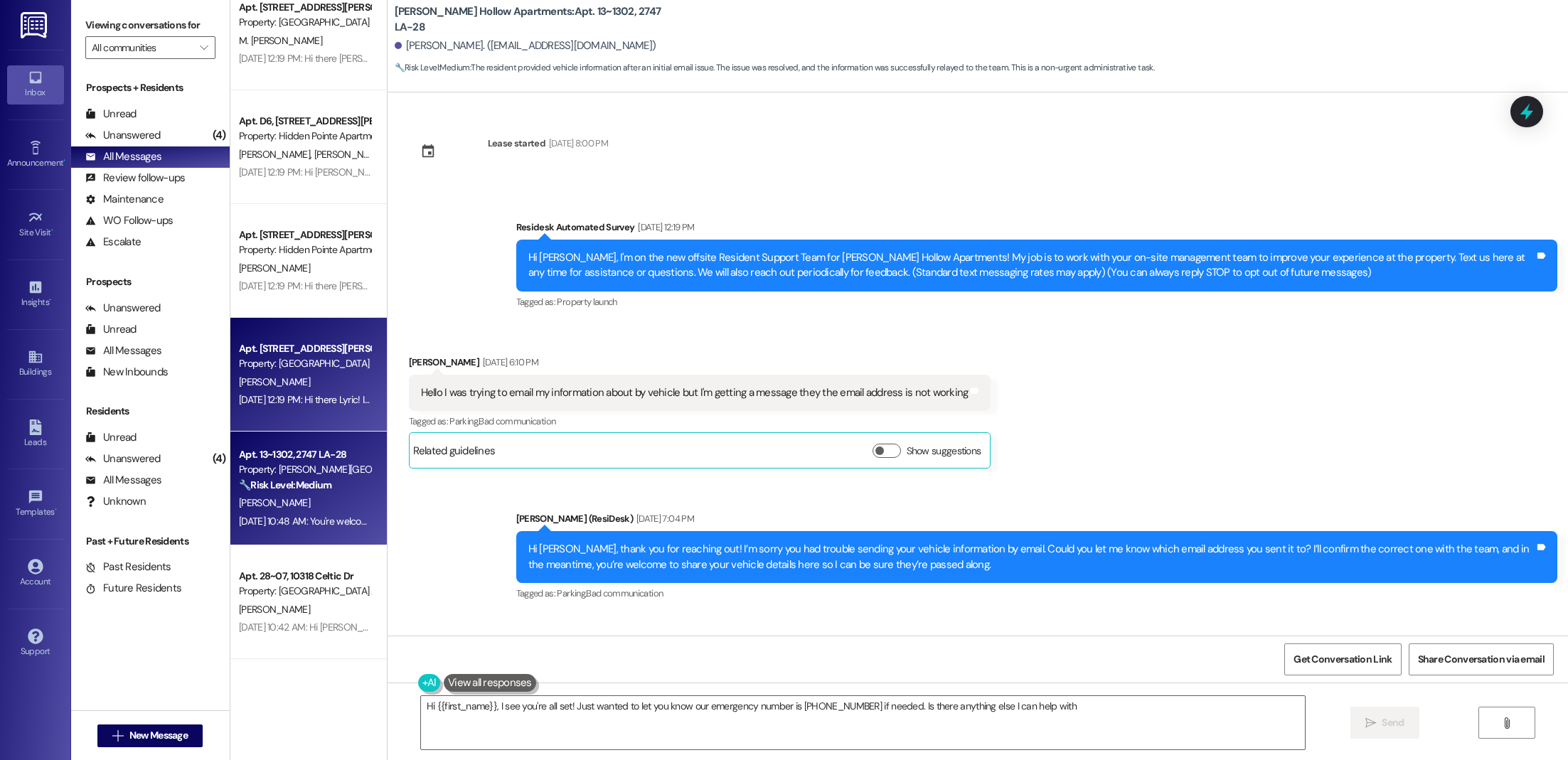
type textarea "Hi {{first_name}}, I see you're all set! Just wanted to let you know our emerge…"
click at [307, 395] on div "[DATE] 12:19 PM: Hi there Lyric! I just wanted to check in and ask if you are h…" at bounding box center [513, 399] width 549 height 13
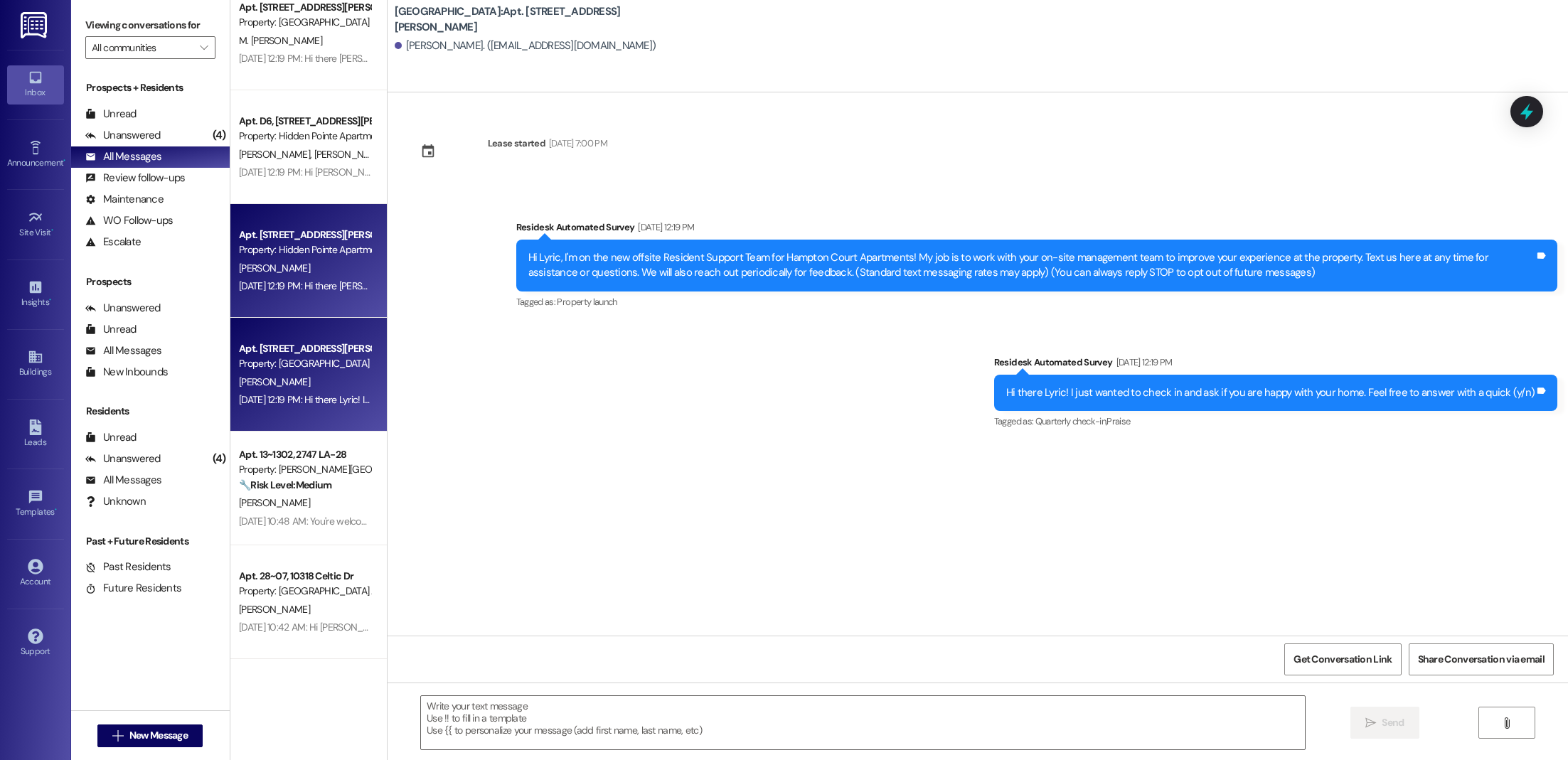
click at [317, 270] on div "[PERSON_NAME]" at bounding box center [304, 268] width 134 height 18
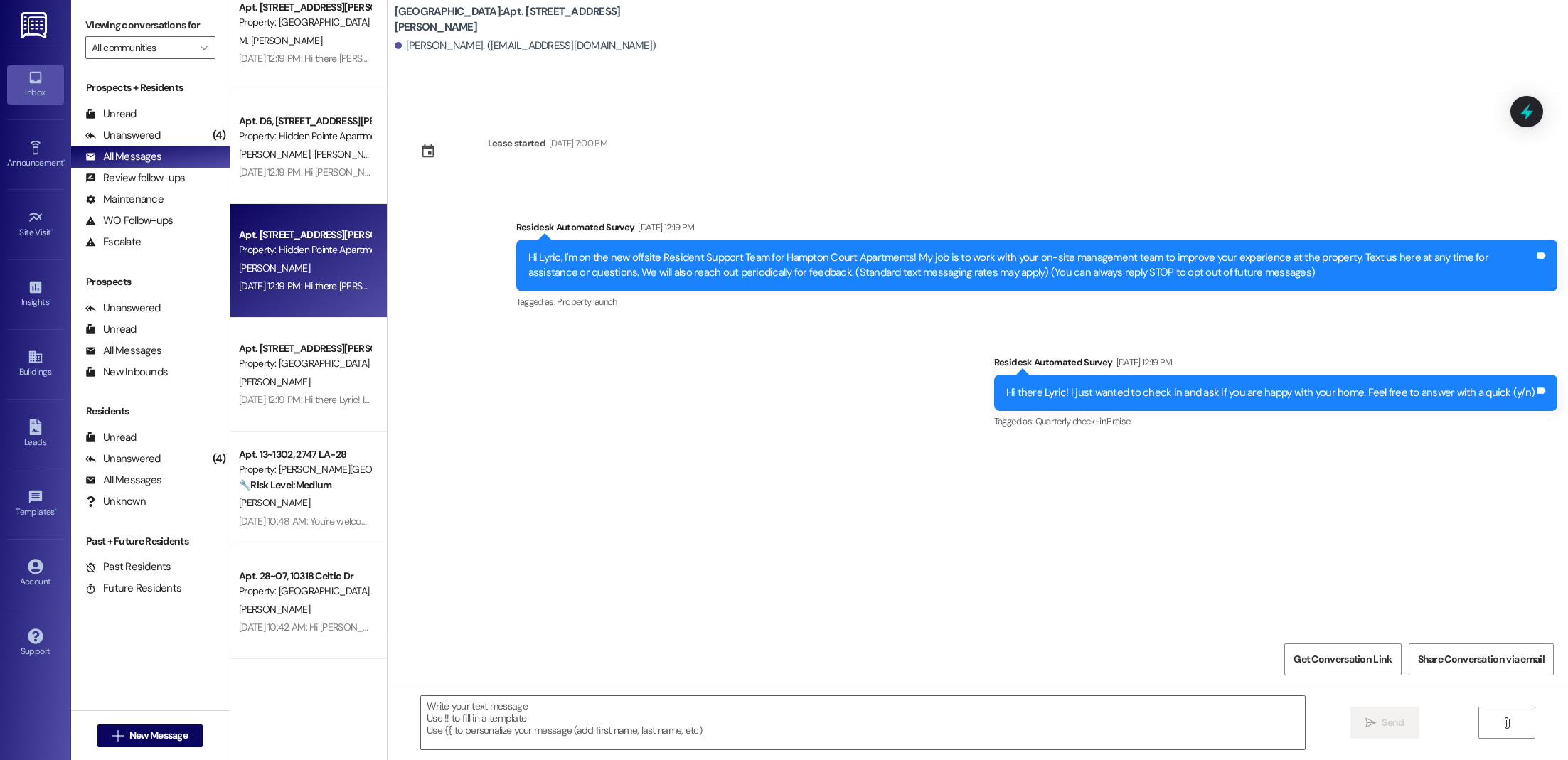
type textarea "Fetching suggested responses. Please feel free to read through the conversation…"
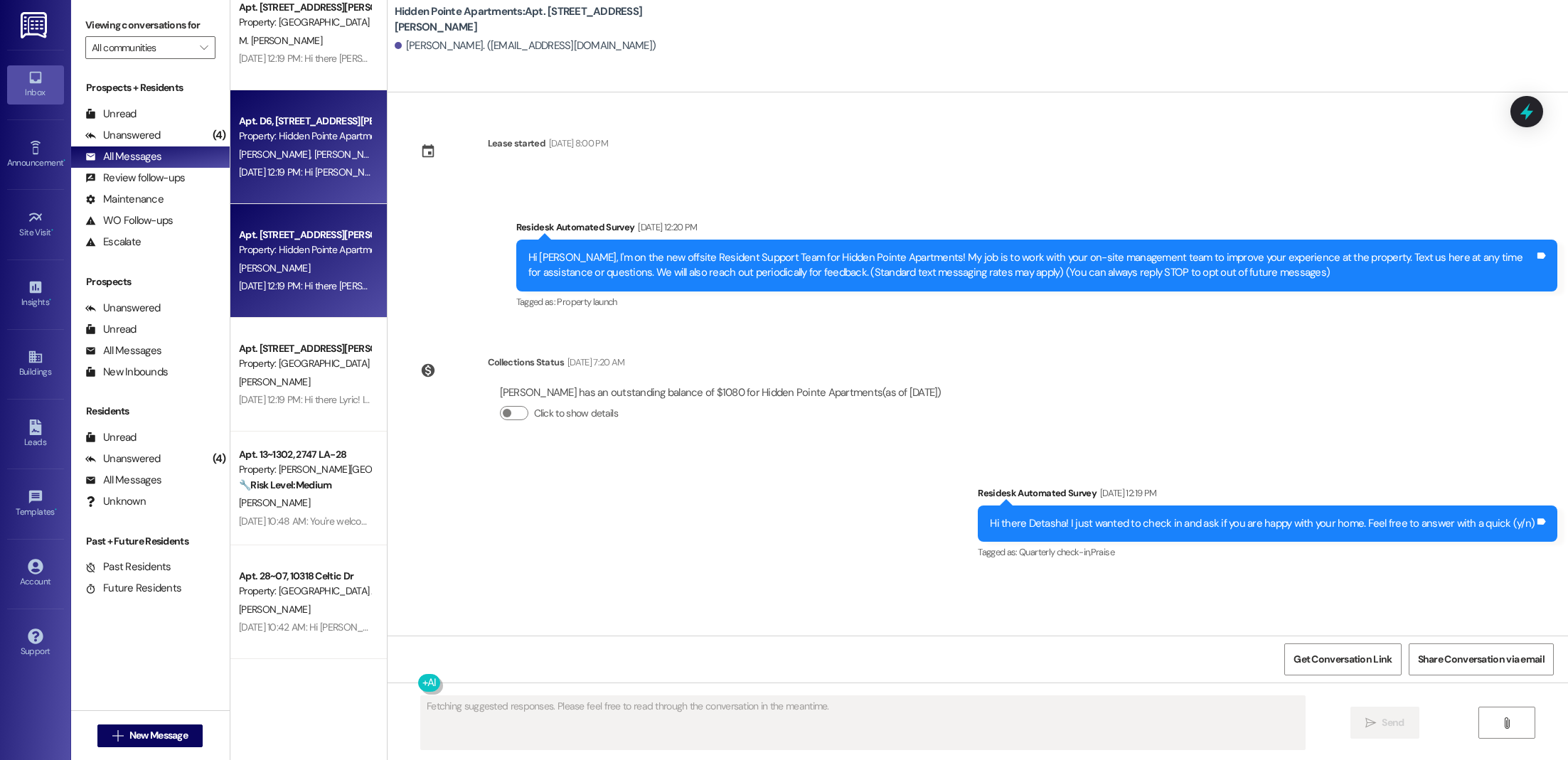
click at [314, 153] on span "[PERSON_NAME]" at bounding box center [351, 154] width 75 height 13
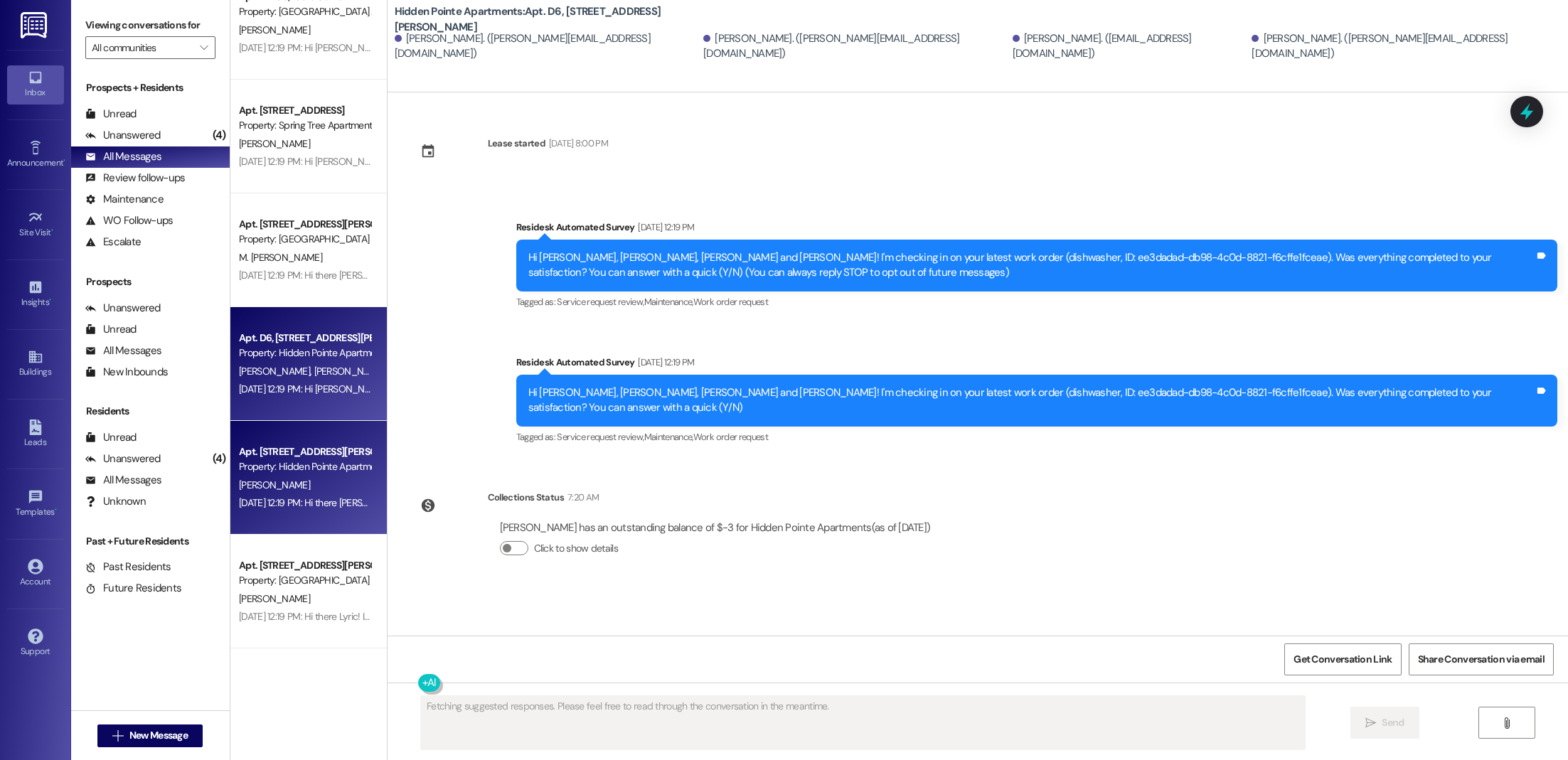
scroll to position [4772, 0]
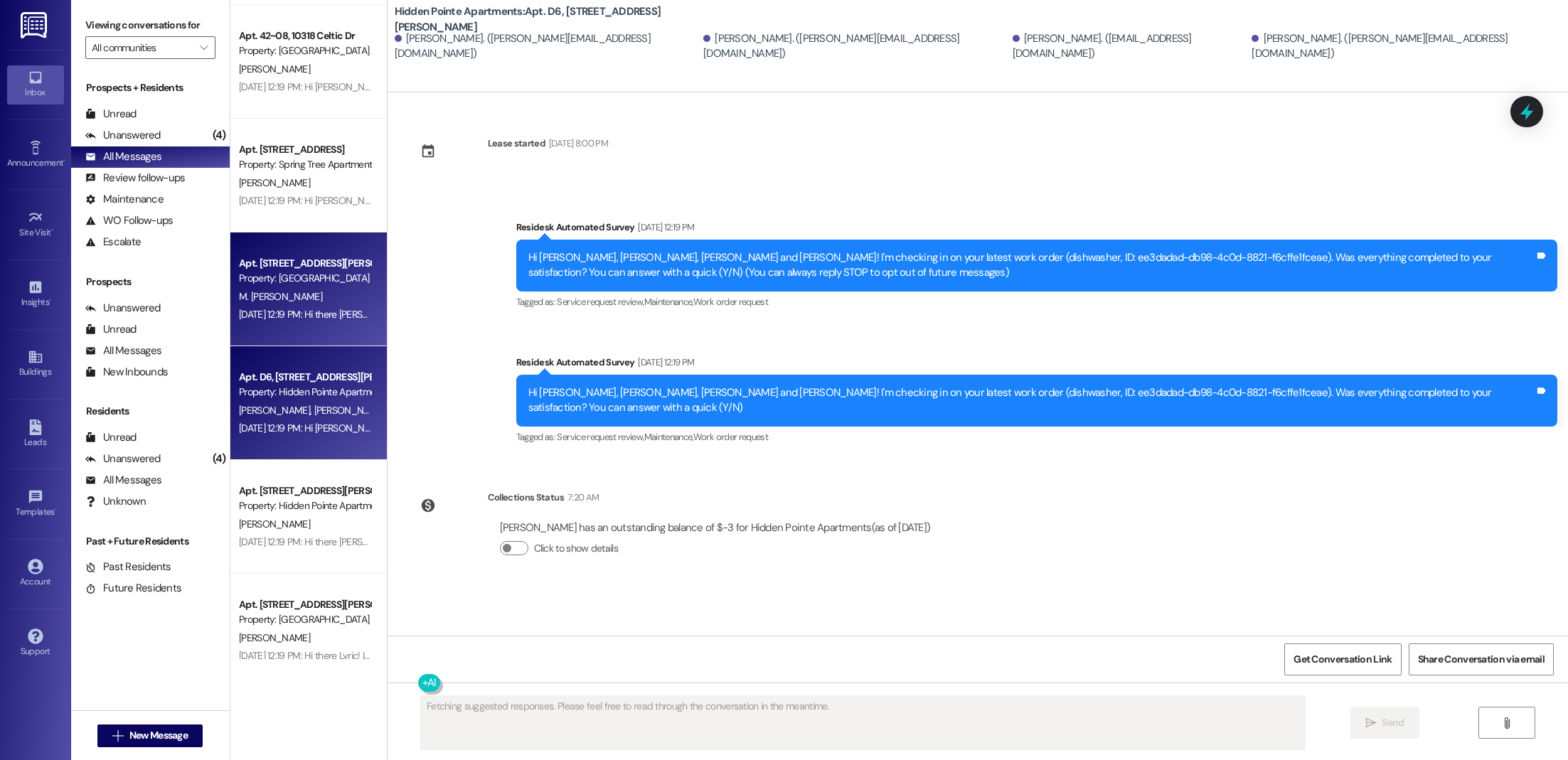
click at [281, 263] on div "Apt. [STREET_ADDRESS][PERSON_NAME]" at bounding box center [305, 263] width 131 height 15
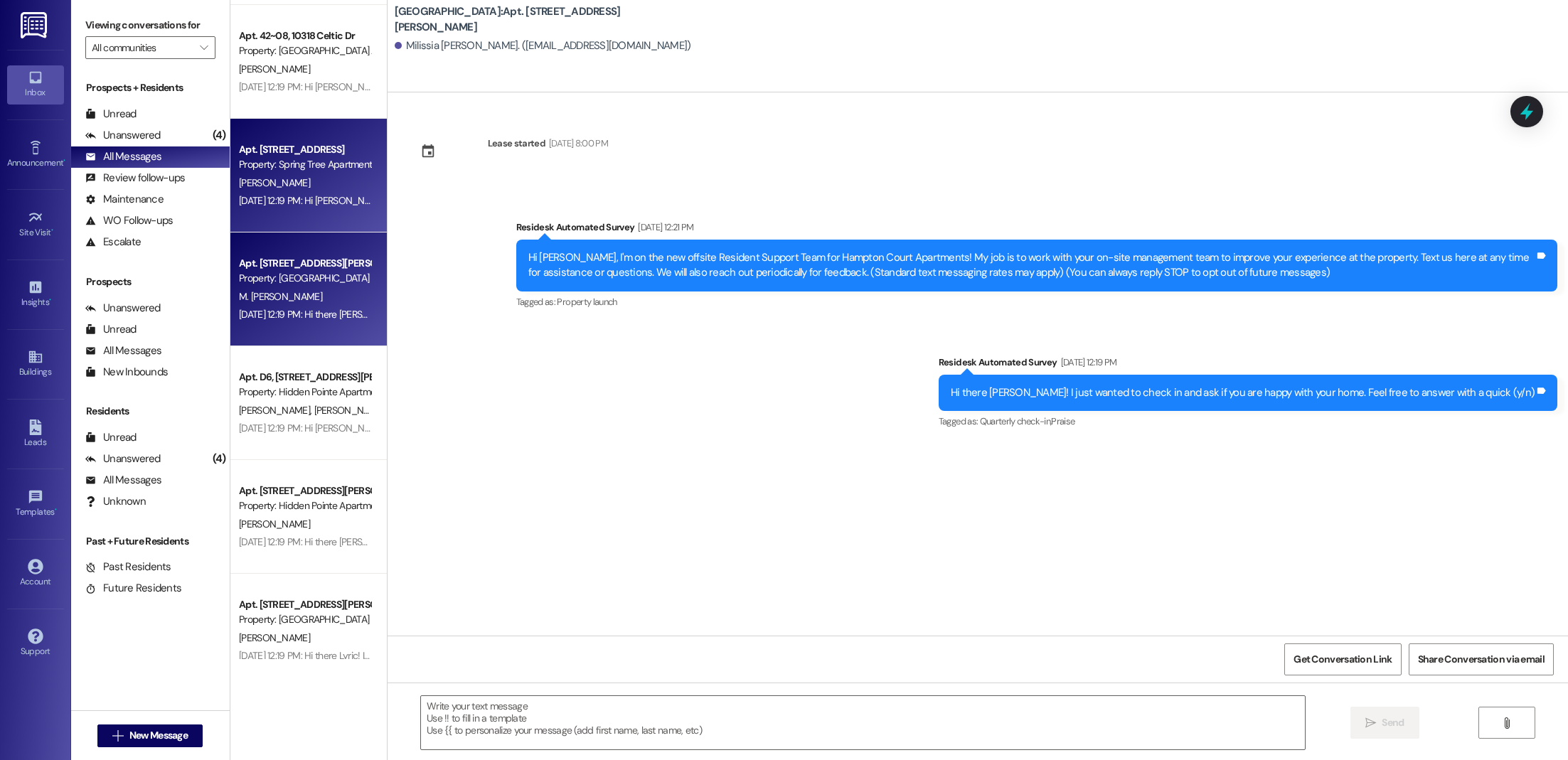
click at [300, 162] on div "Property: Spring Tree Apartments" at bounding box center [305, 164] width 131 height 15
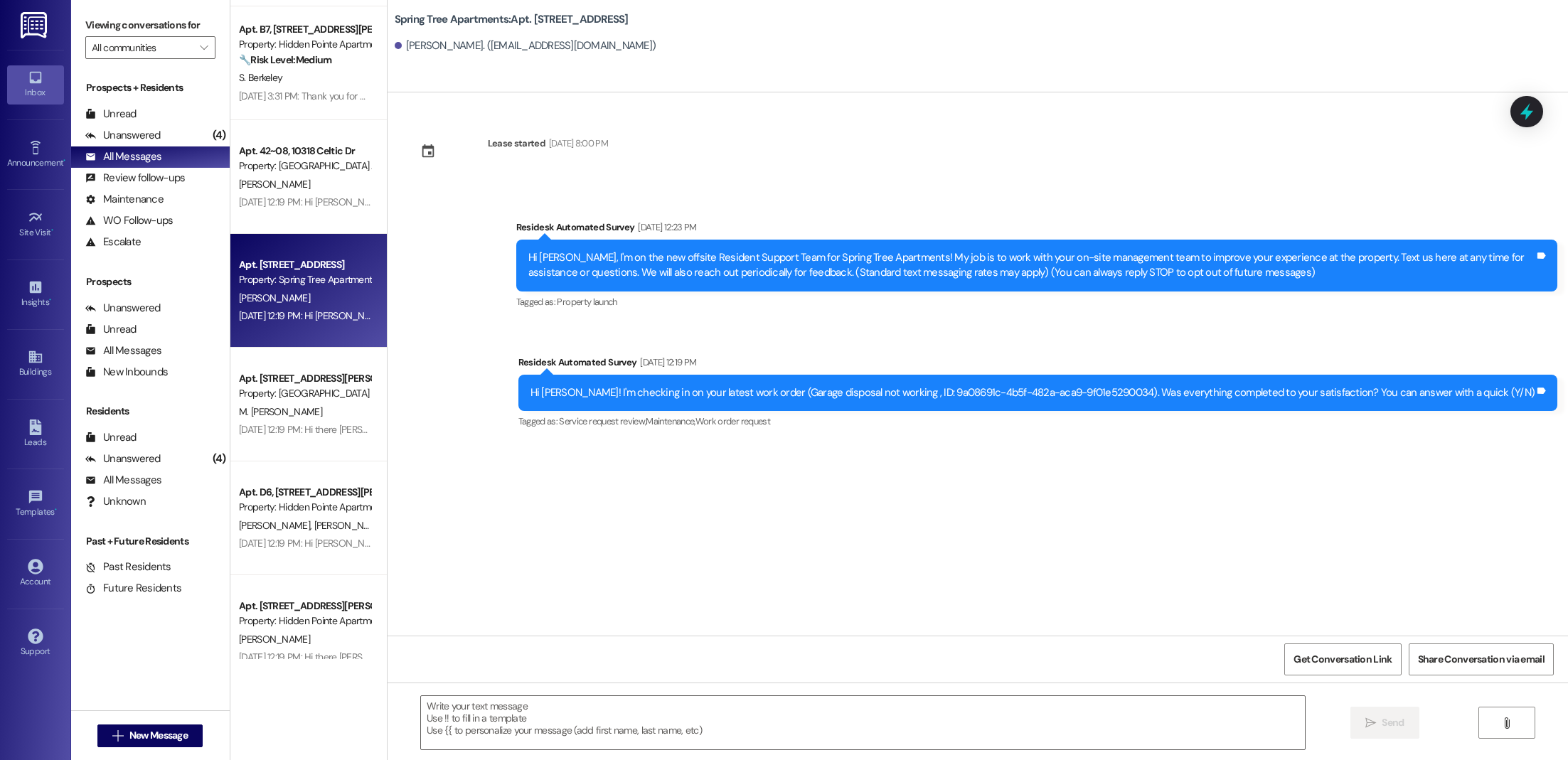
scroll to position [4618, 0]
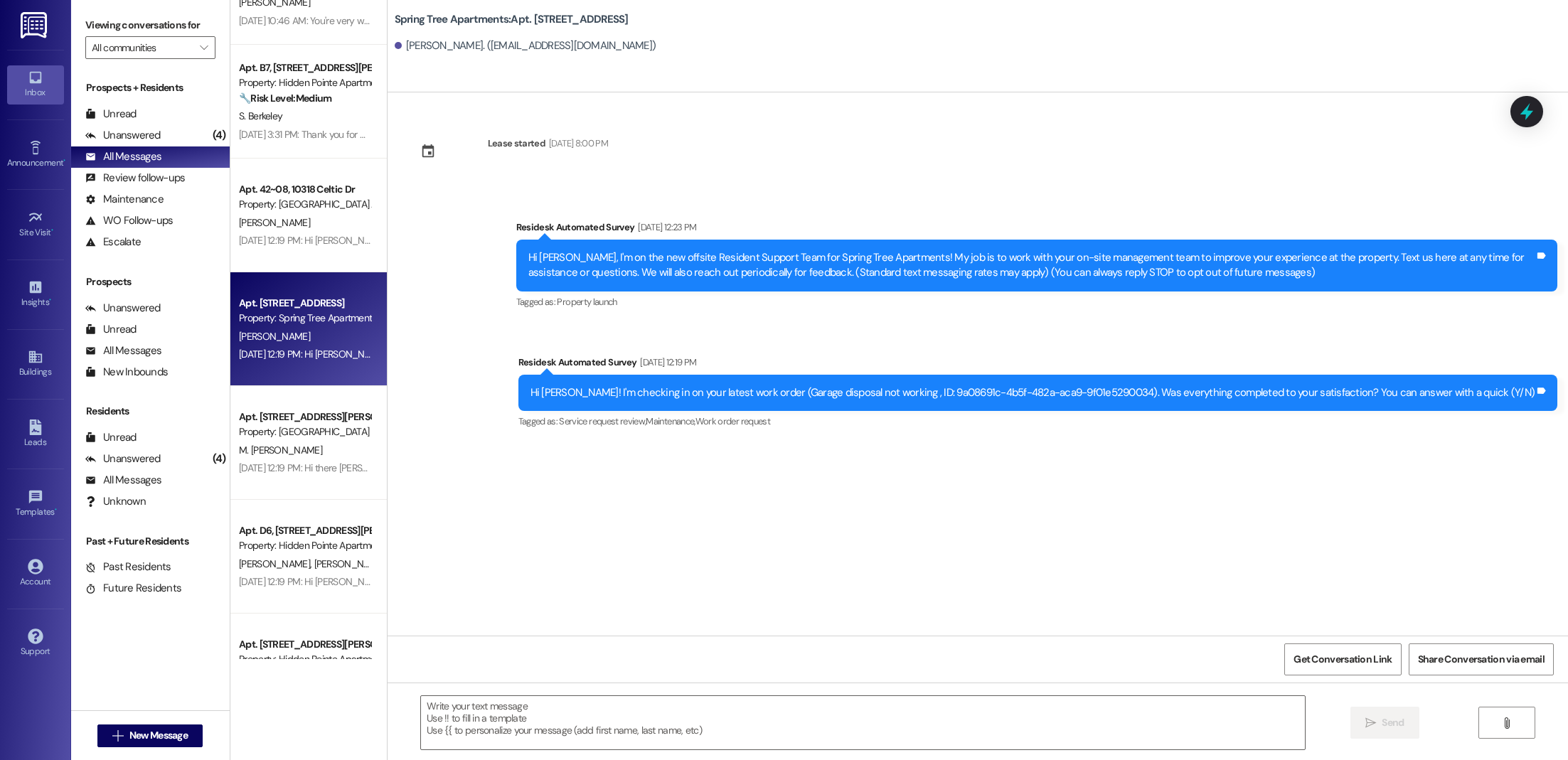
click at [295, 227] on div "[PERSON_NAME]" at bounding box center [304, 222] width 134 height 18
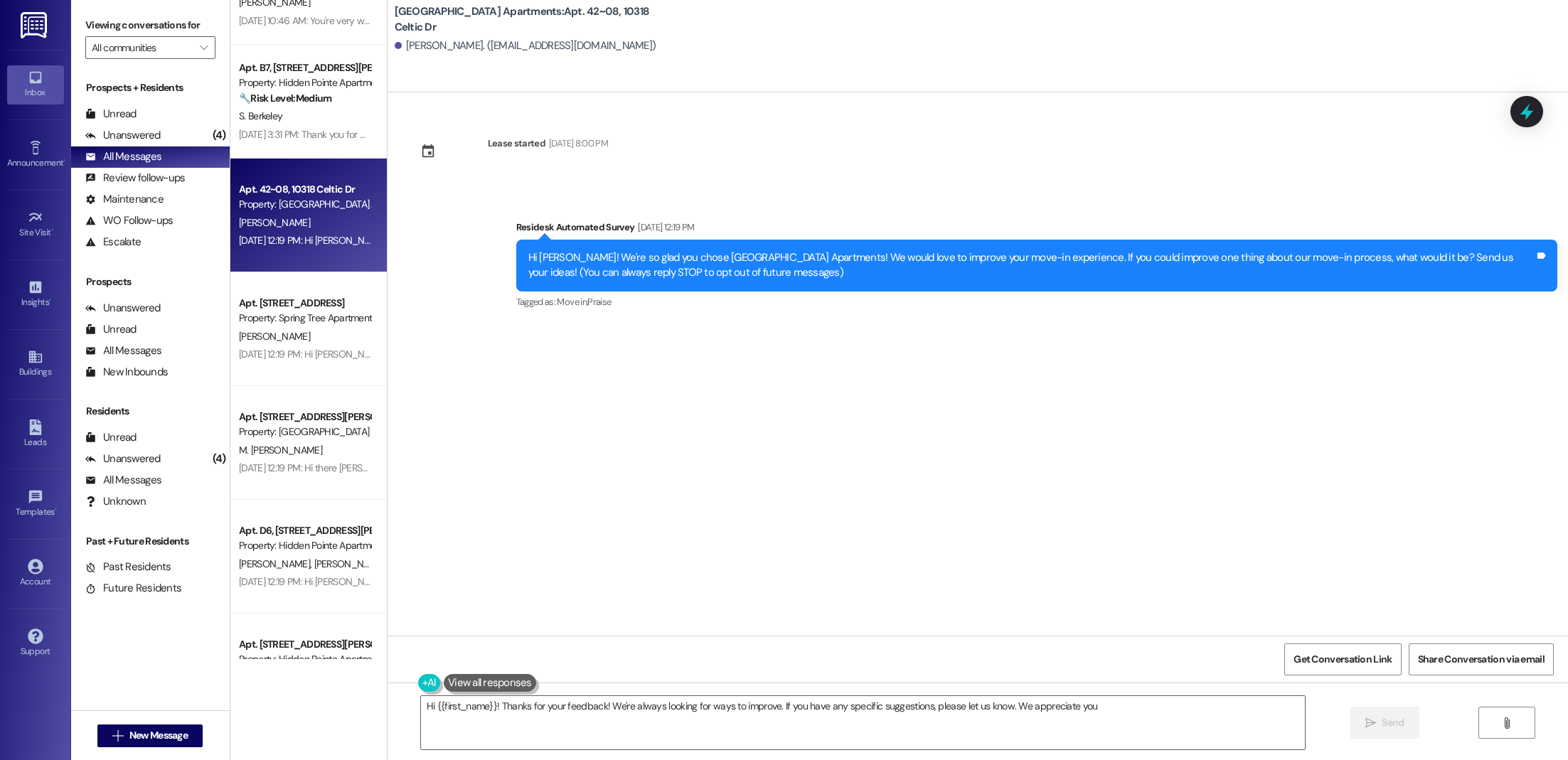
type textarea "Hi {{first_name}}! Thanks for your feedback! We're always looking for ways to i…"
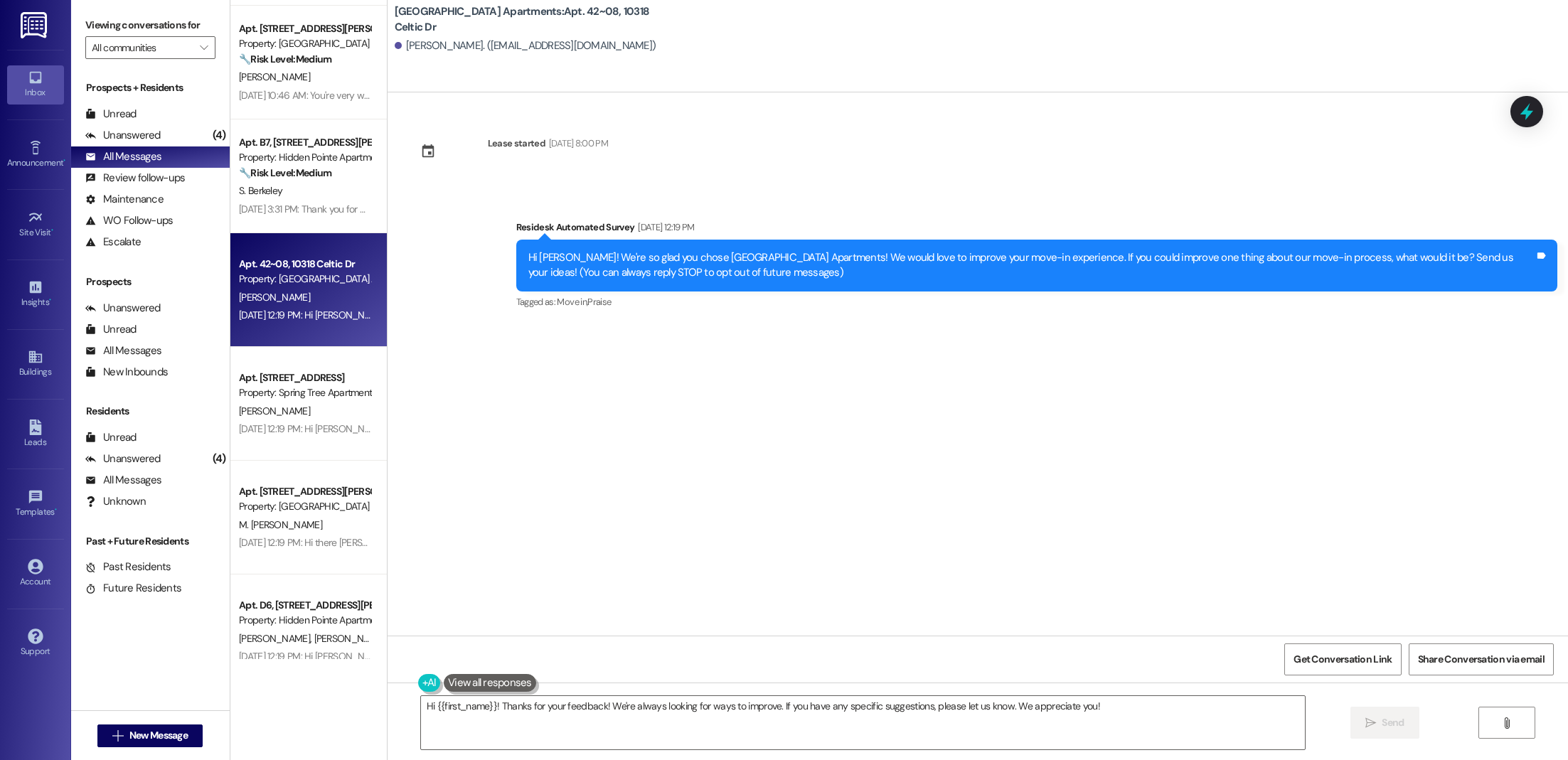
scroll to position [4511, 0]
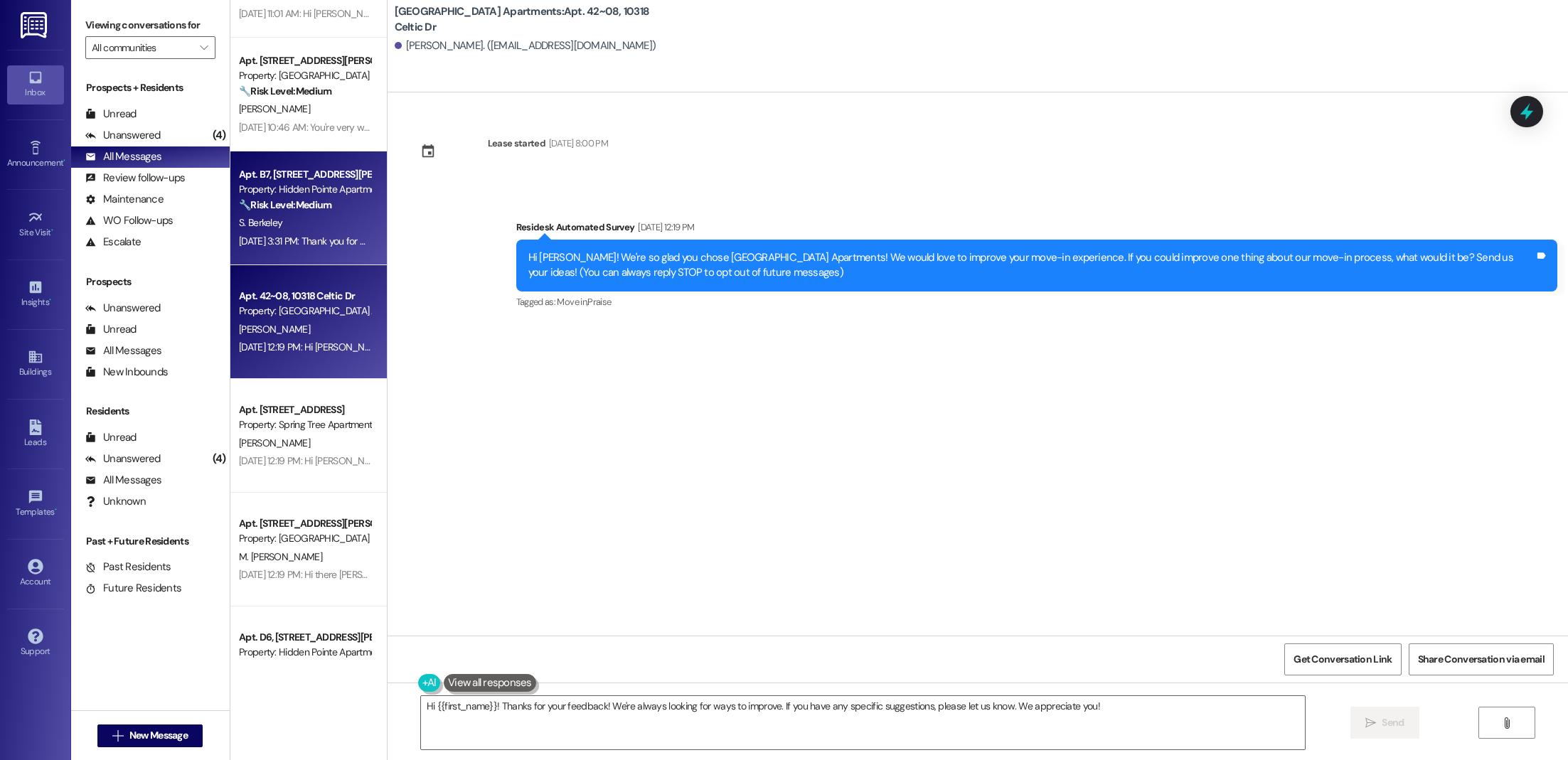
click at [258, 229] on div "S. Berkeley" at bounding box center [304, 222] width 134 height 18
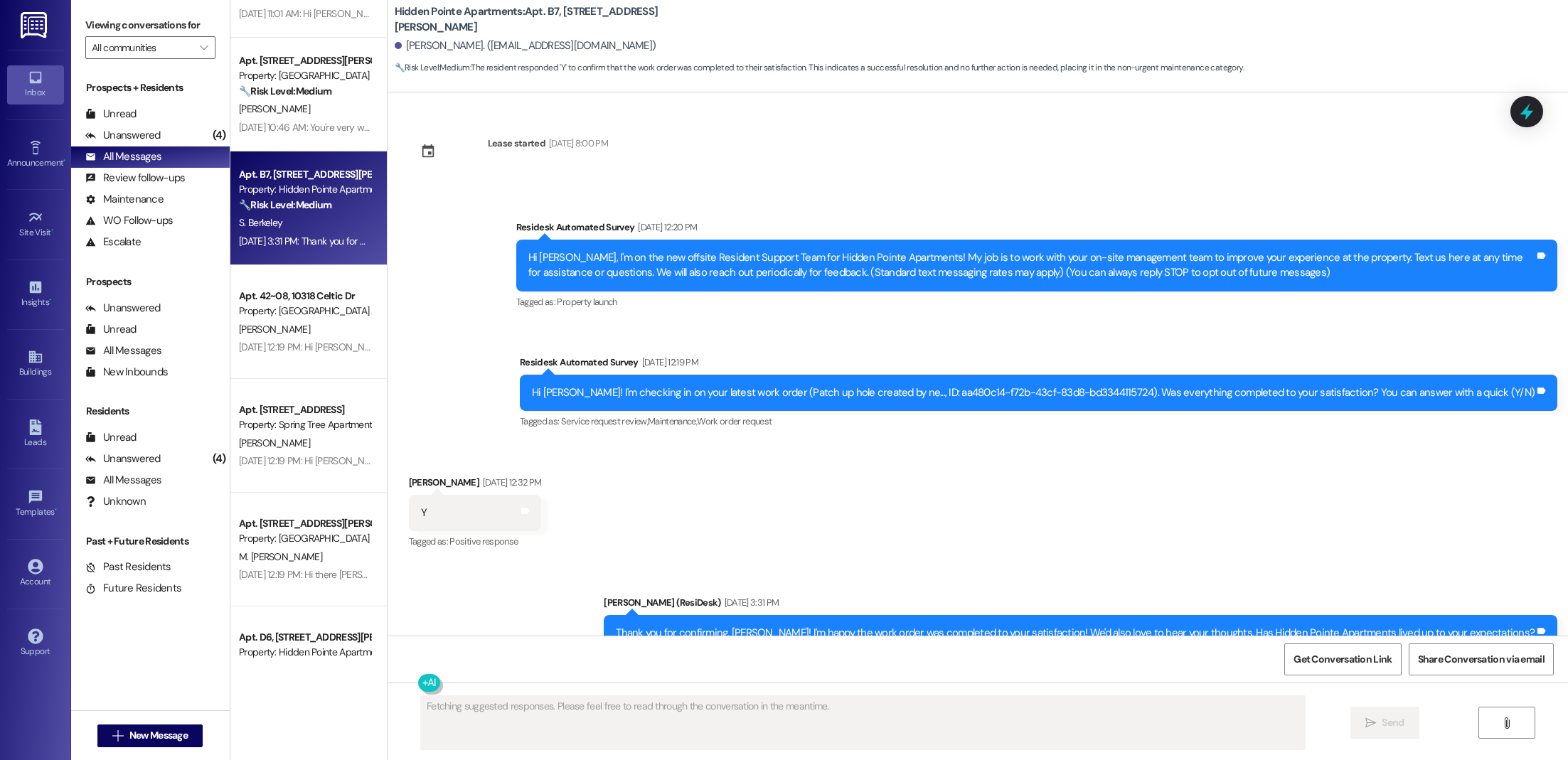
scroll to position [47, 0]
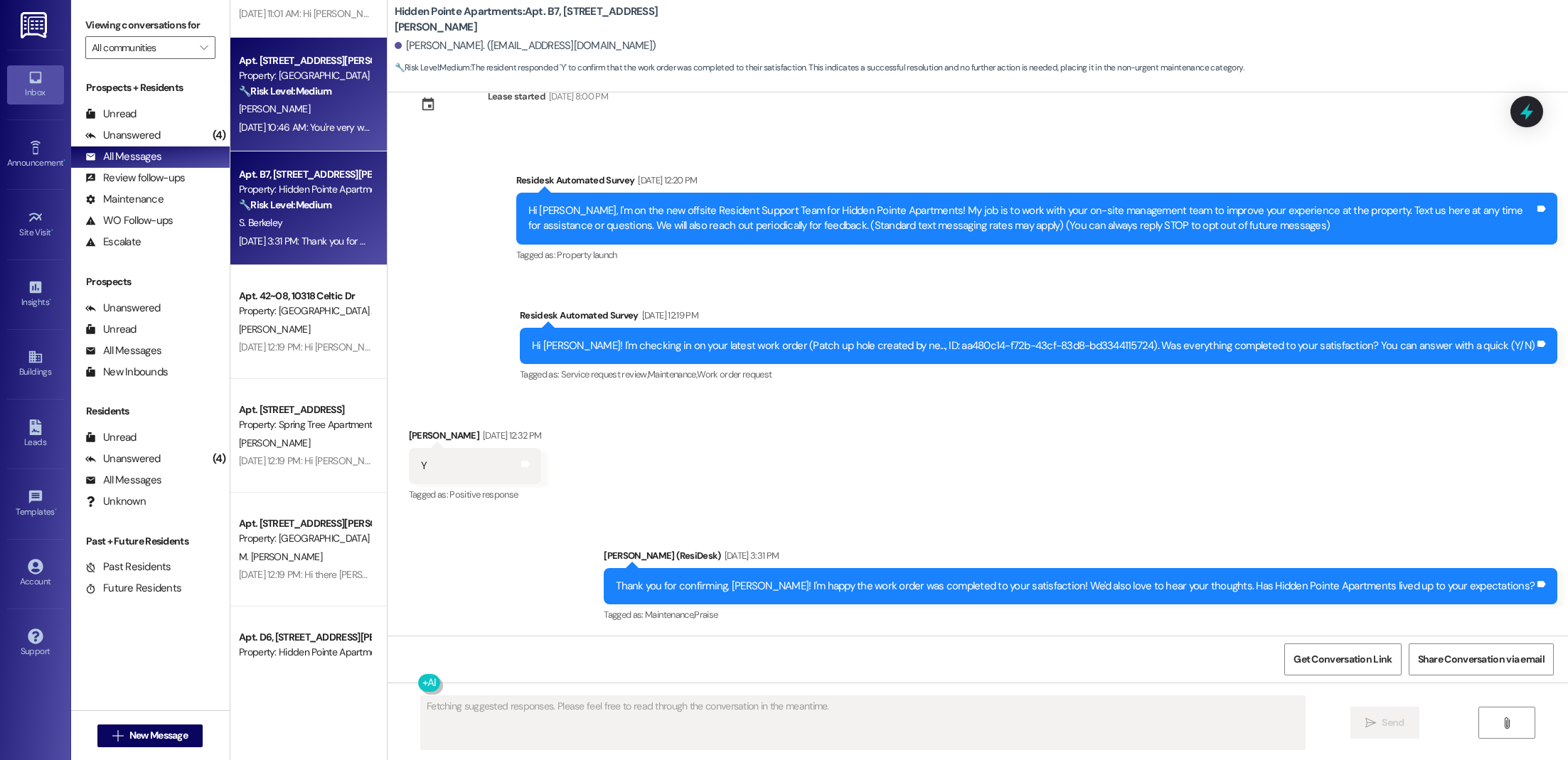
click at [328, 132] on div "[DATE] 10:46 AM: You're very welcome! If anything else comes up, please don't h…" at bounding box center [482, 127] width 485 height 13
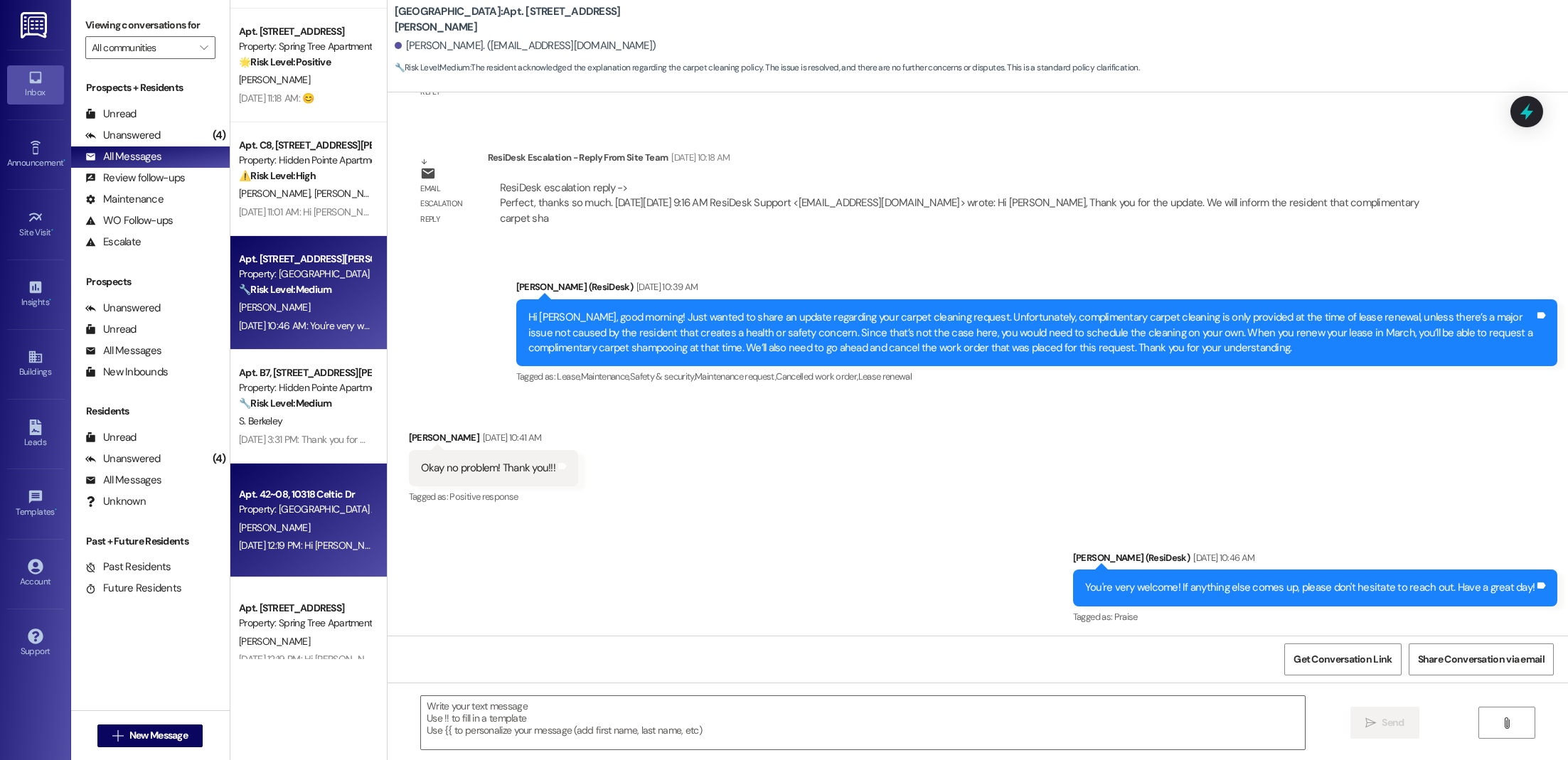
scroll to position [4222, 0]
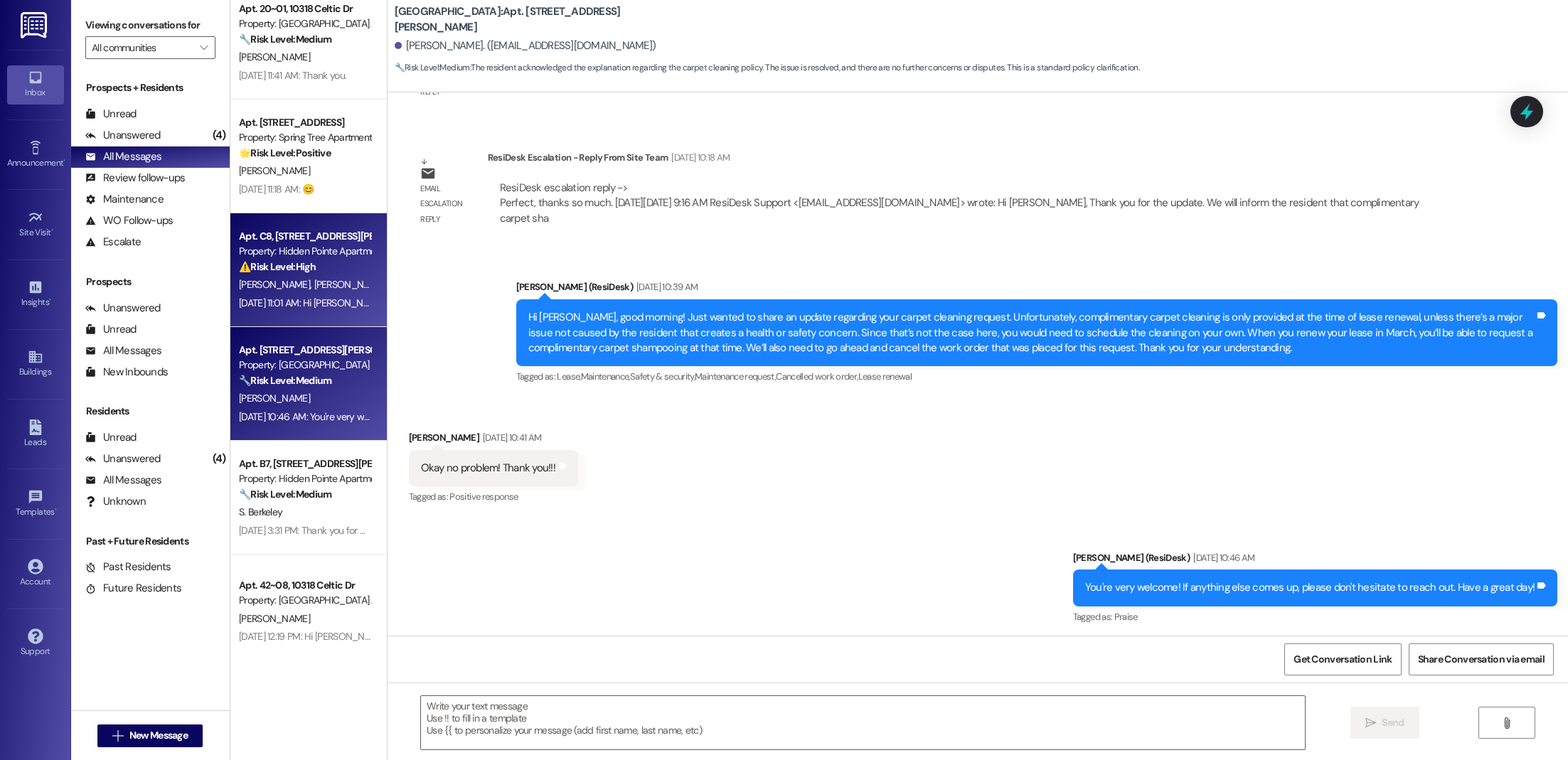
click at [293, 254] on div "Property: Hidden Pointe Apartments" at bounding box center [305, 250] width 131 height 15
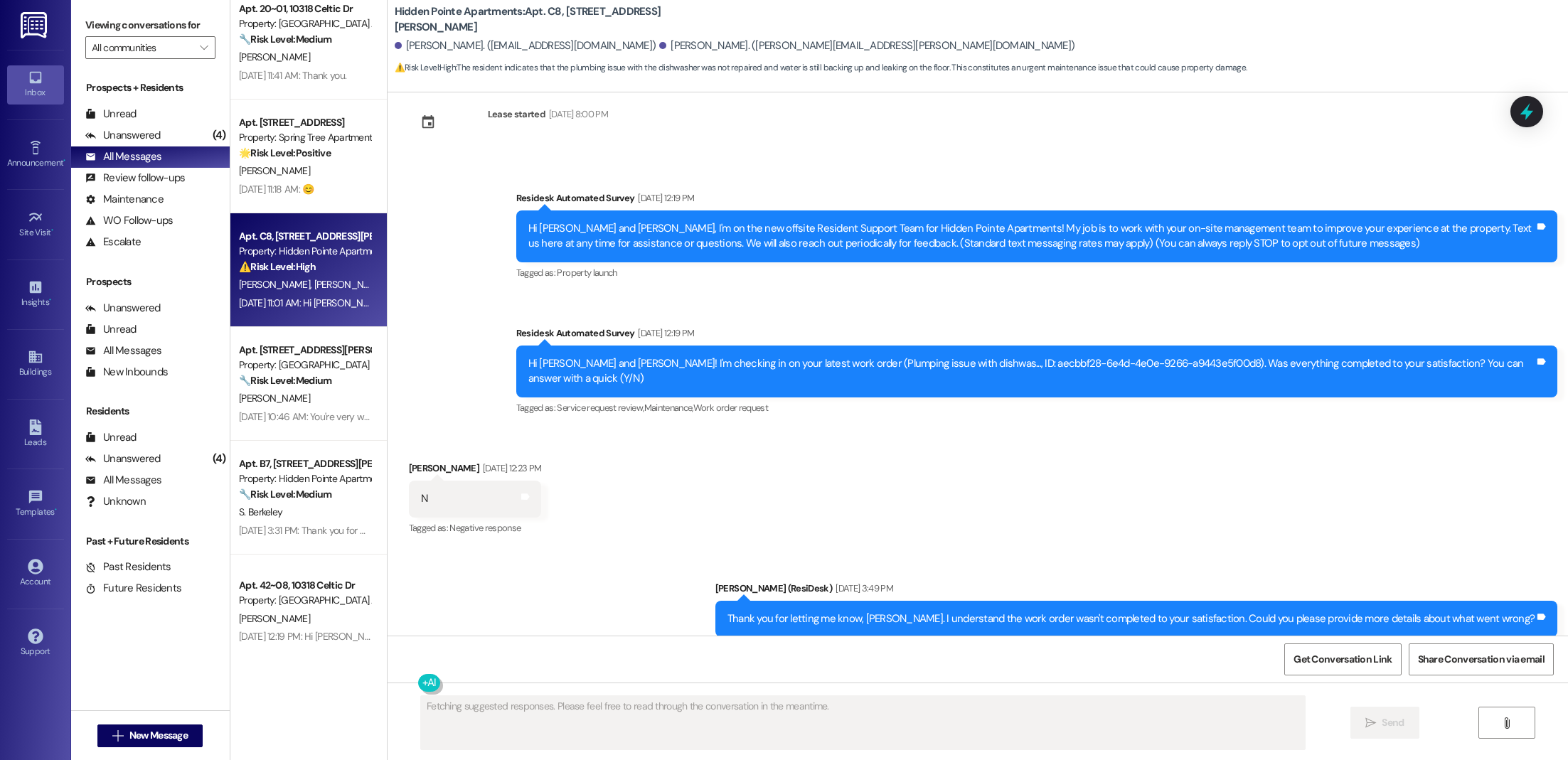
scroll to position [0, 0]
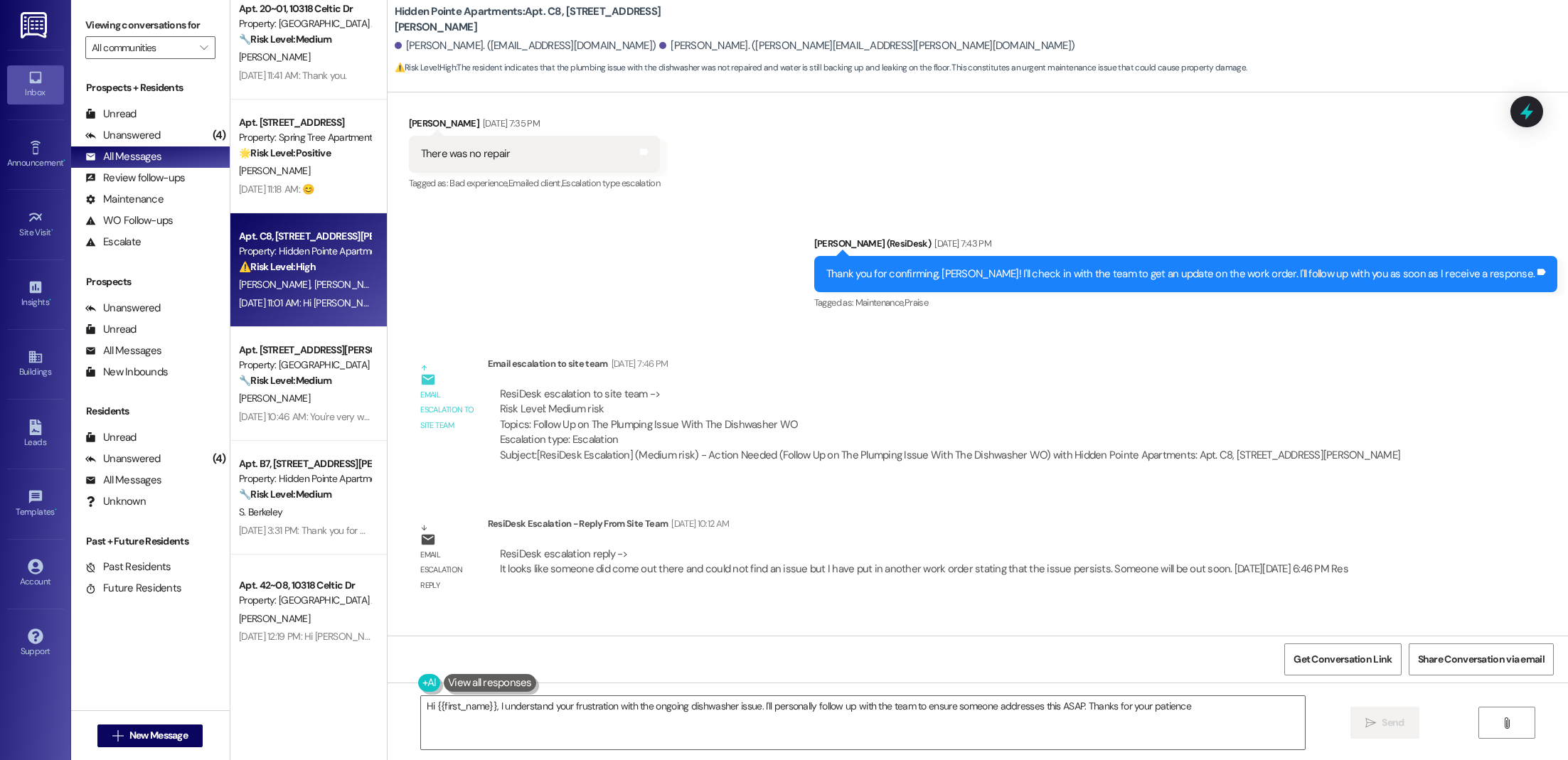
type textarea "Hi {{first_name}}, I understand your frustration with the ongoing dishwasher is…"
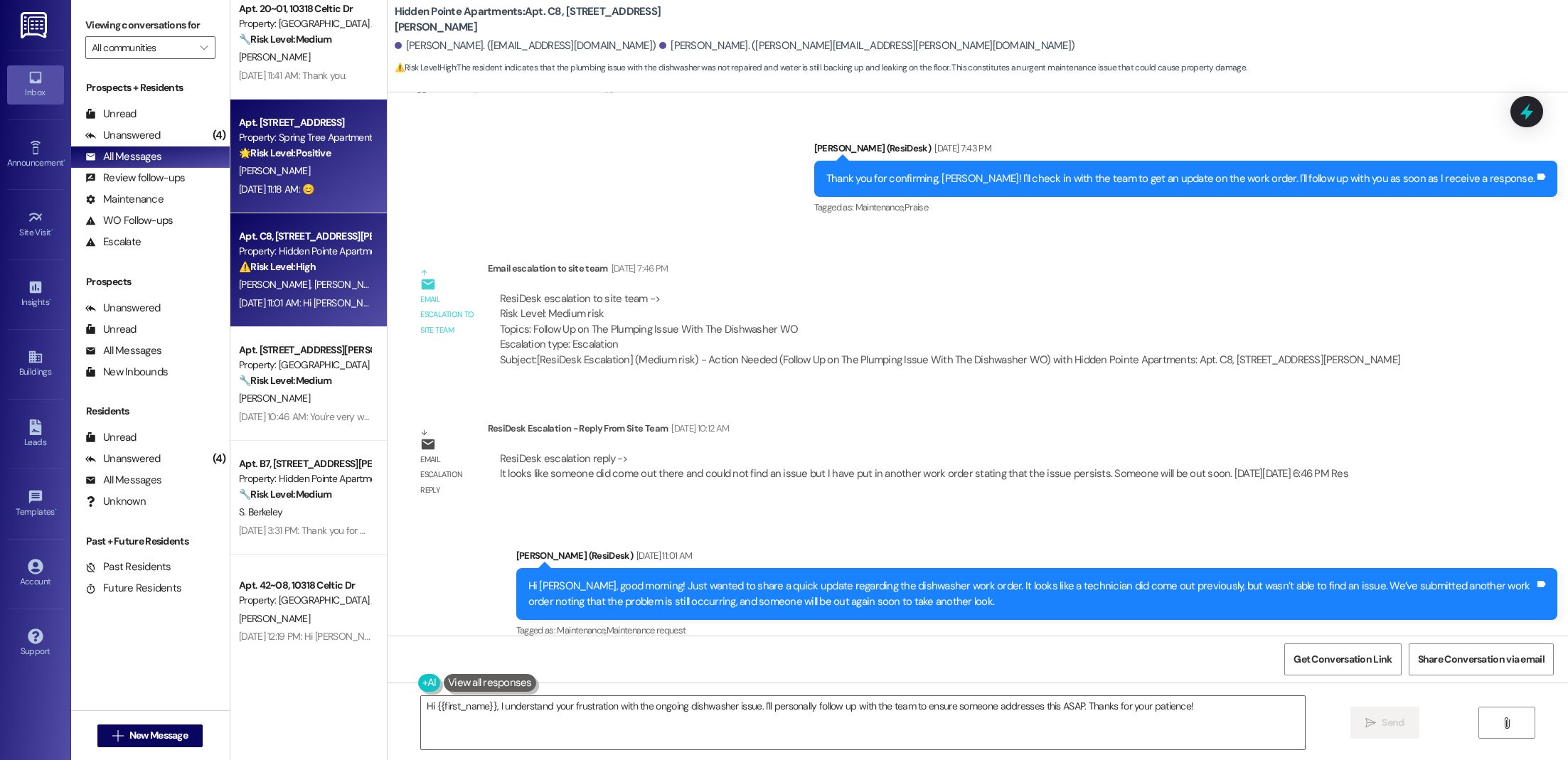
click at [336, 145] on div "🌟 Risk Level: Positive The resident is simply acknowledging the information pro…" at bounding box center [305, 152] width 131 height 15
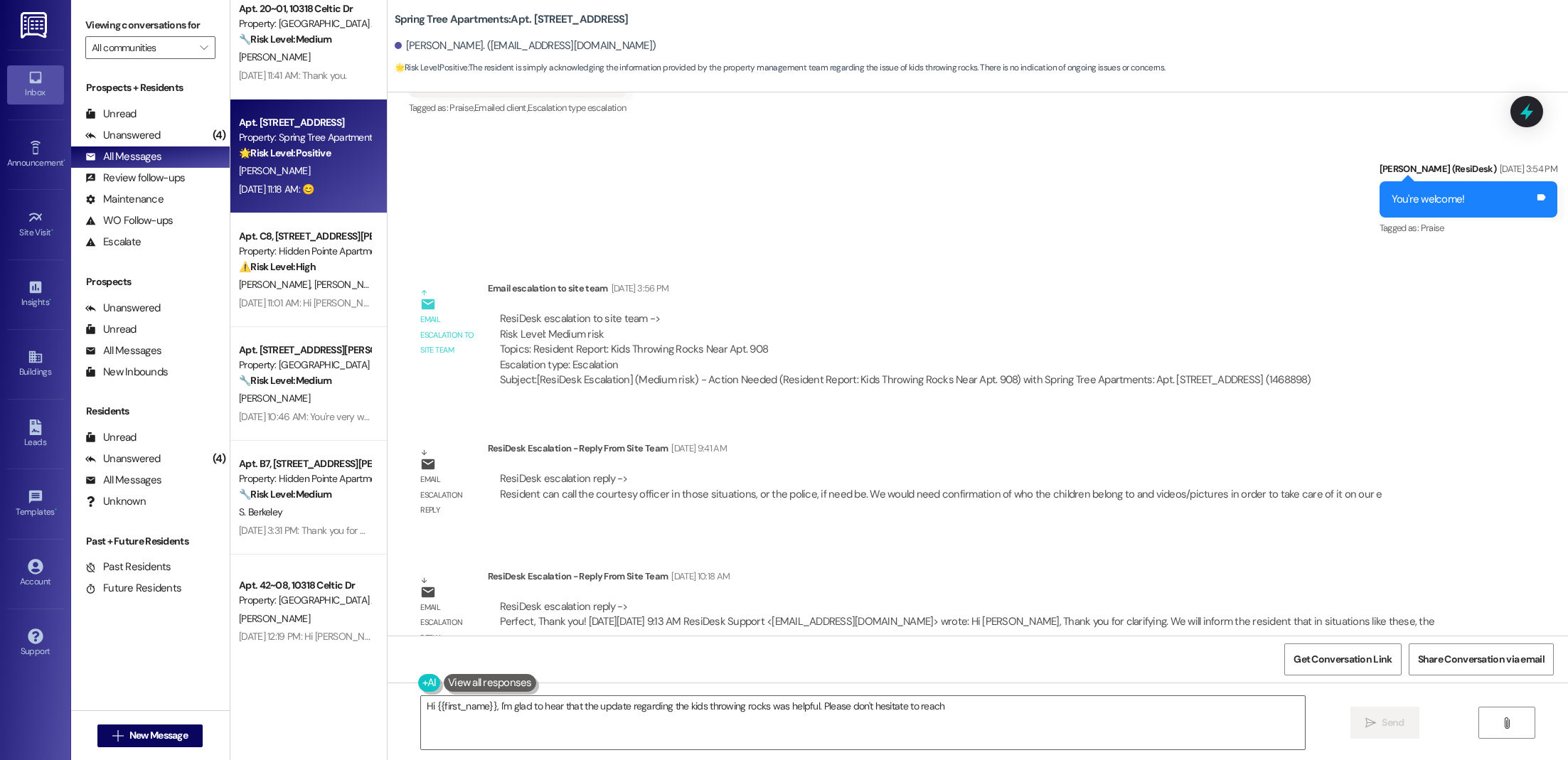
scroll to position [2196, 0]
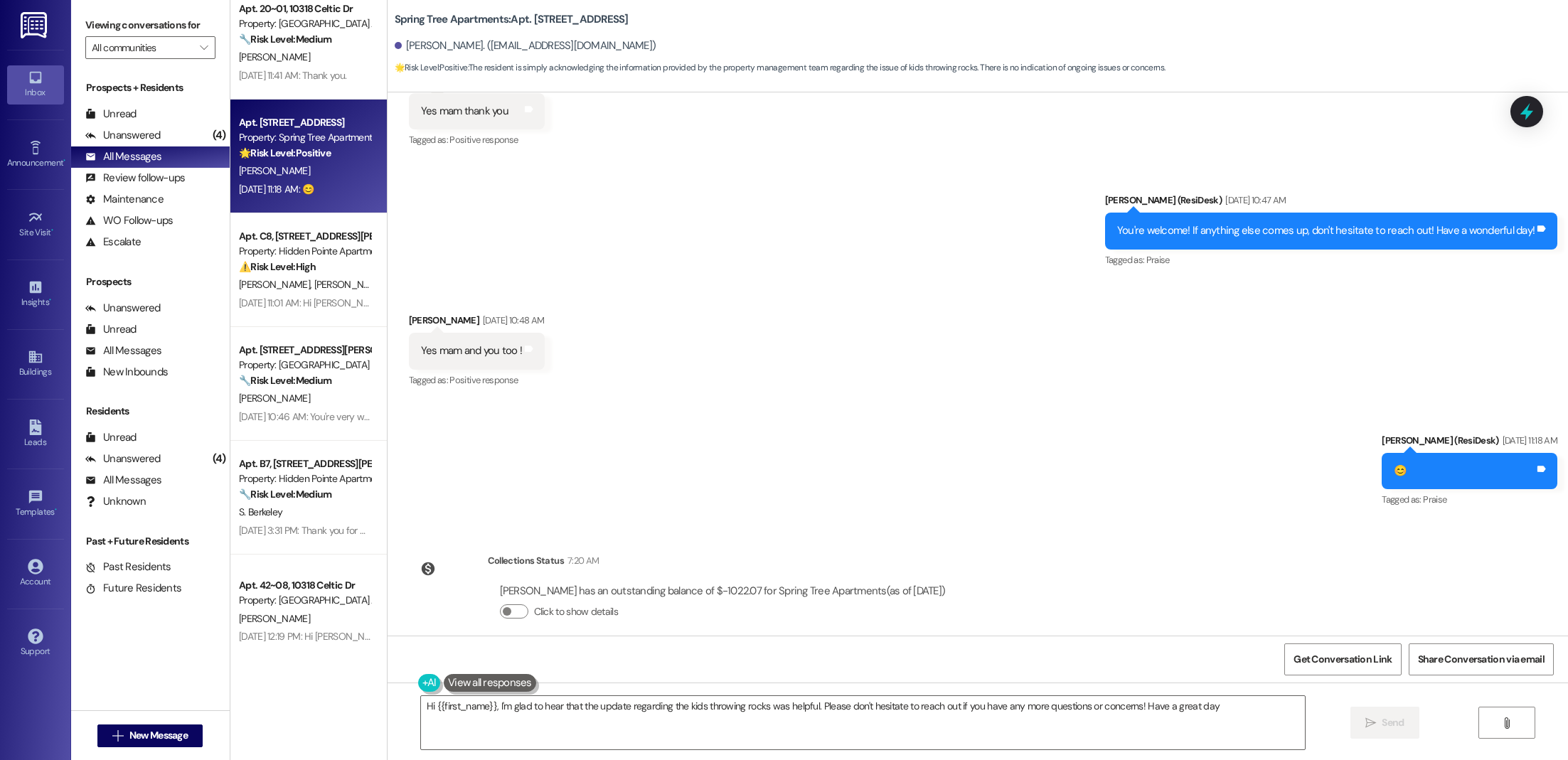
type textarea "Hi {{first_name}}, I'm glad to hear that the update regarding the kids throwing…"
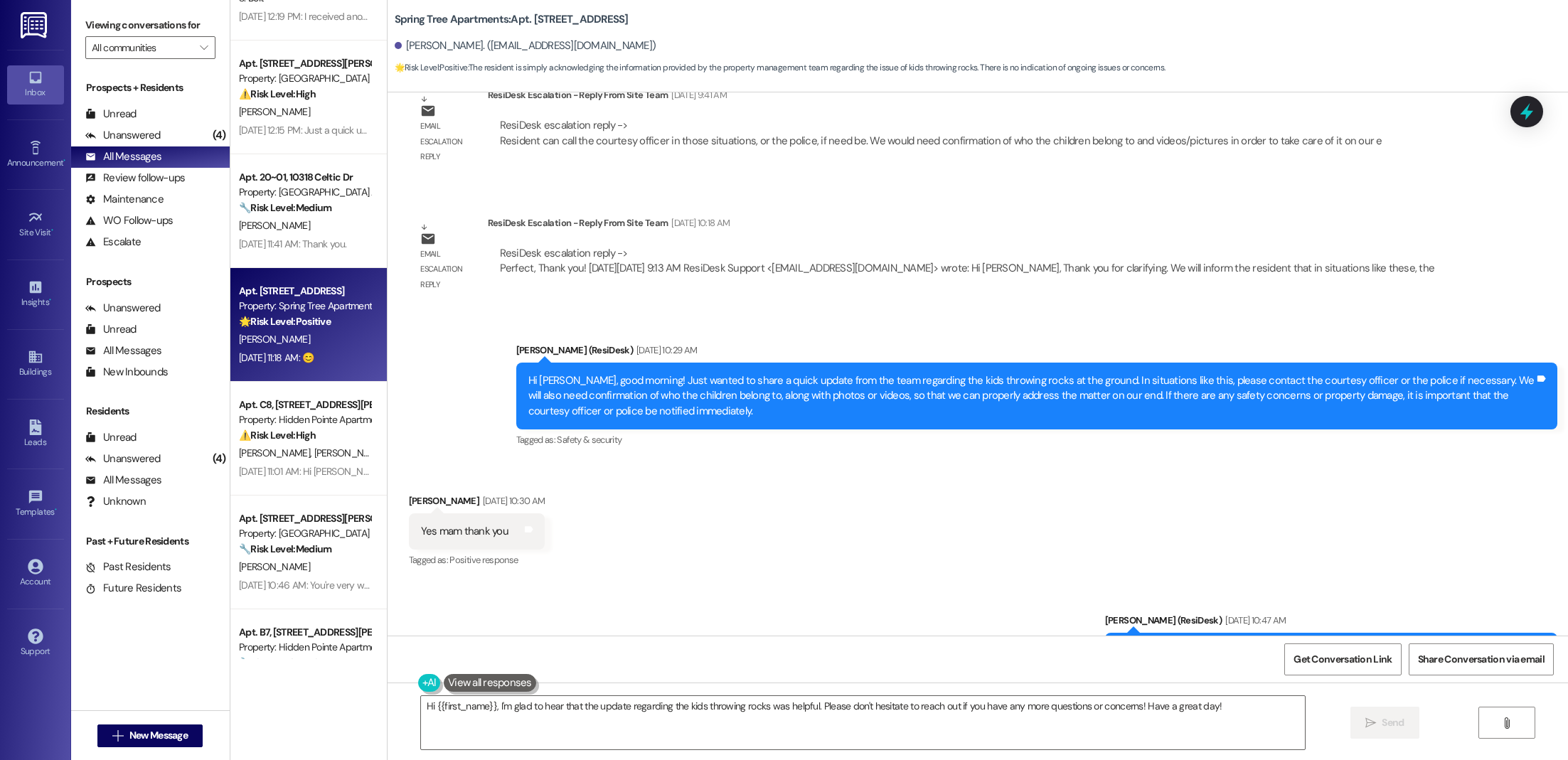
scroll to position [3982, 0]
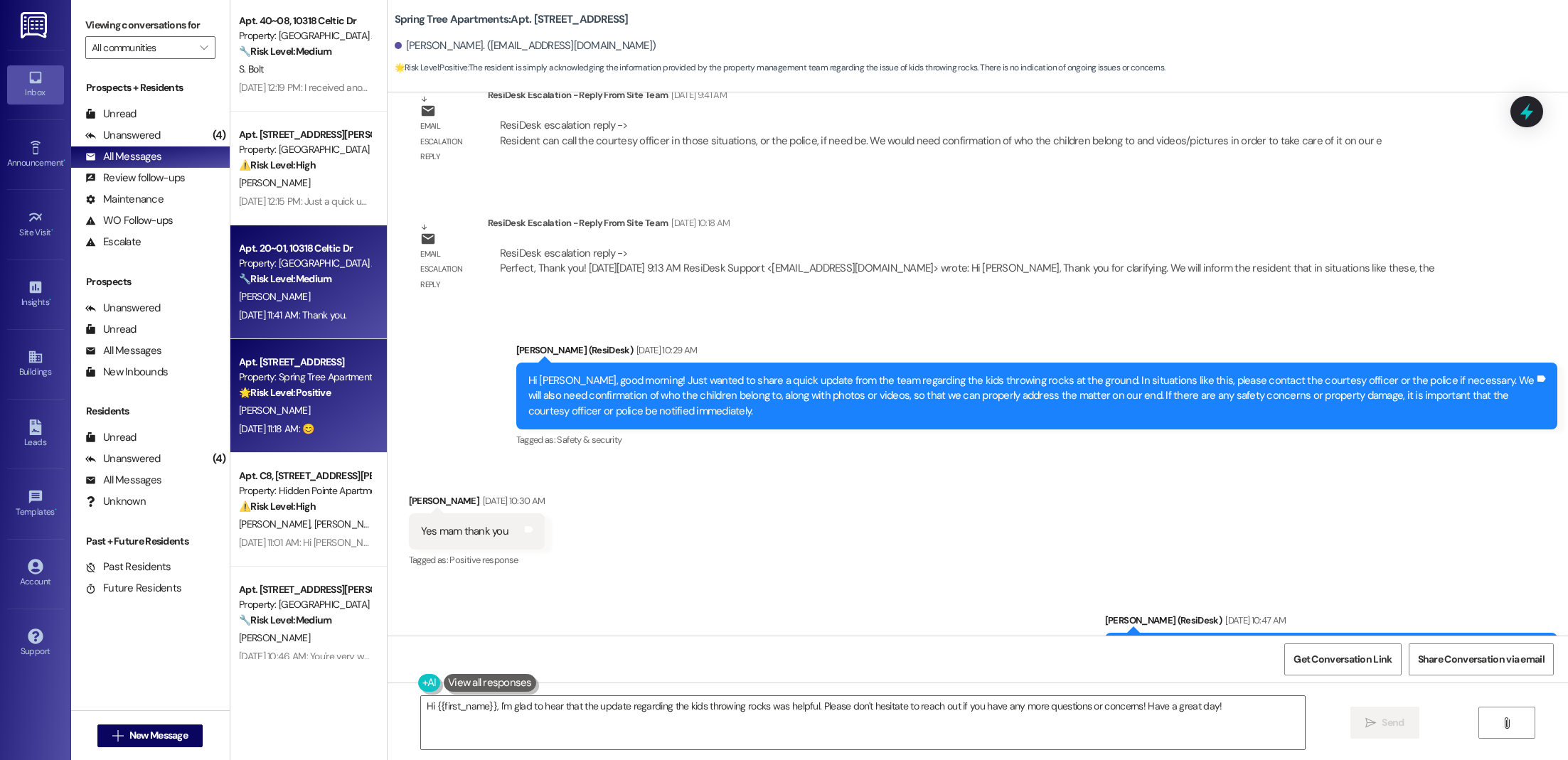
click at [319, 280] on strong "🔧 Risk Level: Medium" at bounding box center [286, 278] width 93 height 13
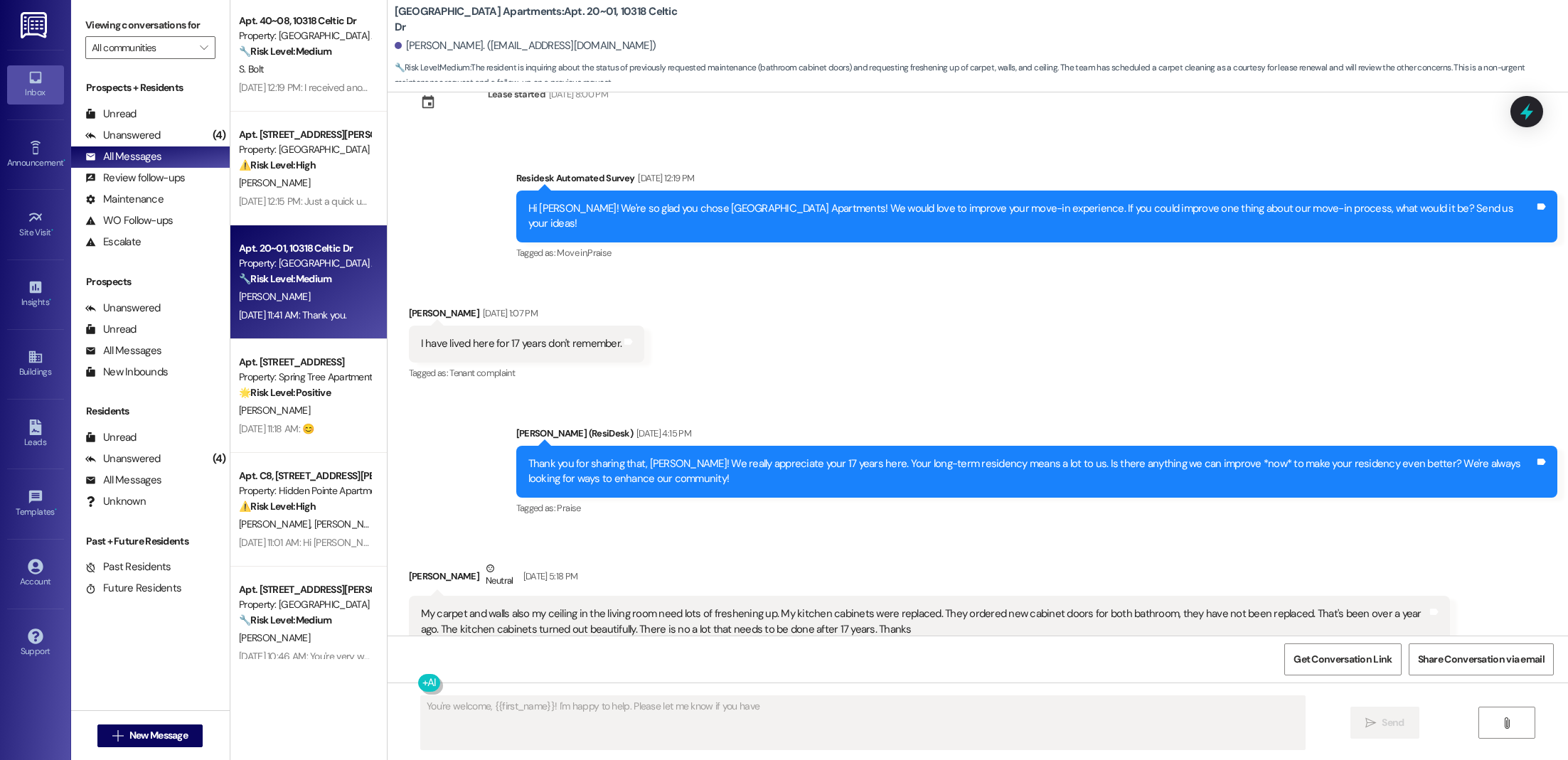
scroll to position [153, 0]
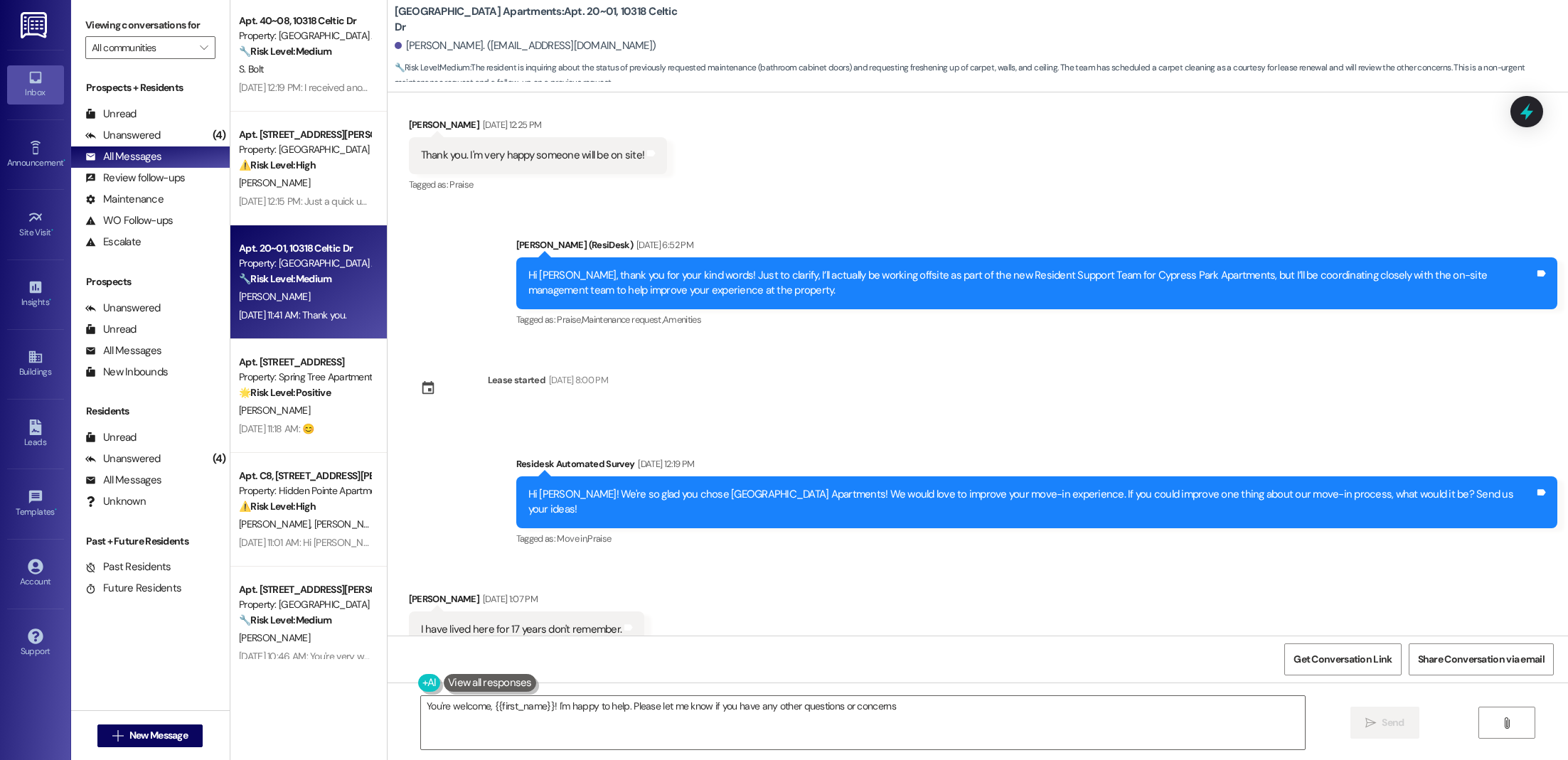
type textarea "You're welcome, {{first_name}}! I'm happy to help. Please let me know if you ha…"
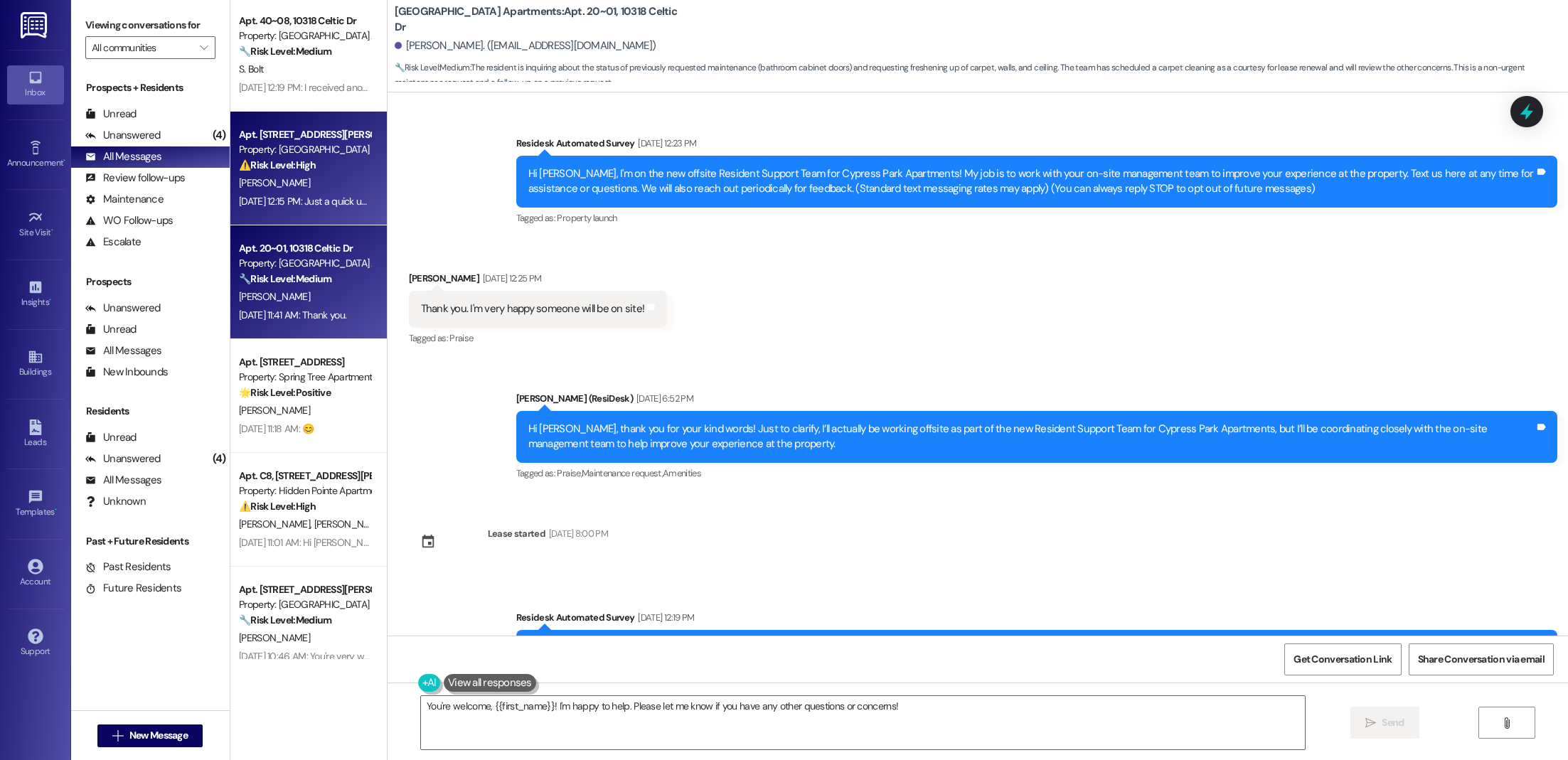
click at [264, 169] on strong "⚠️ Risk Level: High" at bounding box center [278, 165] width 77 height 13
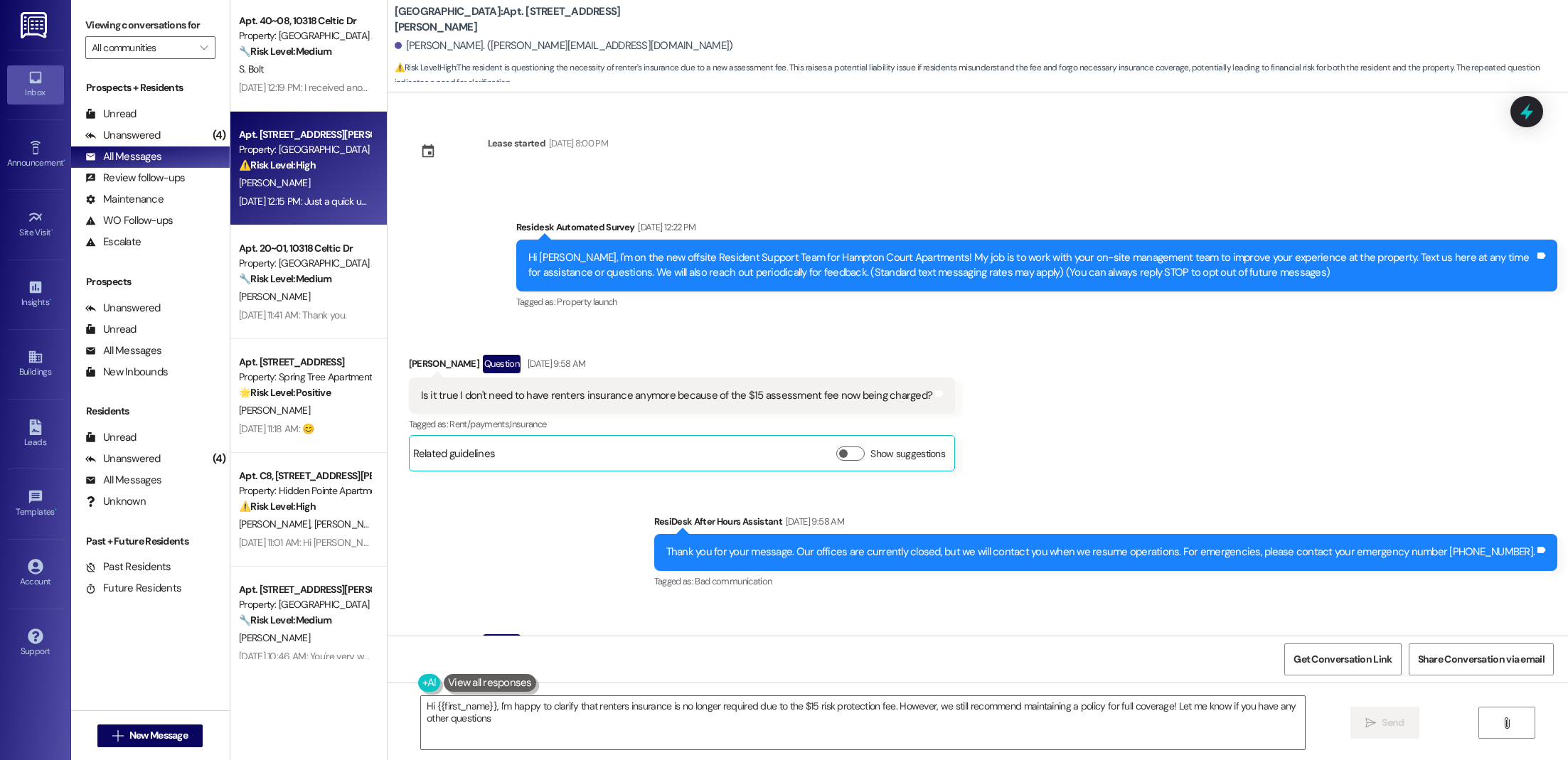
type textarea "Hi {{first_name}}, I'm happy to clarify that renters insurance is no longer req…"
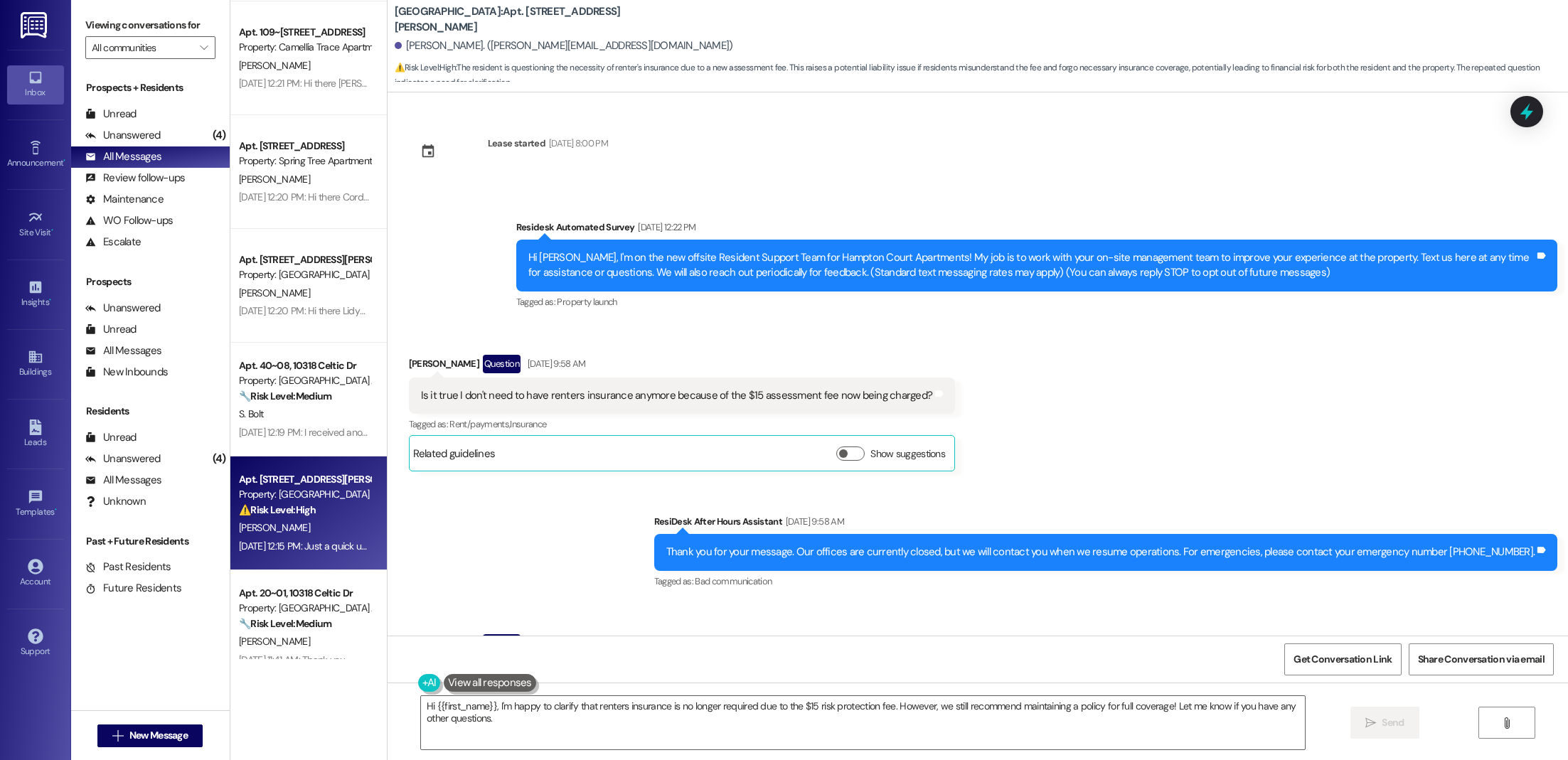
scroll to position [3588, 0]
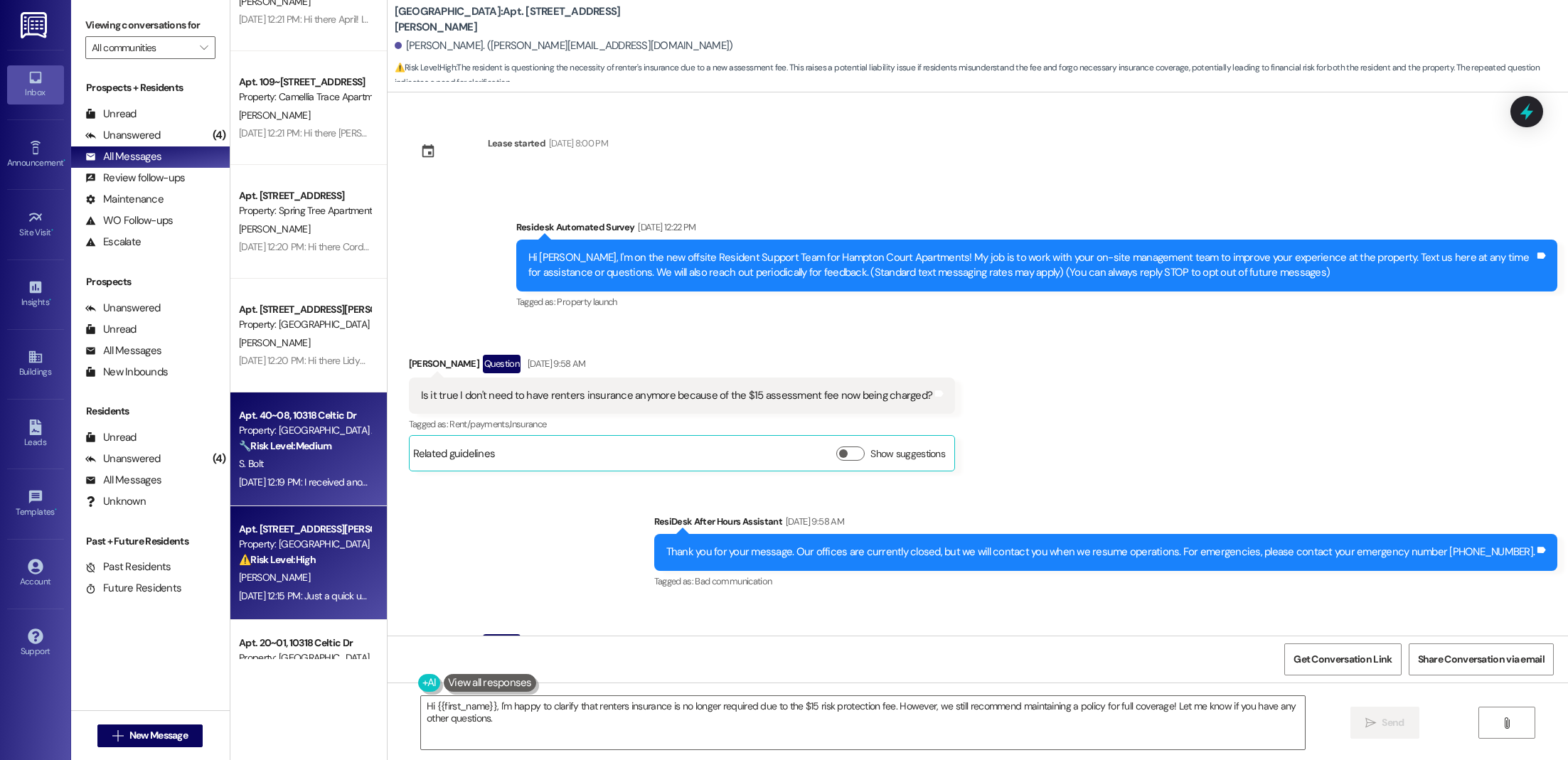
click at [319, 460] on div "S. Bolt" at bounding box center [304, 464] width 134 height 18
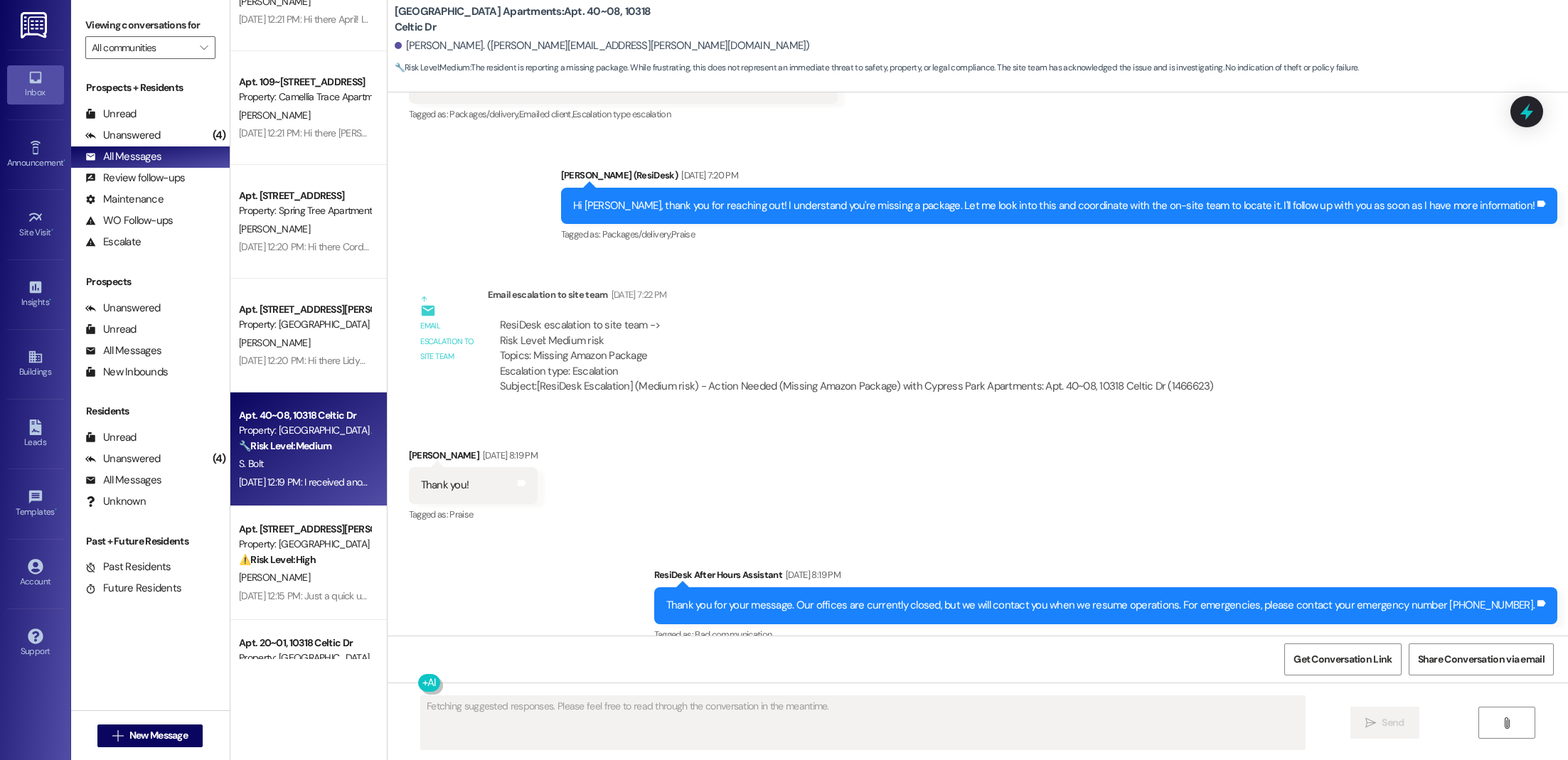
scroll to position [0, 0]
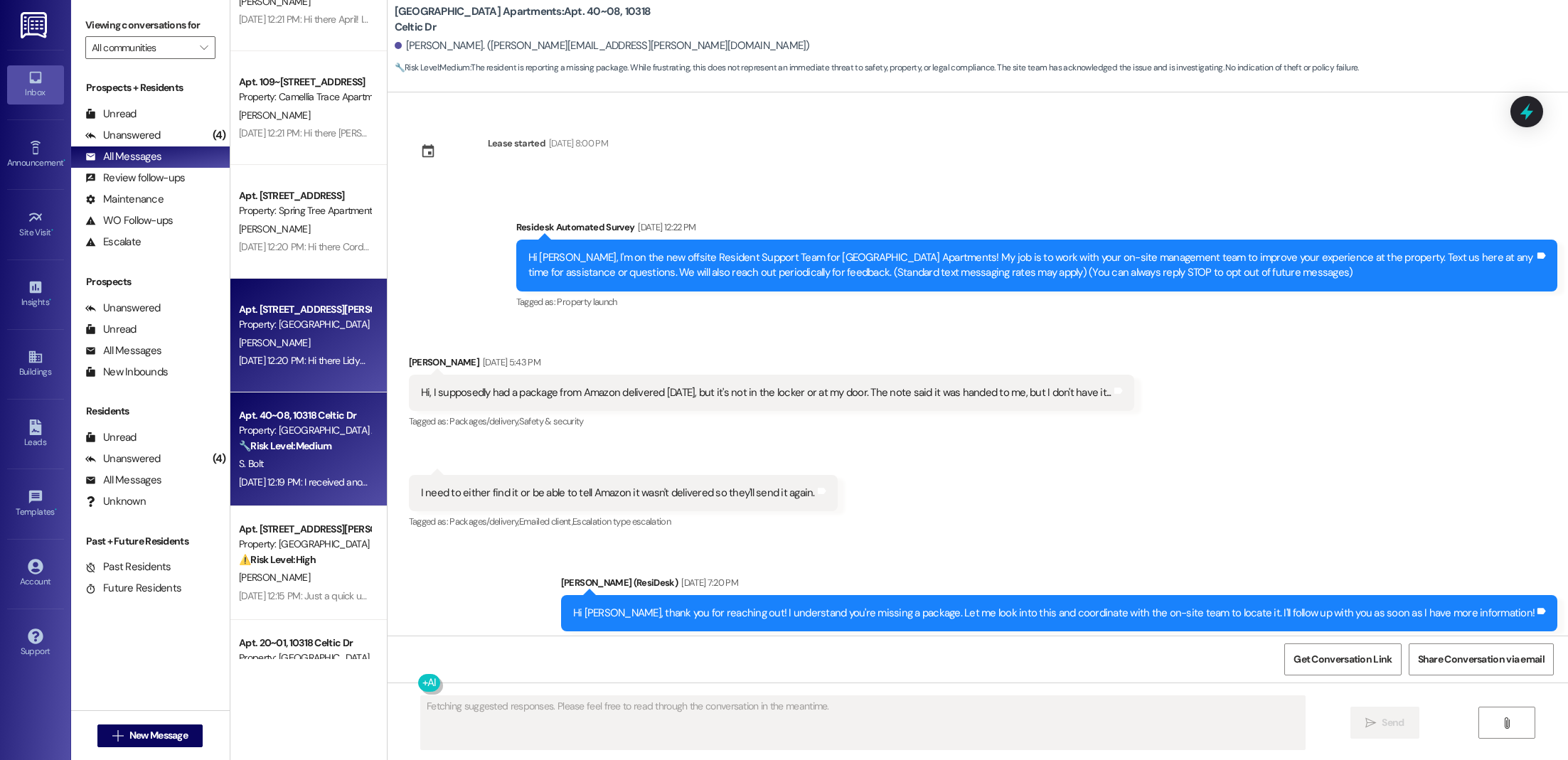
click at [281, 297] on div "Apt. 61, [STREET_ADDRESS][PERSON_NAME] Property: [GEOGRAPHIC_DATA] [PERSON_NAME…" at bounding box center [308, 335] width 157 height 114
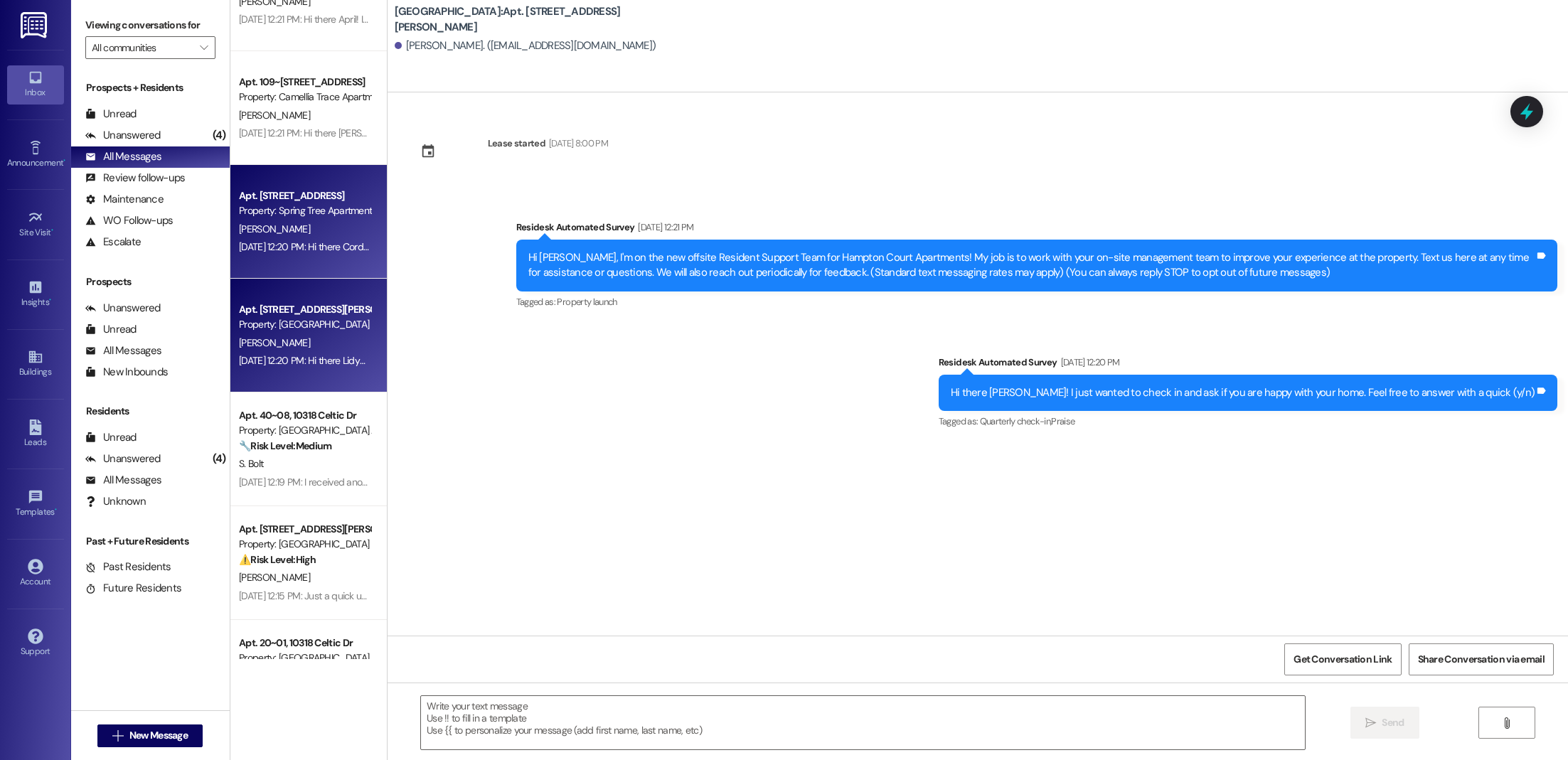
click at [248, 198] on div "Apt. [STREET_ADDRESS]" at bounding box center [305, 195] width 131 height 15
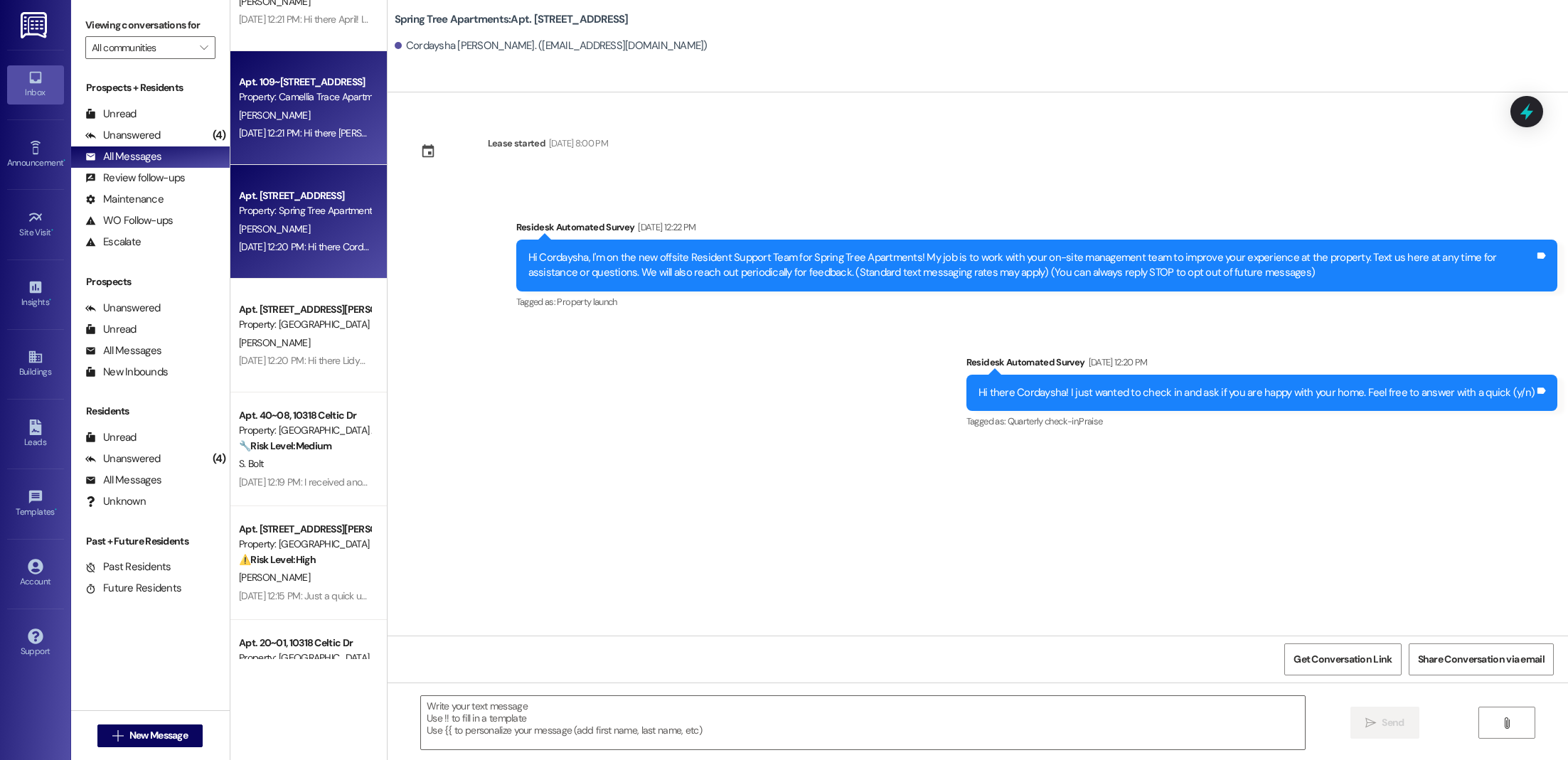
click at [286, 116] on div "[PERSON_NAME]" at bounding box center [304, 116] width 134 height 18
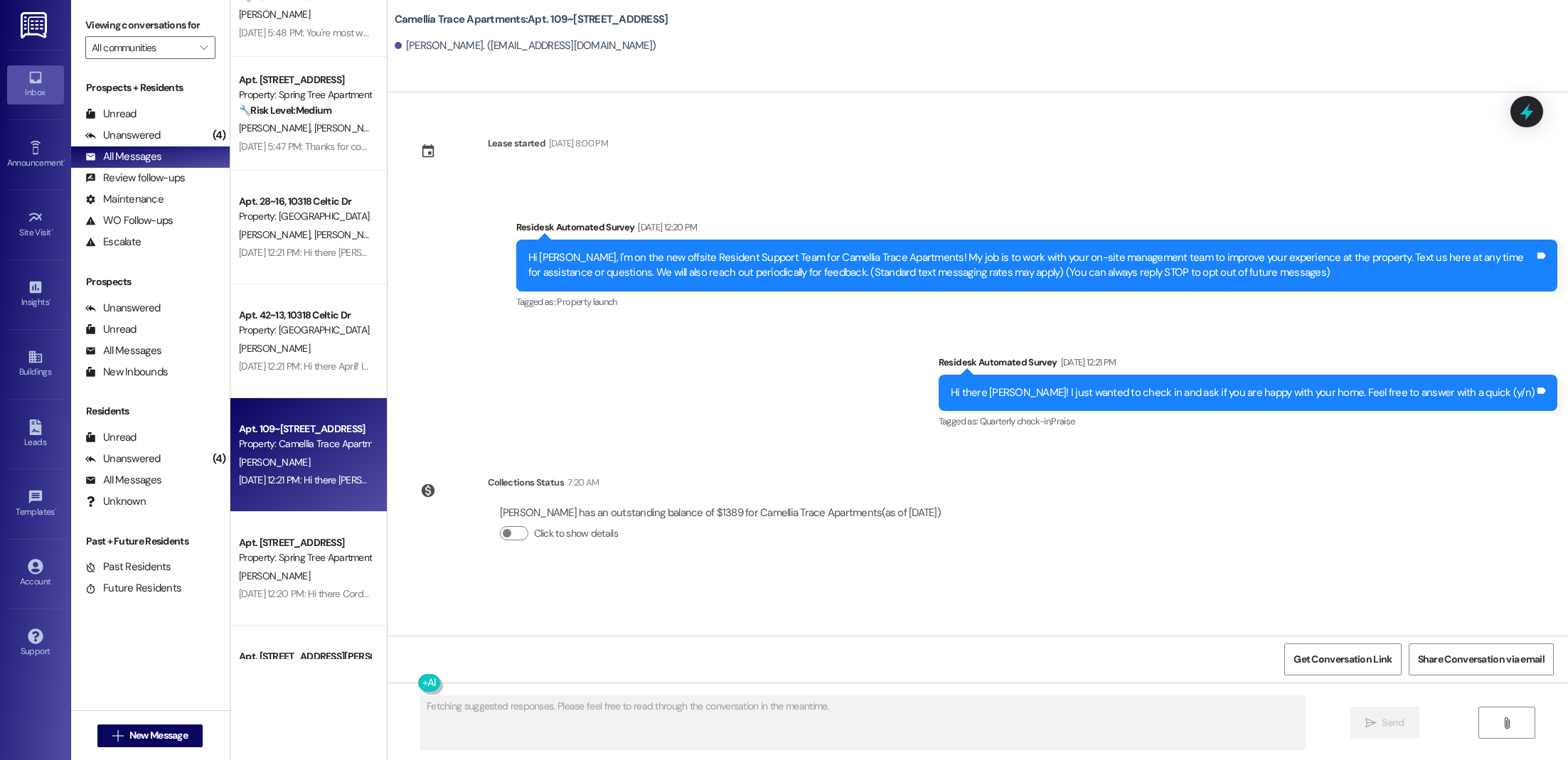
scroll to position [3241, 0]
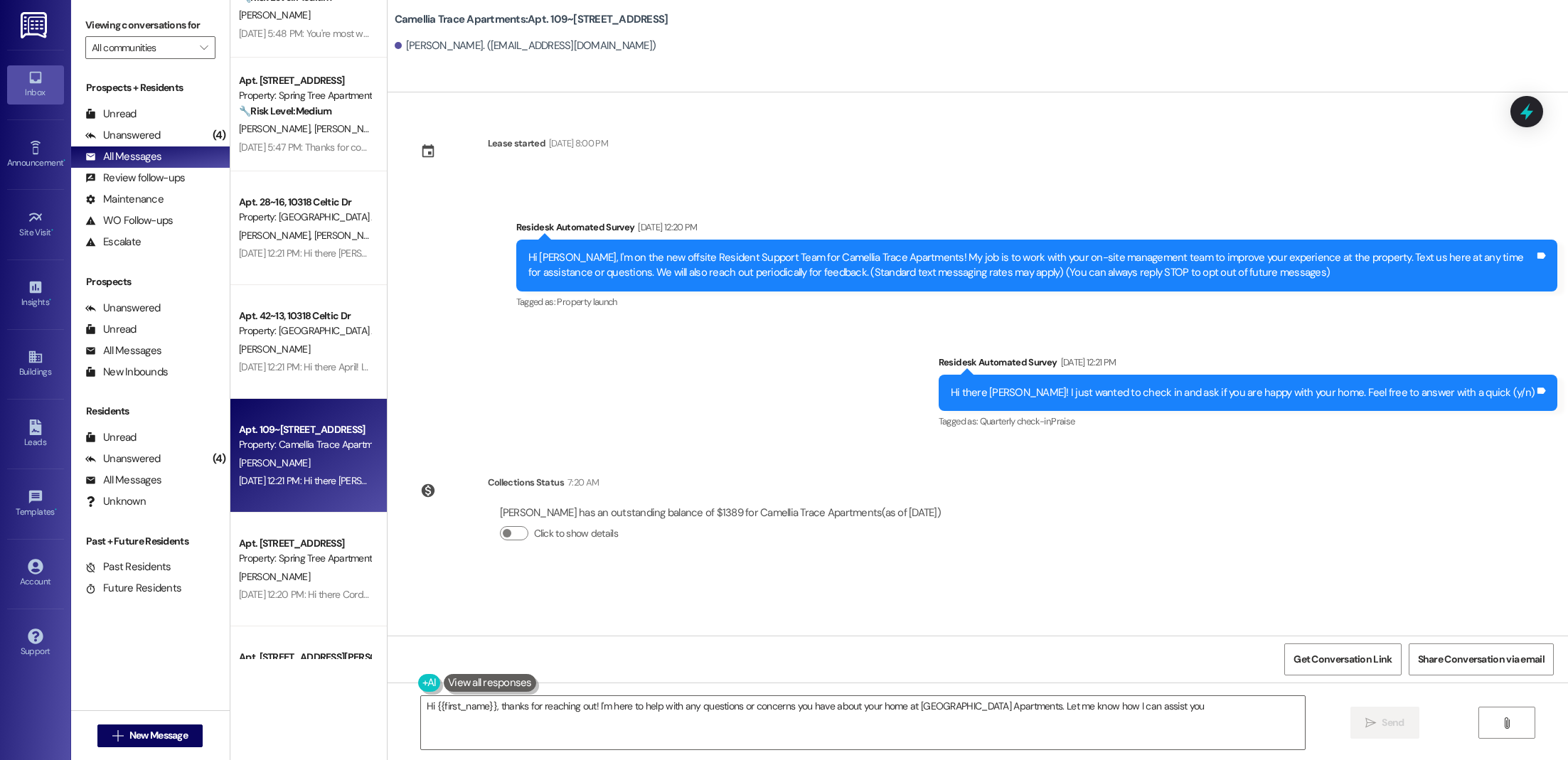
type textarea "Hi {{first_name}}, thanks for reaching out! I'm here to help with any questions…"
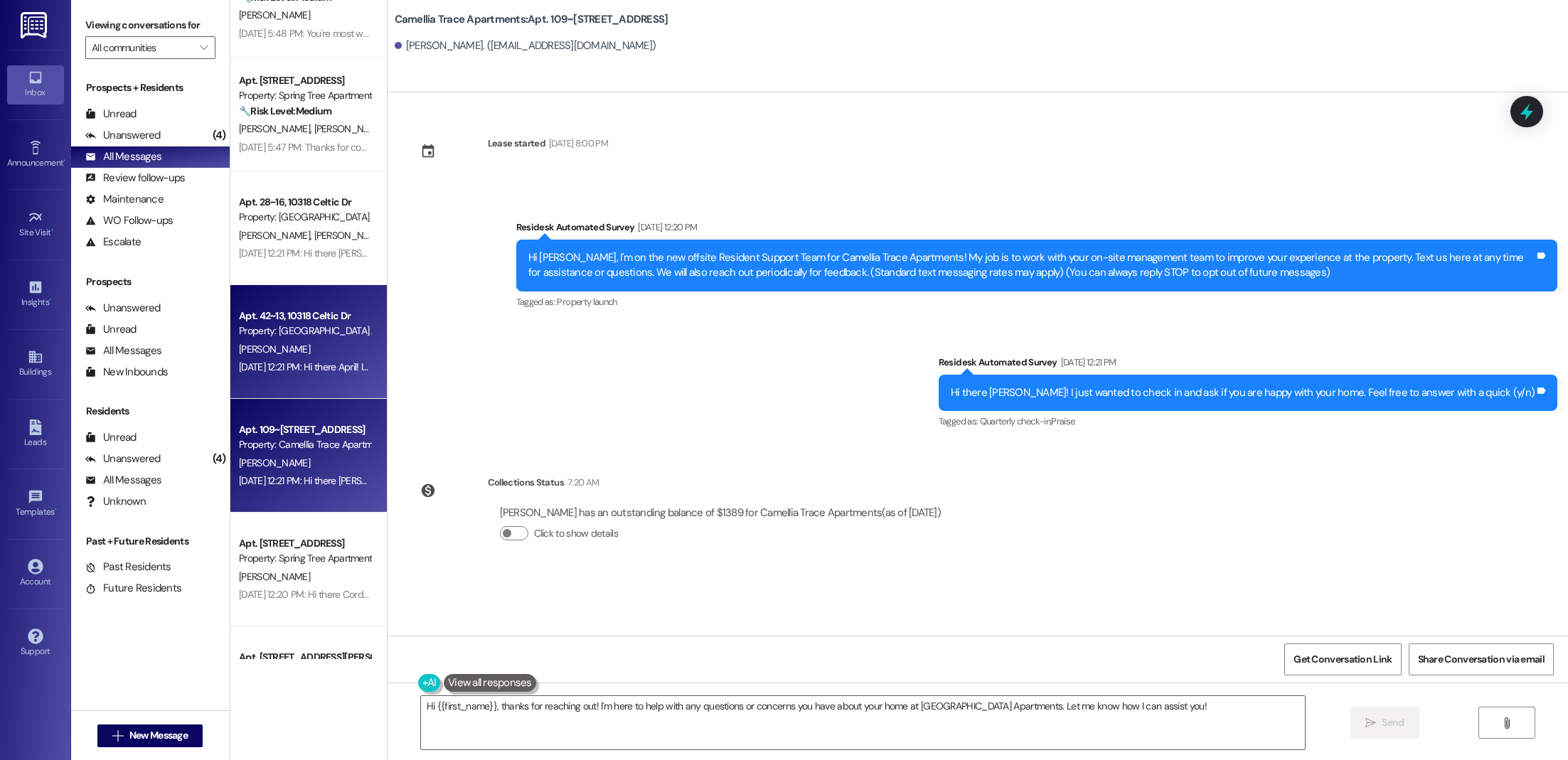
click at [346, 330] on div "Property: [GEOGRAPHIC_DATA] Apartments" at bounding box center [305, 330] width 131 height 15
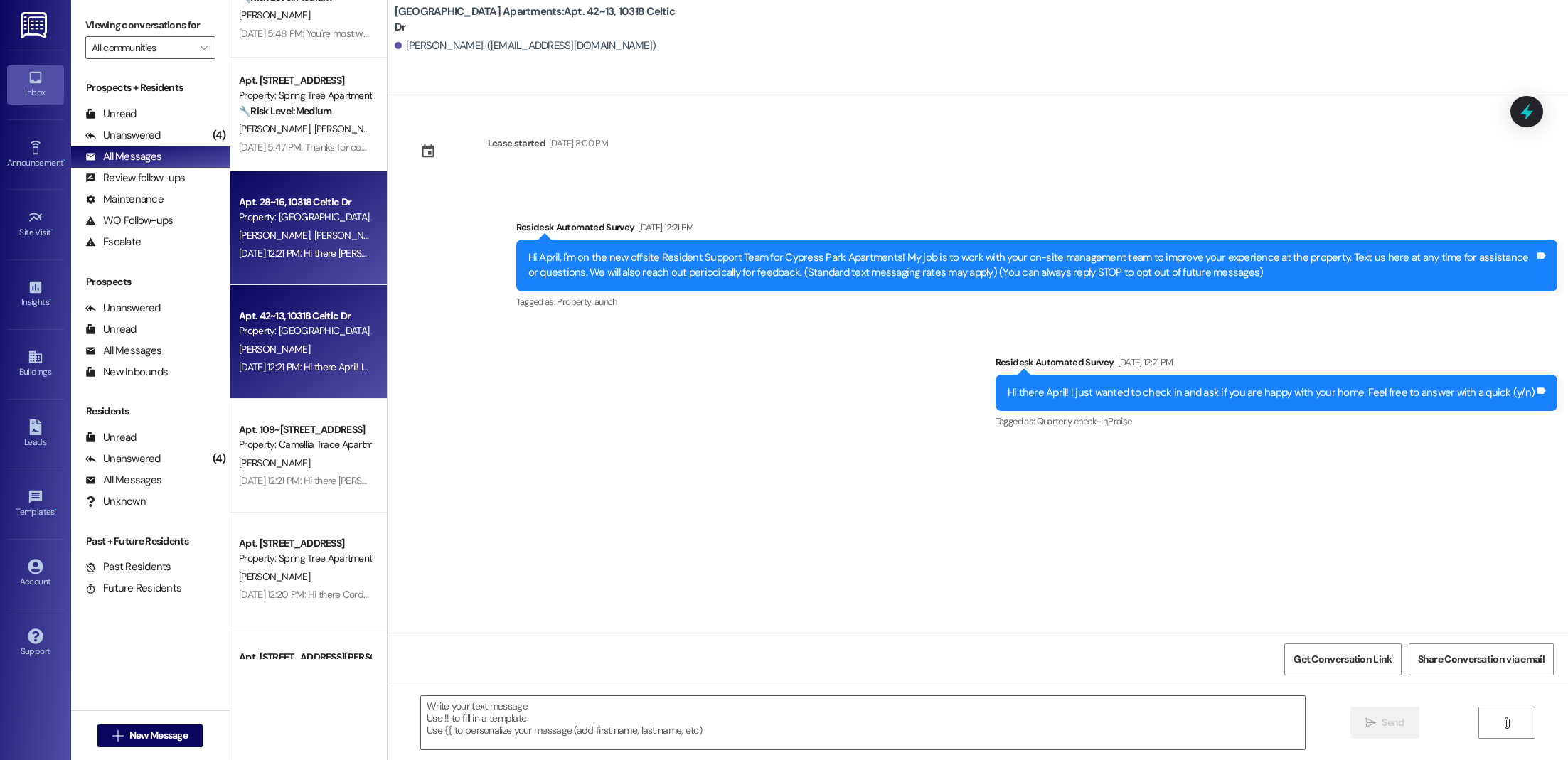
click at [239, 229] on span "[PERSON_NAME]" at bounding box center [277, 235] width 75 height 13
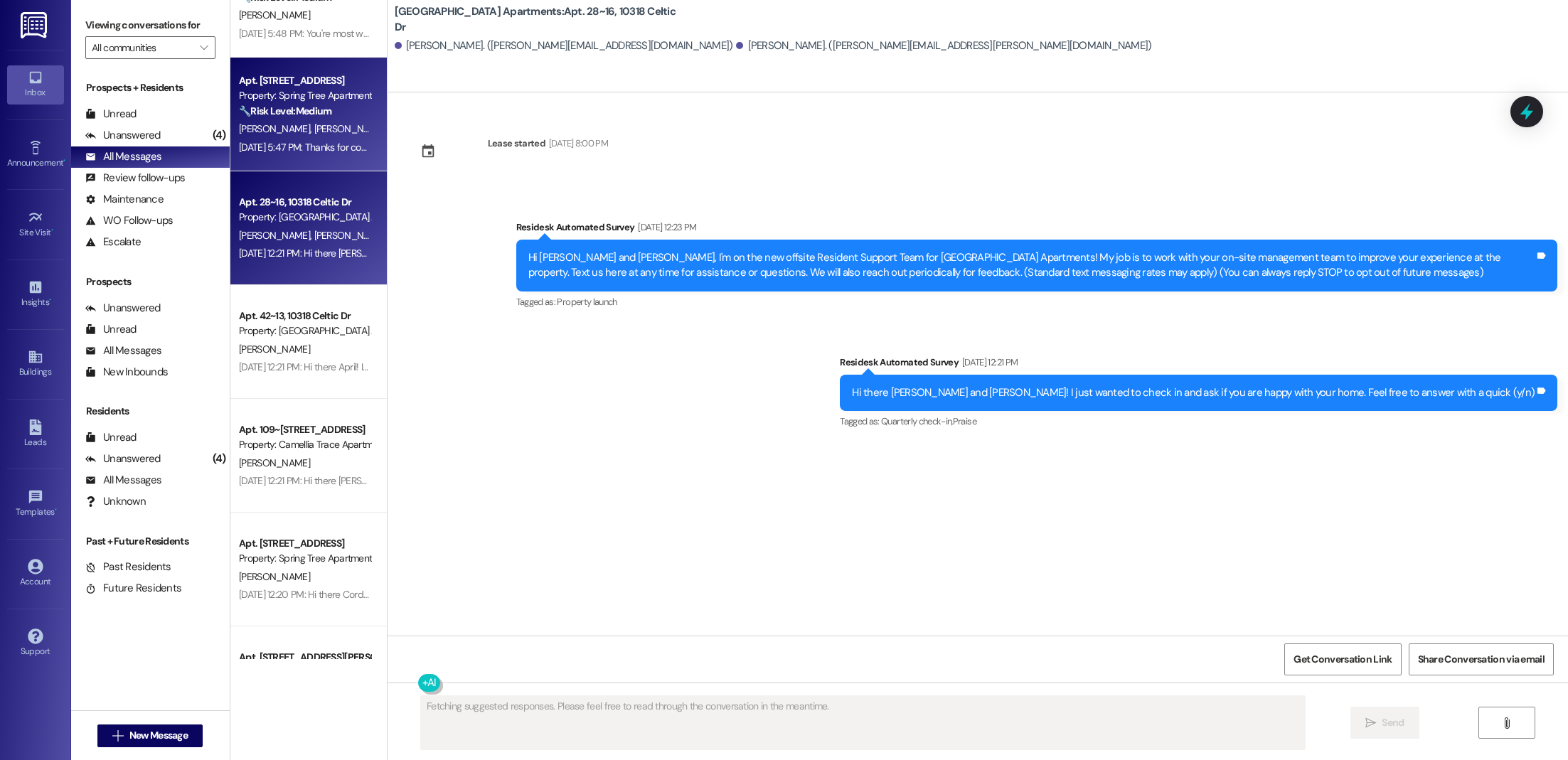
click at [286, 165] on div "Apt. [STREET_ADDRESS] Property: Spring Tree Apartments 🔧 Risk Level: Medium The…" at bounding box center [308, 115] width 157 height 114
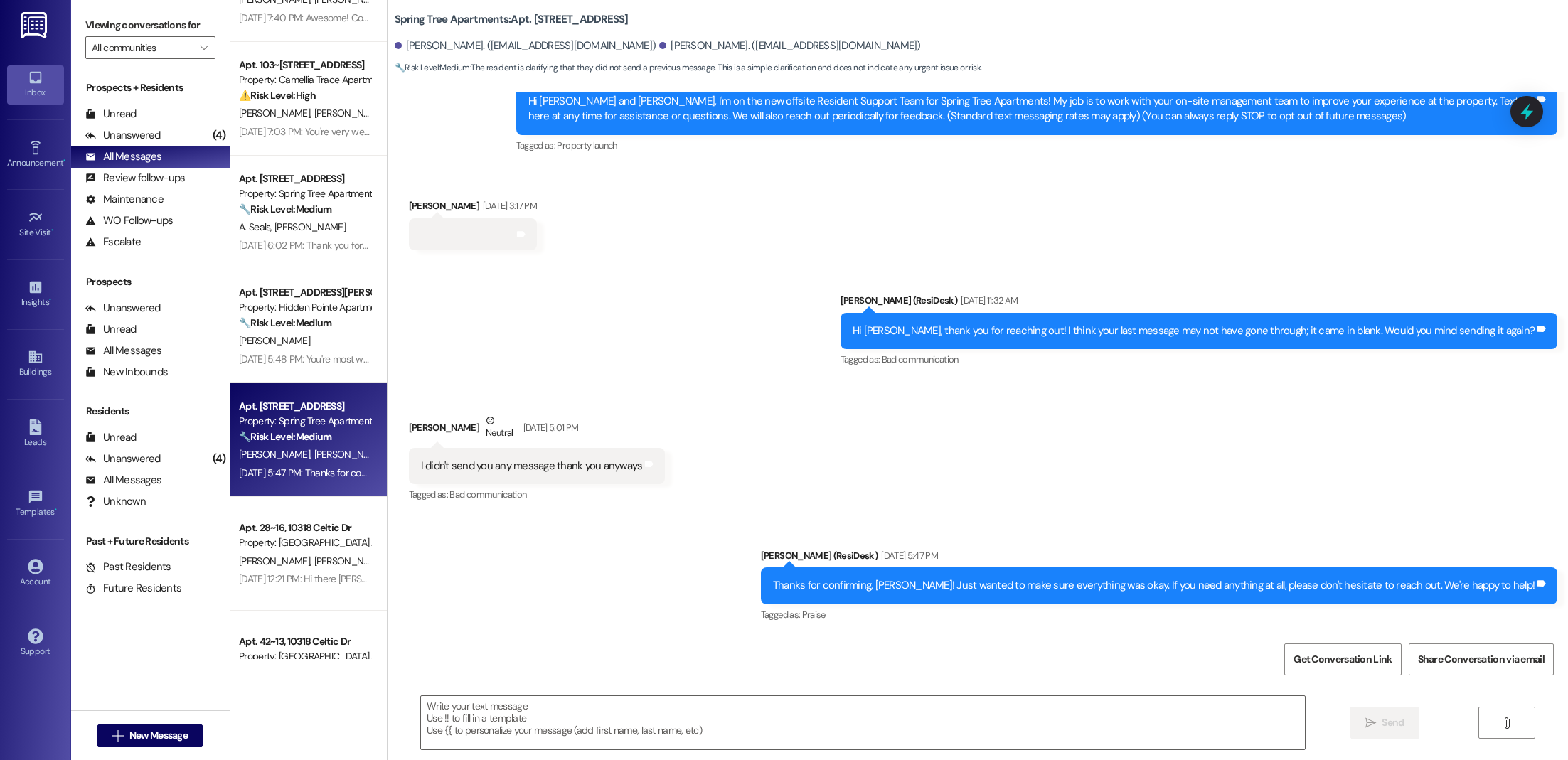
scroll to position [0, 0]
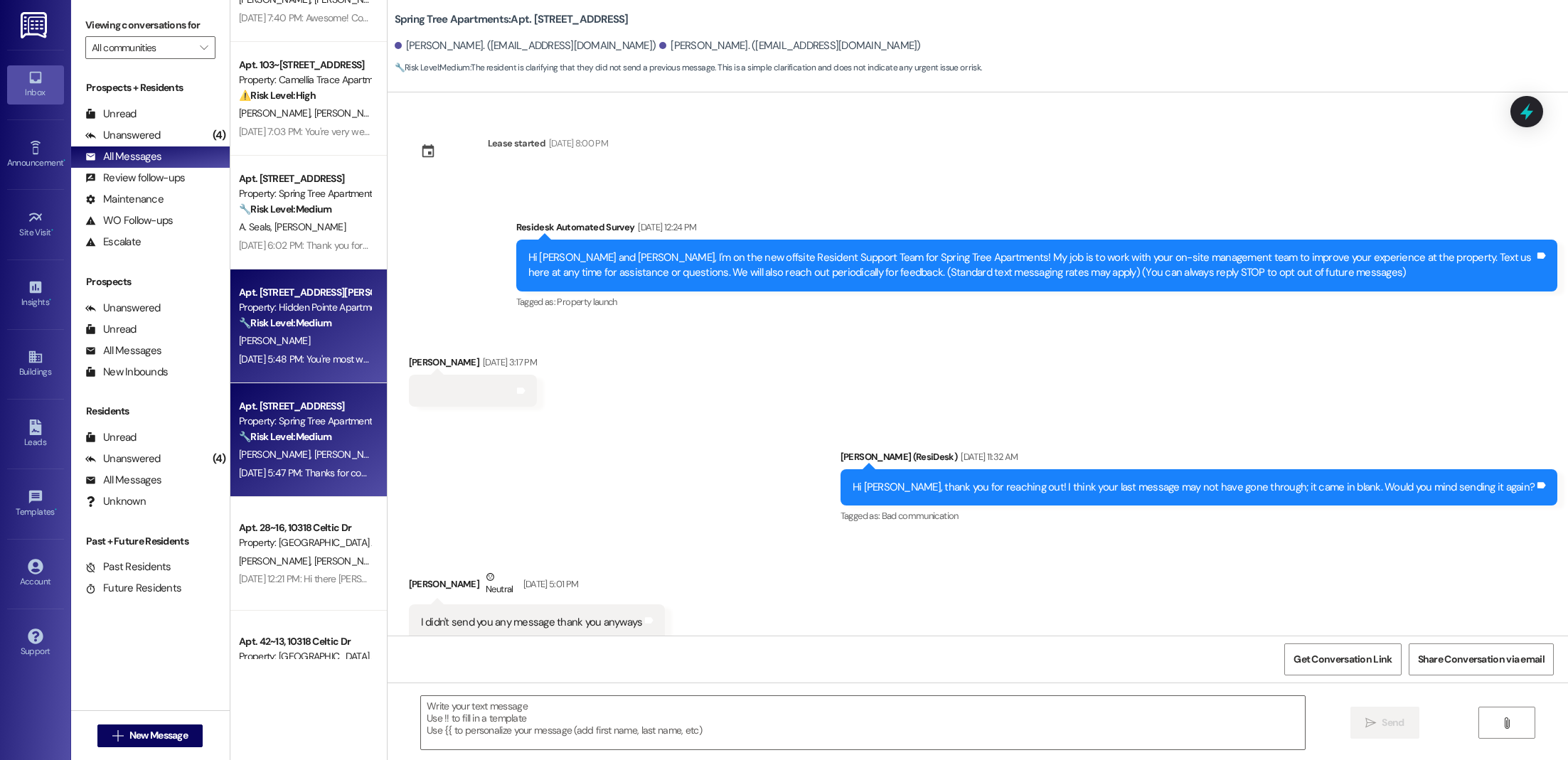
click at [304, 313] on div "Property: Hidden Pointe Apartments" at bounding box center [305, 307] width 131 height 15
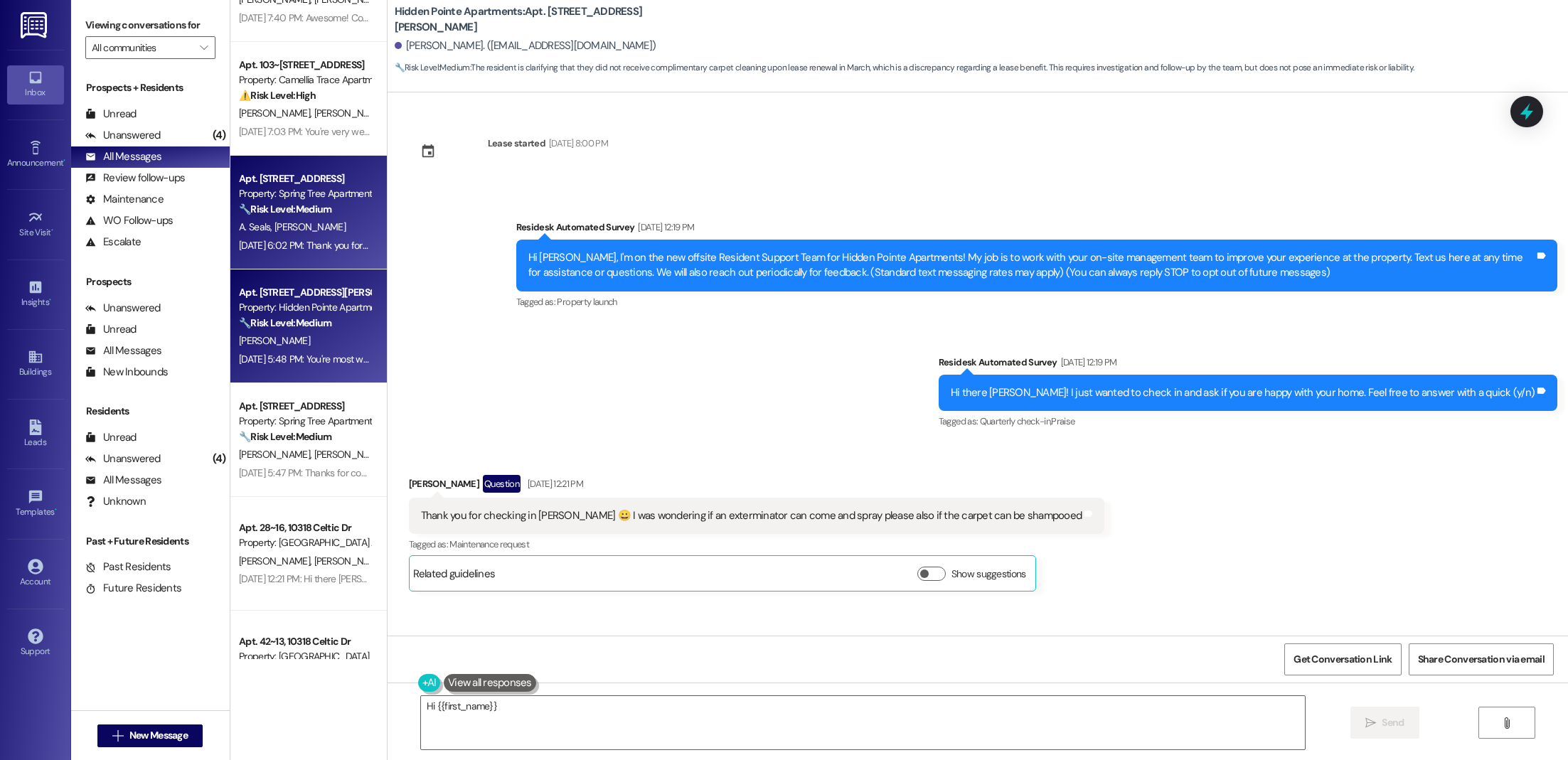
click at [239, 204] on strong "🔧 Risk Level: Medium" at bounding box center [286, 208] width 93 height 13
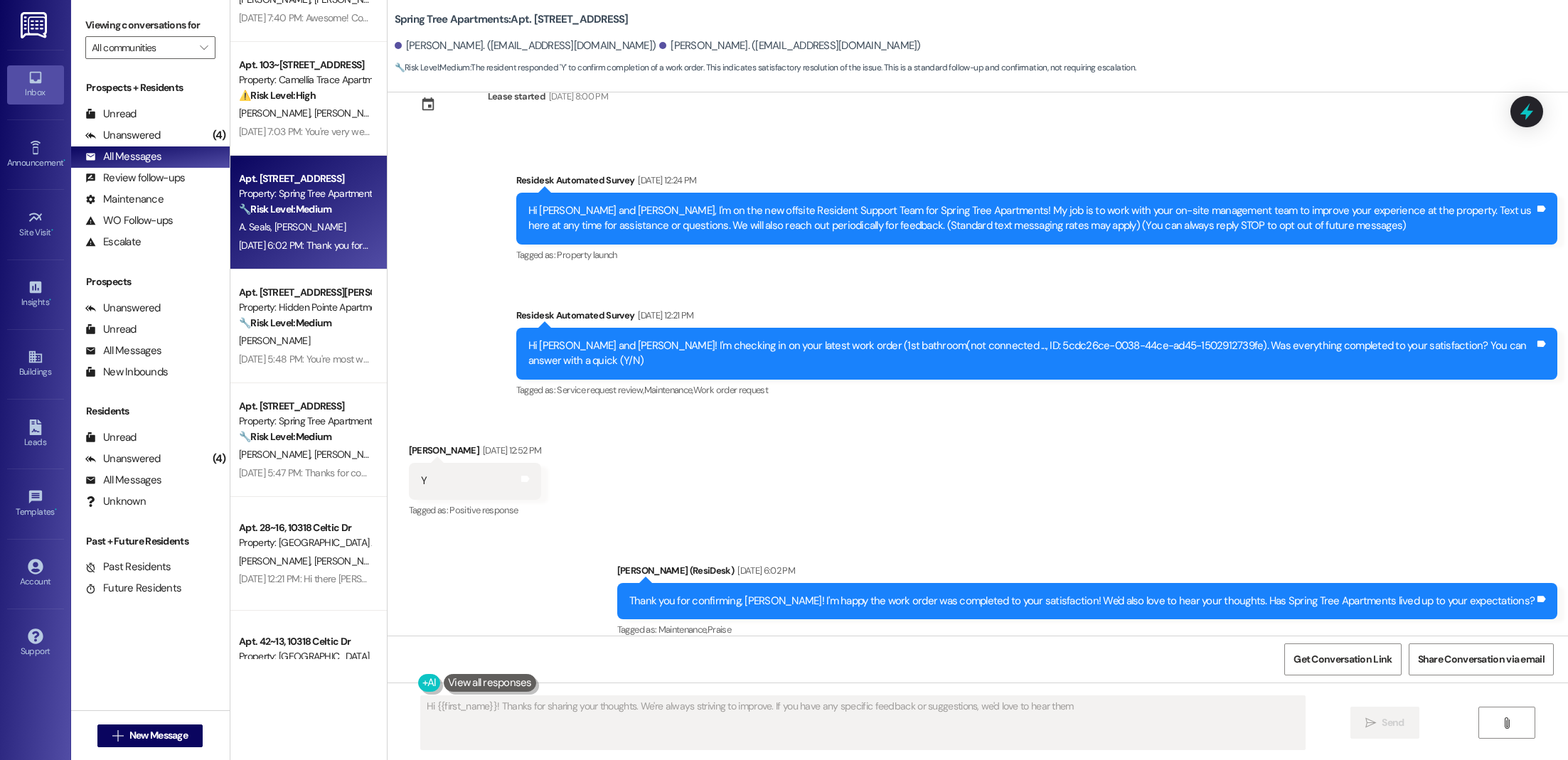
type textarea "Hi {{first_name}}! Thanks for sharing your thoughts. We're always striving to i…"
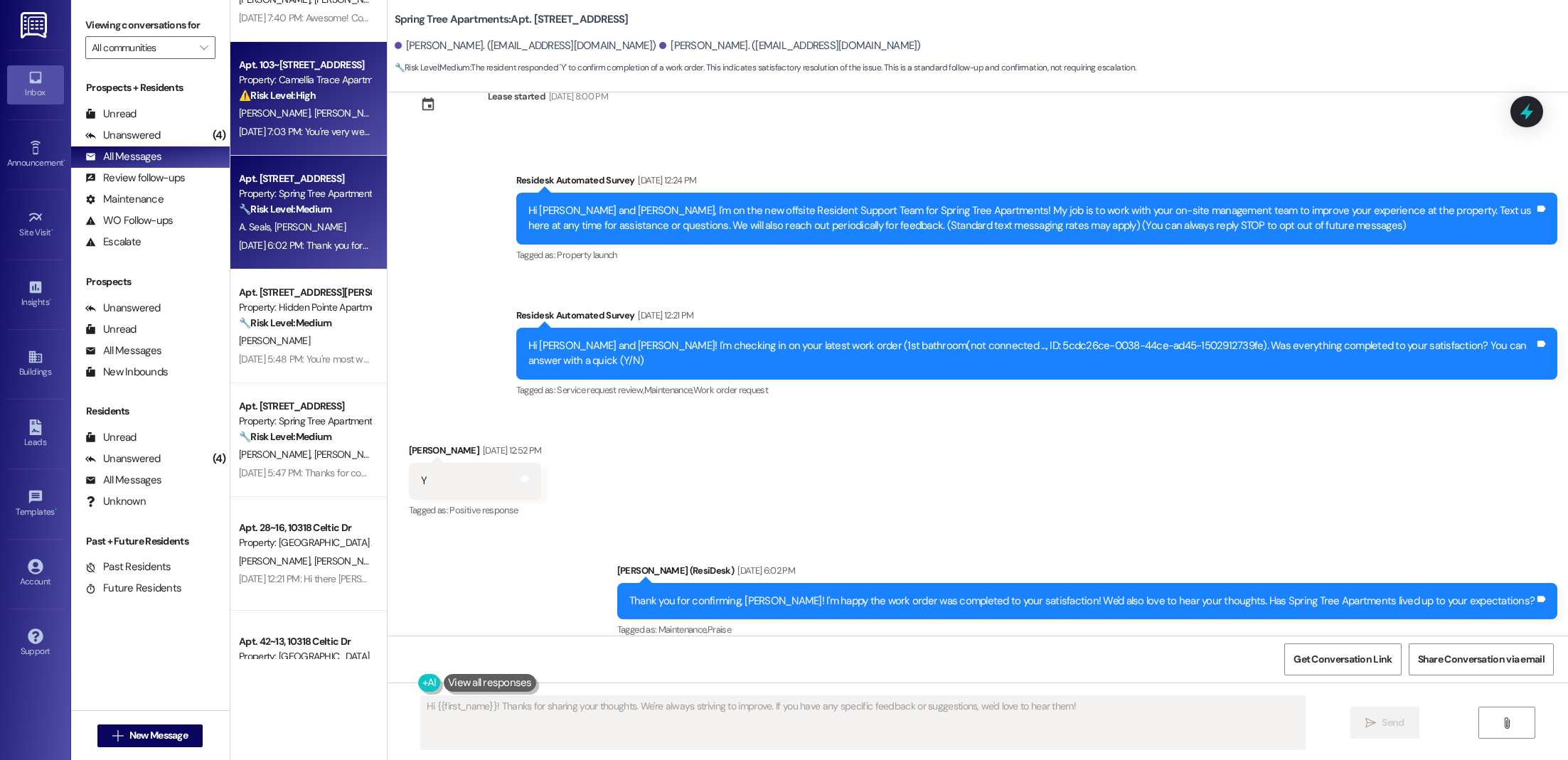
click at [261, 83] on div "Property: Camellia Trace Apartments" at bounding box center [305, 80] width 131 height 15
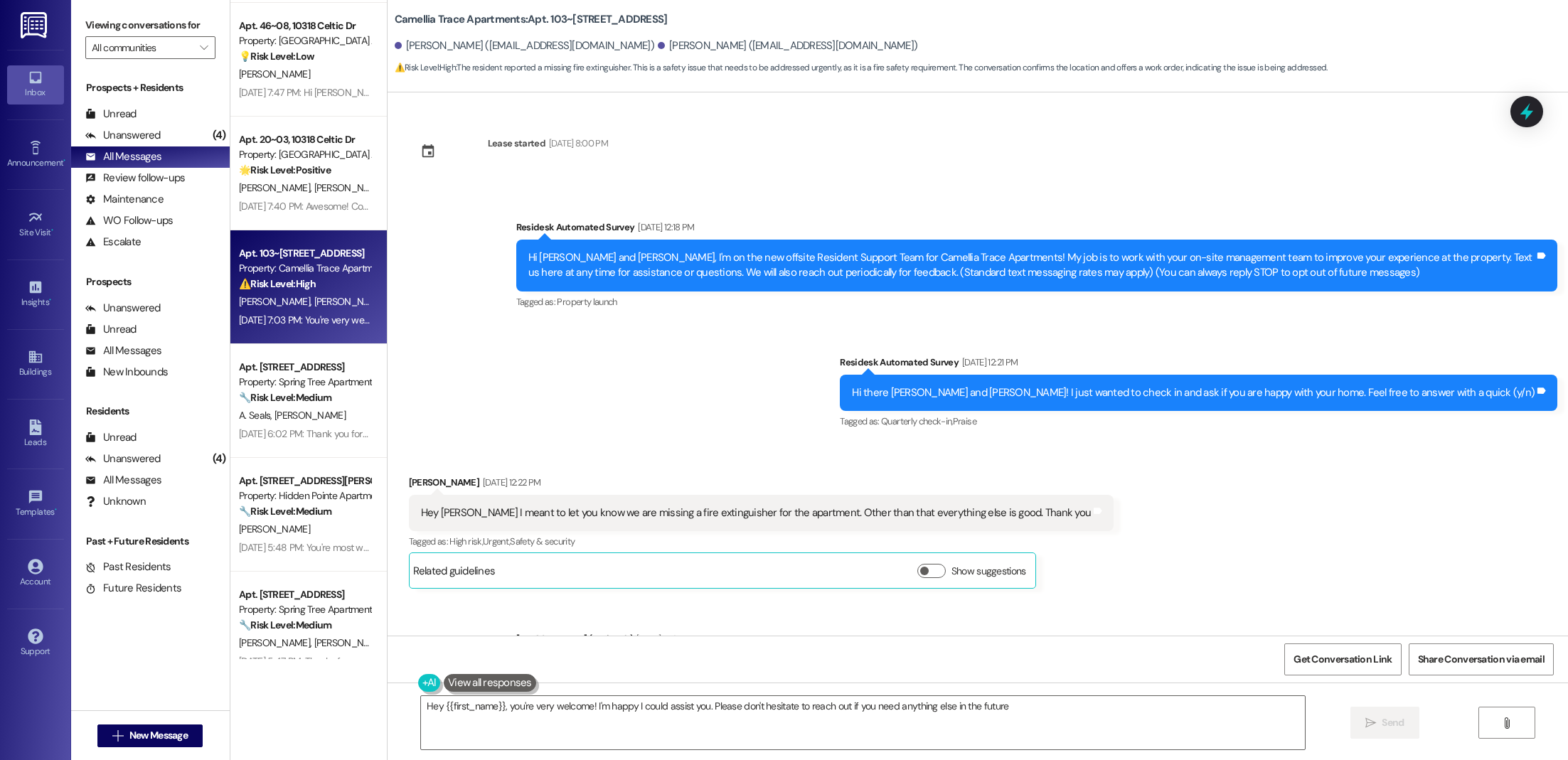
type textarea "Hey {{first_name}}, you're very welcome! I'm happy I could assist you. Please d…"
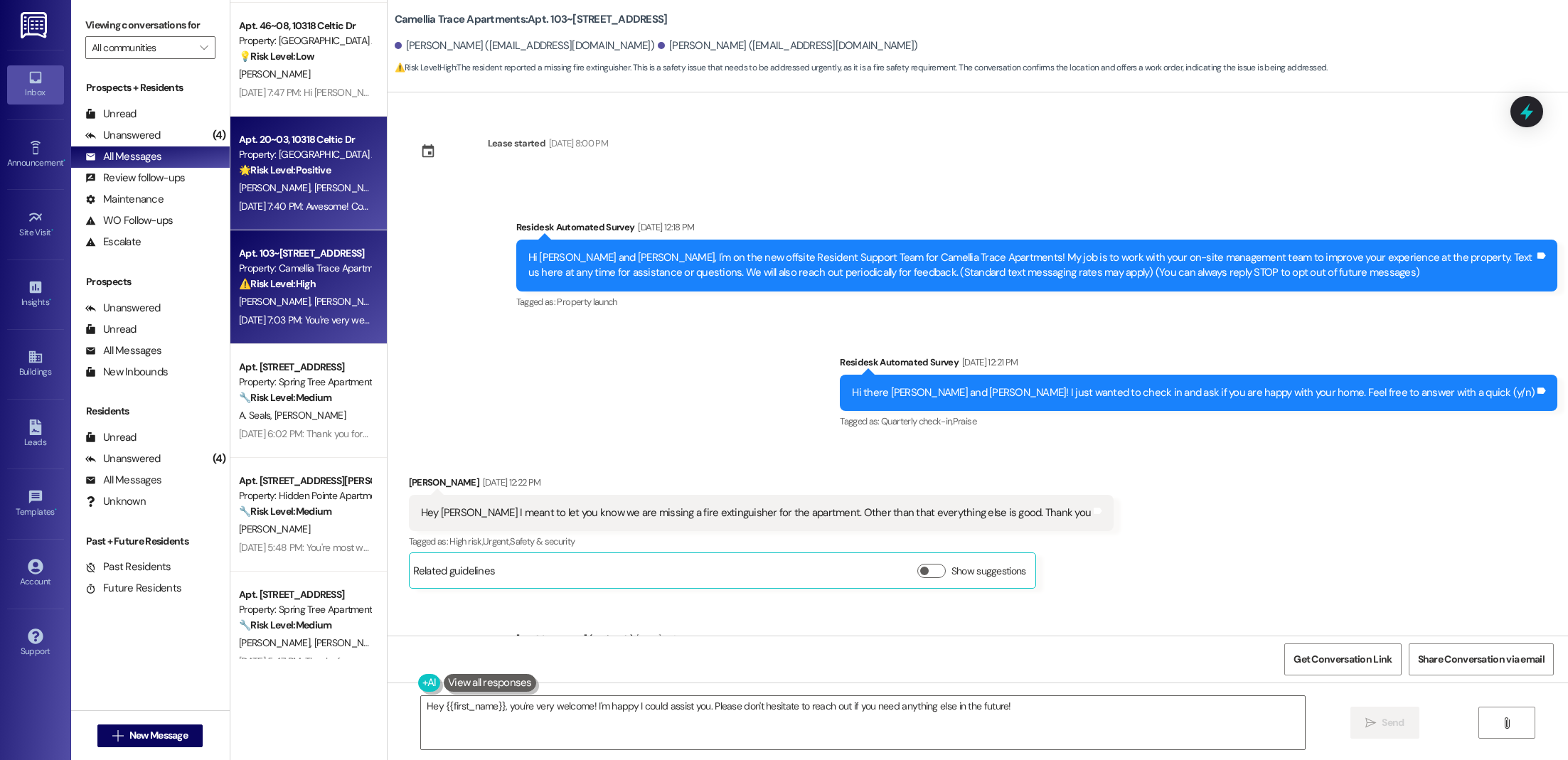
click at [281, 155] on div "Property: [GEOGRAPHIC_DATA] Apartments" at bounding box center [305, 154] width 131 height 15
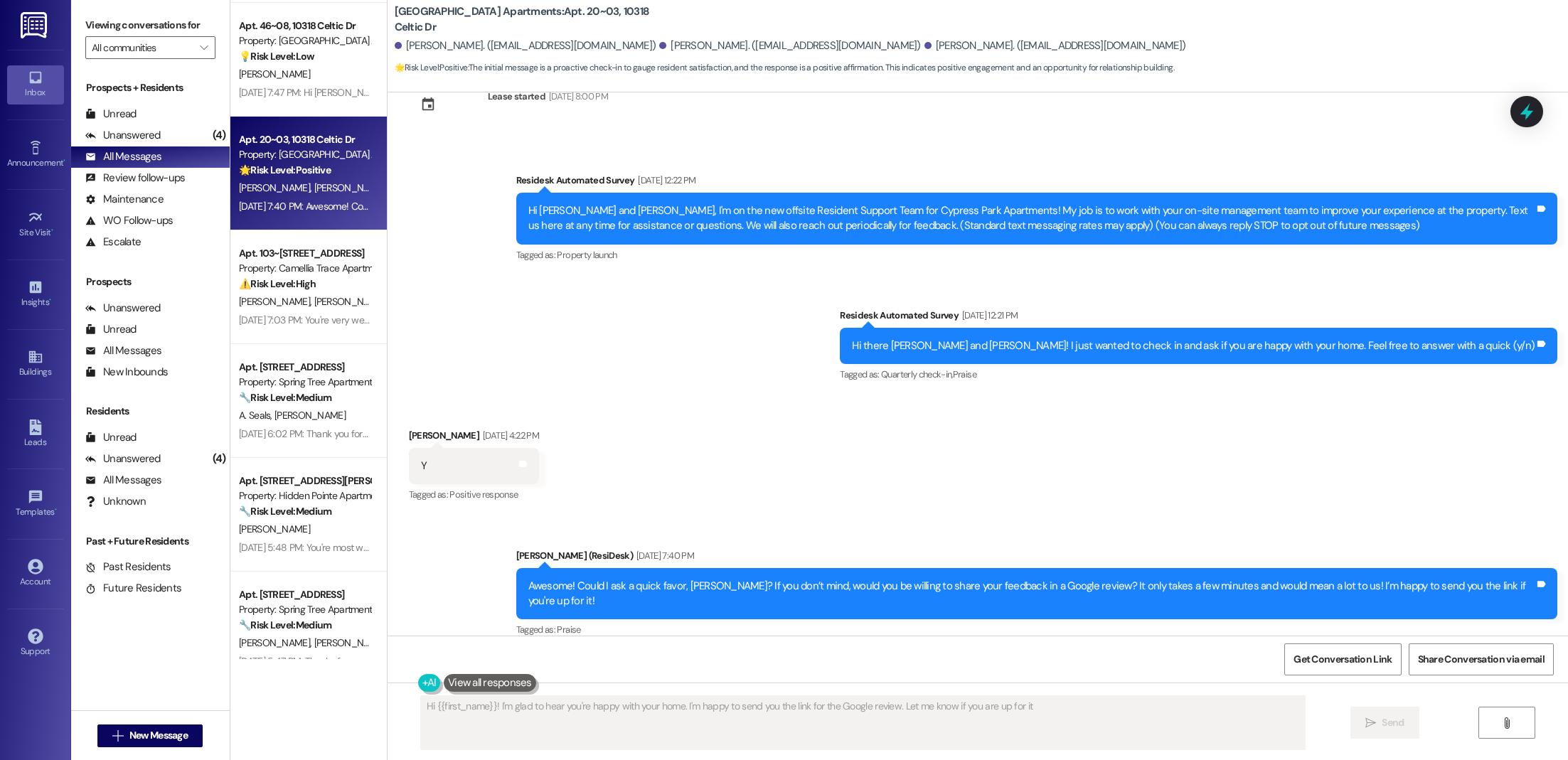
type textarea "Hi {{first_name}}! I'm glad to hear you're happy with your home. I'm happy to s…"
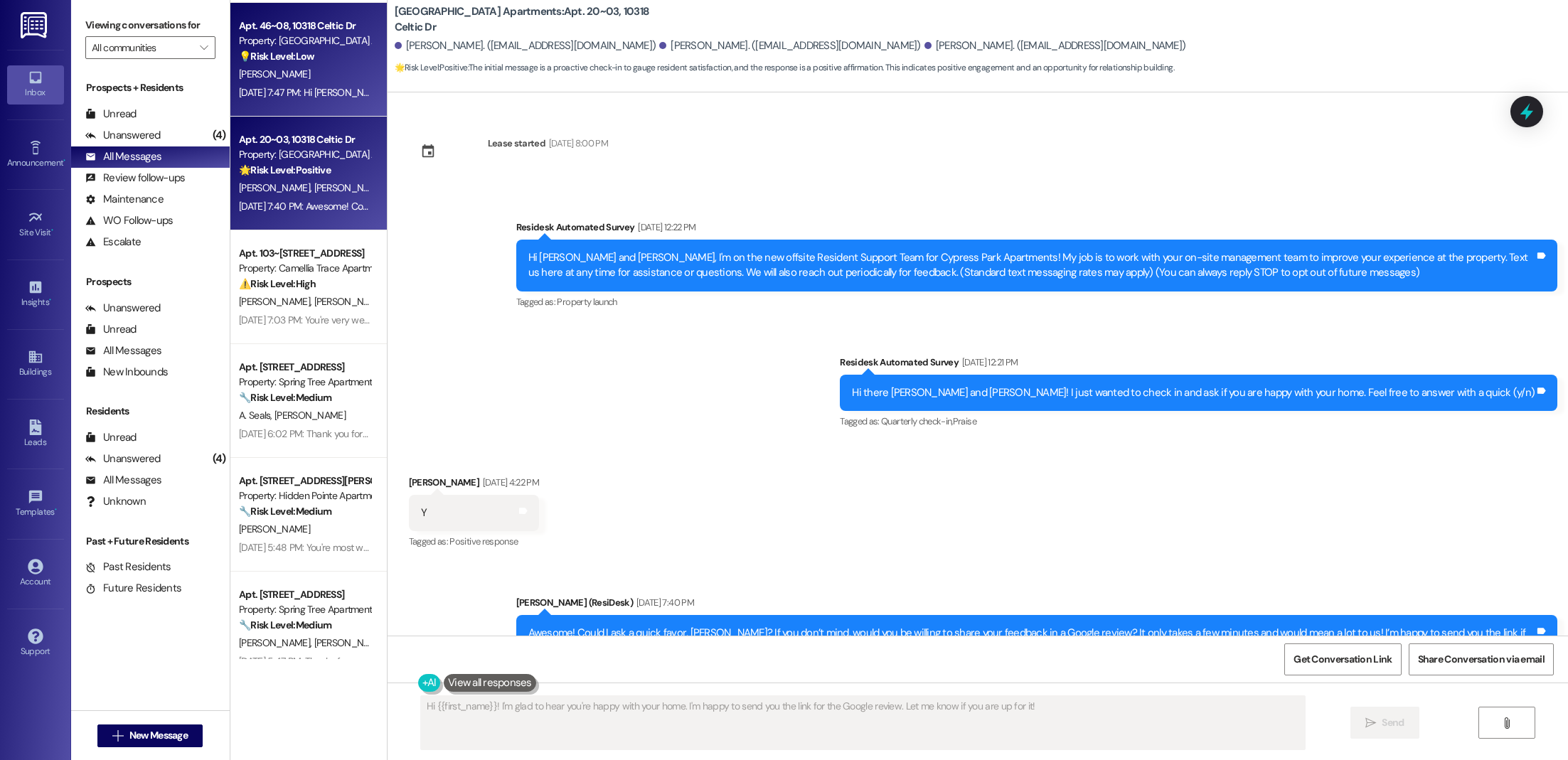
click at [300, 63] on div "💡 Risk Level: Low The resident is correcting a mistaken assumption about their …" at bounding box center [305, 56] width 131 height 15
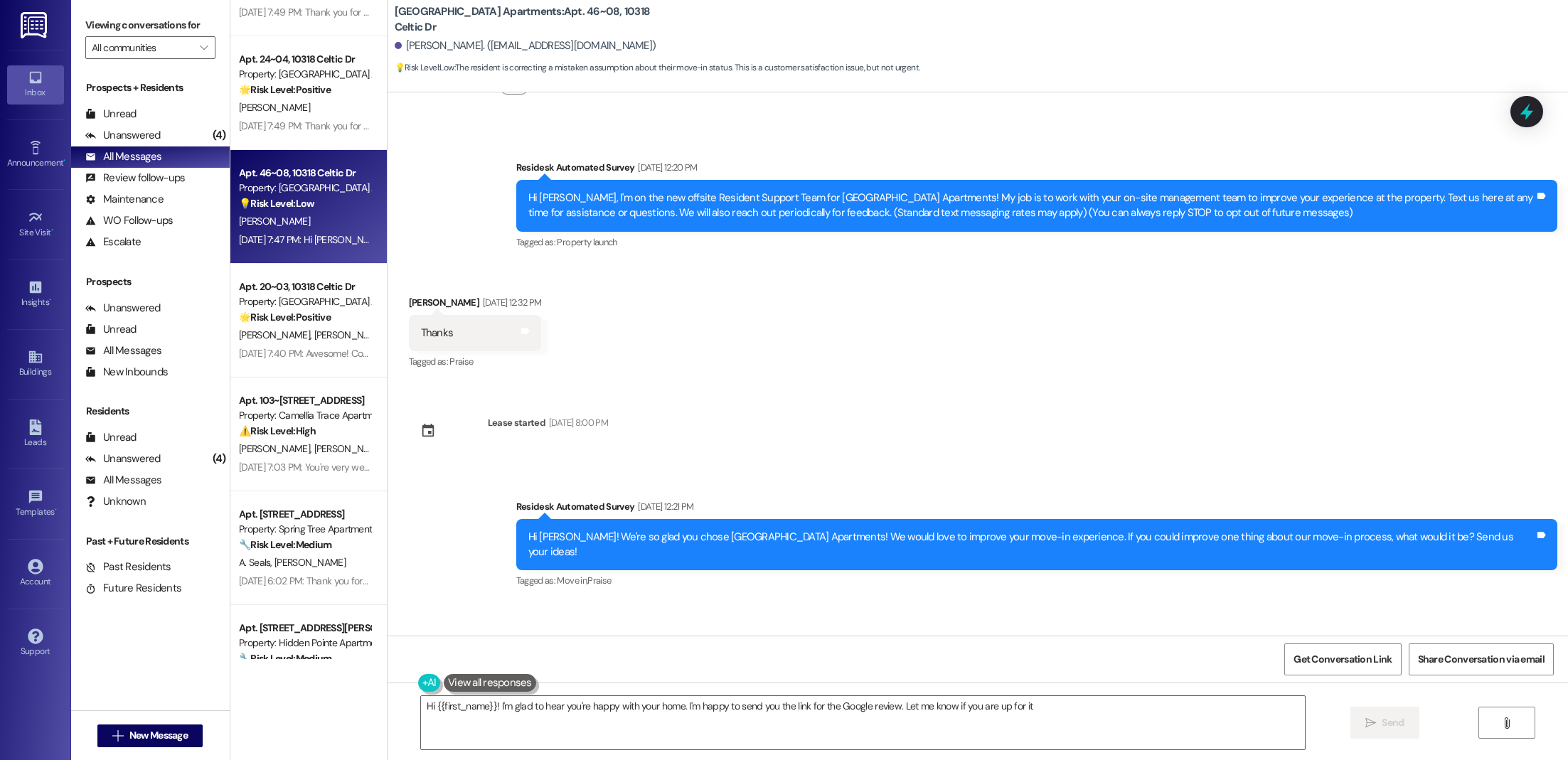
type textarea "Hi {{first_name}}! I'm glad to hear you're happy with your home. I'm happy to s…"
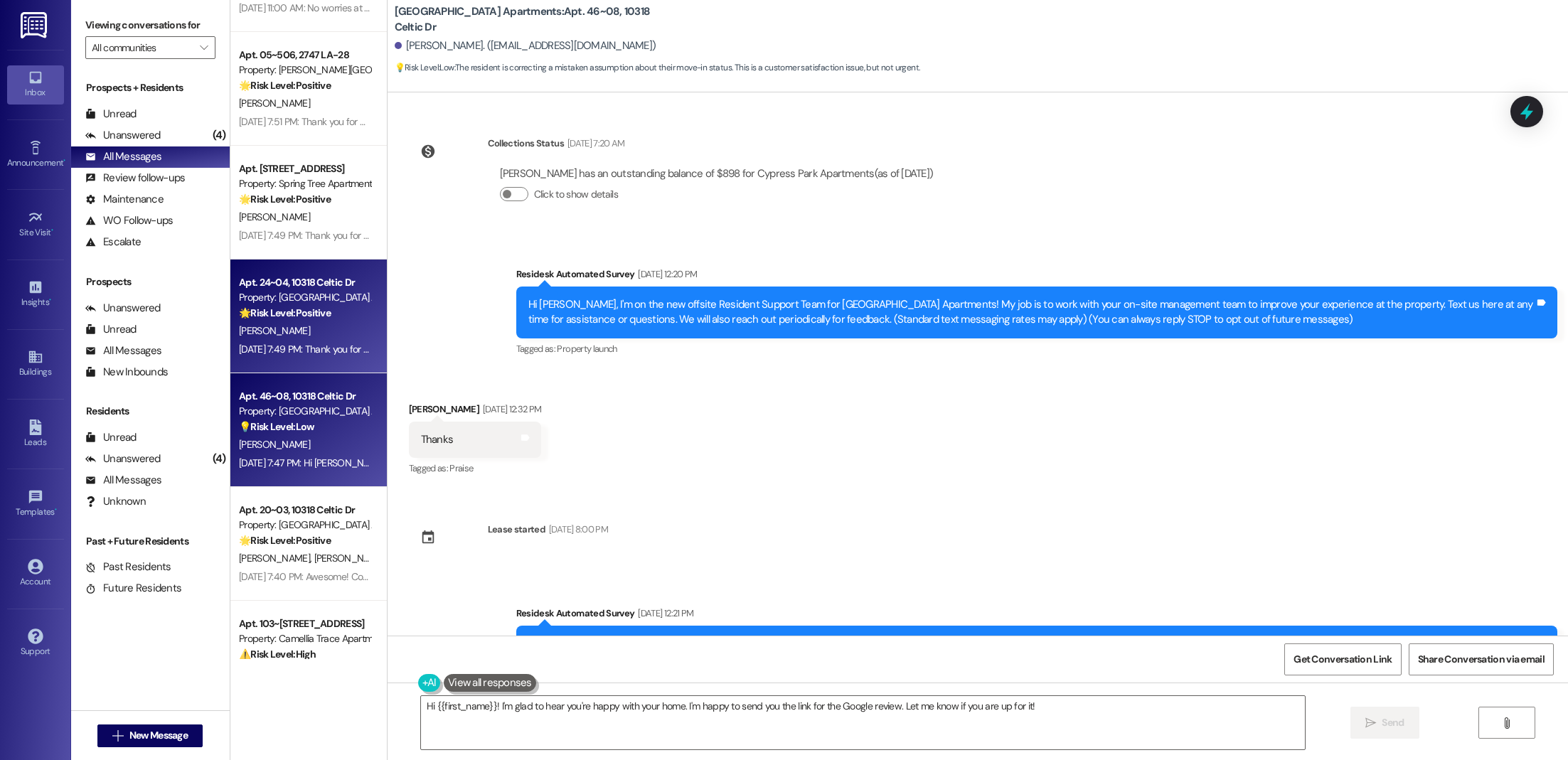
click at [292, 291] on div "Property: [GEOGRAPHIC_DATA] Apartments" at bounding box center [305, 297] width 131 height 15
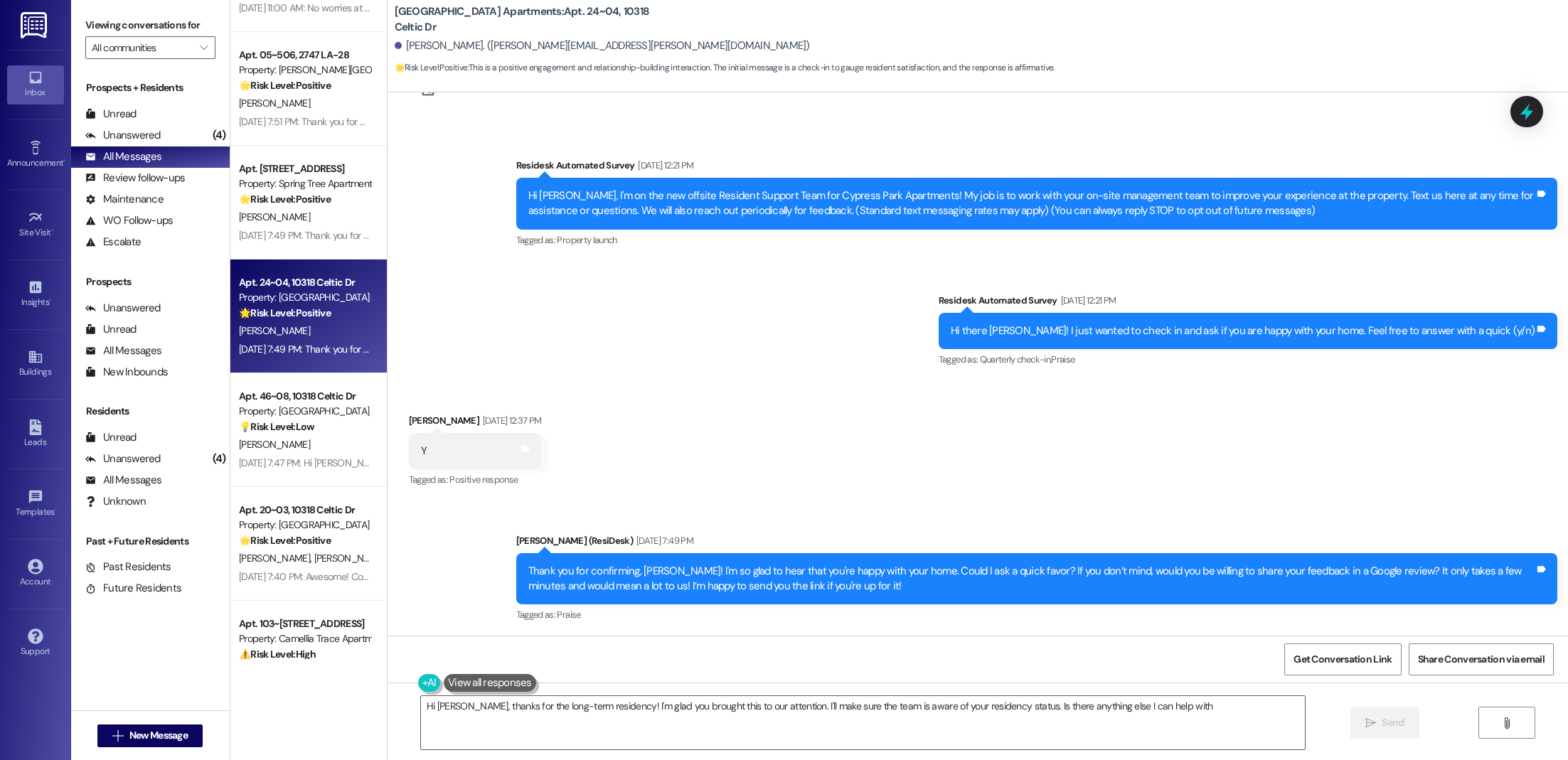
type textarea "Hi [PERSON_NAME], thanks for the long-term residency! I'm glad you brought this…"
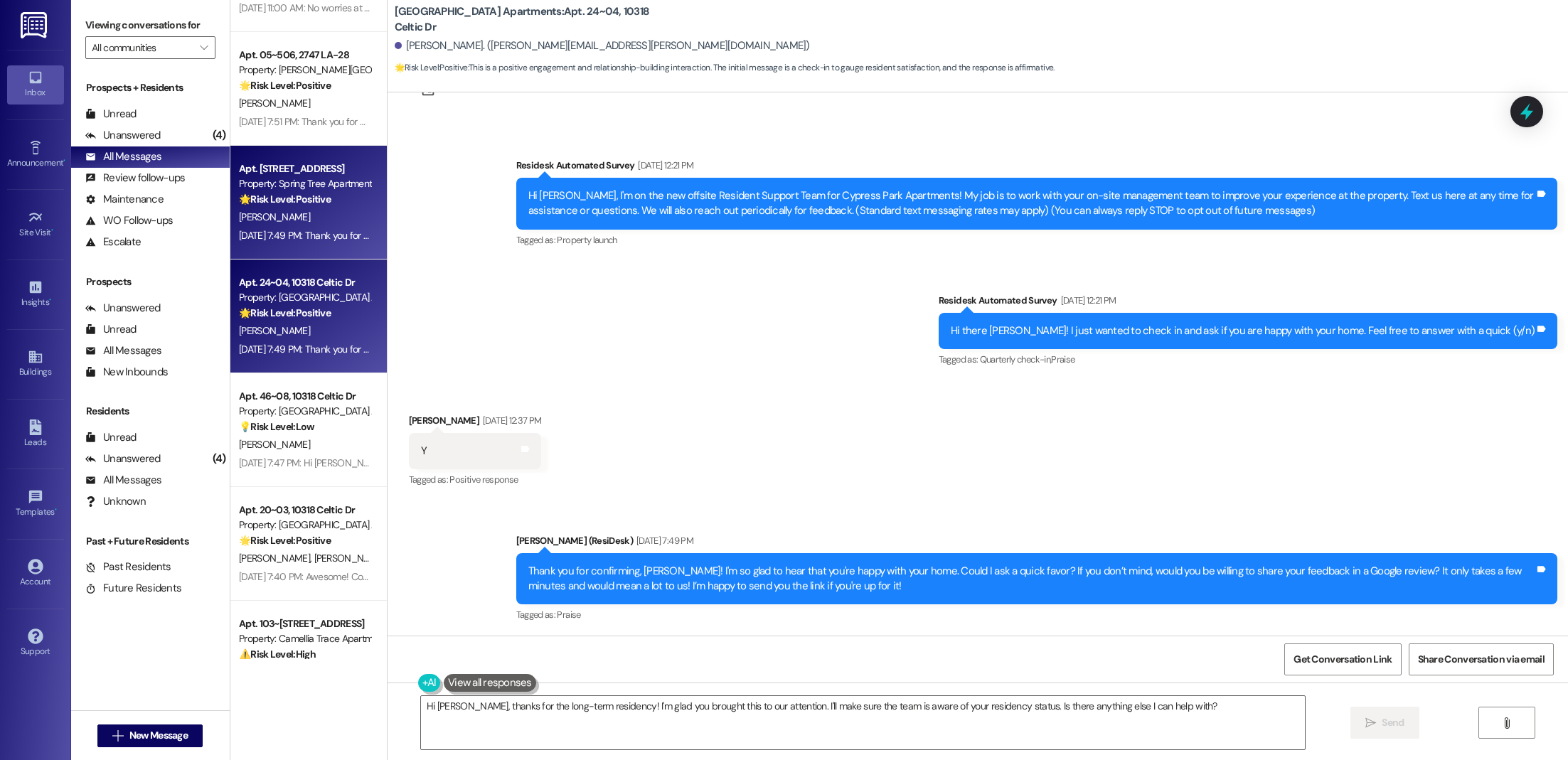
click at [303, 189] on div "Property: Spring Tree Apartments" at bounding box center [305, 183] width 131 height 15
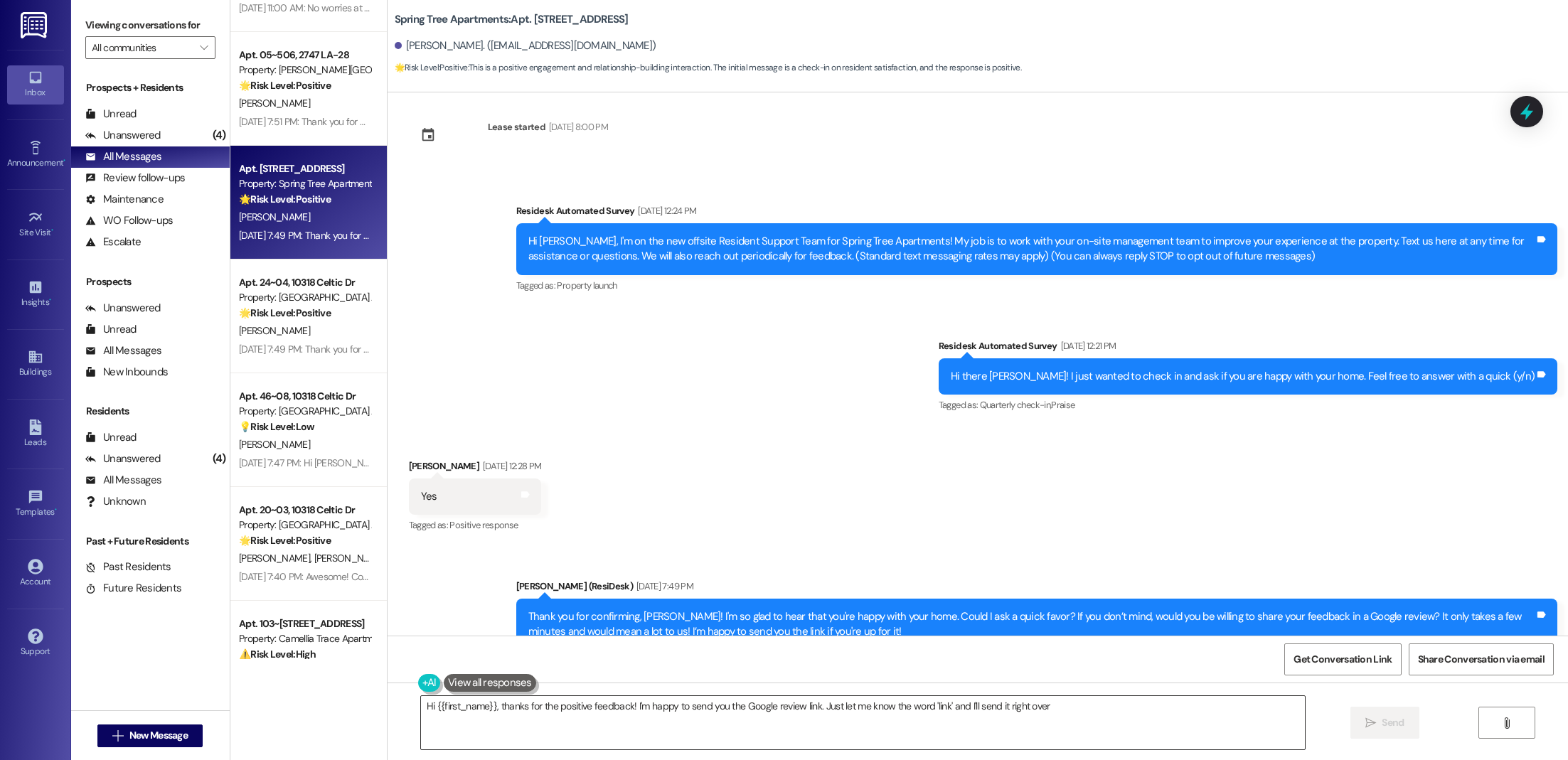
type textarea "Hi {{first_name}}, thanks for the positive feedback! I'm happy to send you the …"
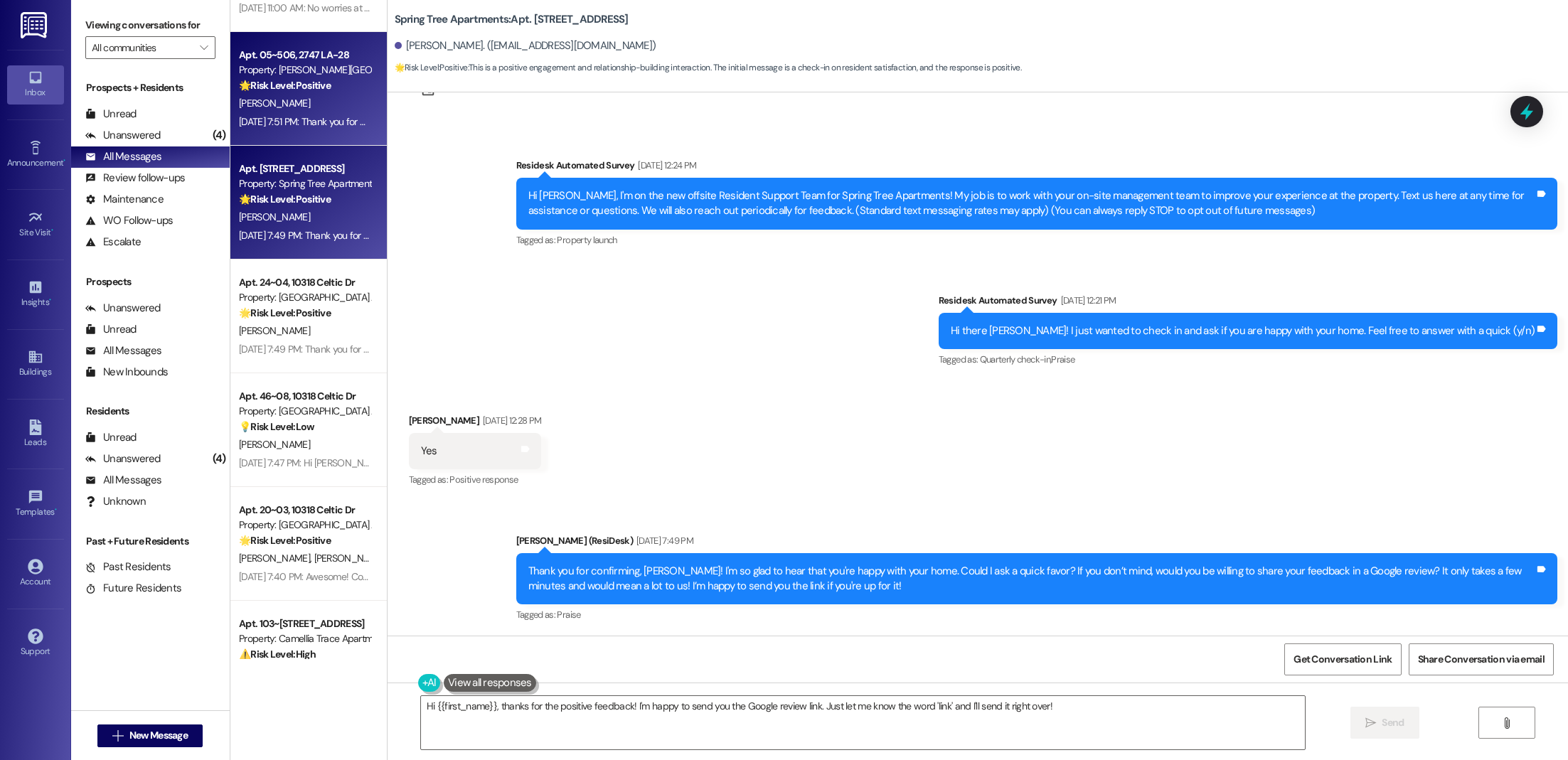
click at [293, 96] on div "[PERSON_NAME]" at bounding box center [304, 103] width 134 height 18
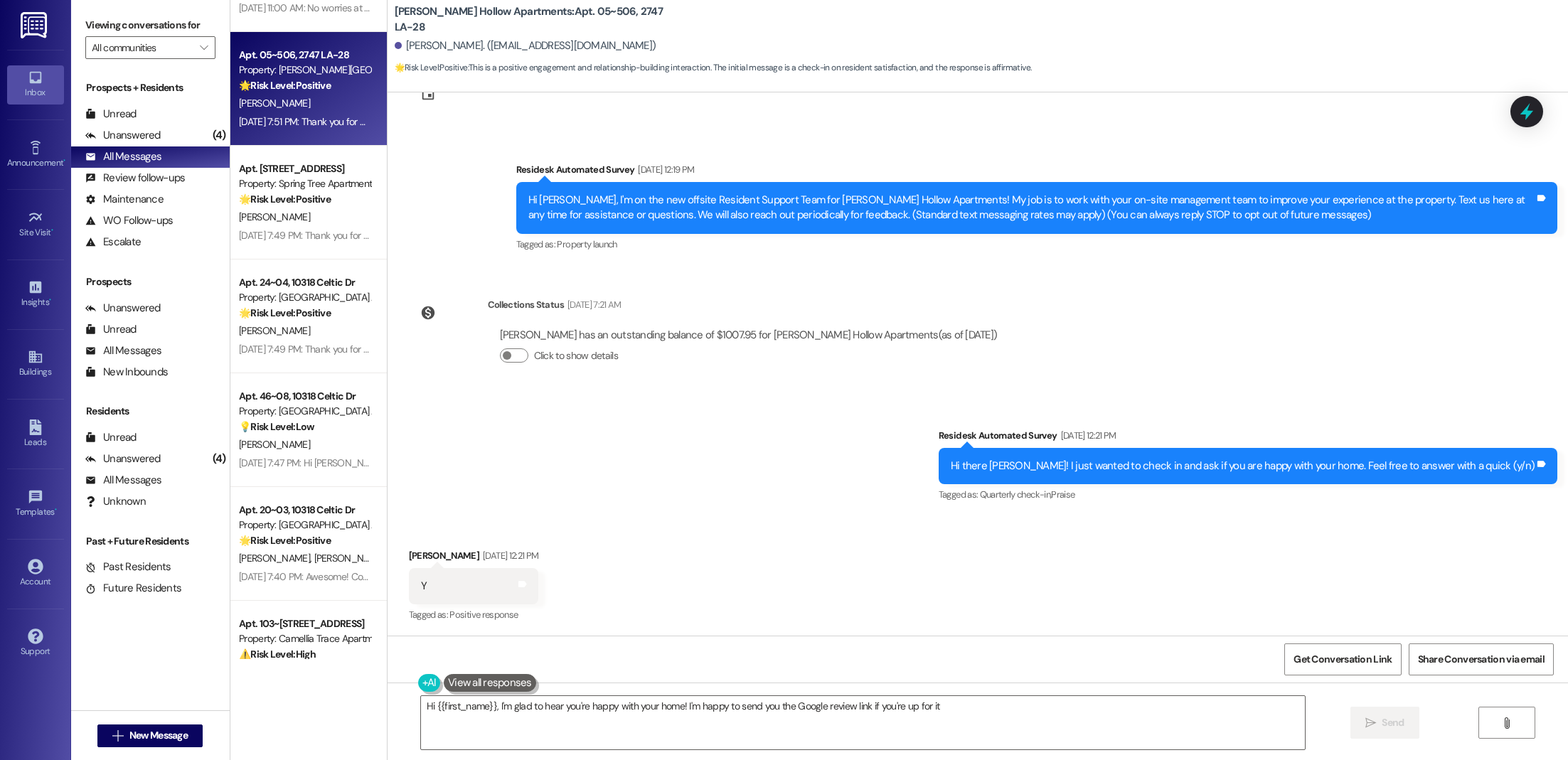
type textarea "Hi {{first_name}}, I'm glad to hear you're happy with your home! I'm happy to s…"
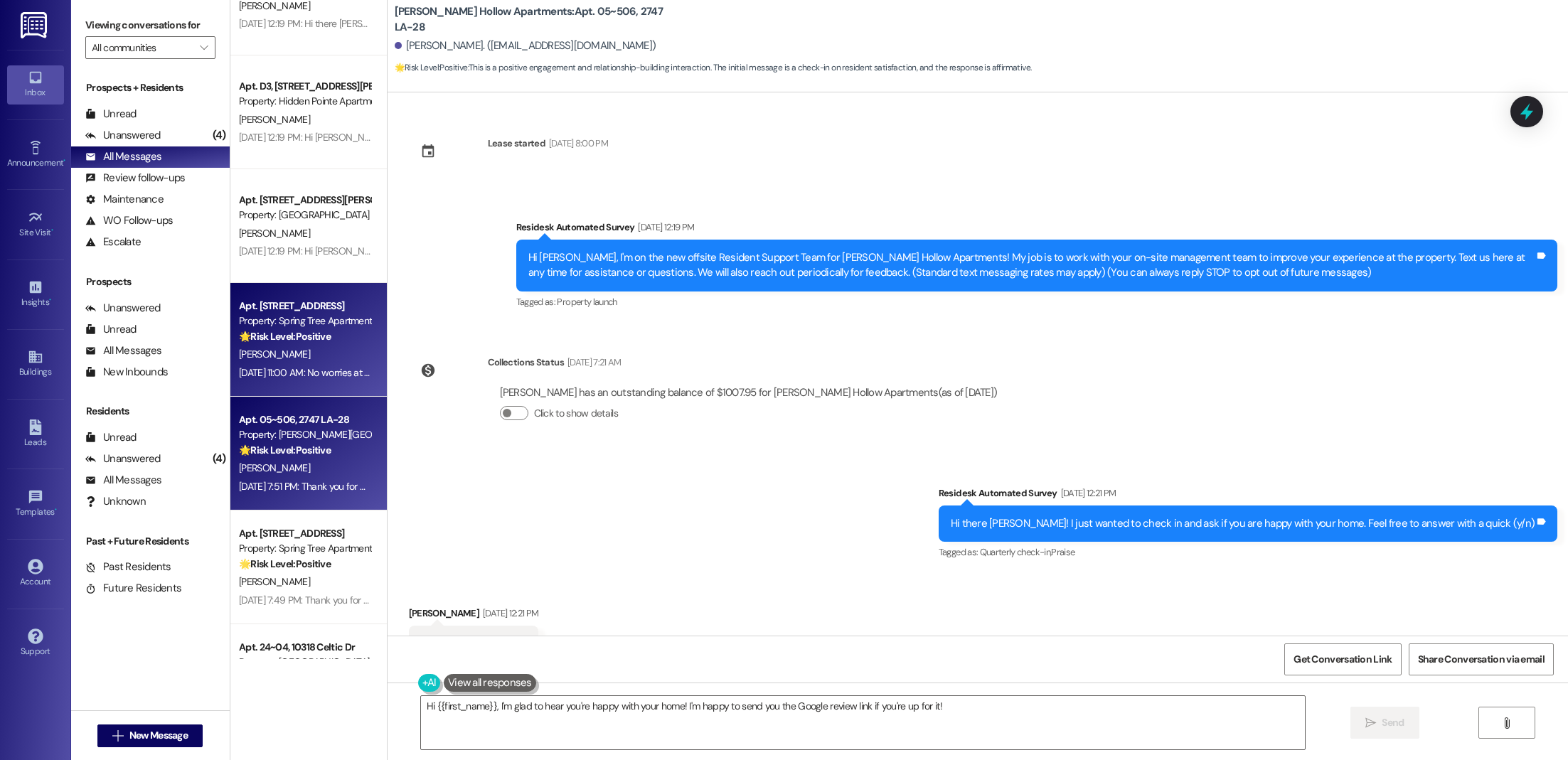
click at [244, 318] on div "Property: Spring Tree Apartments" at bounding box center [305, 320] width 131 height 15
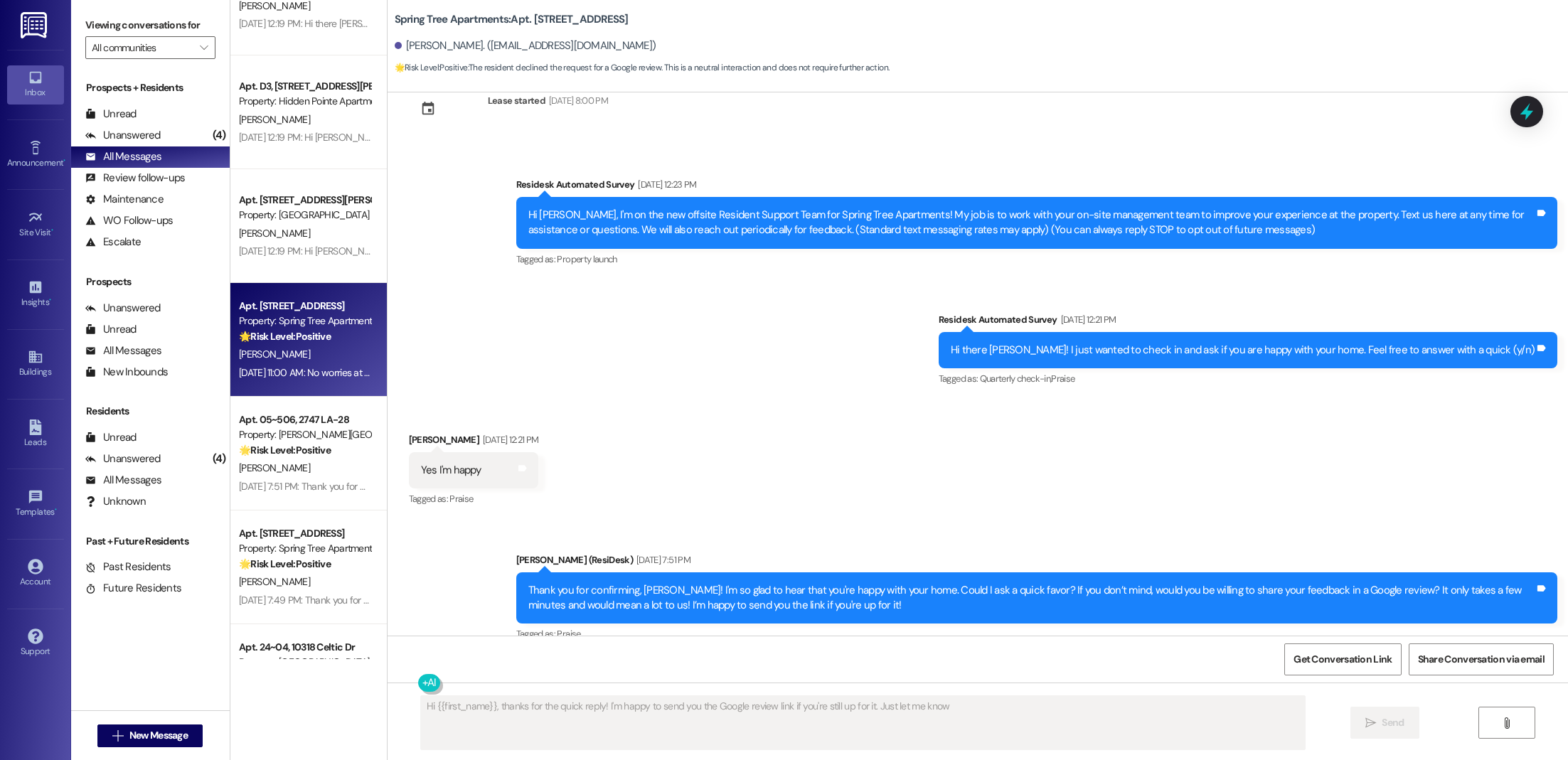
type textarea "Hi {{first_name}}, thanks for the quick reply! I'm happy to send you the Google…"
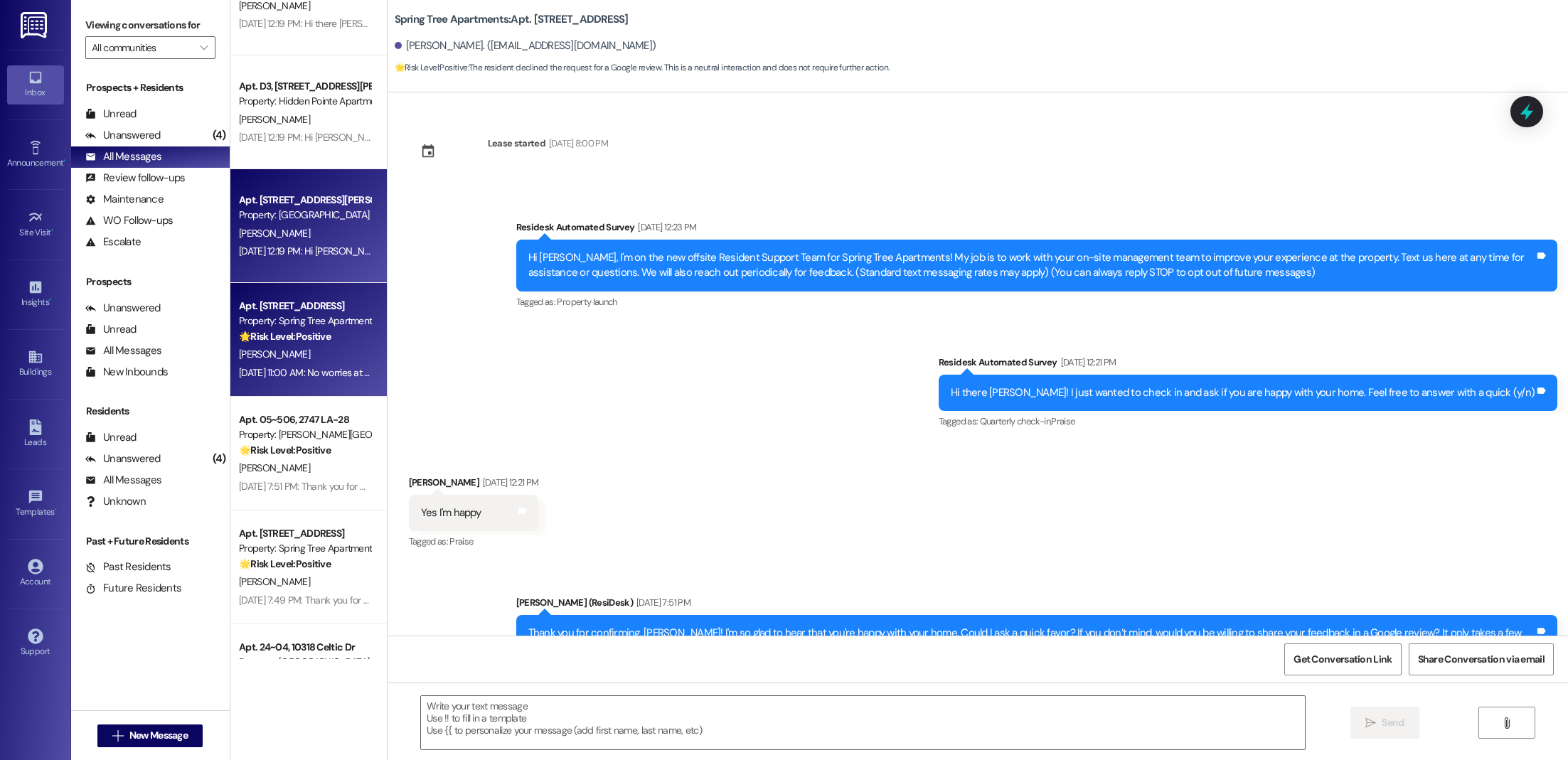
click at [230, 209] on div "Apt. 46, [STREET_ADDRESS][PERSON_NAME] Property: [GEOGRAPHIC_DATA] [PERSON_NAME…" at bounding box center [308, 226] width 157 height 114
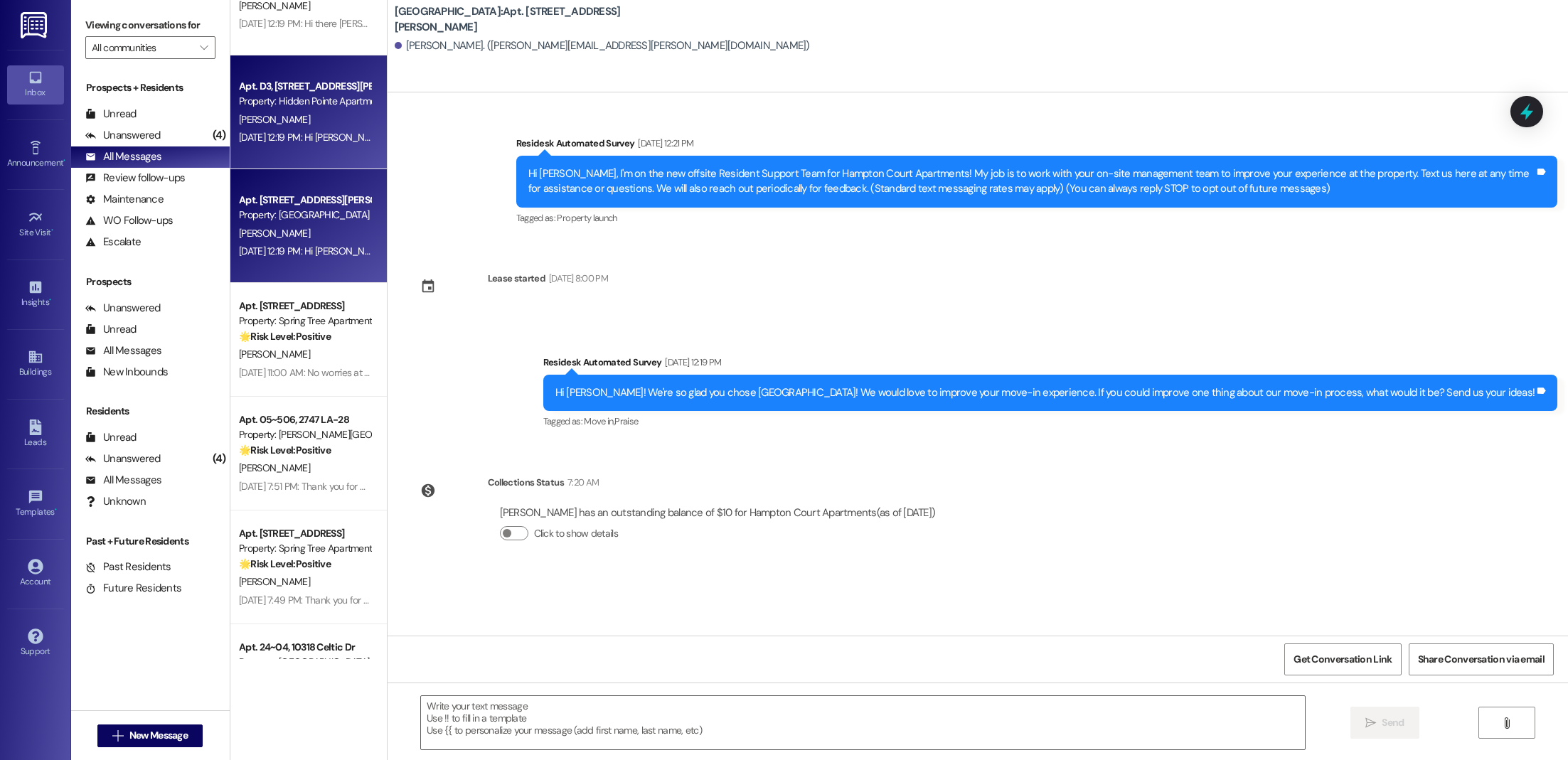
click at [269, 123] on span "[PERSON_NAME]" at bounding box center [274, 119] width 71 height 13
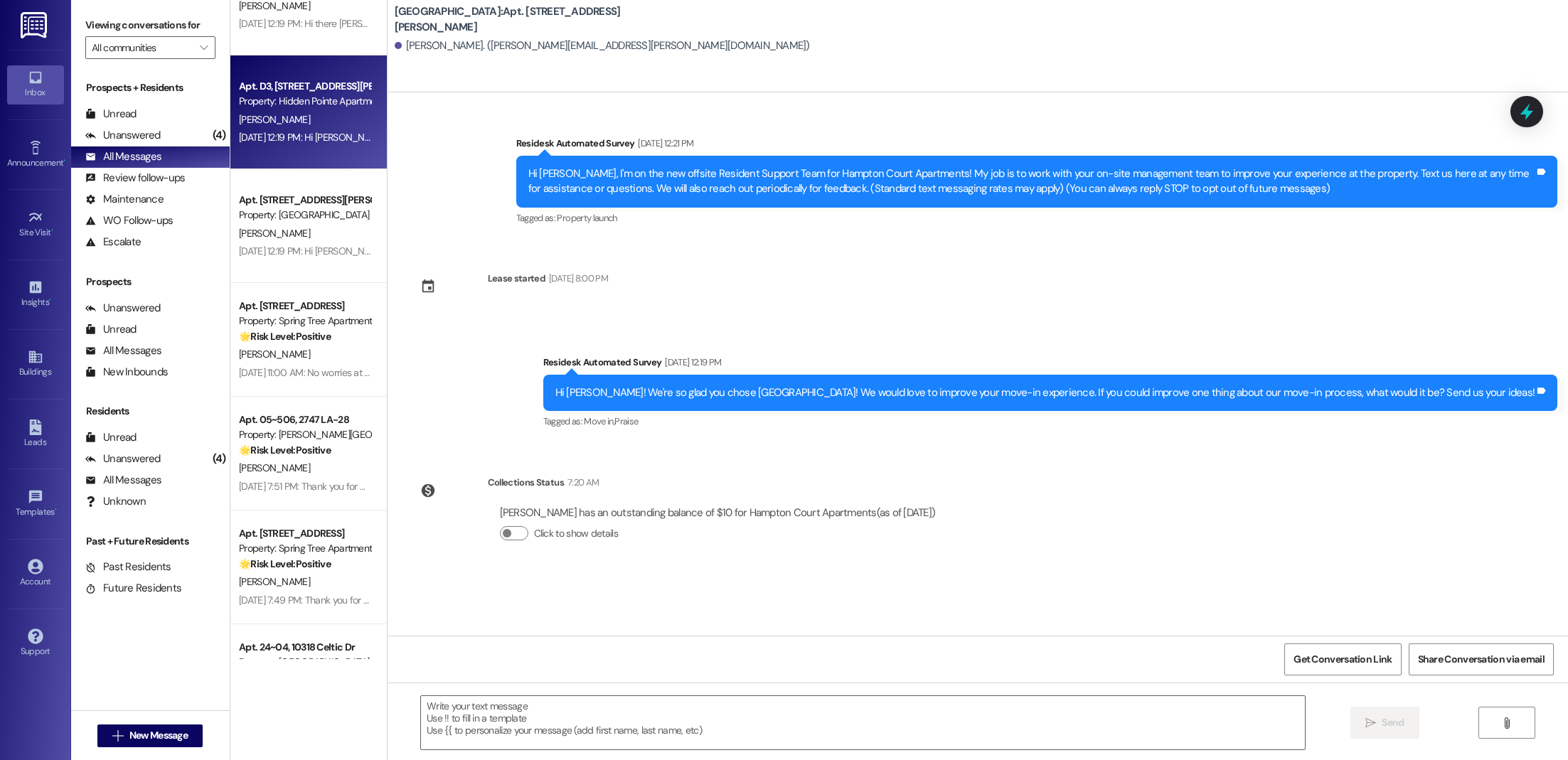
type textarea "Fetching suggested responses. Please feel free to read through the conversation…"
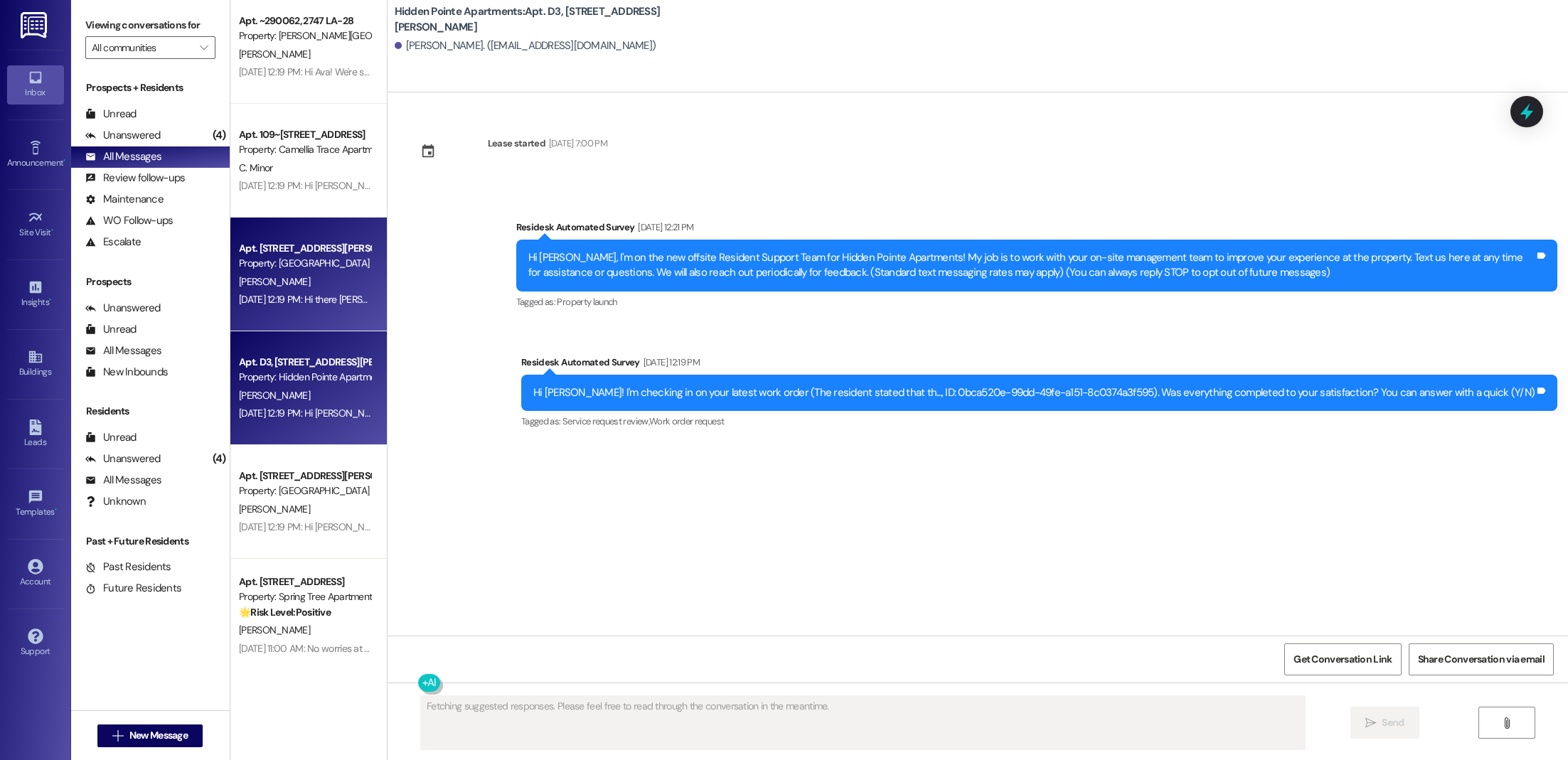
click at [256, 232] on div "Apt. 12, [STREET_ADDRESS][PERSON_NAME] Property: [GEOGRAPHIC_DATA] [PERSON_NAME…" at bounding box center [308, 274] width 157 height 114
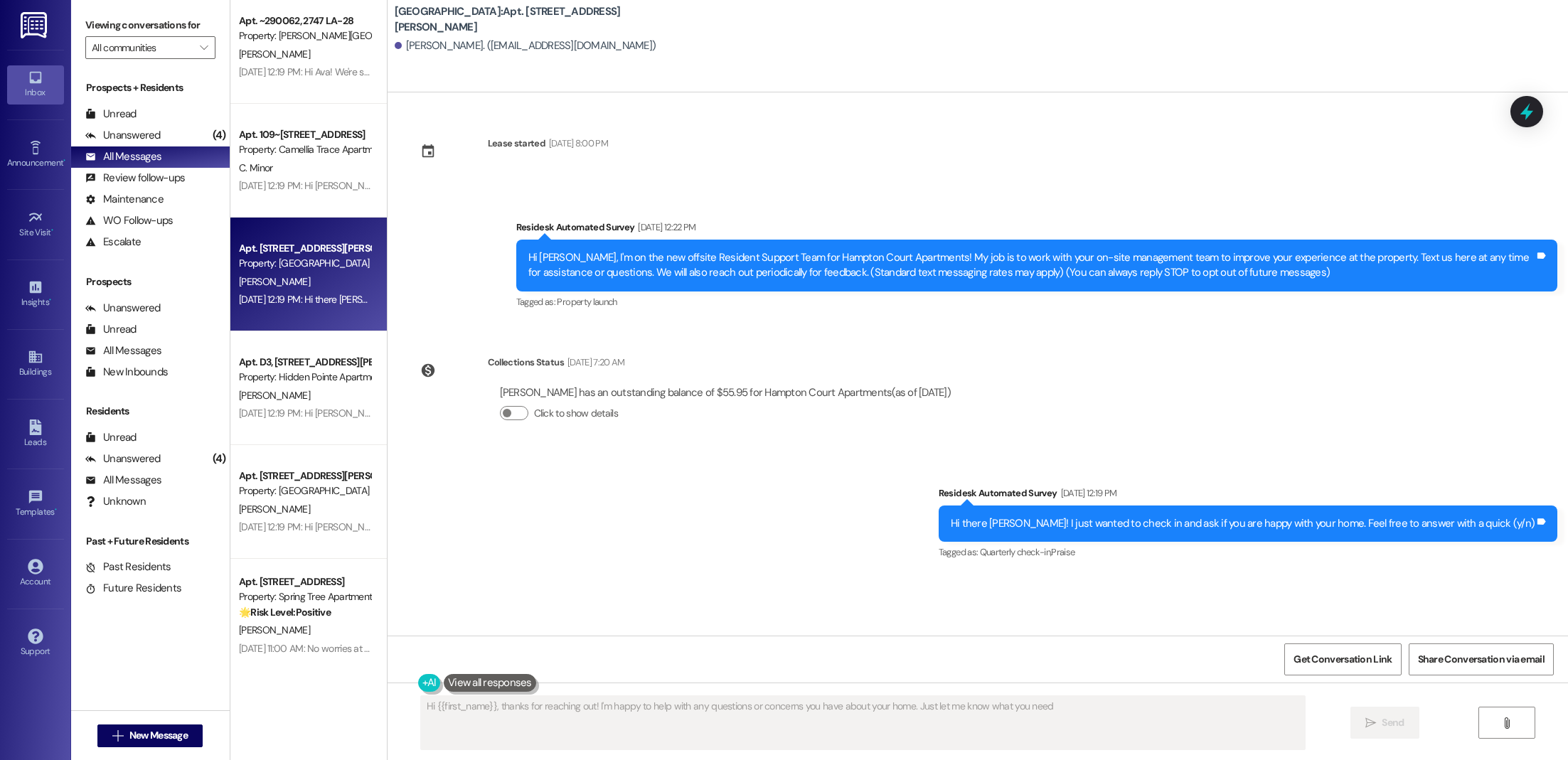
type textarea "Hi {{first_name}}, thanks for reaching out! I'm happy to help with any question…"
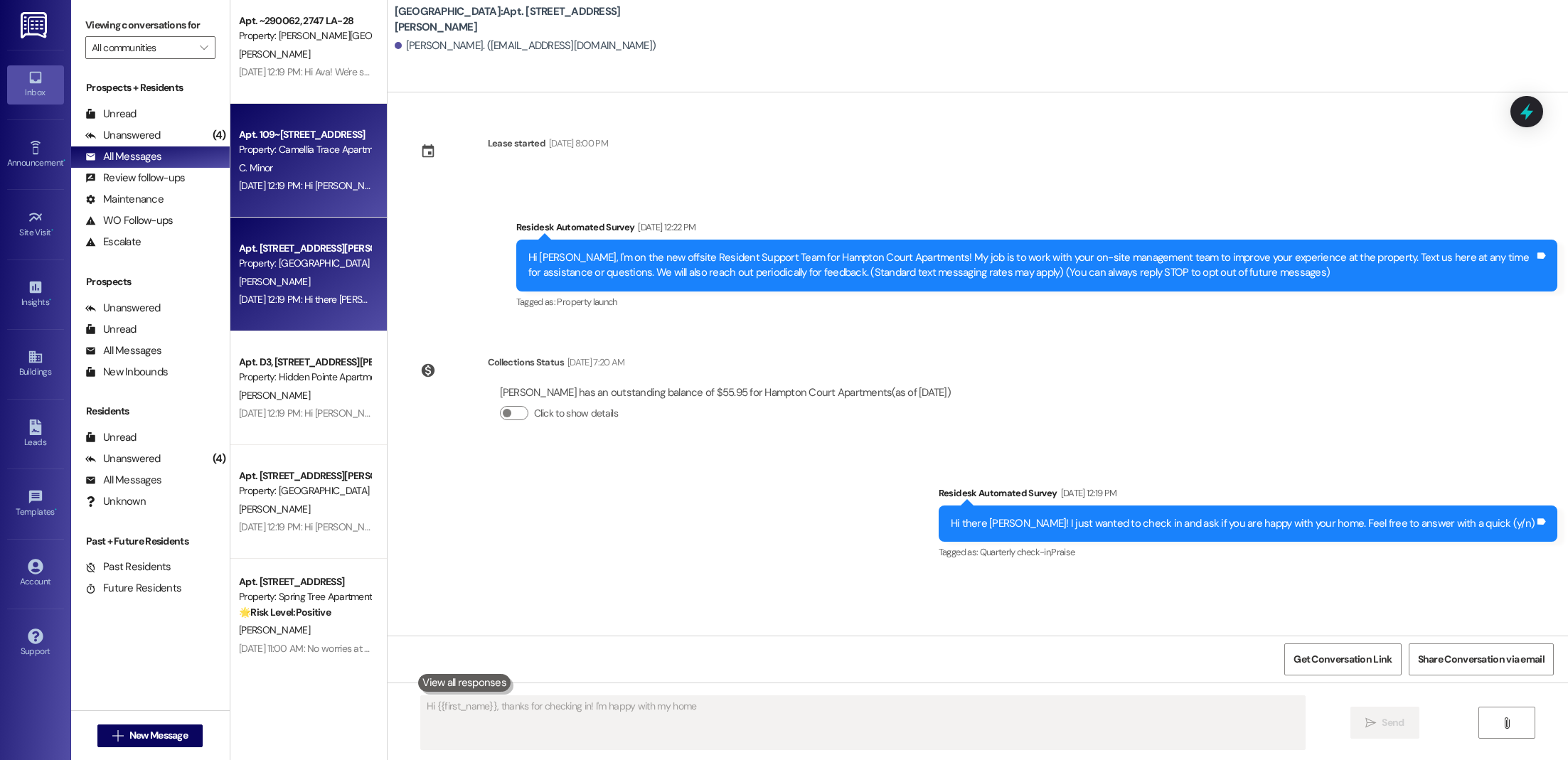
type textarea "Hi {{first_name}}, thanks for checking in! I'm happy with my home."
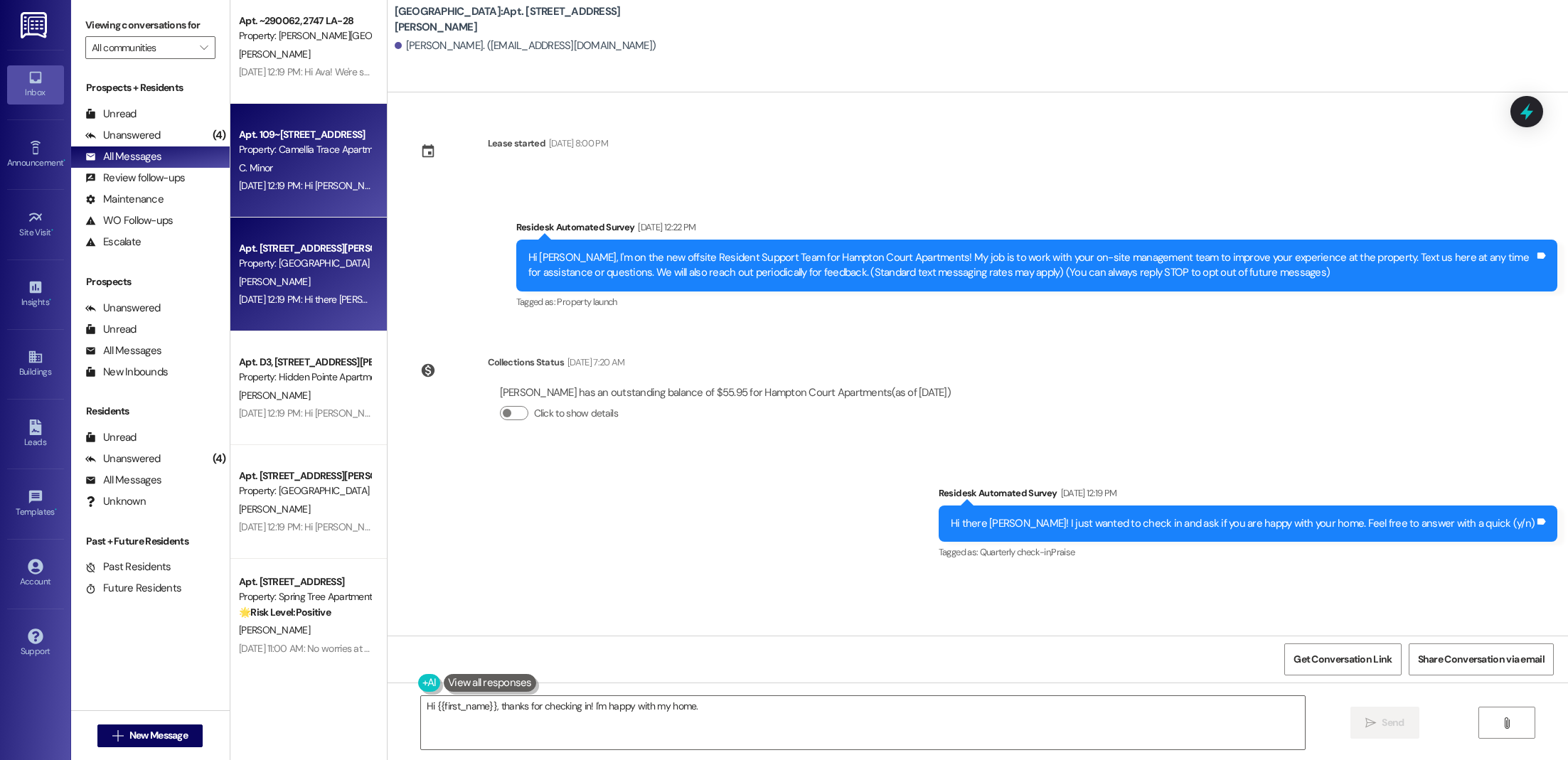
click at [293, 184] on div "[DATE] 12:19 PM: Hi [PERSON_NAME]! I'm checking in on your latest work order (D…" at bounding box center [726, 186] width 975 height 13
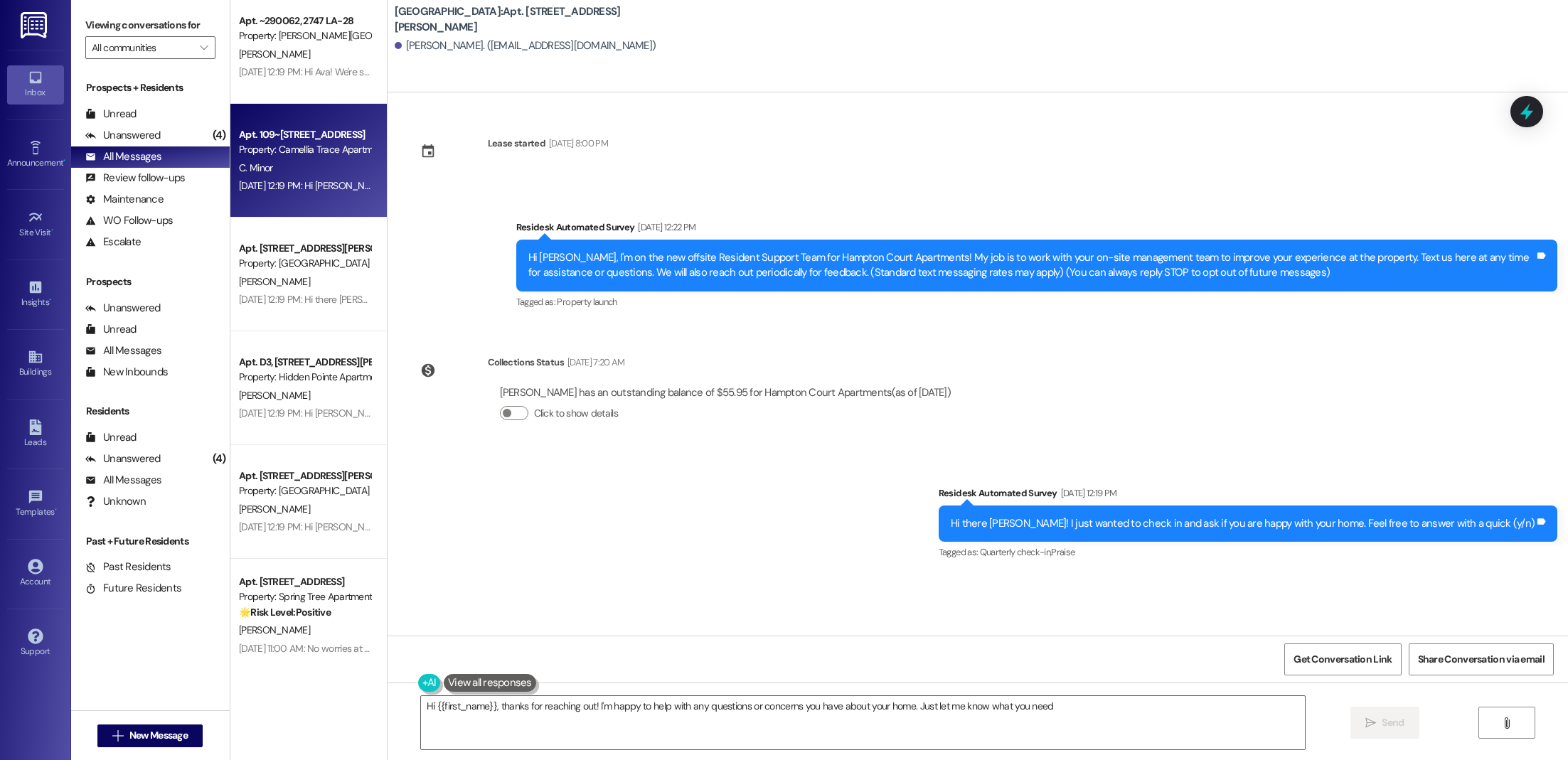
type textarea "Hi {{first_name}}, thanks for reaching out! I'm happy to help with any question…"
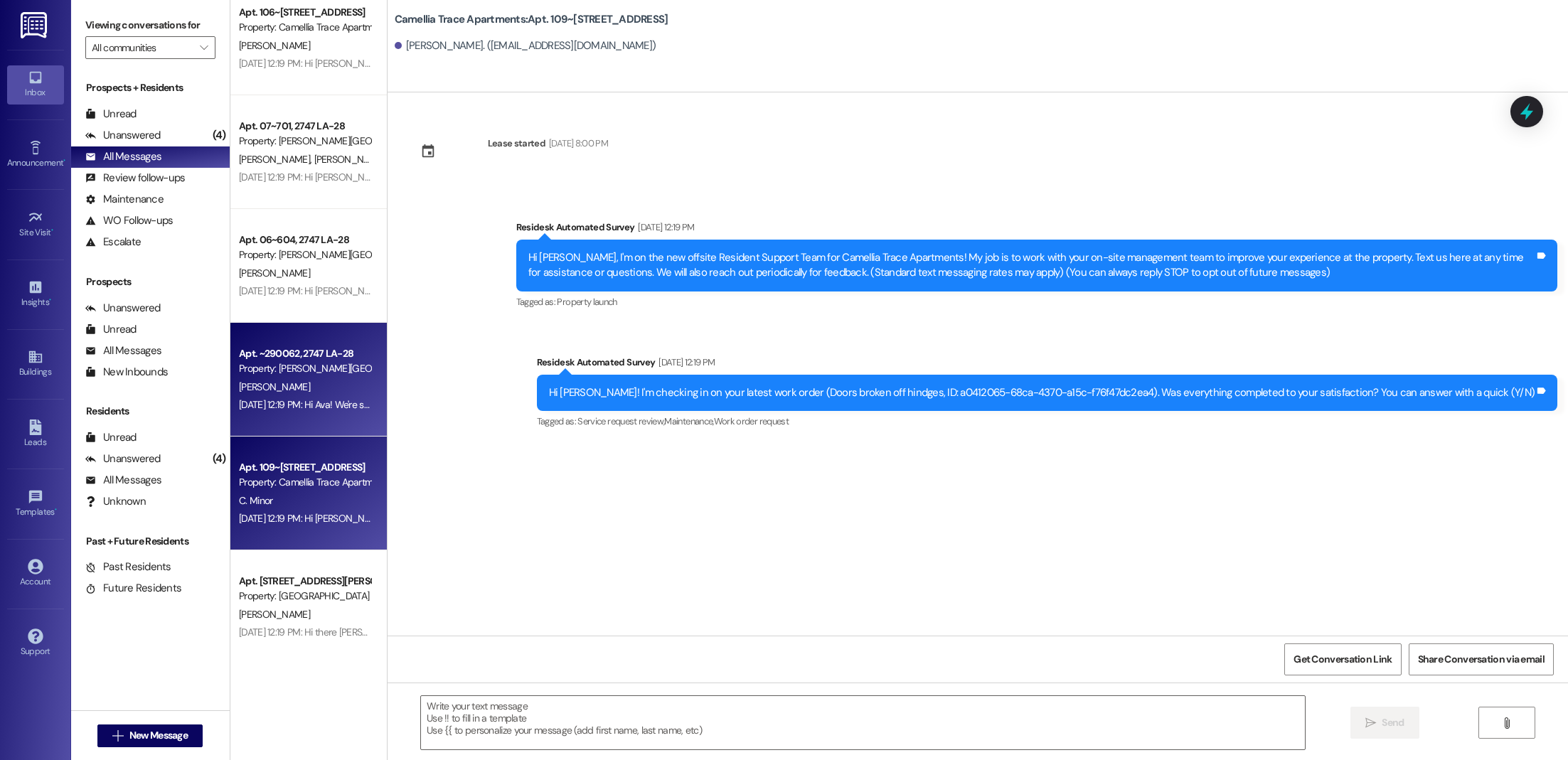
click at [333, 387] on div "[PERSON_NAME]" at bounding box center [304, 387] width 134 height 18
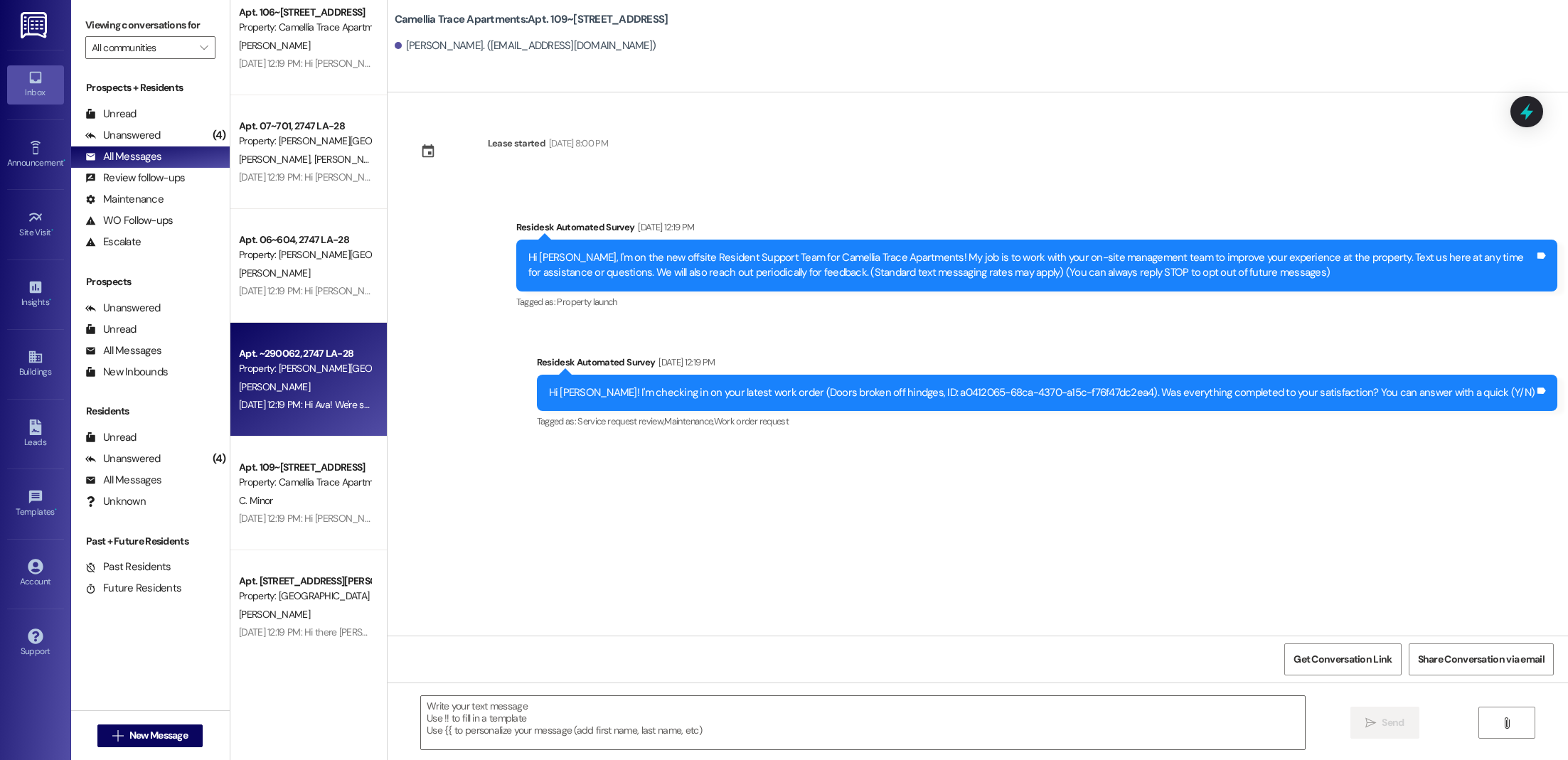
type textarea "Fetching suggested responses. Please feel free to read through the conversation…"
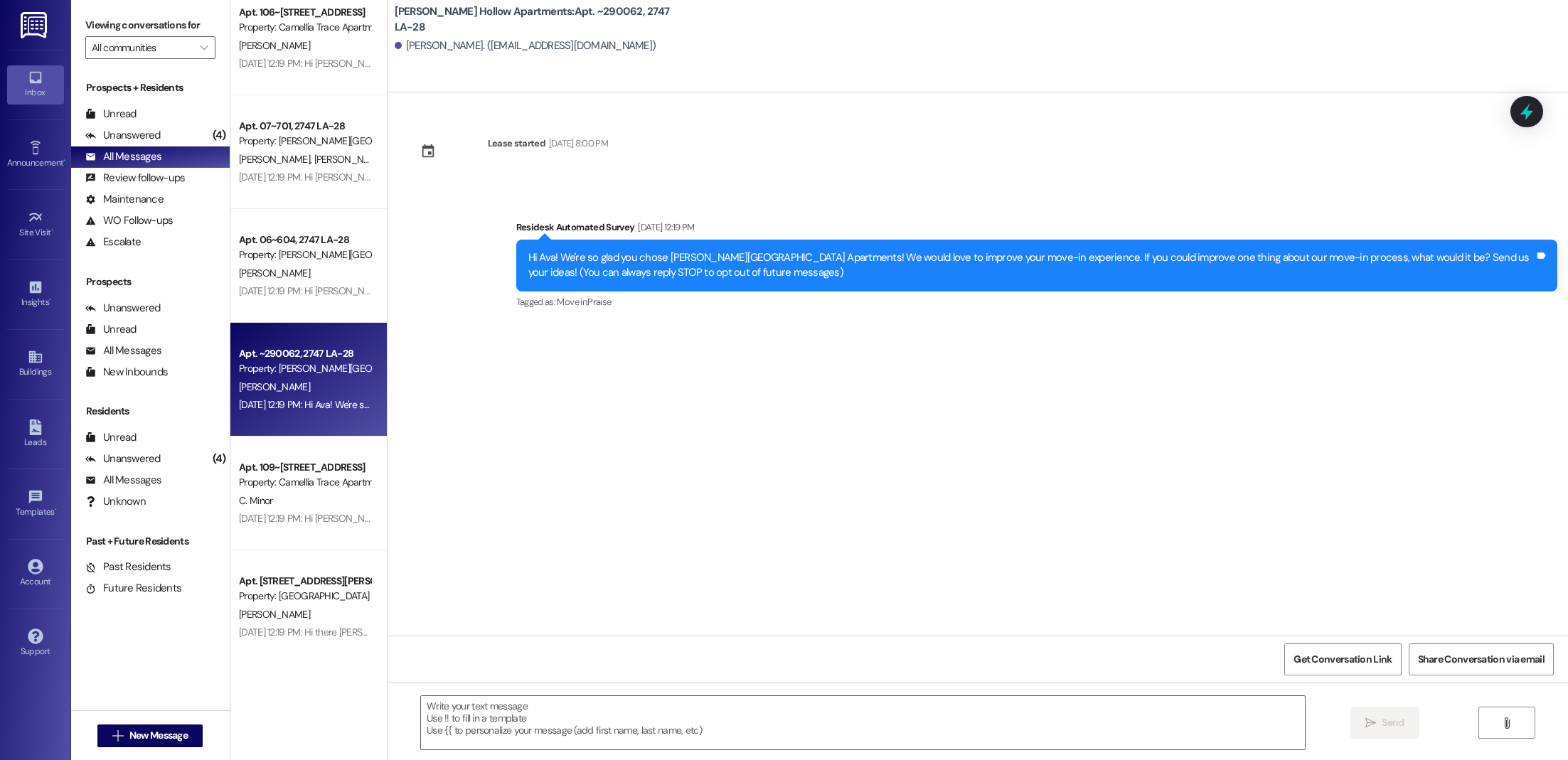
type textarea "Fetching suggested responses. Please feel free to read through the conversation…"
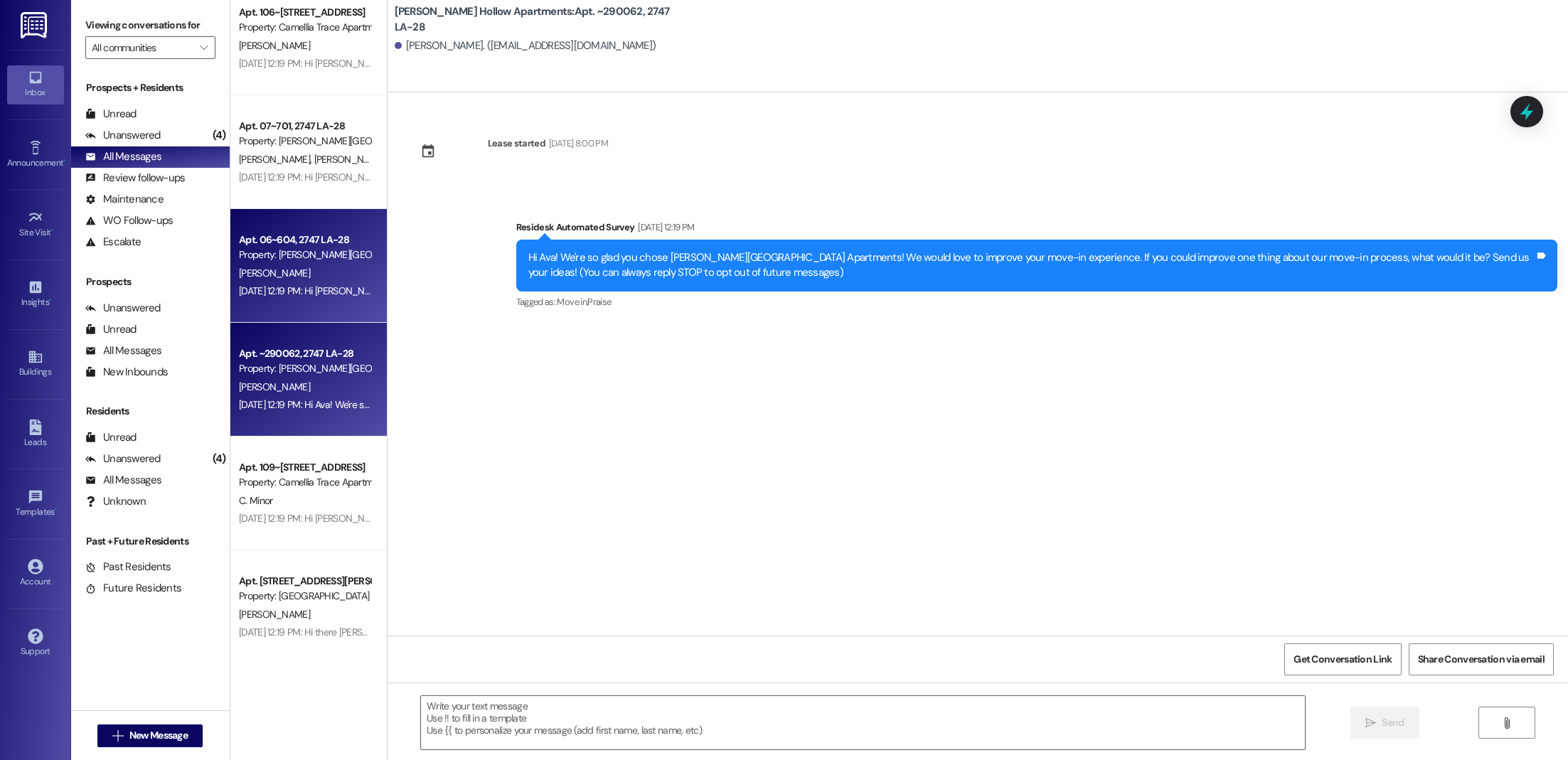
click at [345, 296] on div "[DATE] 12:19 PM: Hi [PERSON_NAME]! I'm checking in on your latest work order (S…" at bounding box center [732, 291] width 986 height 13
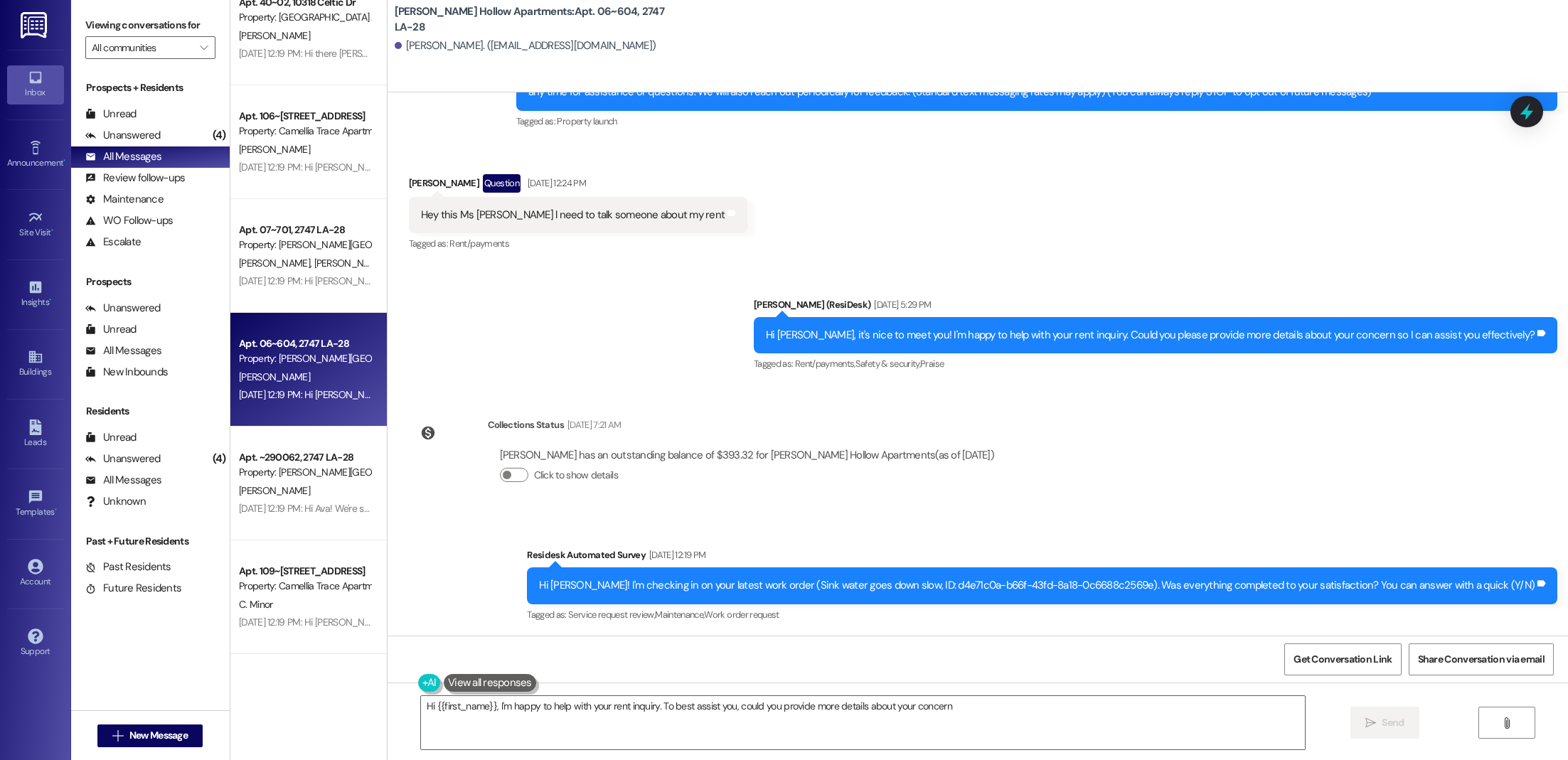
type textarea "Hi {{first_name}}, I'm happy to help with your rent inquiry. To best assist you…"
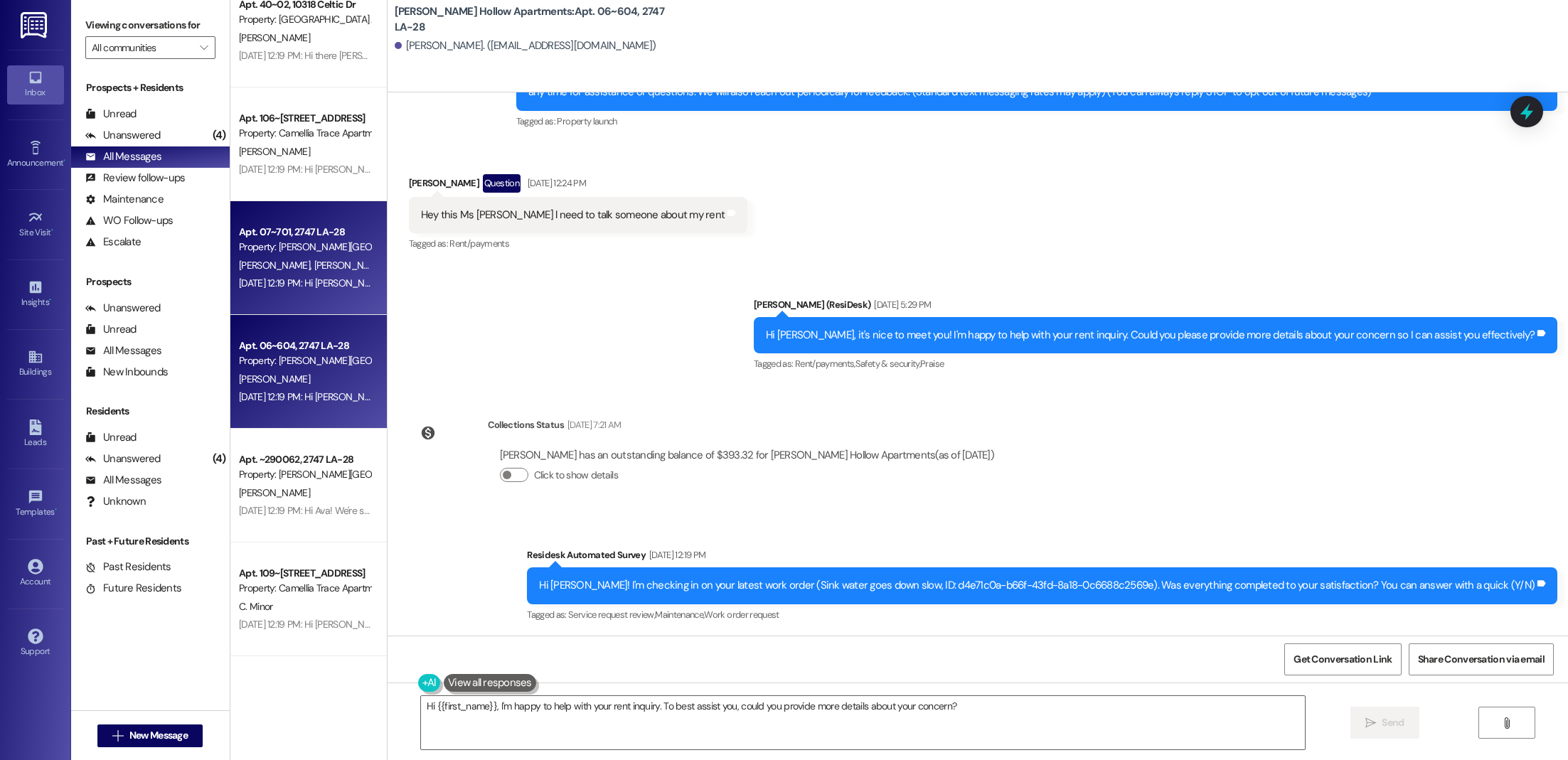
click at [250, 271] on div "[PERSON_NAME] [PERSON_NAME]" at bounding box center [304, 265] width 134 height 18
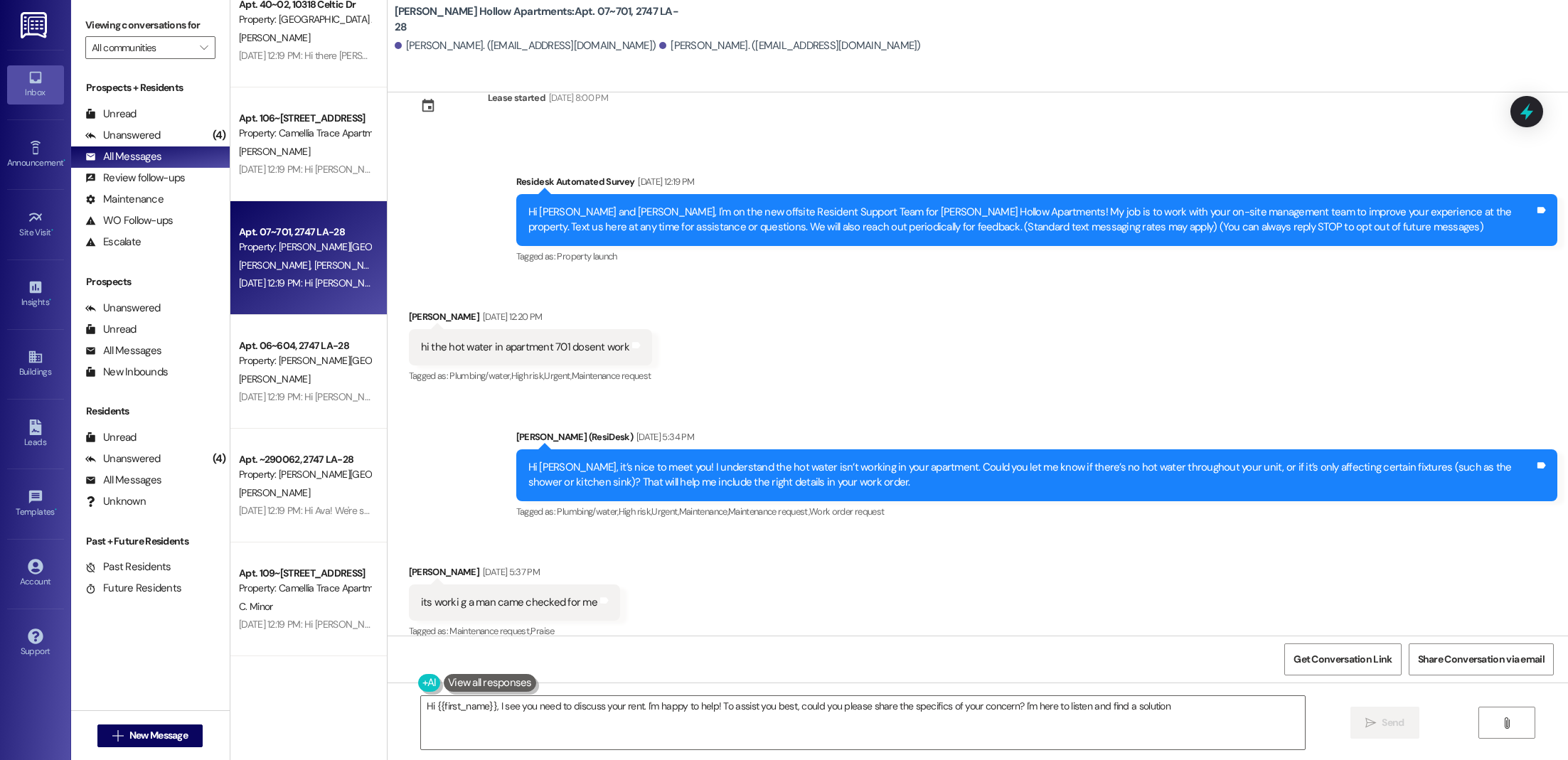
type textarea "Hi {{first_name}}, I see you need to discuss your rent. I'm happy to help! To a…"
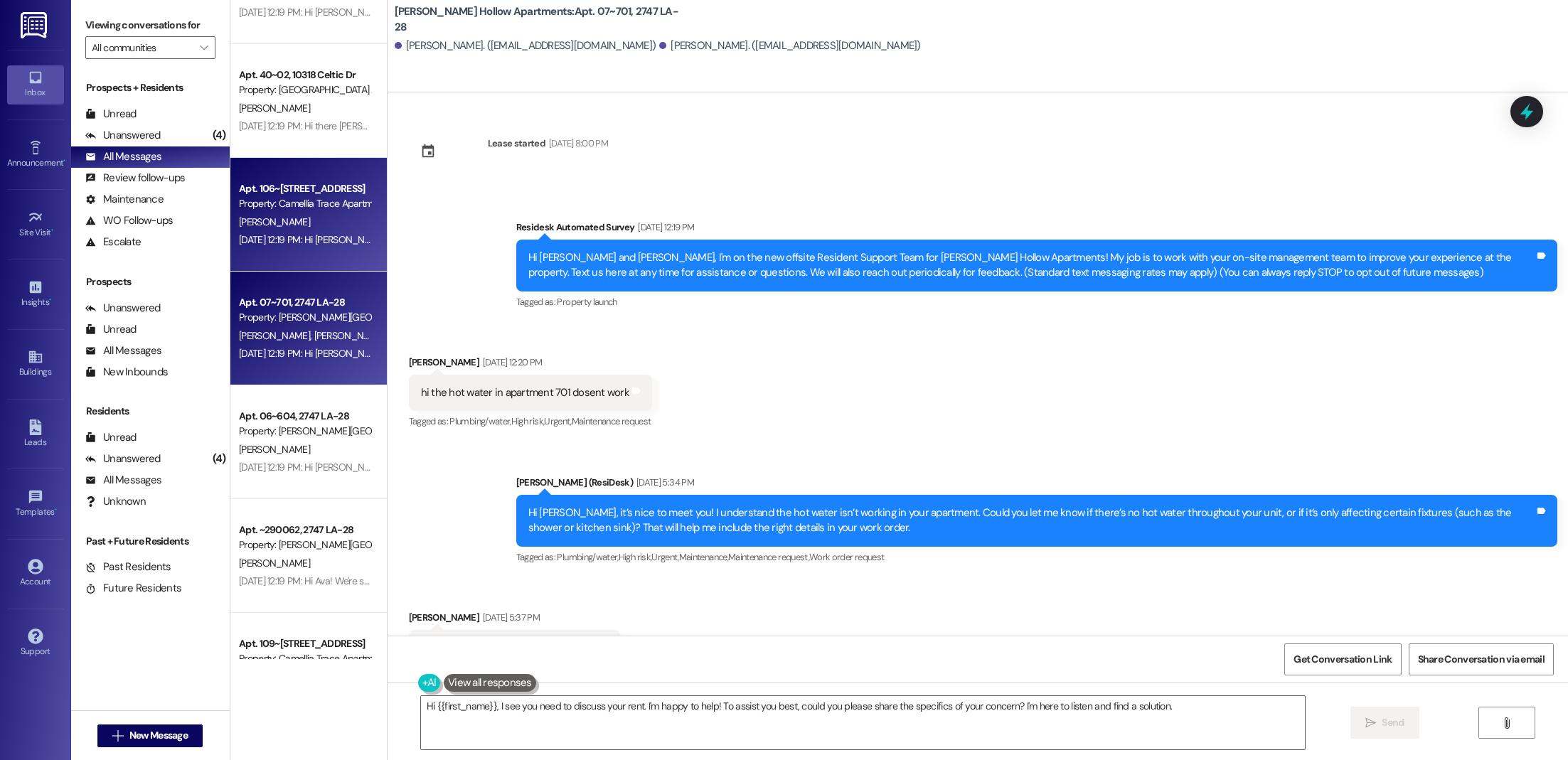
click at [244, 172] on div "Apt. 106~38, [STREET_ADDRESS] Property: Camellia Trace Apartments [PERSON_NAME]…" at bounding box center [308, 215] width 157 height 114
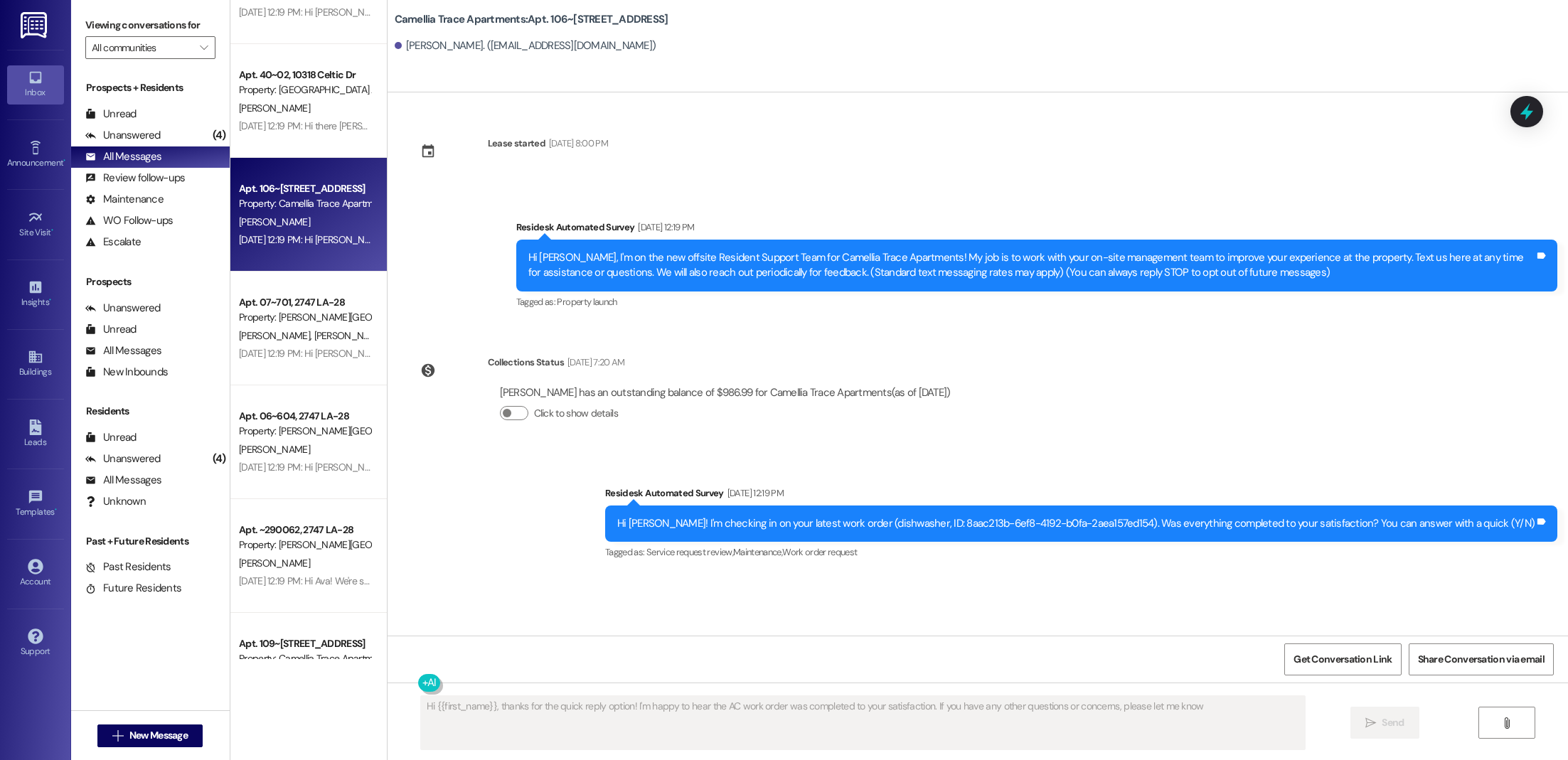
type textarea "Hi {{first_name}}, thanks for the quick reply option! I'm happy to hear the AC …"
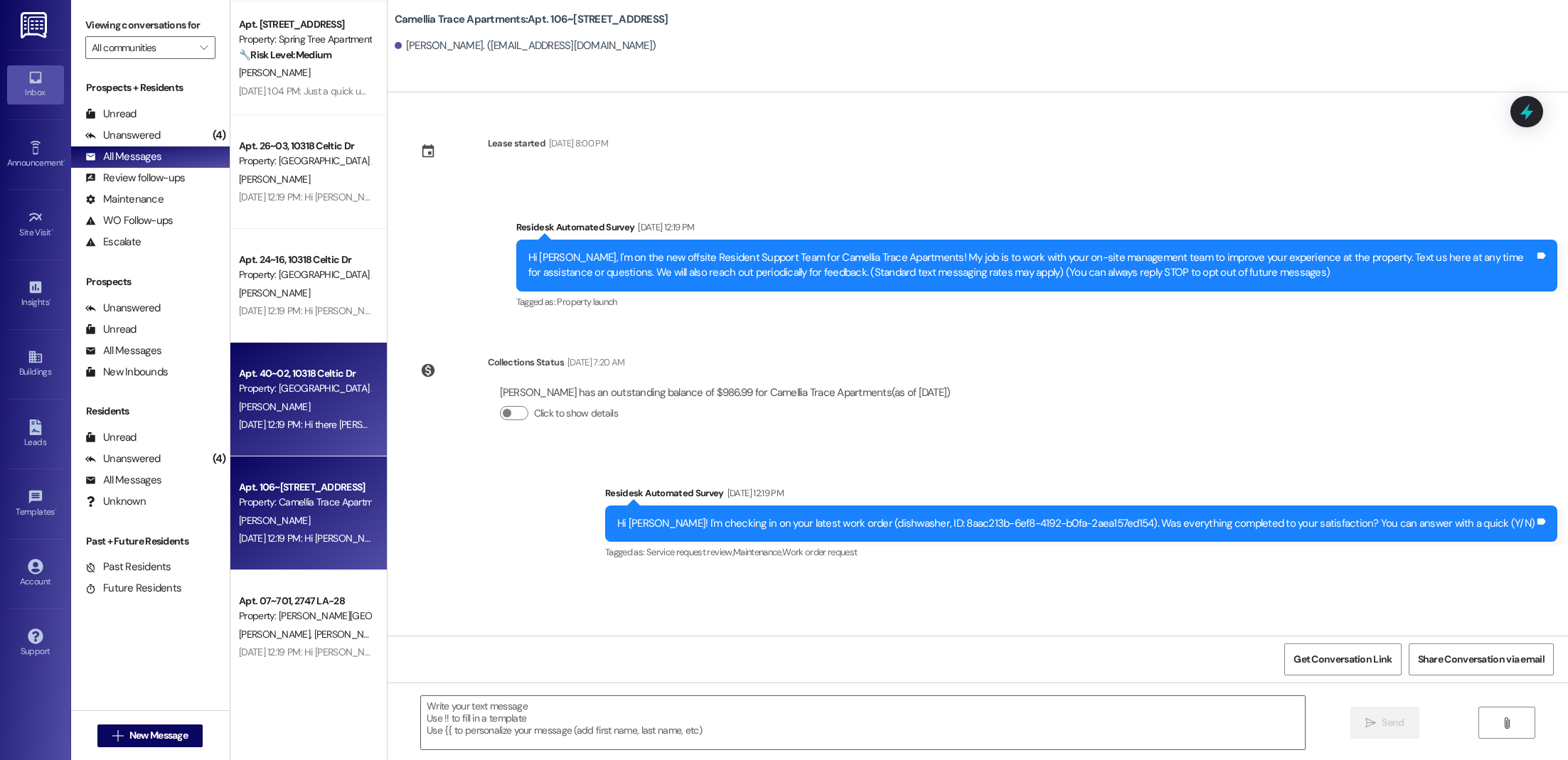
click at [300, 379] on div "Apt. 40~02, 10318 Celtic Dr" at bounding box center [305, 373] width 131 height 15
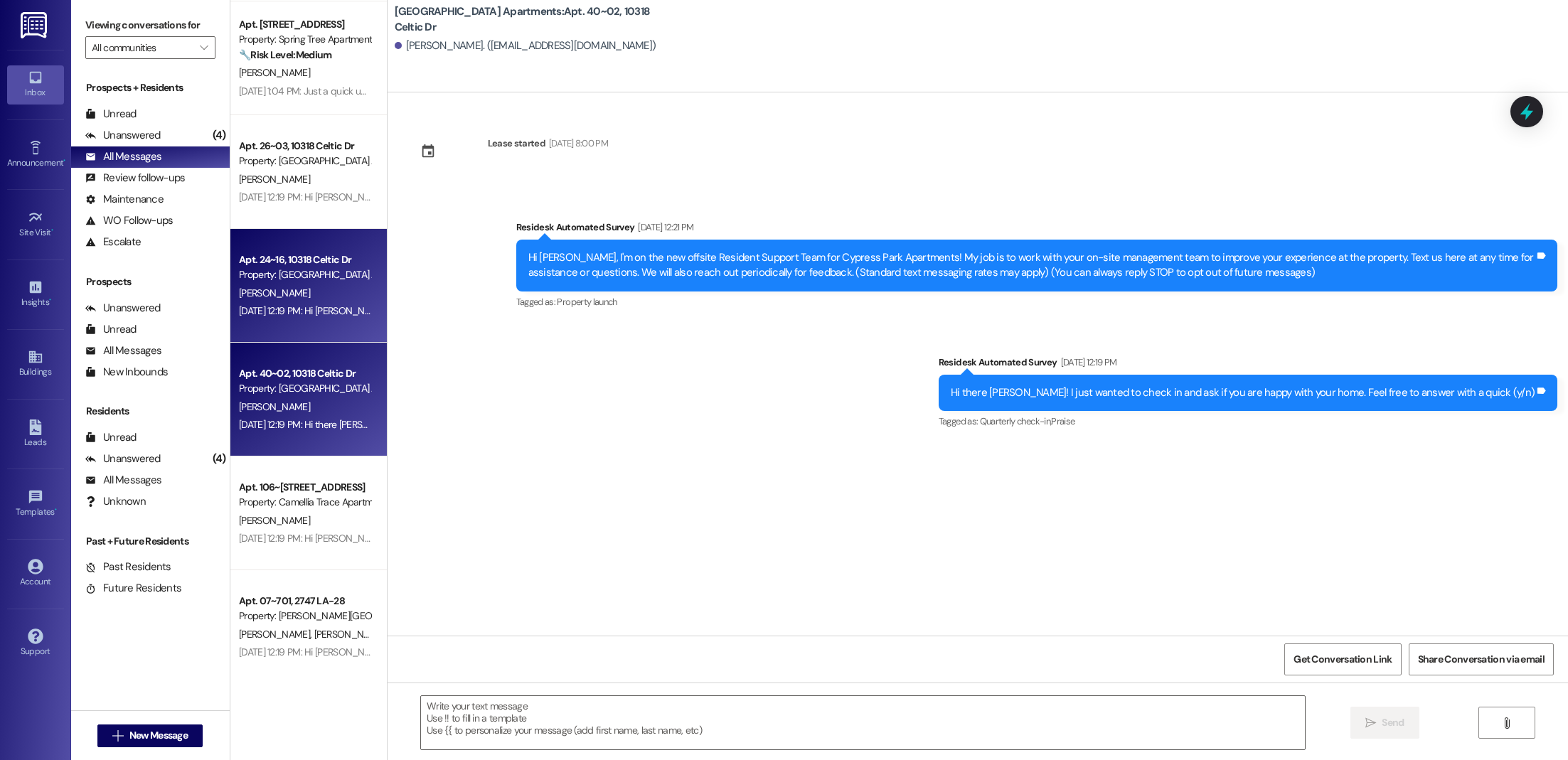
click at [362, 307] on div "Apt. 24~16, [STREET_ADDRESS] Property: [GEOGRAPHIC_DATA] Apartments [PERSON_NAM…" at bounding box center [308, 285] width 157 height 114
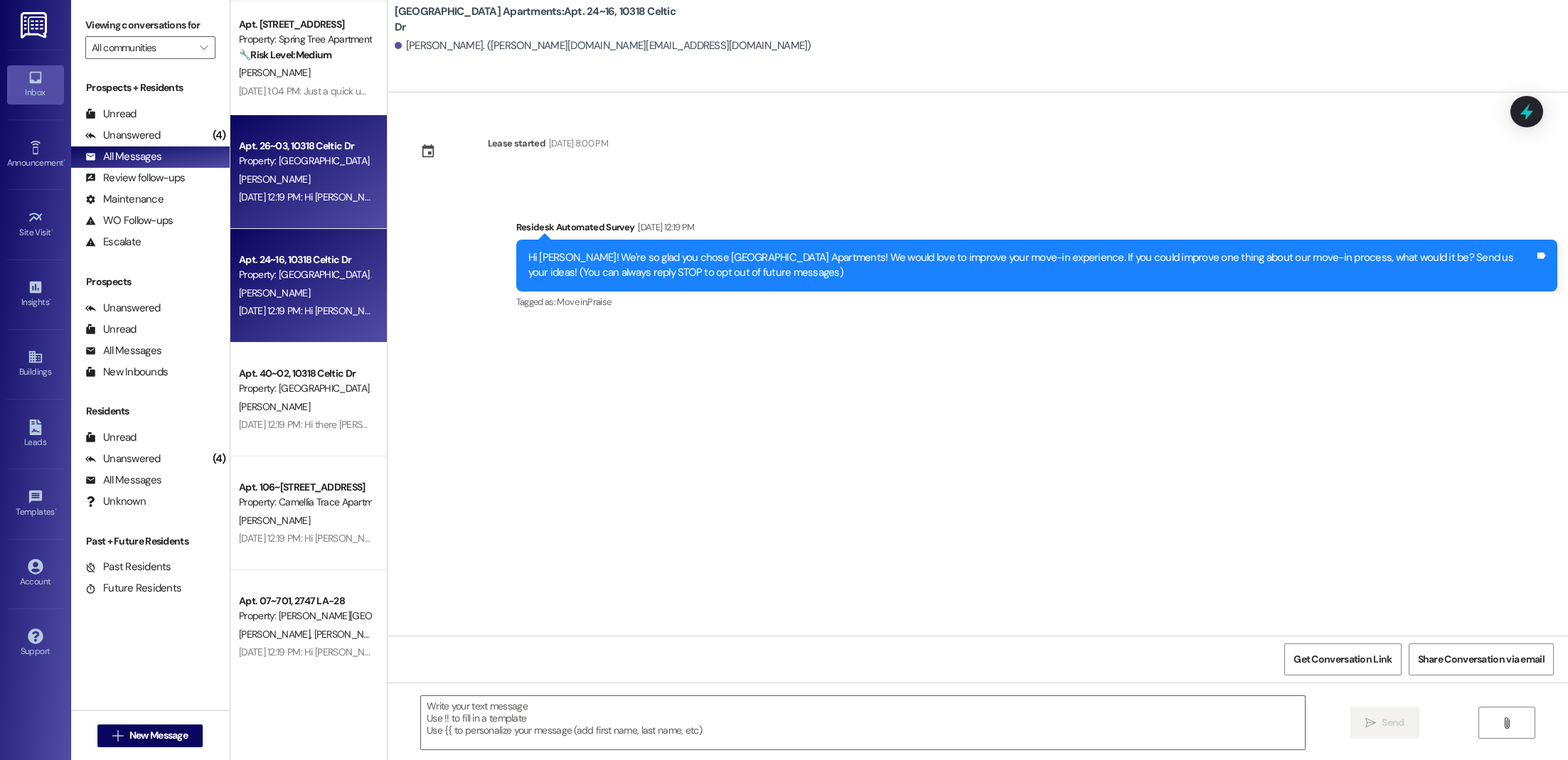
click at [273, 161] on div "Property: [GEOGRAPHIC_DATA] Apartments" at bounding box center [305, 160] width 131 height 15
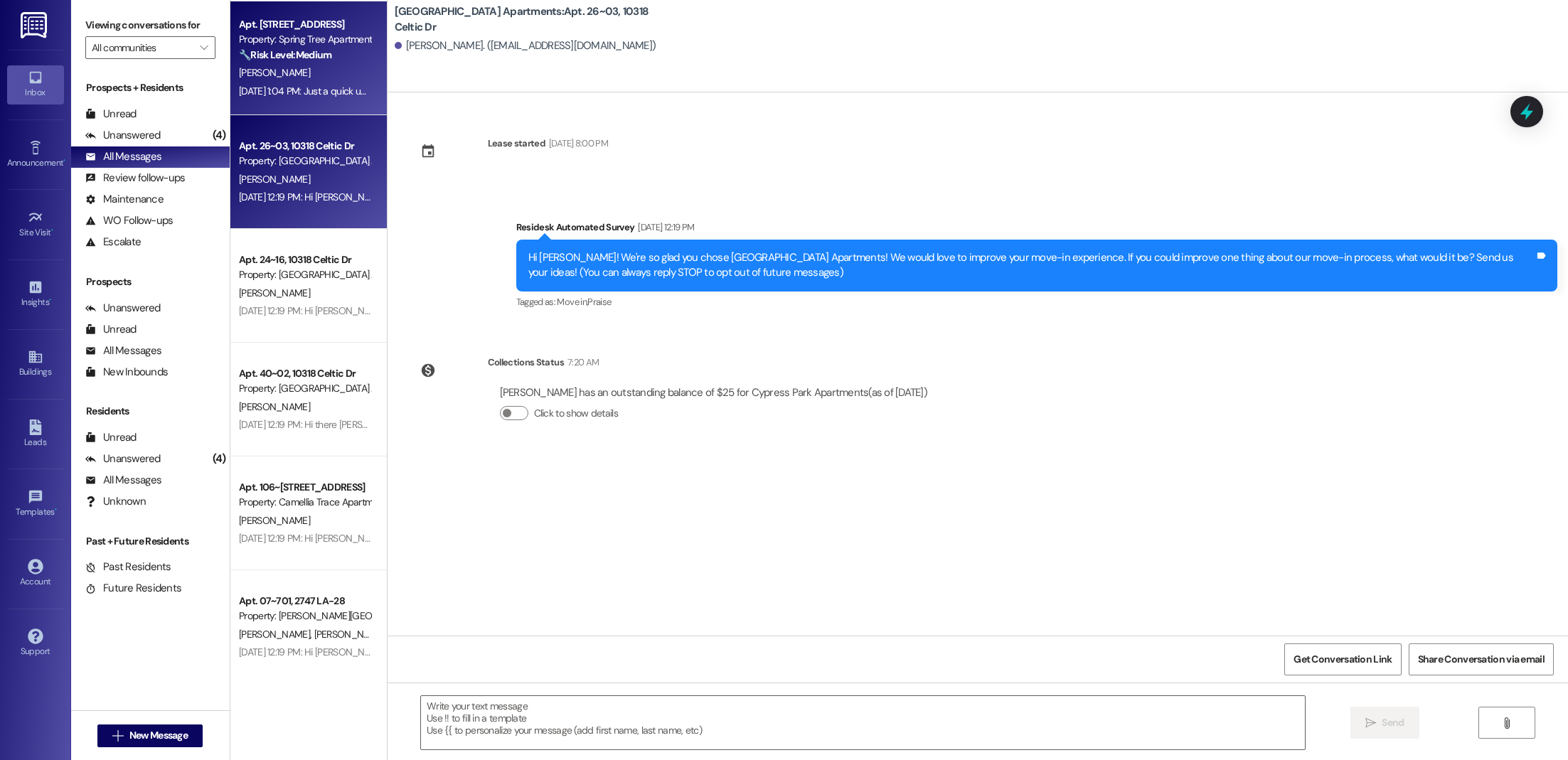
click at [237, 81] on div "[PERSON_NAME]" at bounding box center [304, 73] width 134 height 18
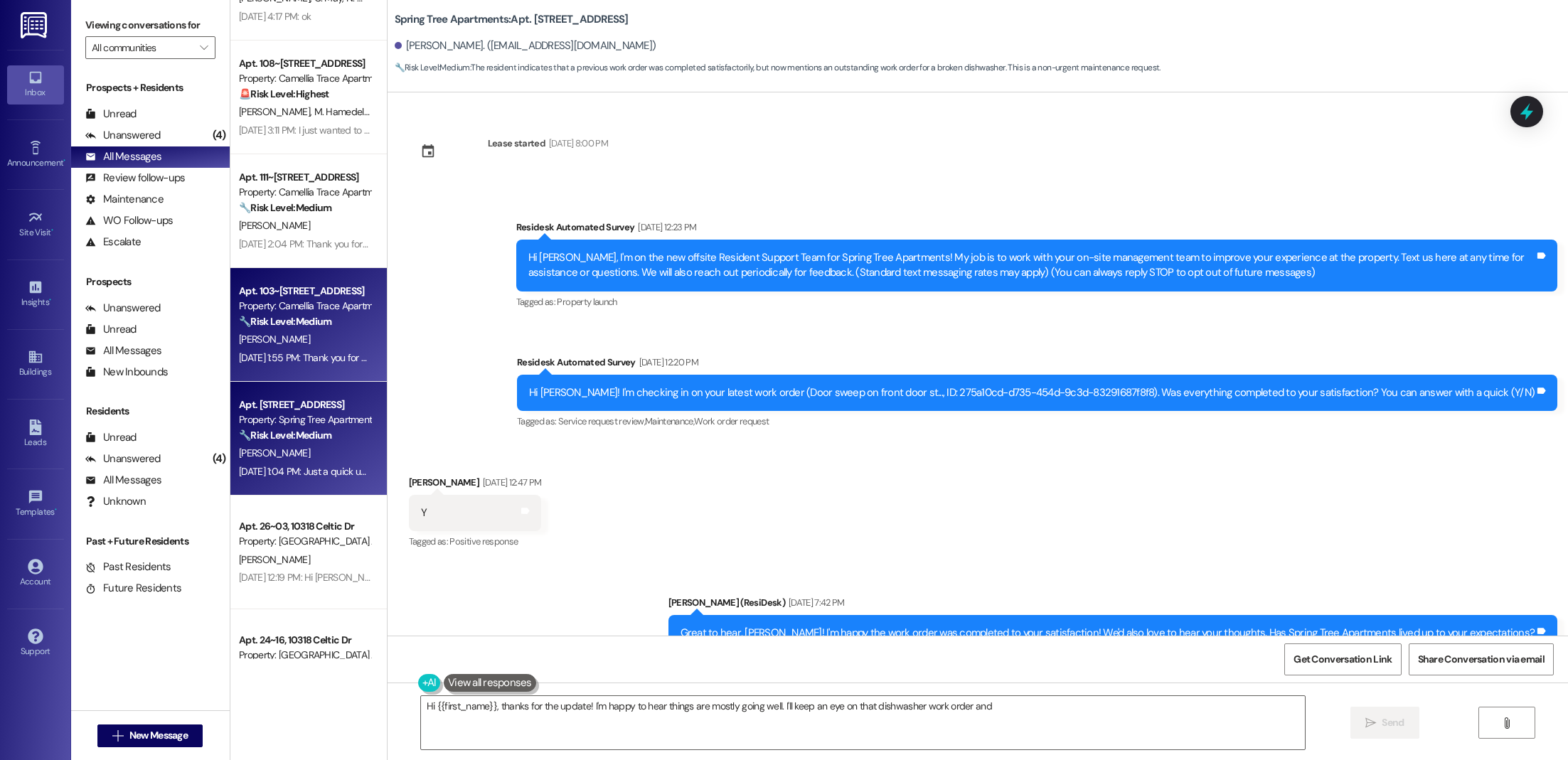
type textarea "Hi {{first_name}}, thanks for the update! I'm happy to hear things are mostly g…"
click at [286, 285] on div "Apt. 103~[STREET_ADDRESS]" at bounding box center [305, 291] width 131 height 15
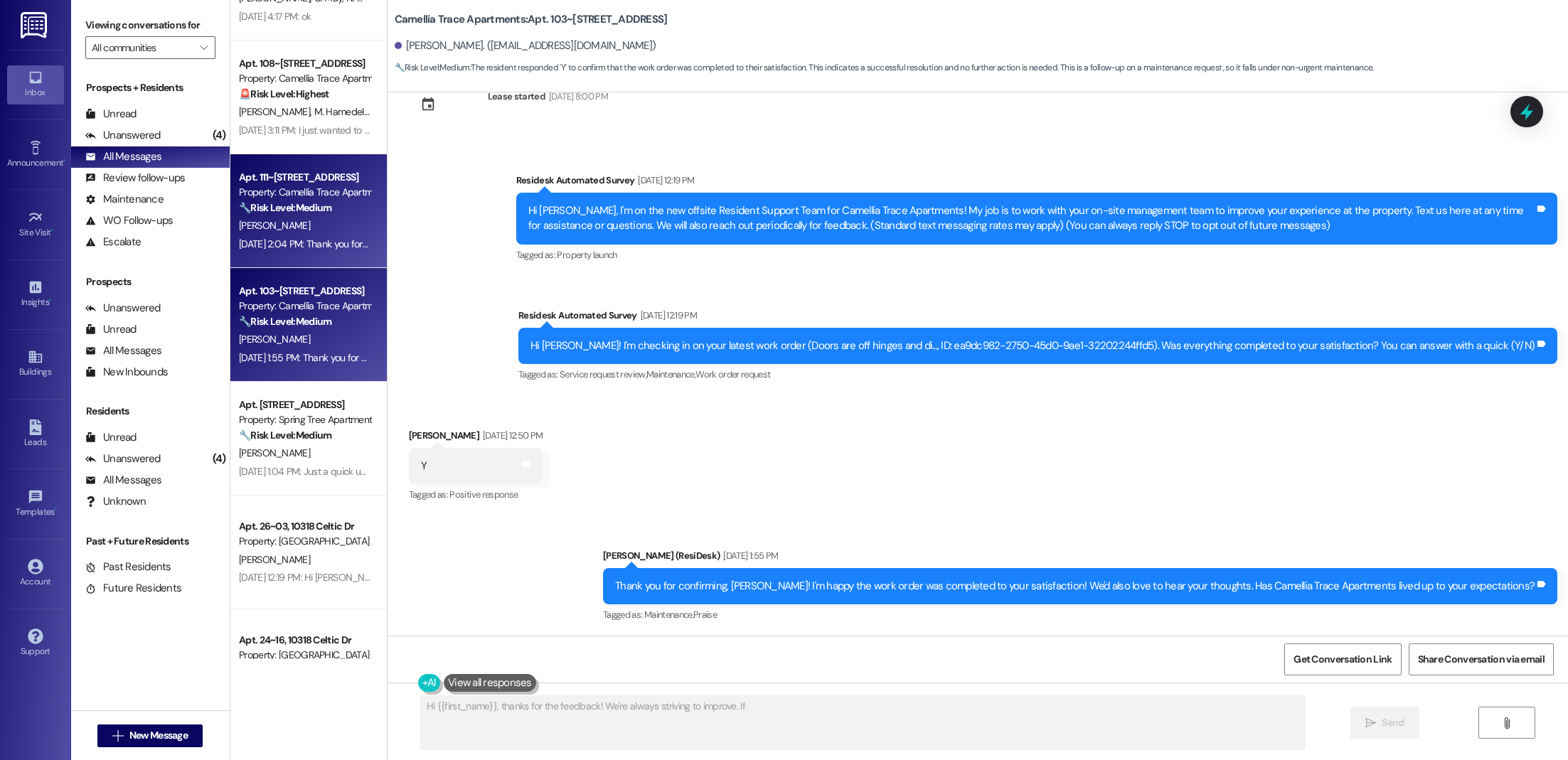
type textarea "Hi {{first_name}}, thanks for the feedback! We're always striving to improve. If"
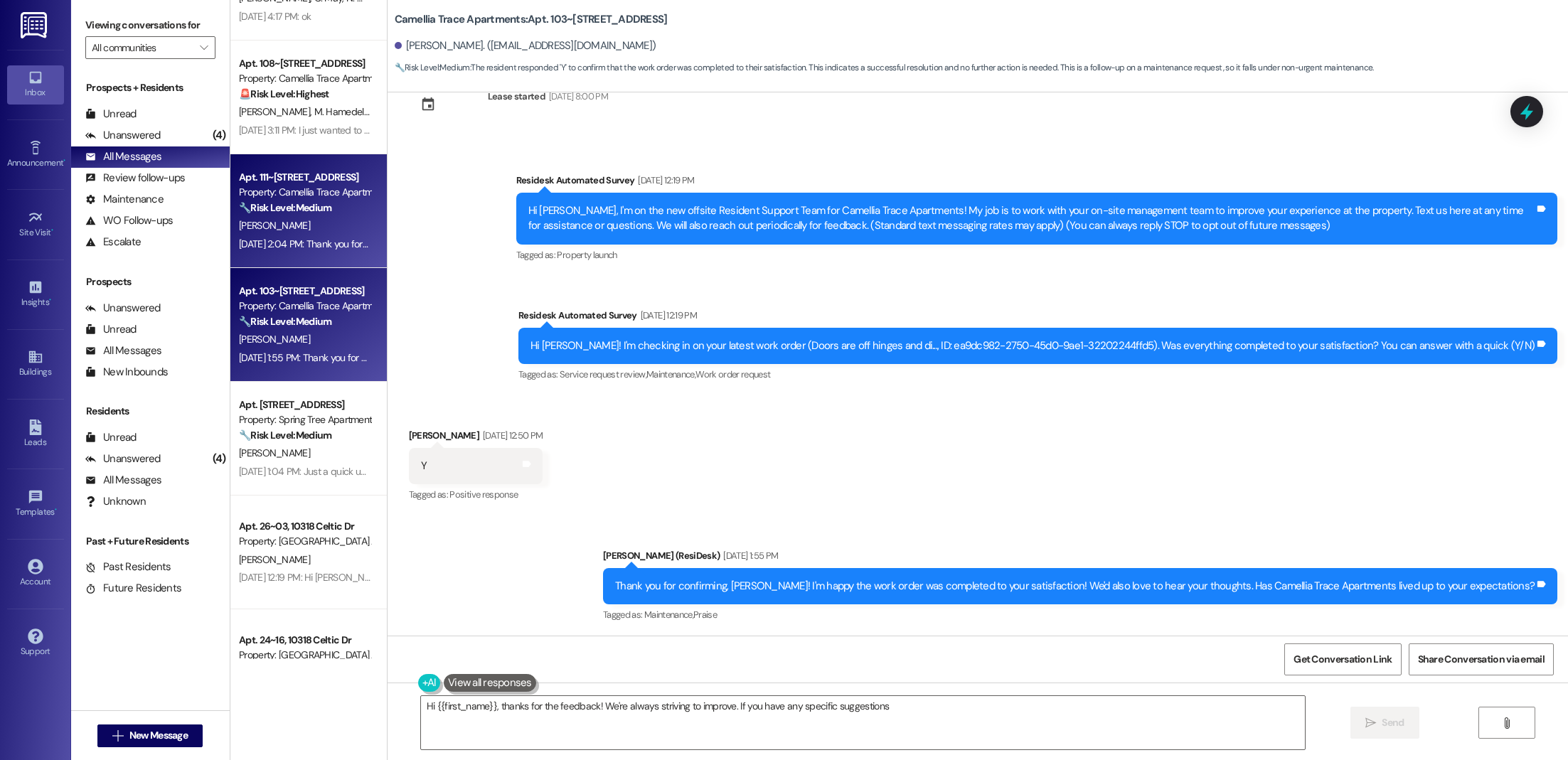
click at [269, 228] on div "[PERSON_NAME]" at bounding box center [304, 226] width 134 height 18
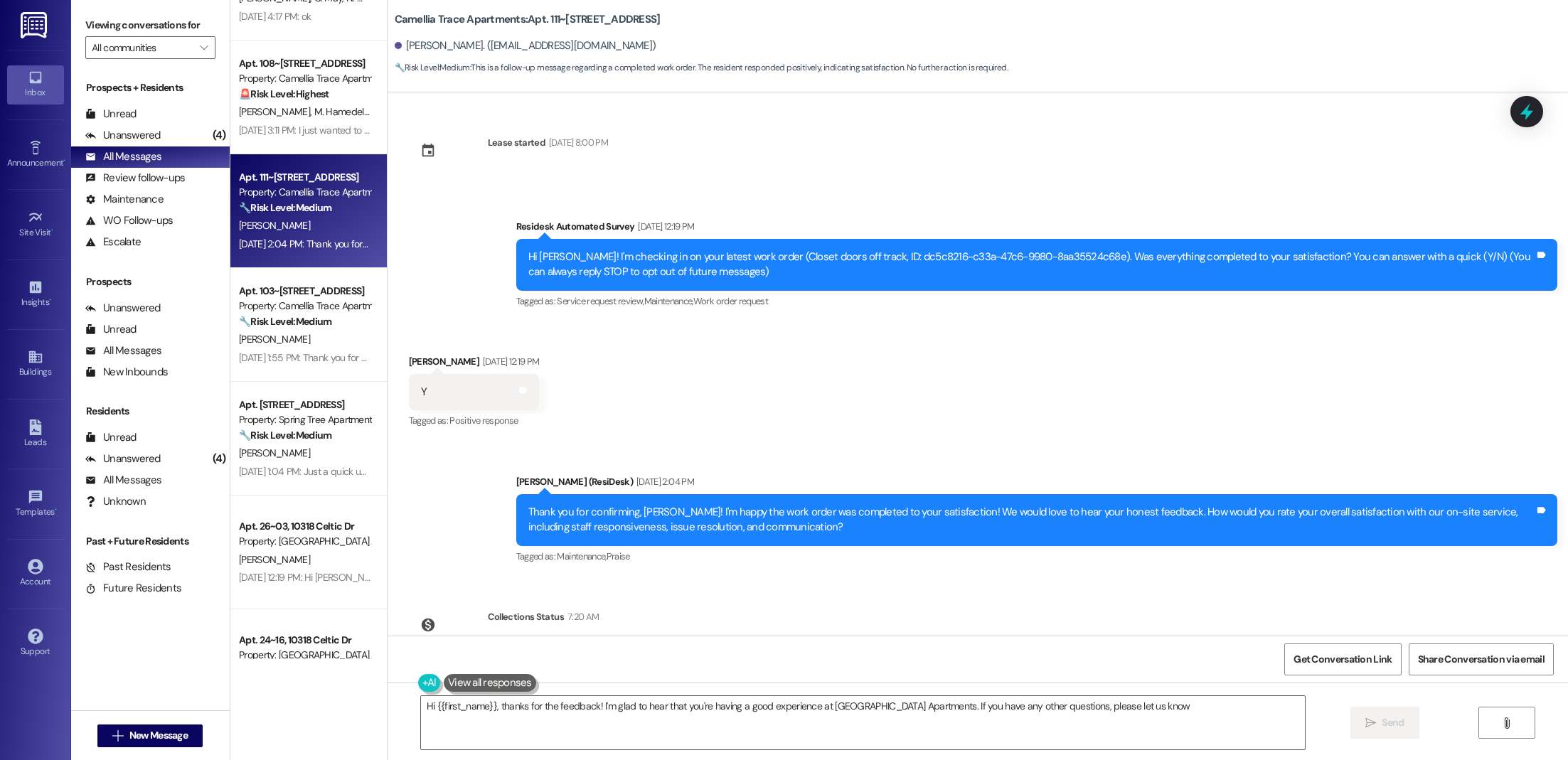
type textarea "Hi {{first_name}}, thanks for the feedback! I'm glad to hear that you're having…"
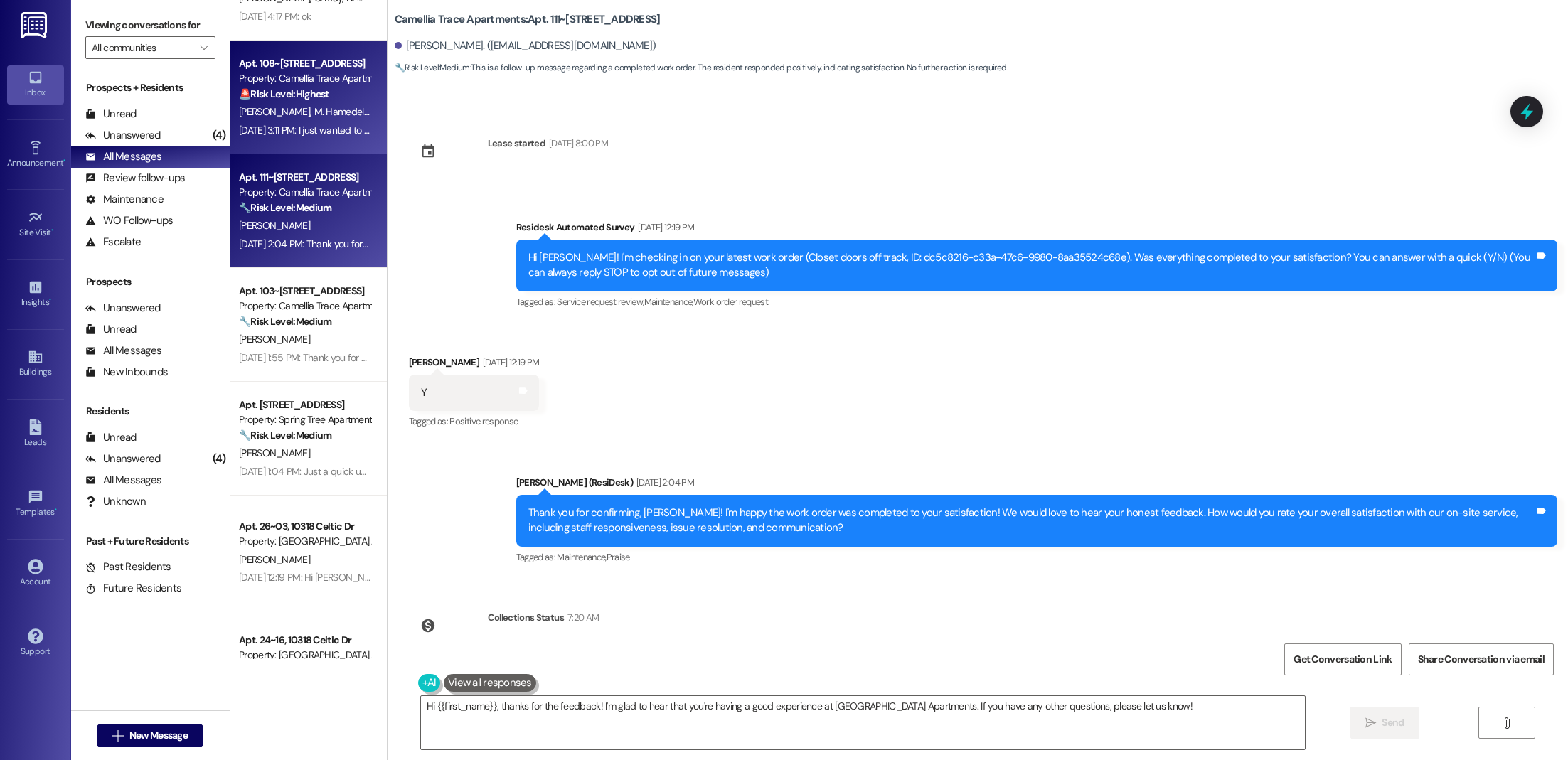
click at [250, 142] on div "Apt. 108~59, [STREET_ADDRESS] Property: Camellia Trace Apartments 🚨 Risk Level:…" at bounding box center [308, 97] width 157 height 114
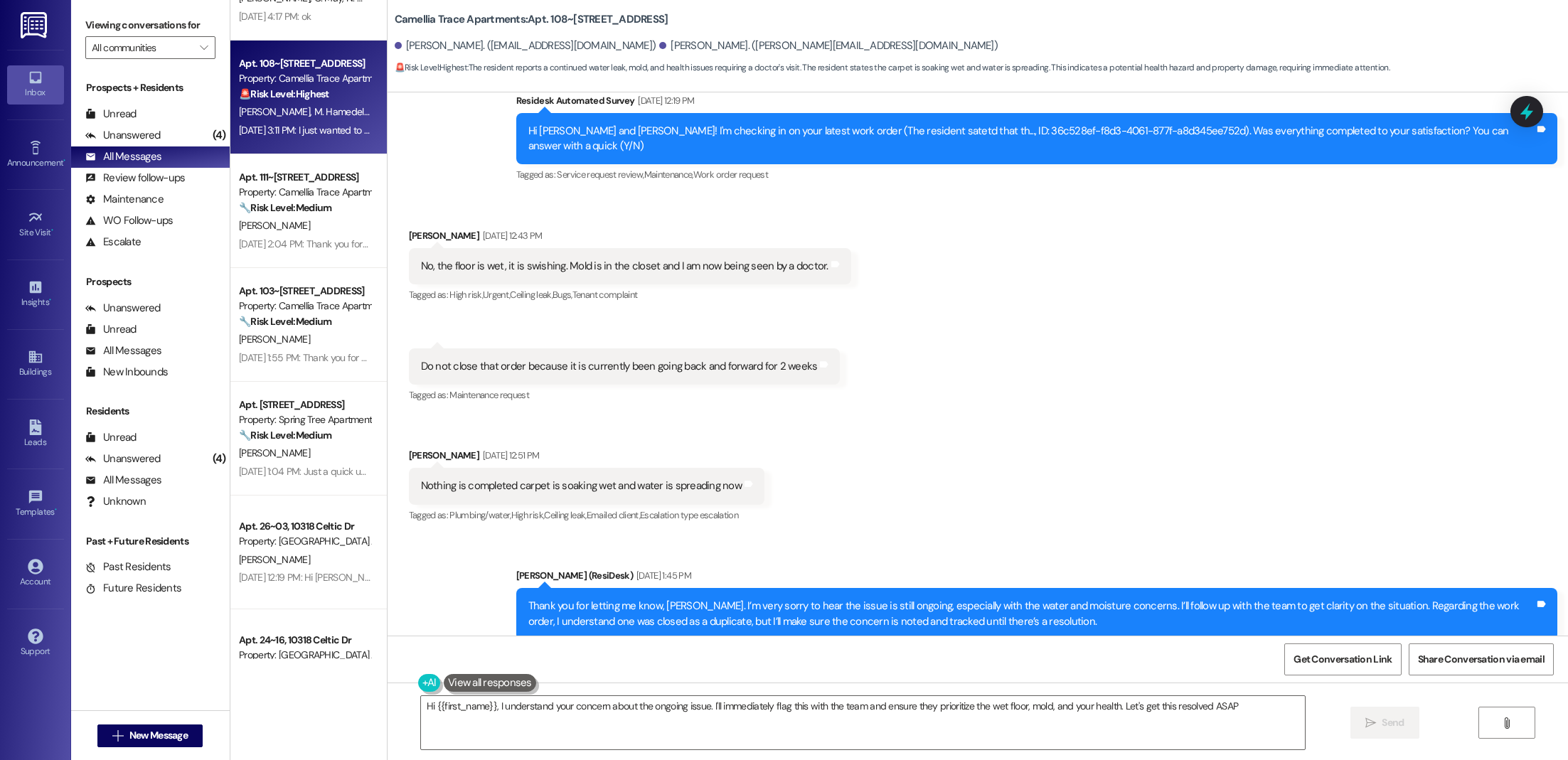
type textarea "Hi {{first_name}}, I understand your concern about the ongoing issue. I'll imme…"
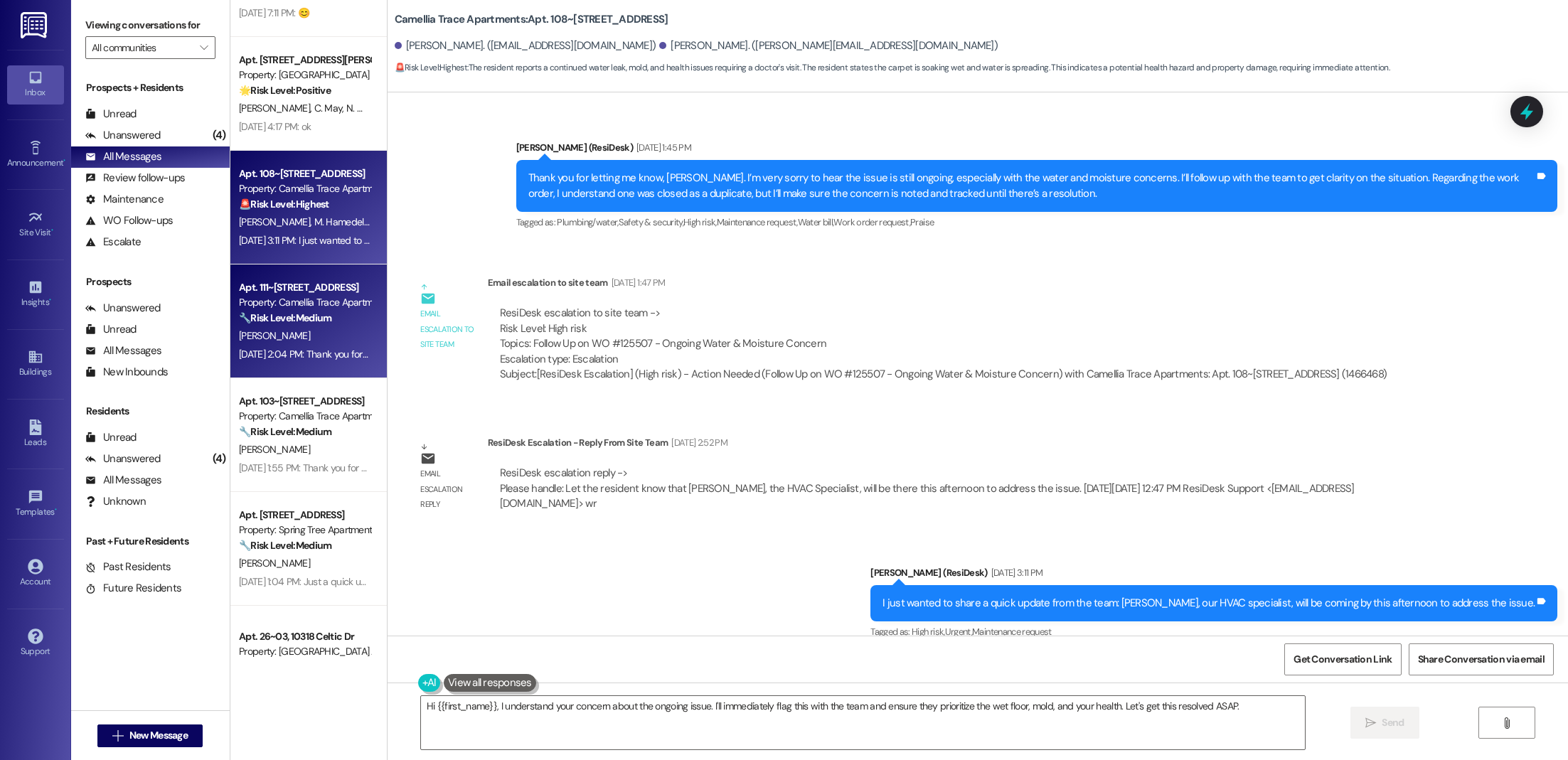
scroll to position [415, 0]
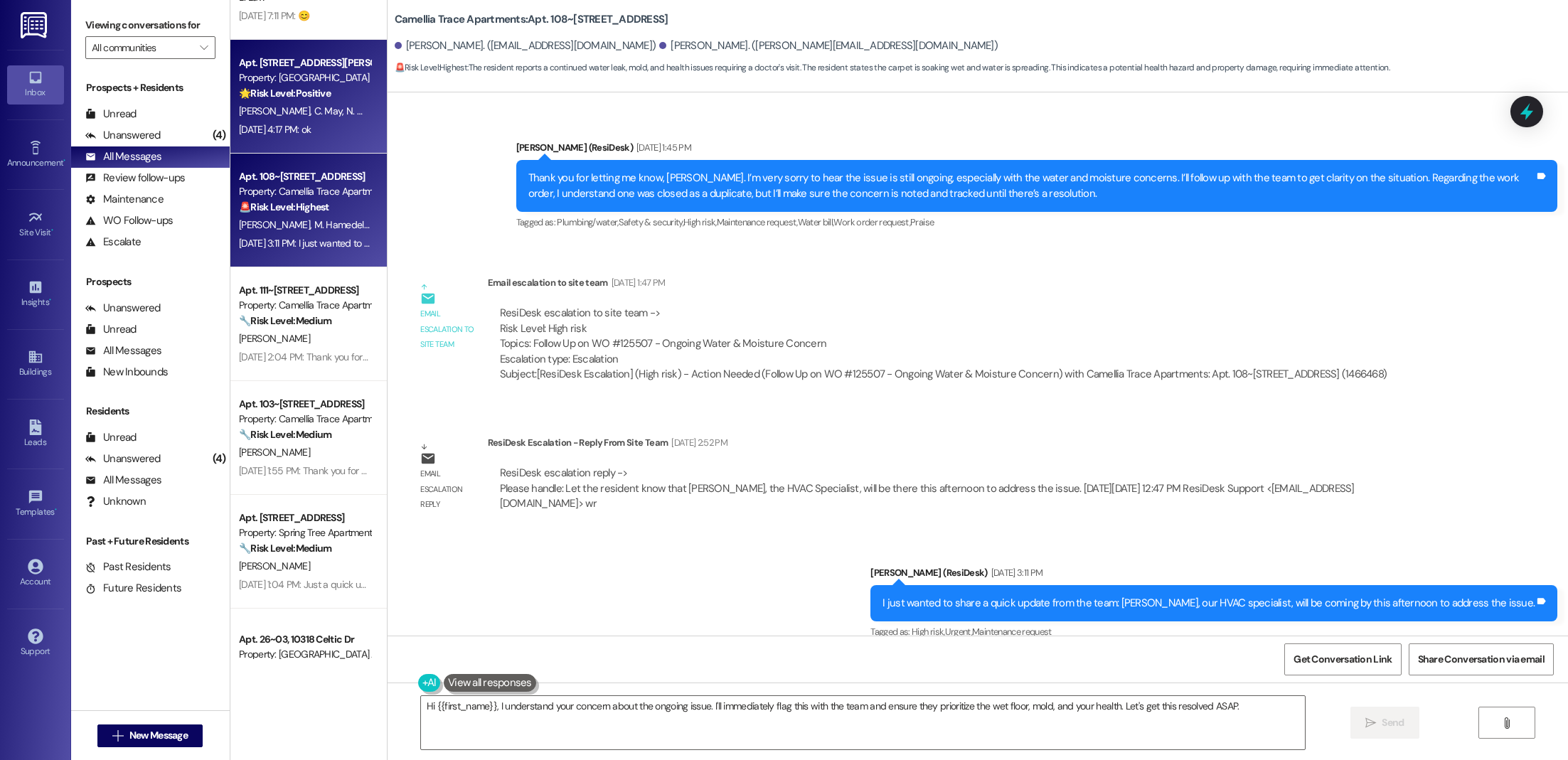
click at [289, 130] on div "[DATE] 4:17 PM: ok [DATE] 4:17 PM: ok" at bounding box center [275, 129] width 72 height 13
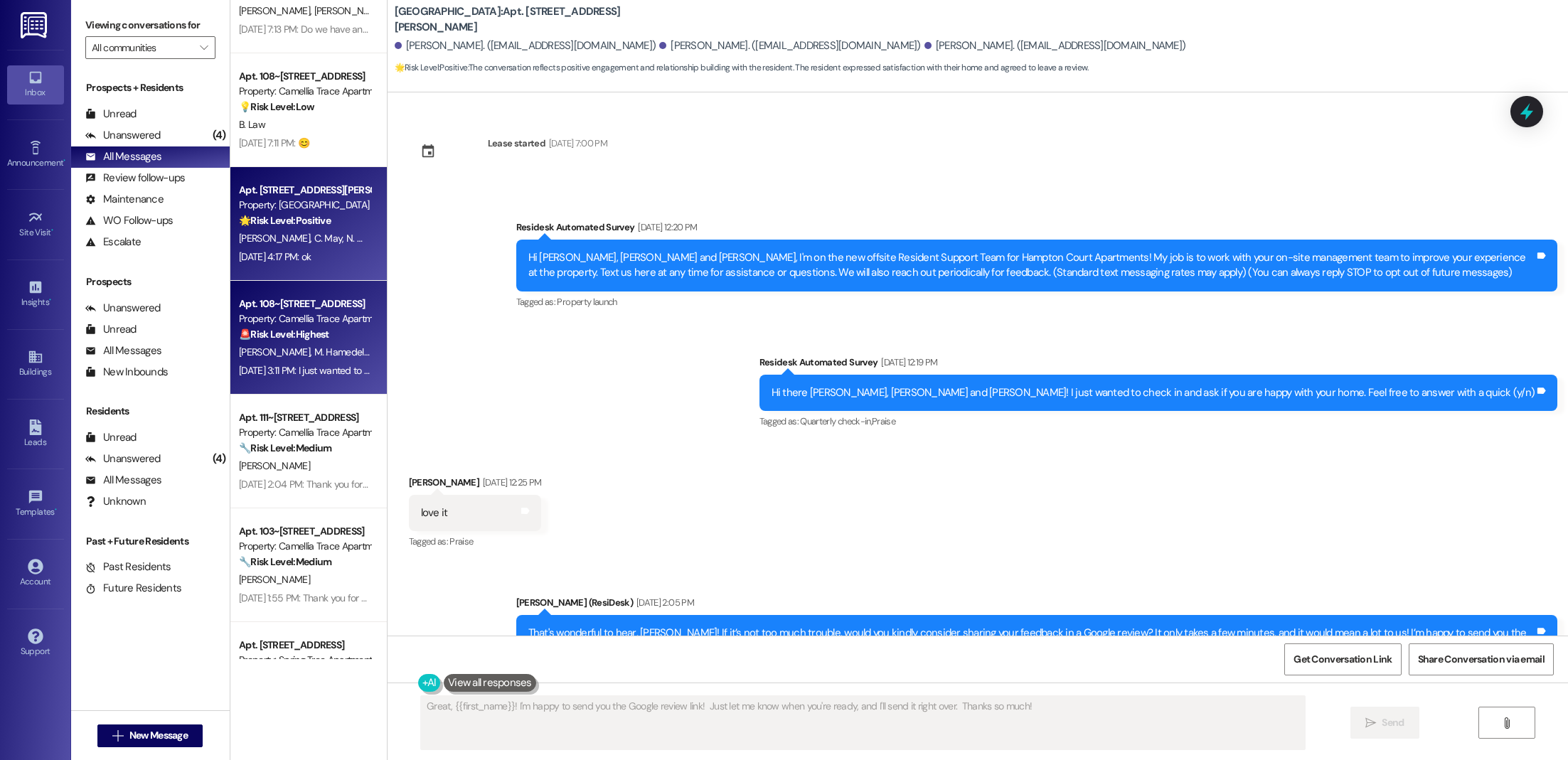
scroll to position [226, 0]
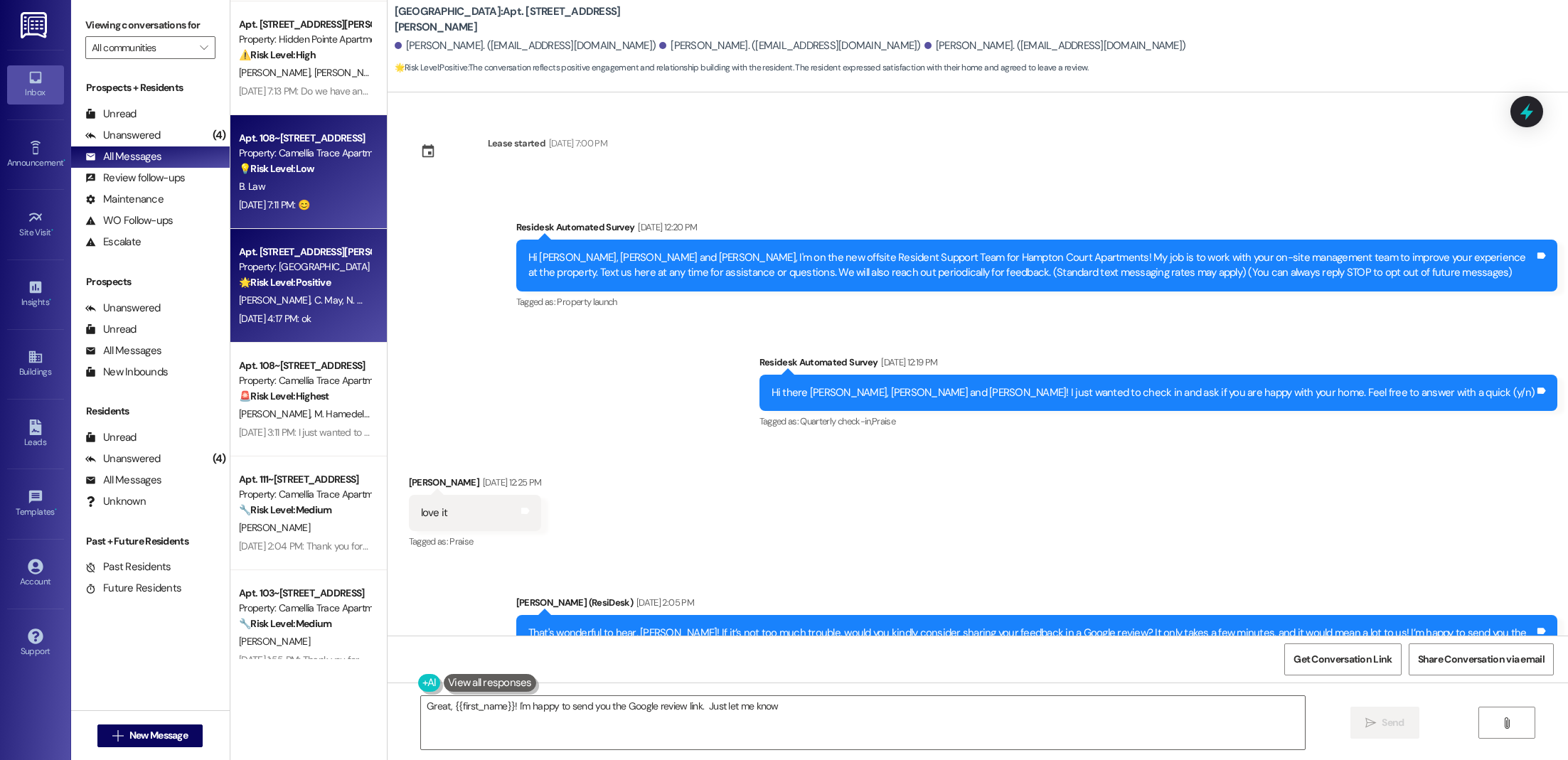
type textarea "Great, {{first_name}}! I'm happy to send you the Google review link. Just let m…"
click at [299, 173] on strong "💡 Risk Level: Low" at bounding box center [277, 168] width 75 height 13
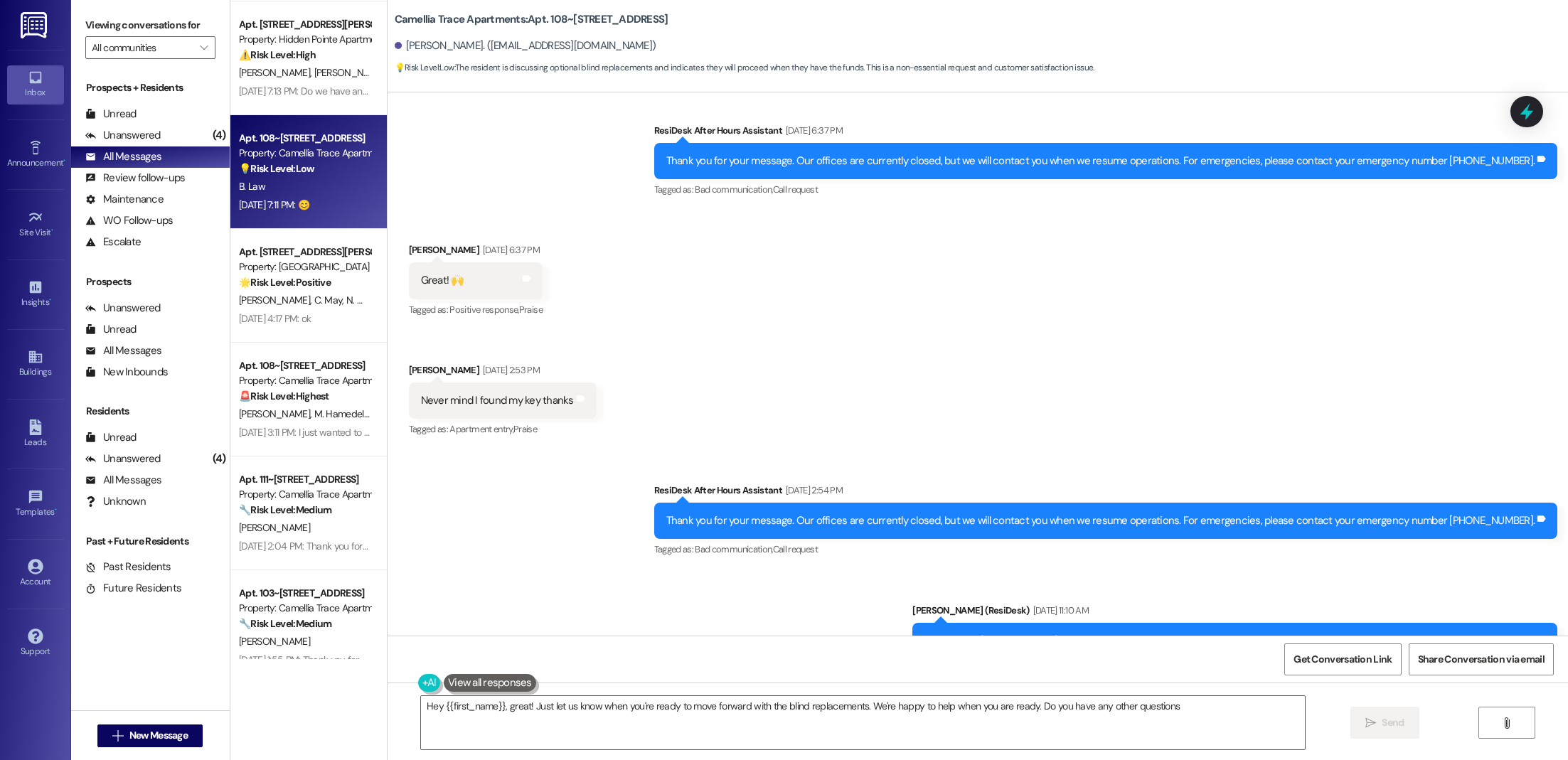
type textarea "Hey {{first_name}}, great! Just let us know when you're ready to move forward w…"
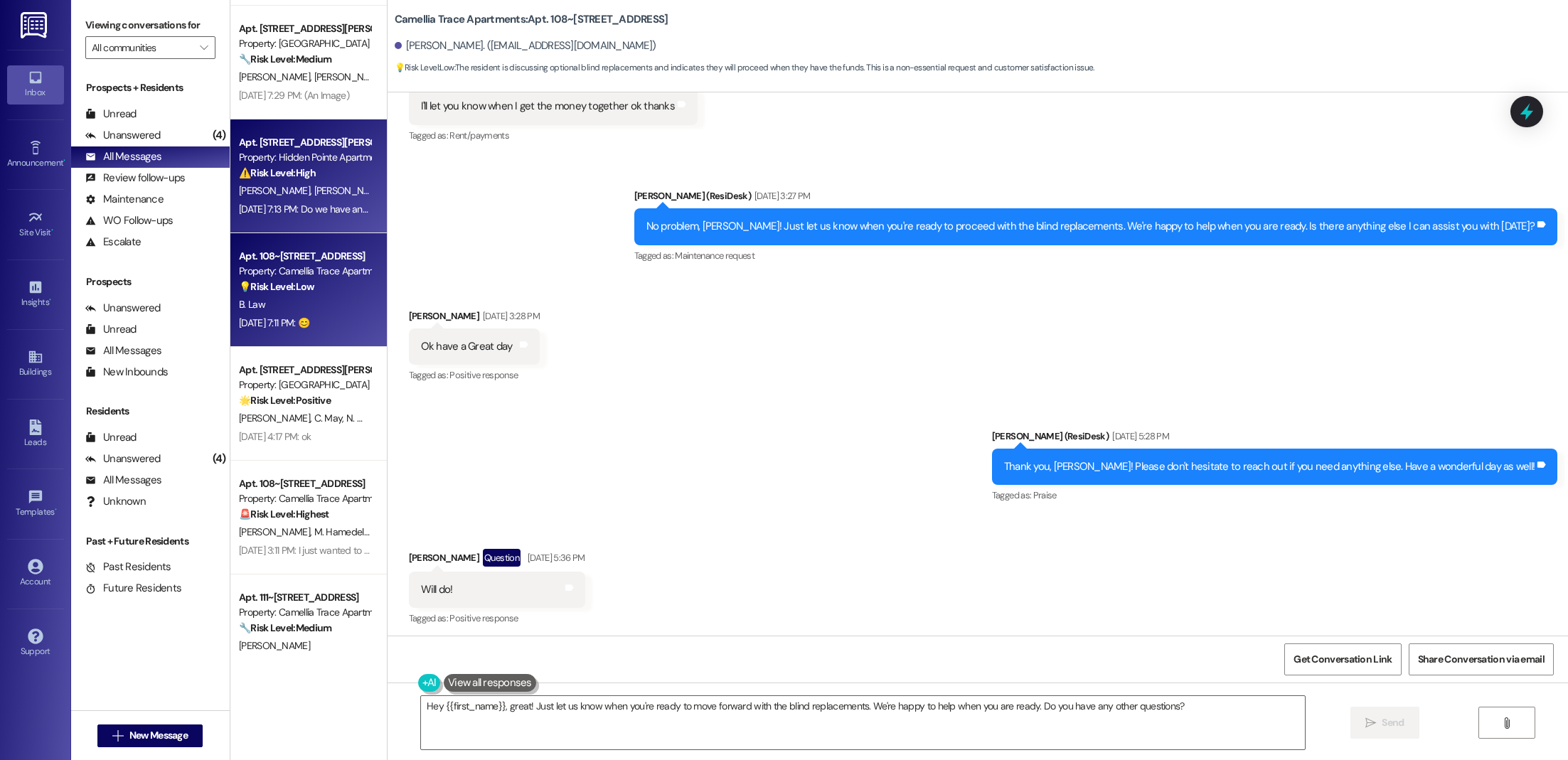
scroll to position [79, 0]
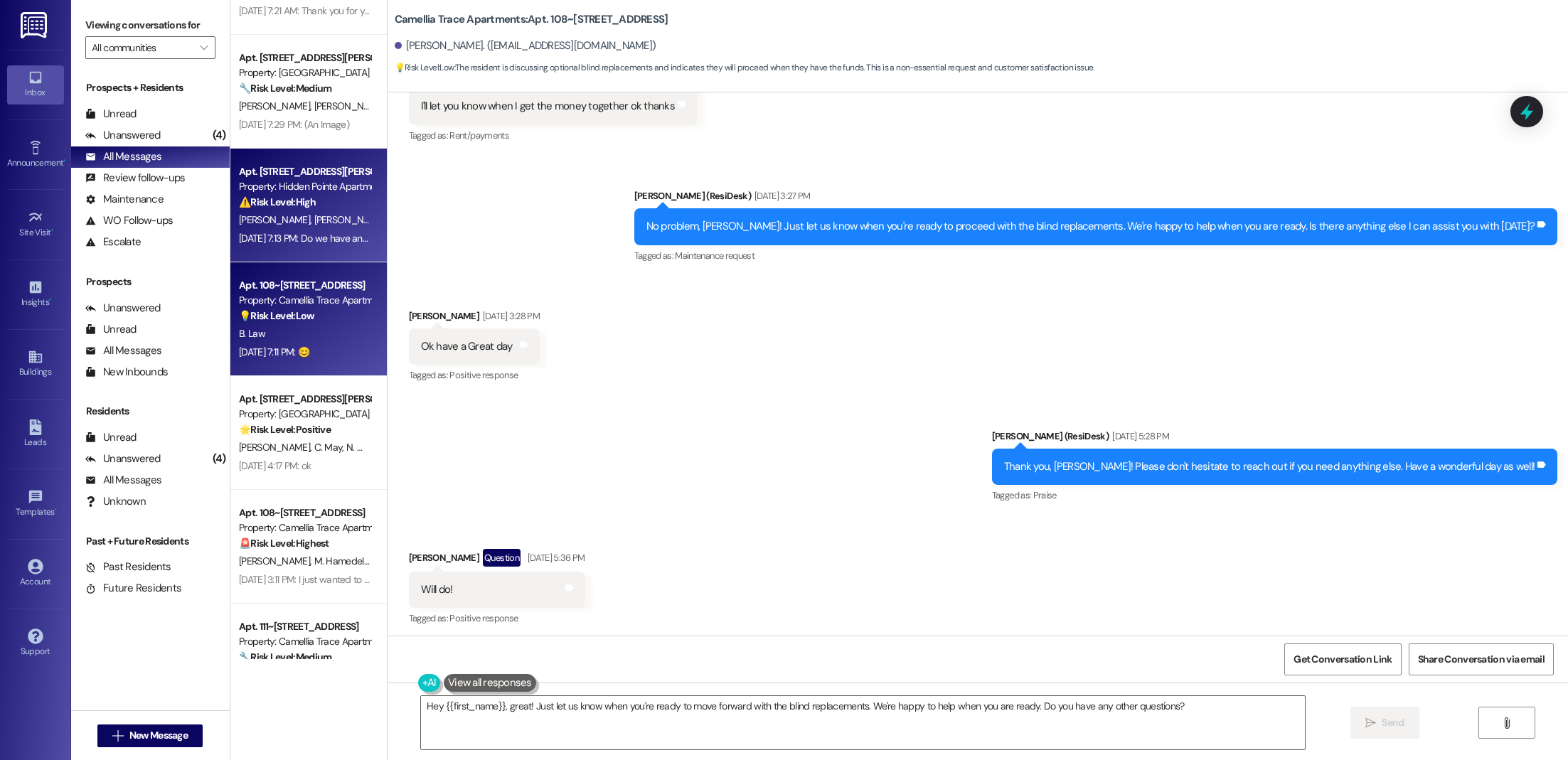
click at [281, 201] on strong "⚠️ Risk Level: High" at bounding box center [278, 201] width 77 height 13
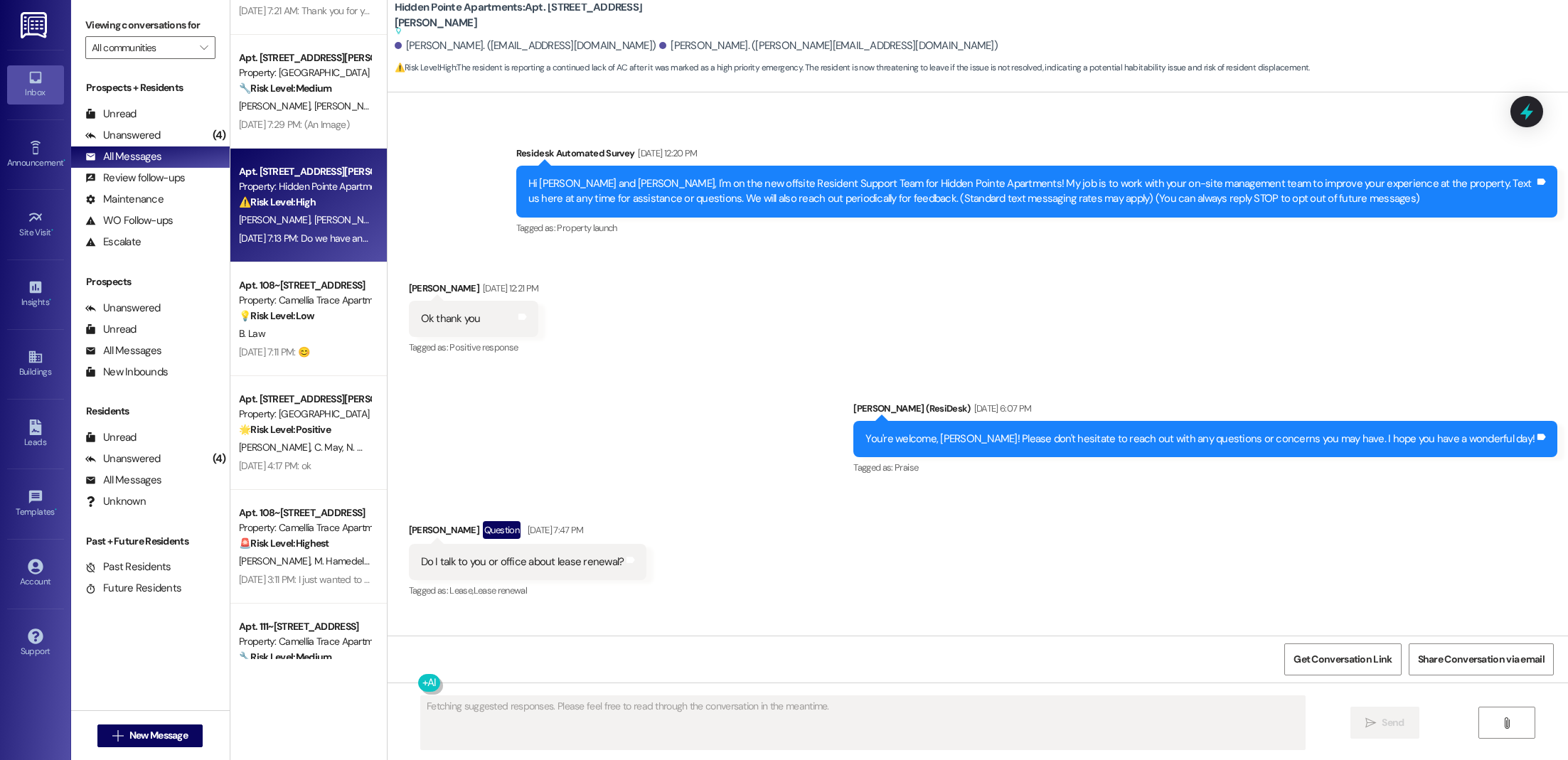
scroll to position [0, 0]
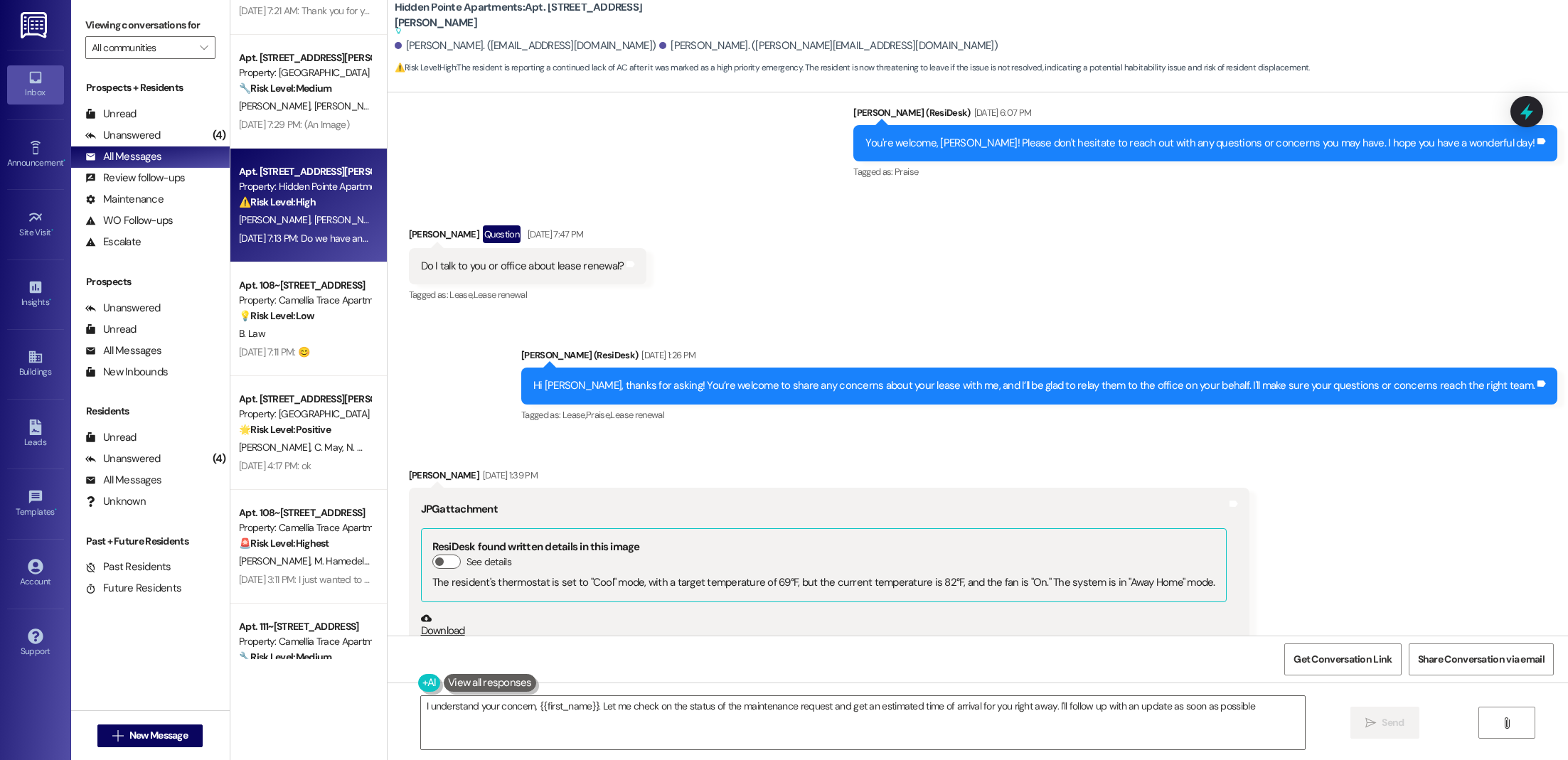
type textarea "I understand your concern, {{first_name}}. Let me check on the status of the ma…"
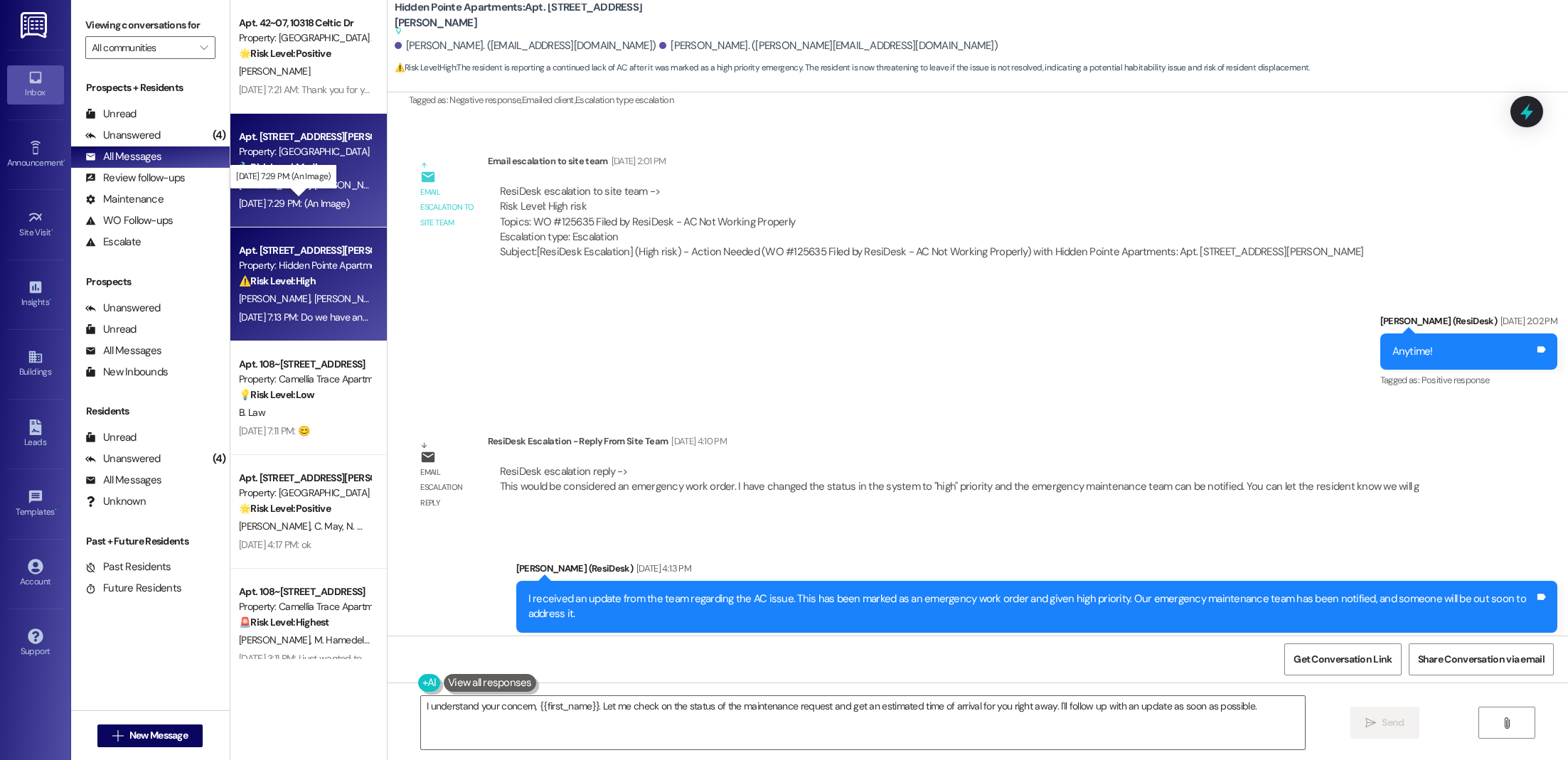
click at [286, 197] on div "[DATE] 7:29 PM: (An Image) [DATE] 7:29 PM: (An Image)" at bounding box center [294, 203] width 110 height 13
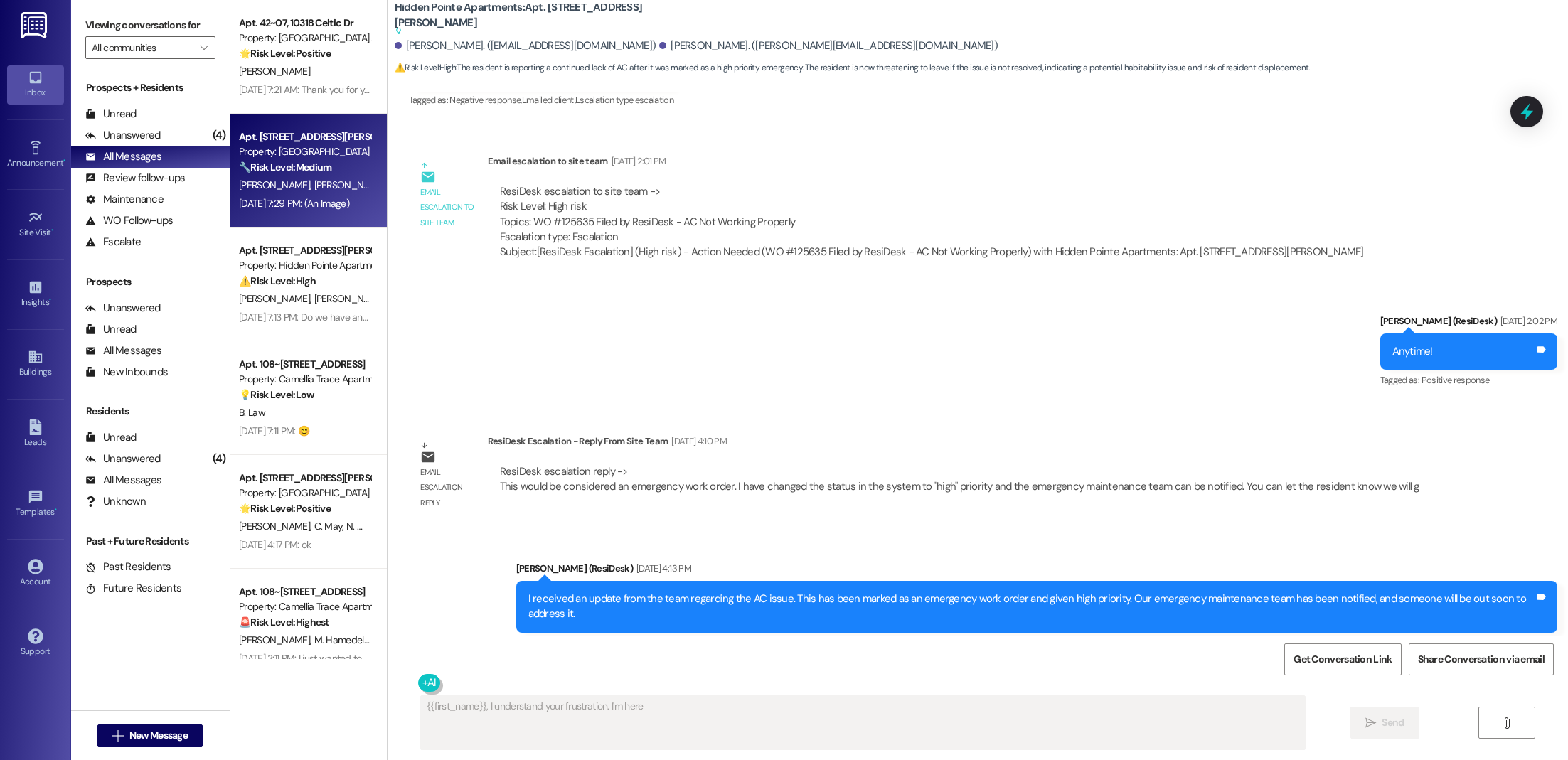
scroll to position [1117, 0]
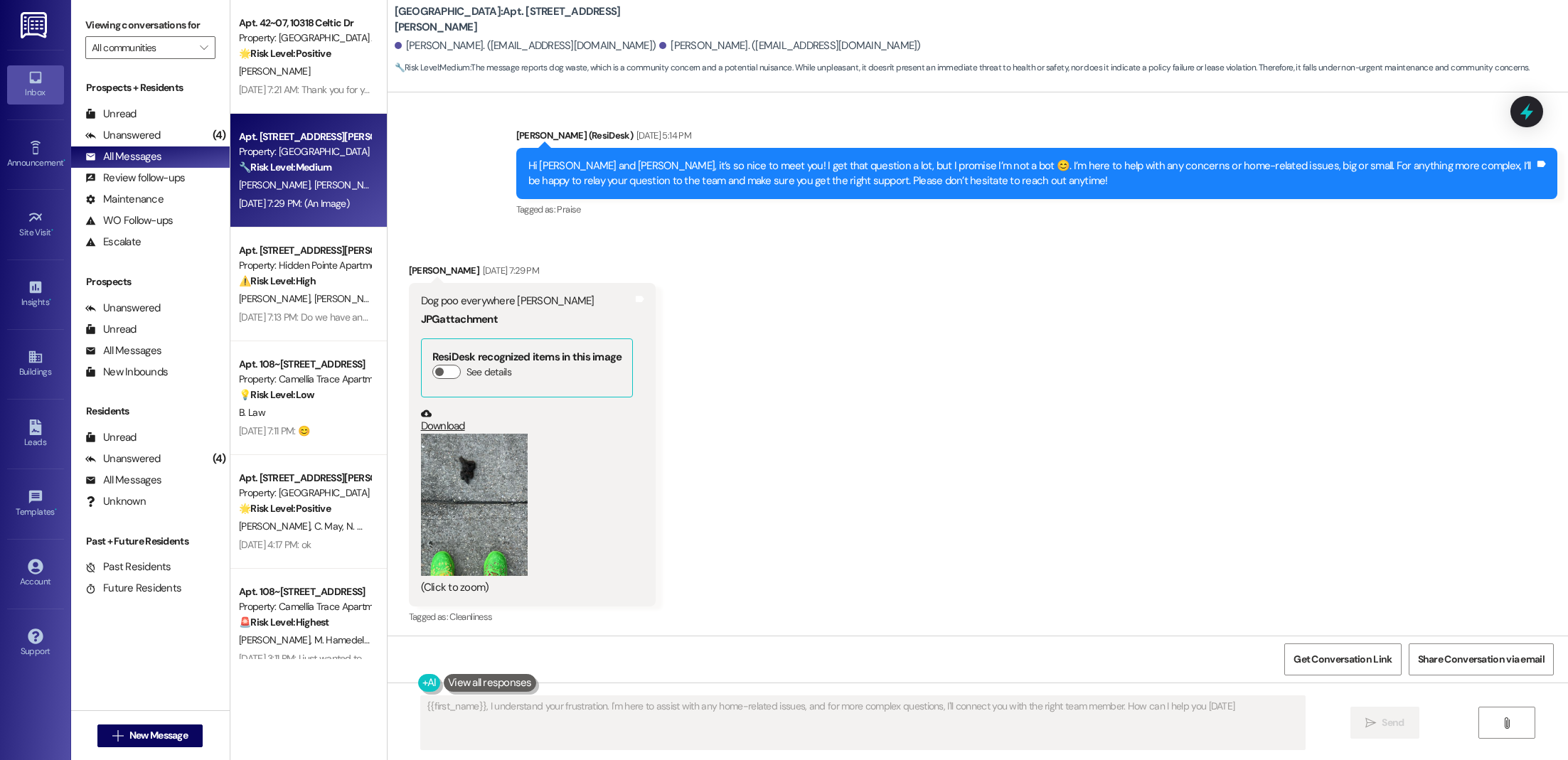
type textarea "{{first_name}}, I understand your frustration. I'm here to assist with any home…"
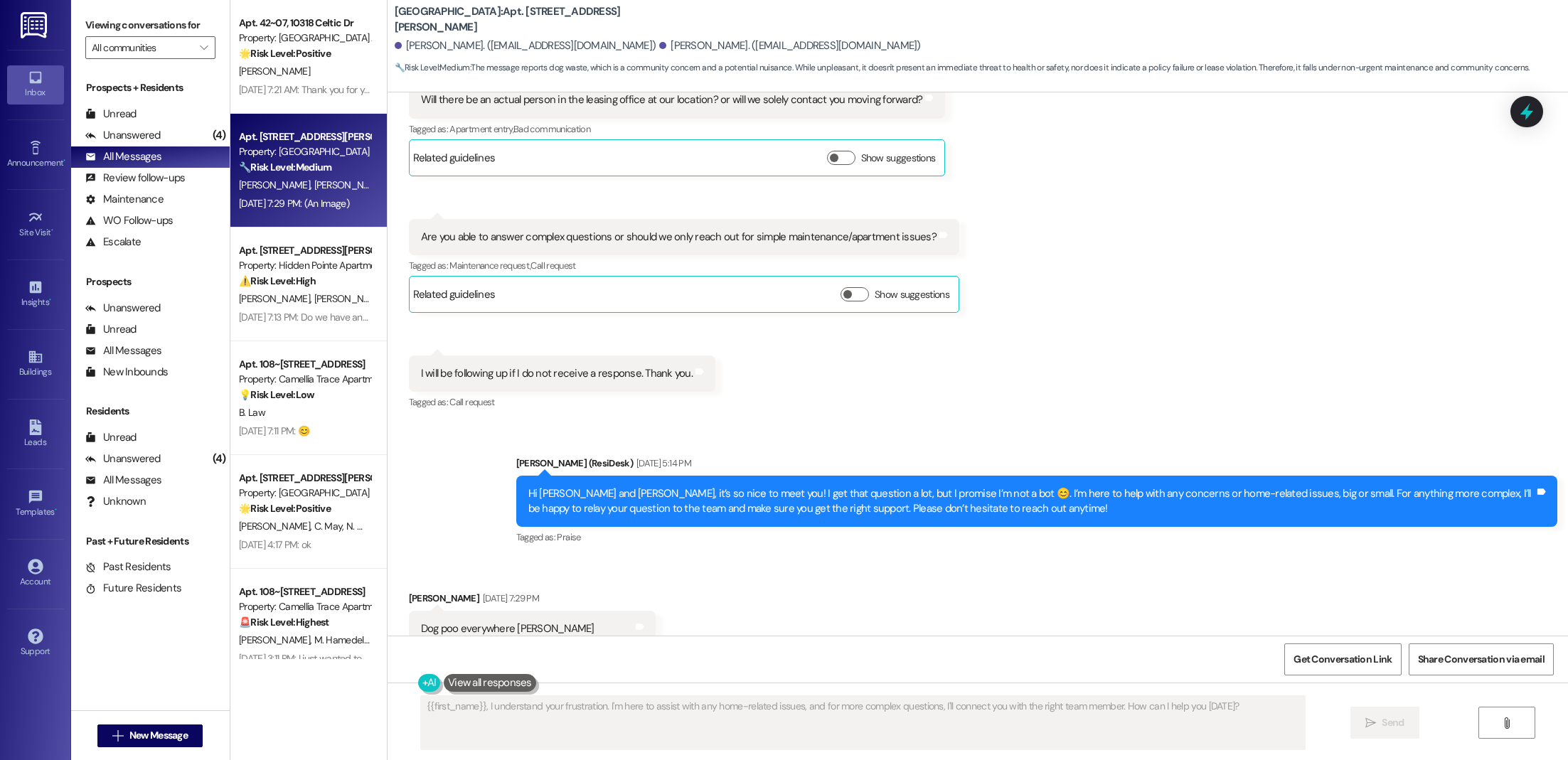
scroll to position [0, 0]
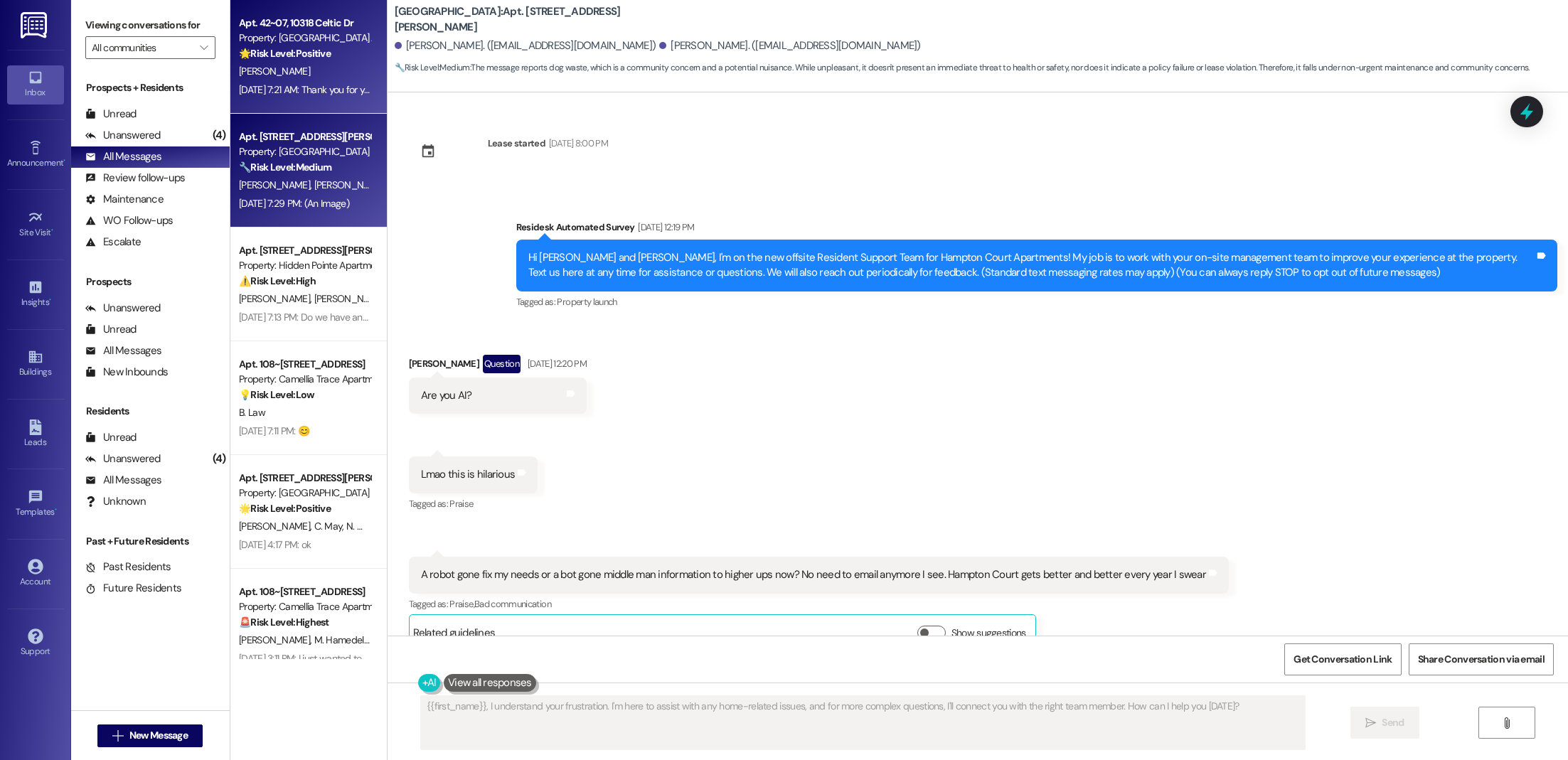
click at [230, 88] on div "Apt. 42~07, [STREET_ADDRESS] Property: [GEOGRAPHIC_DATA] Apartments 🌟 Risk Leve…" at bounding box center [308, 57] width 157 height 114
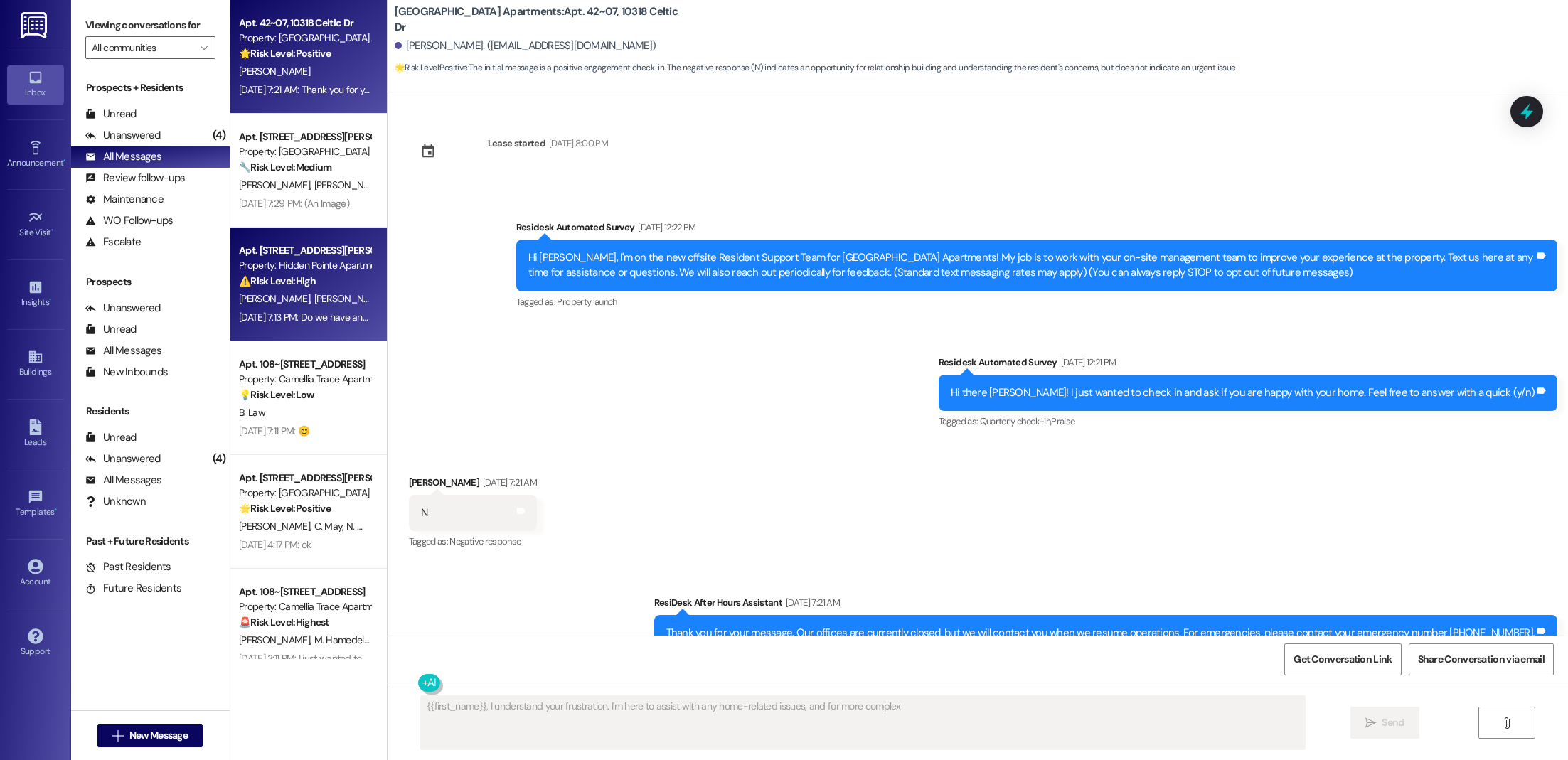
scroll to position [47, 0]
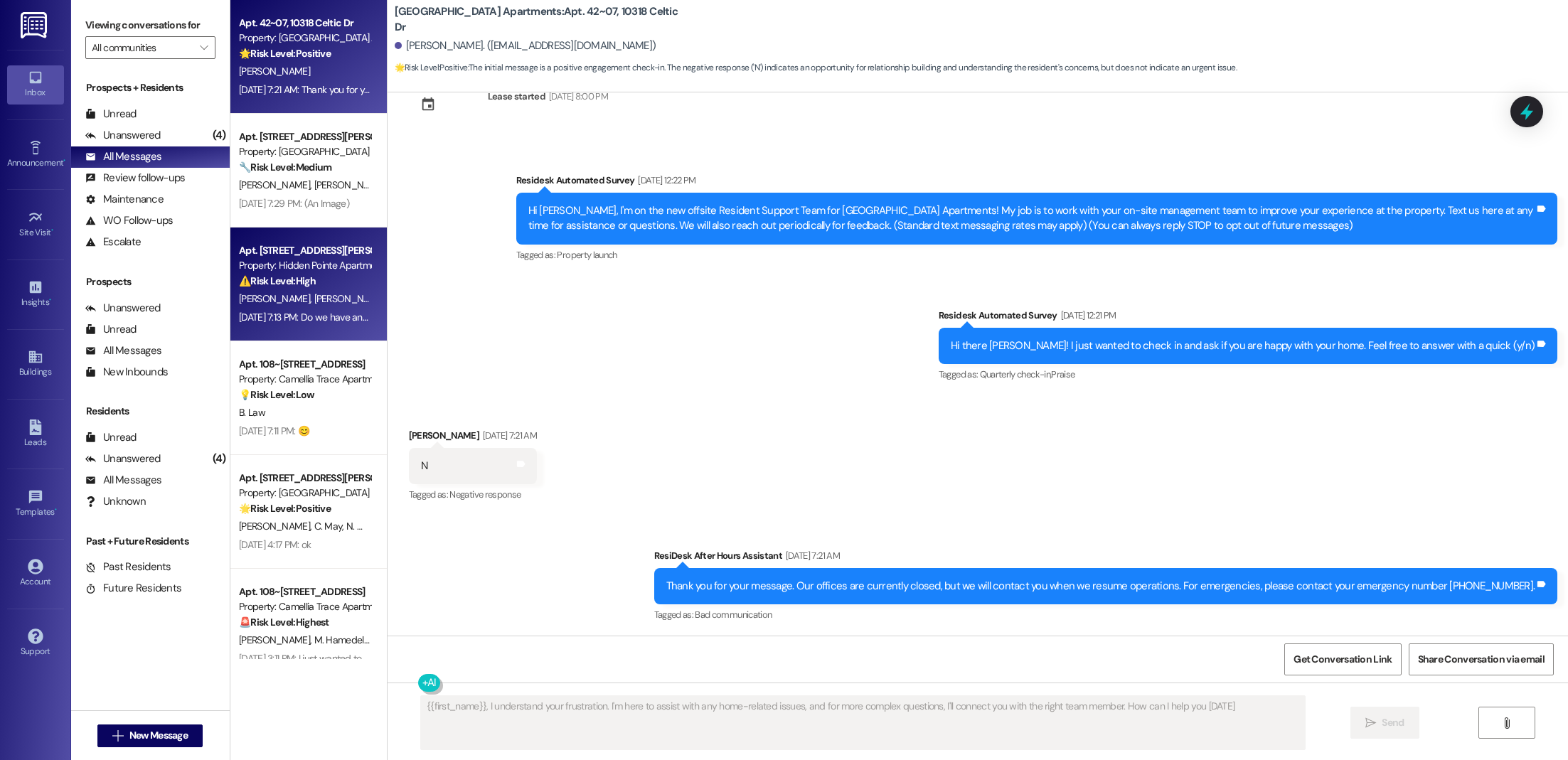
type textarea "{{first_name}}, I understand your frustration. I'm here to assist with any home…"
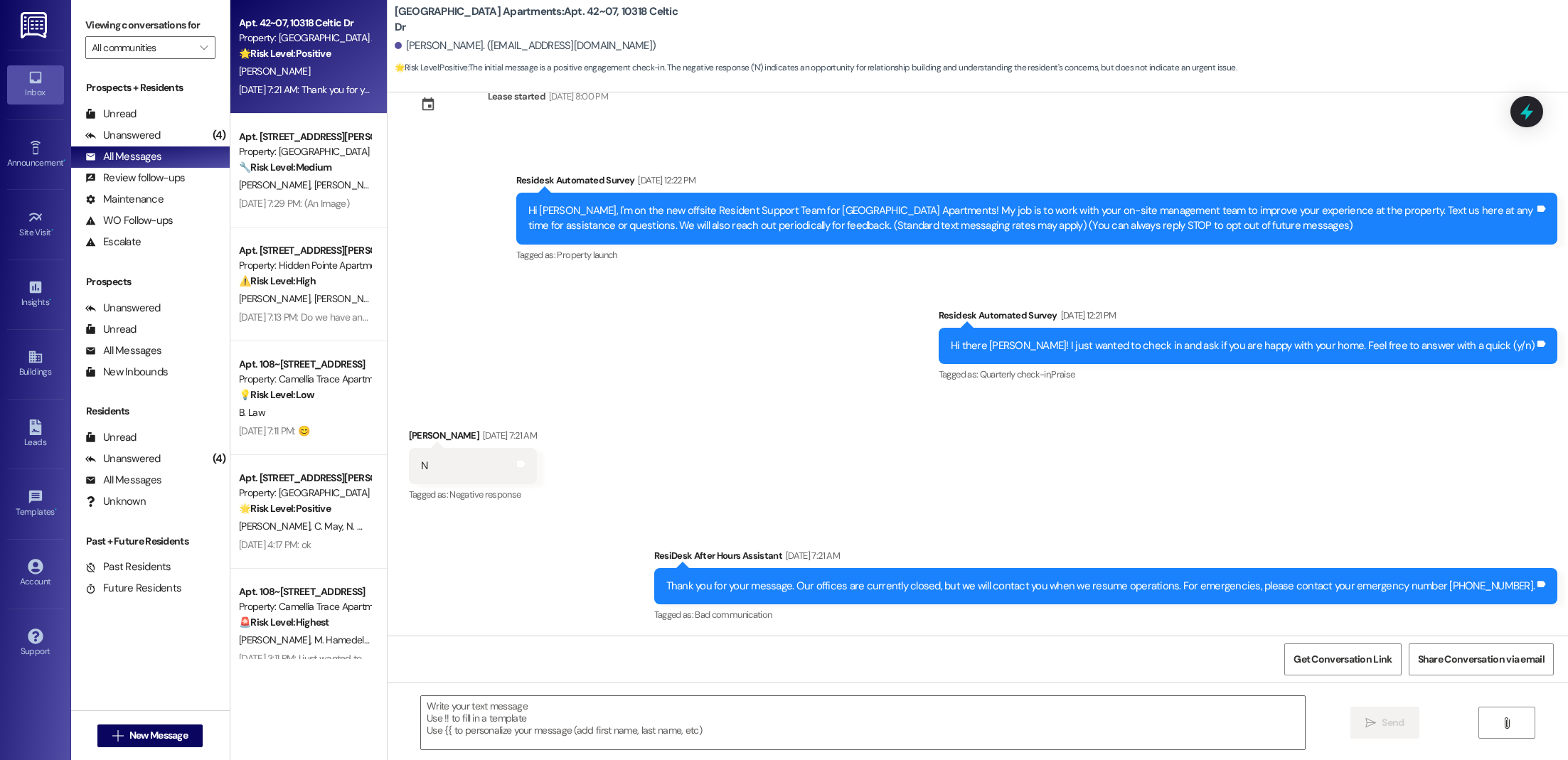
scroll to position [0, 0]
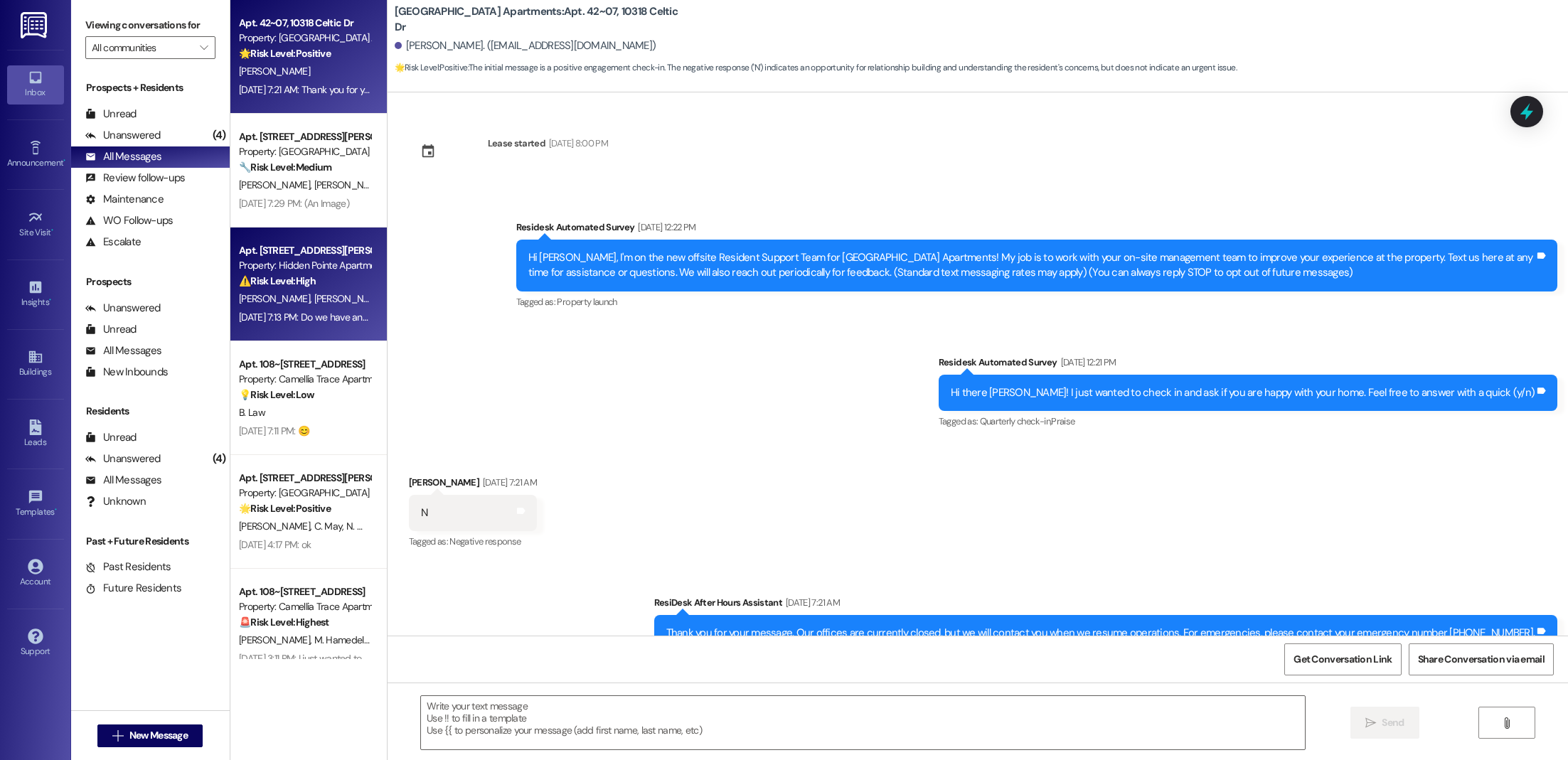
click at [311, 255] on div "Apt. [STREET_ADDRESS][PERSON_NAME]" at bounding box center [305, 250] width 131 height 15
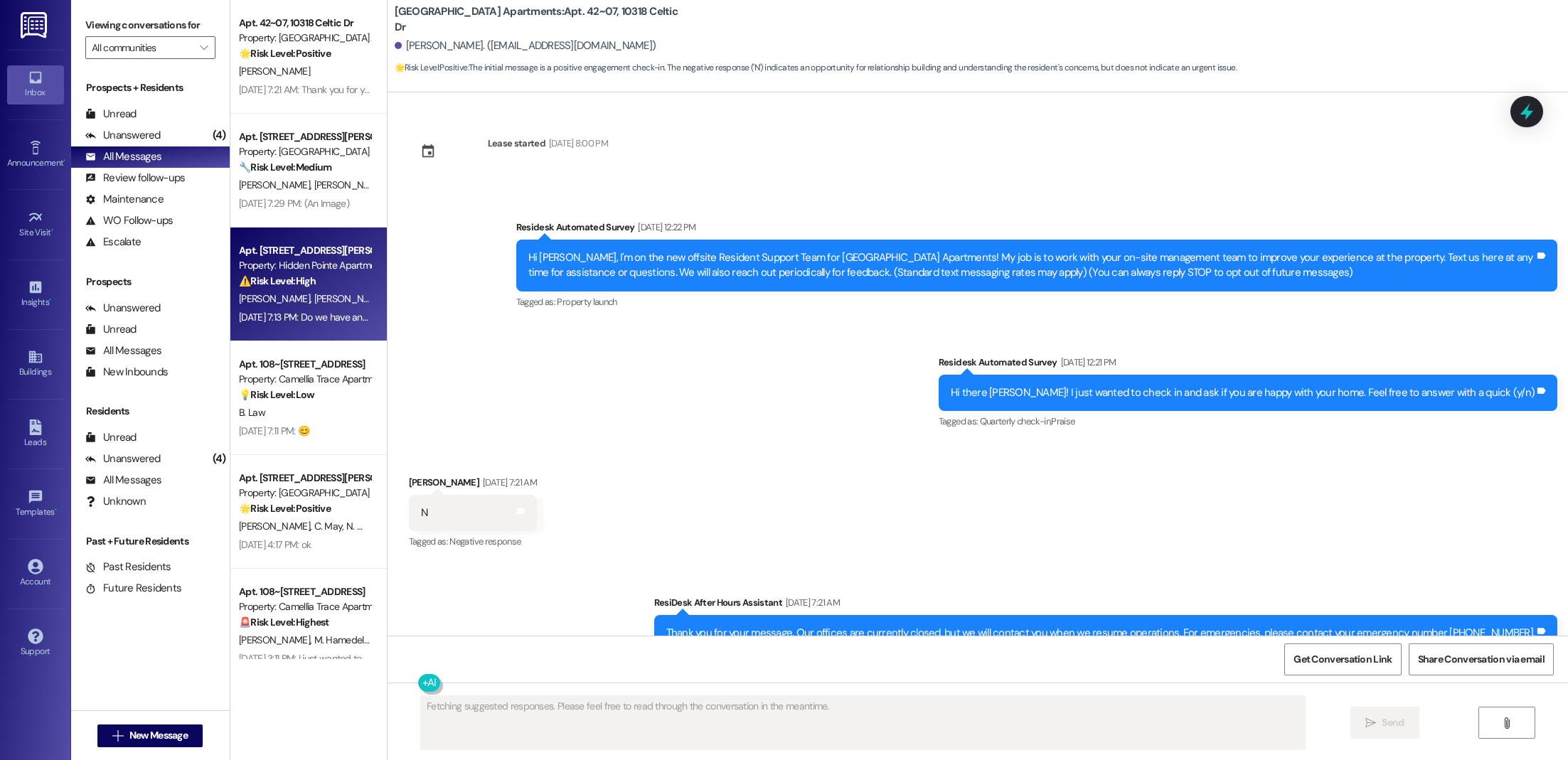
scroll to position [2448, 0]
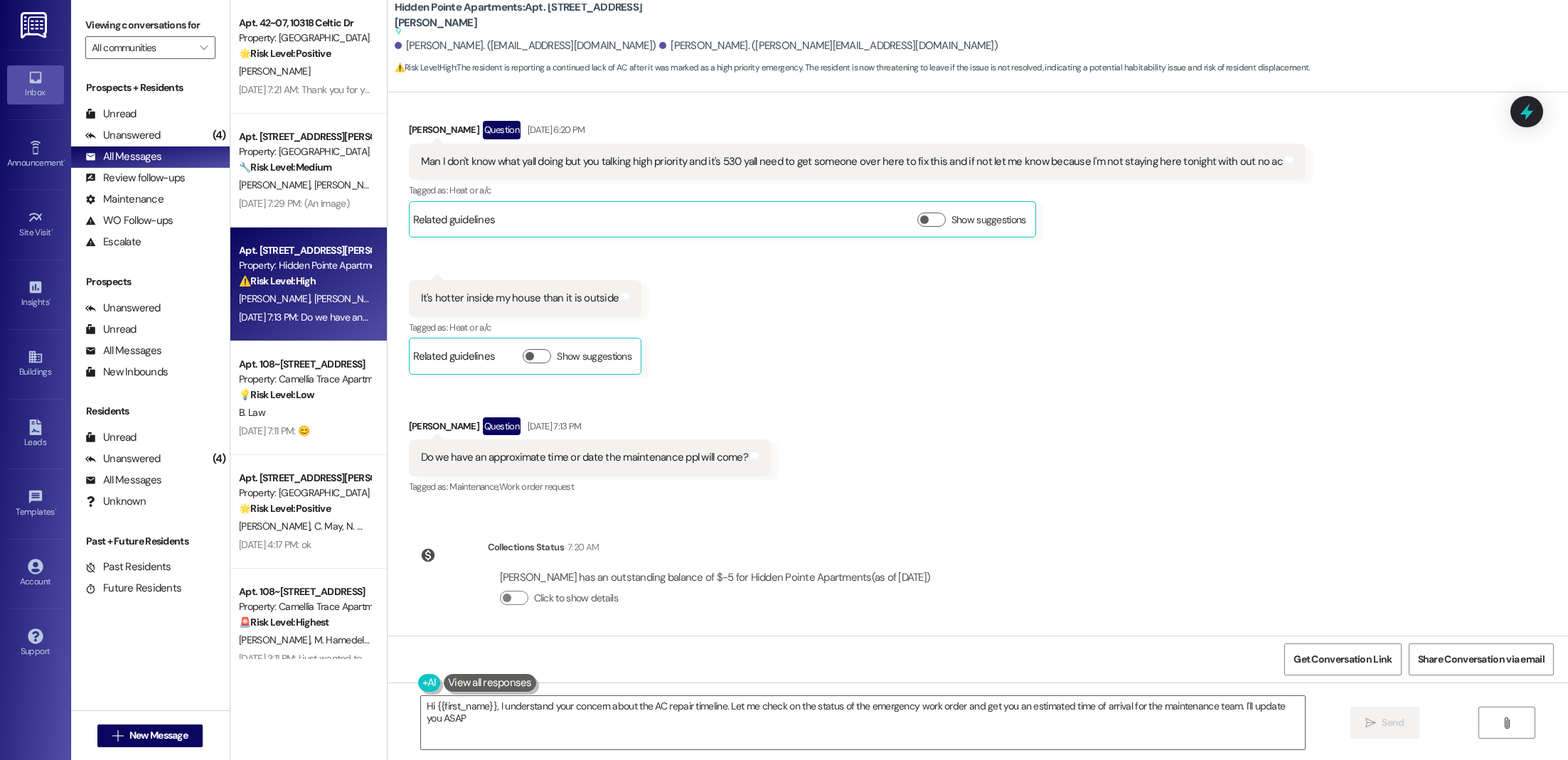
type textarea "Hi {{first_name}}, I understand your concern about the AC repair timeline. Let …"
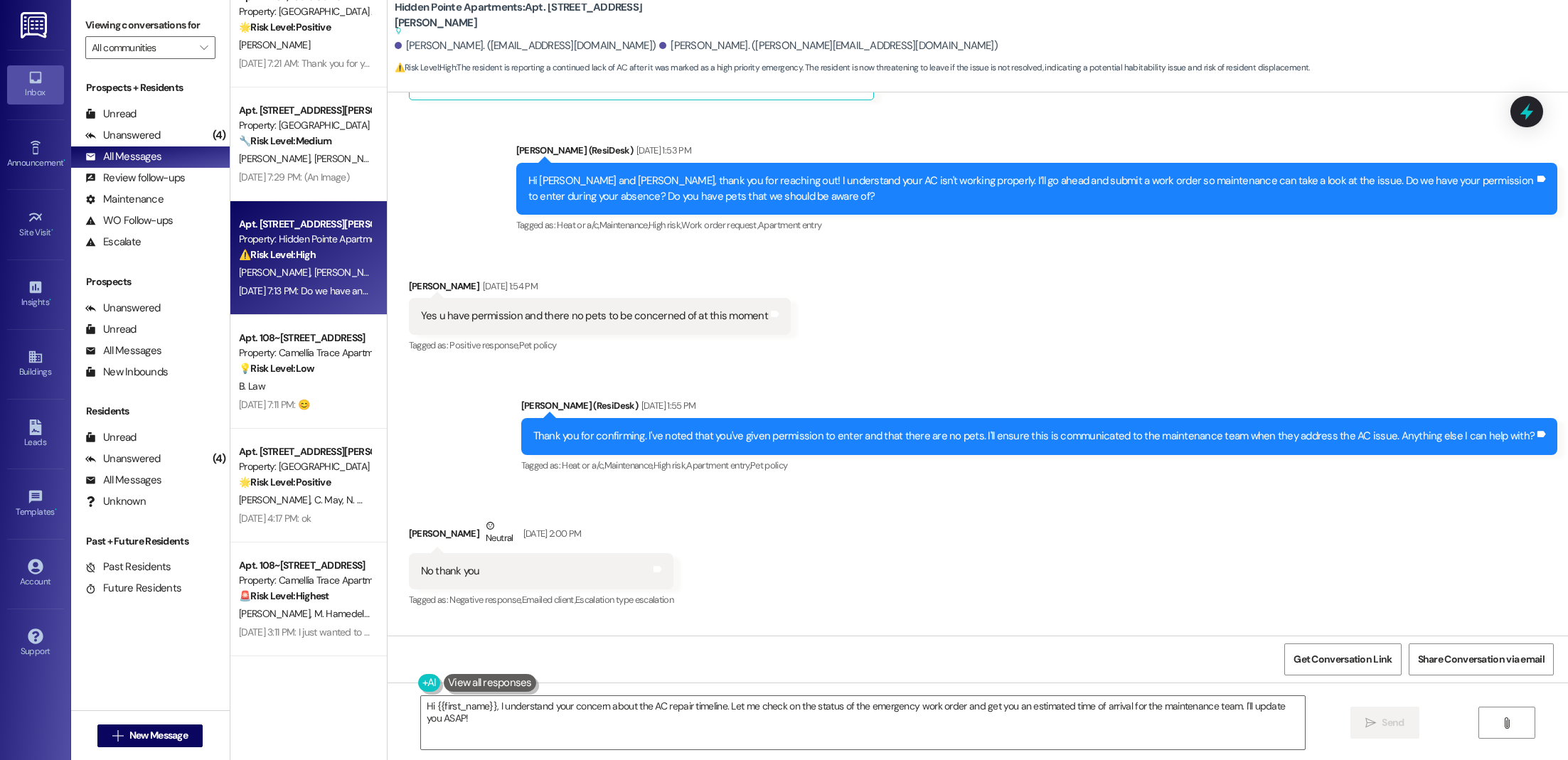
scroll to position [28, 0]
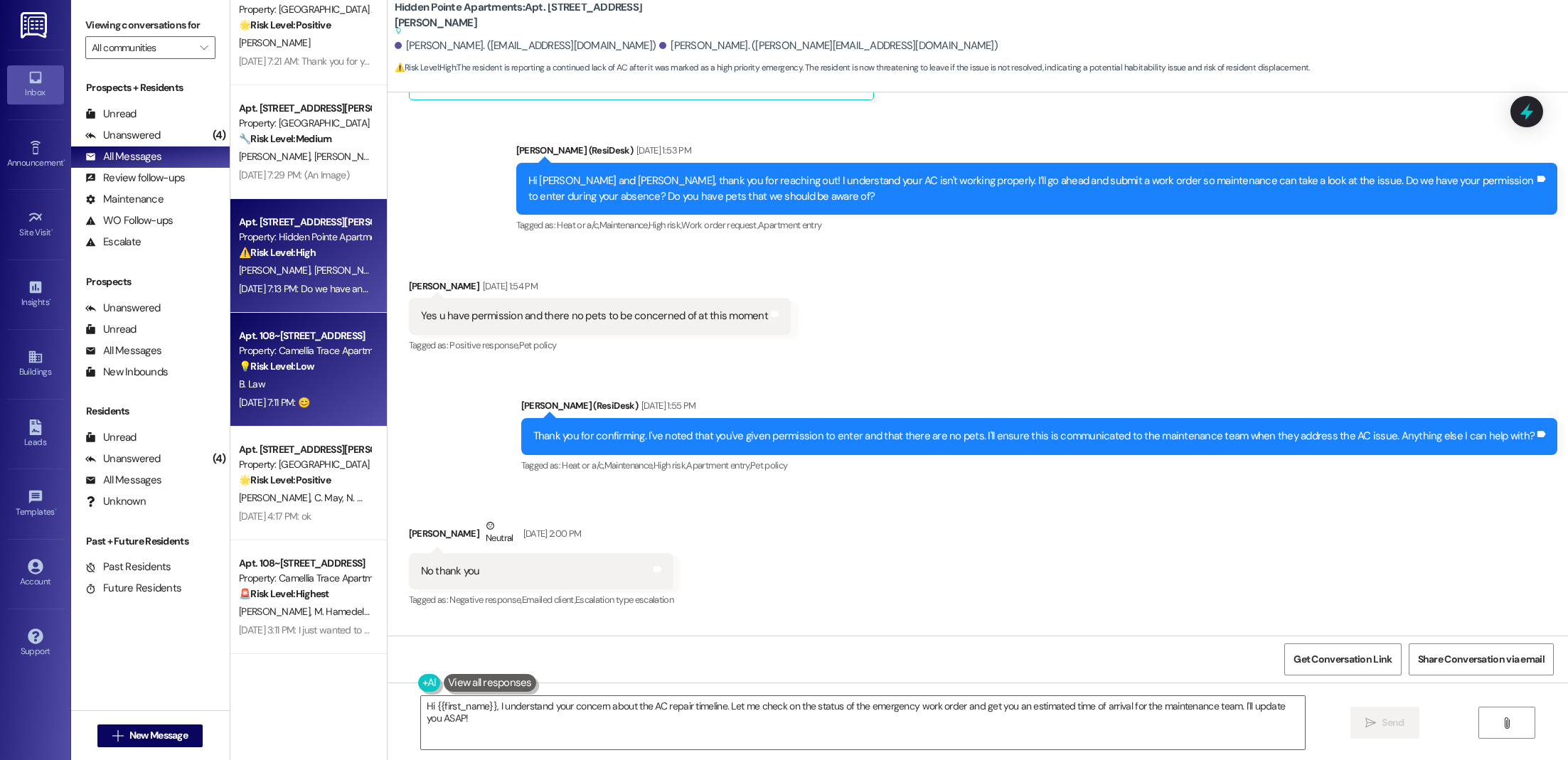
click at [292, 329] on div "Apt. 108~[STREET_ADDRESS]" at bounding box center [305, 335] width 131 height 15
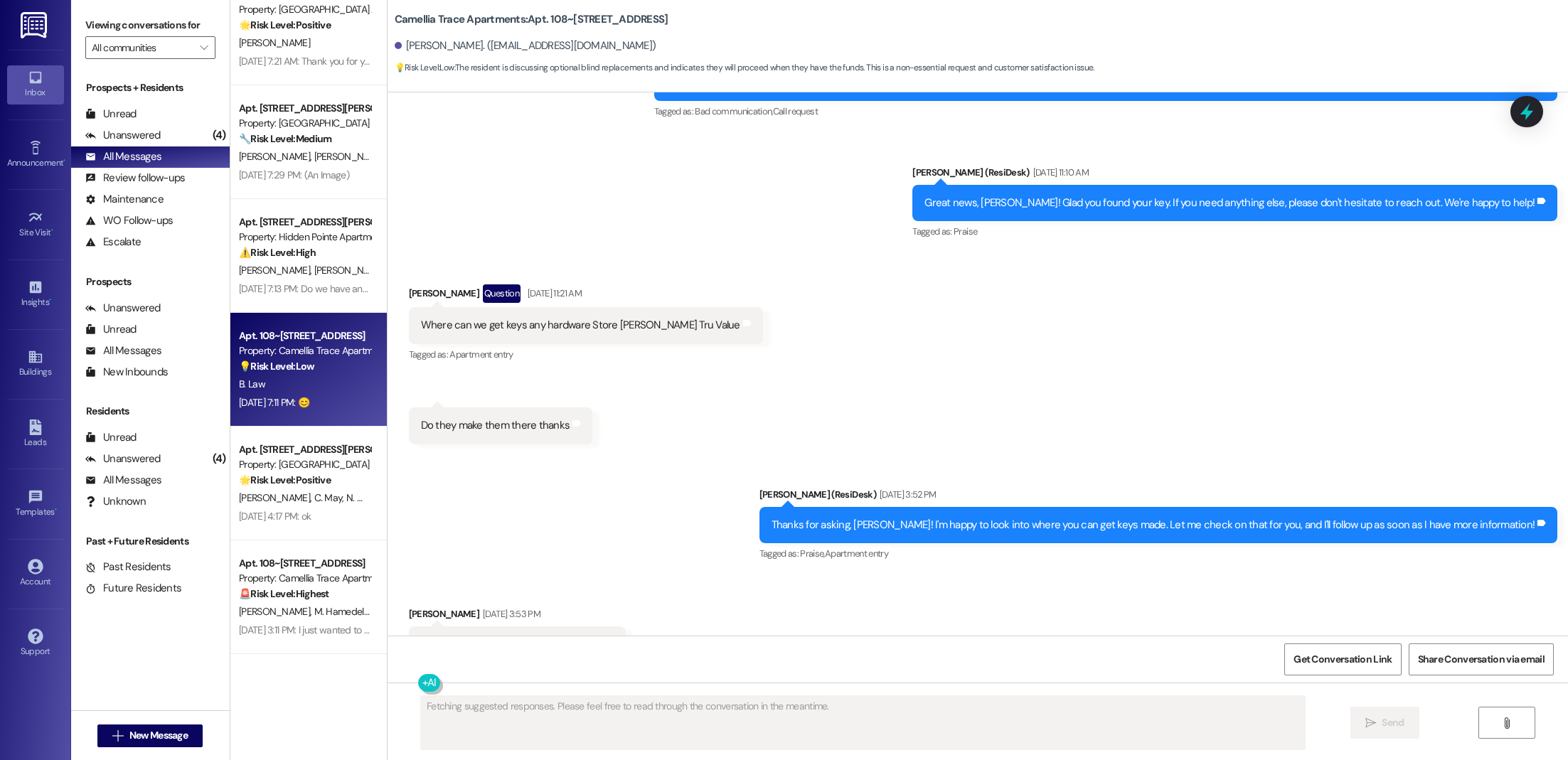
scroll to position [6089, 0]
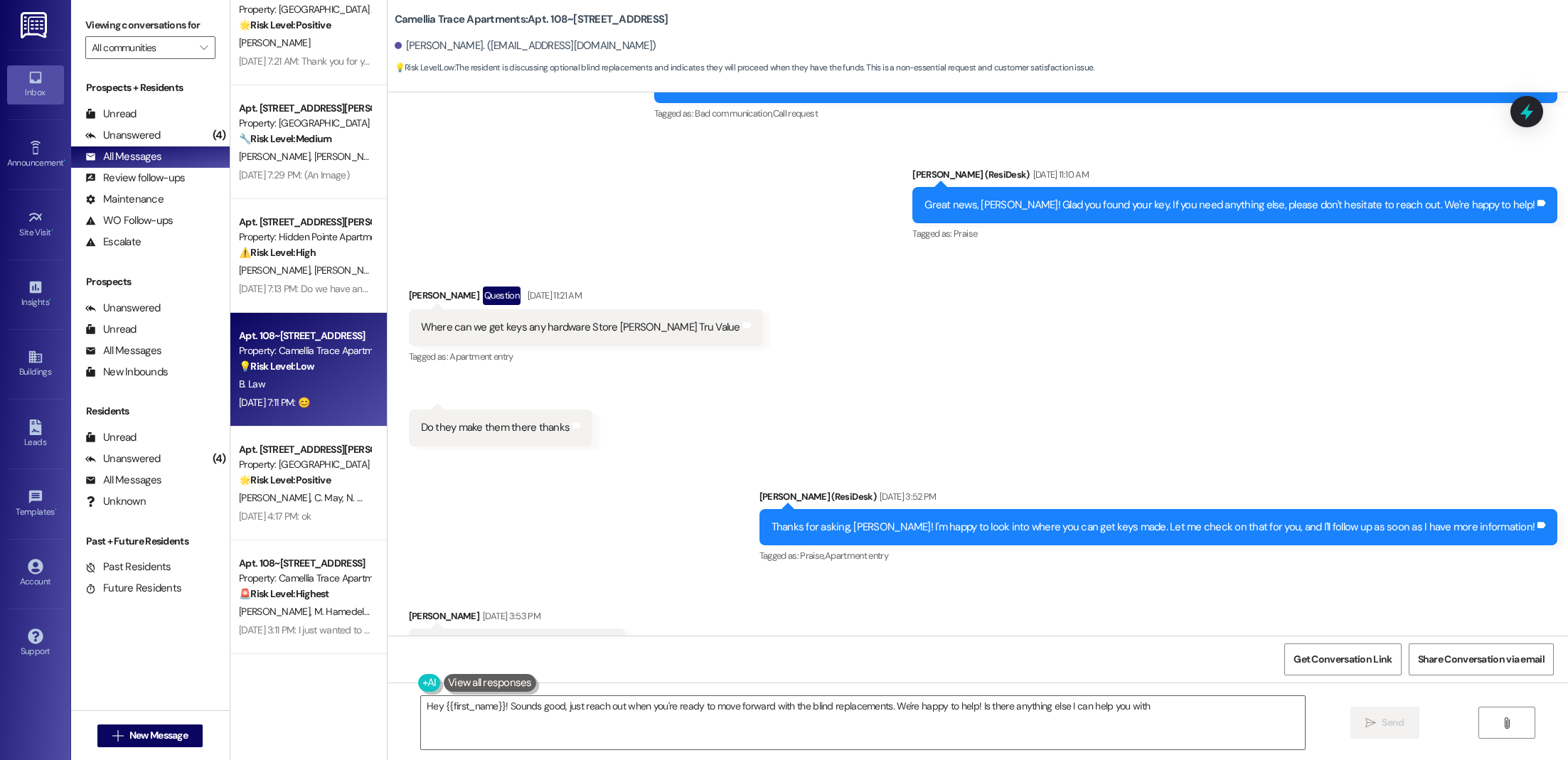
type textarea "Hey {{first_name}}! Sounds good, just reach out when you're ready to move forwa…"
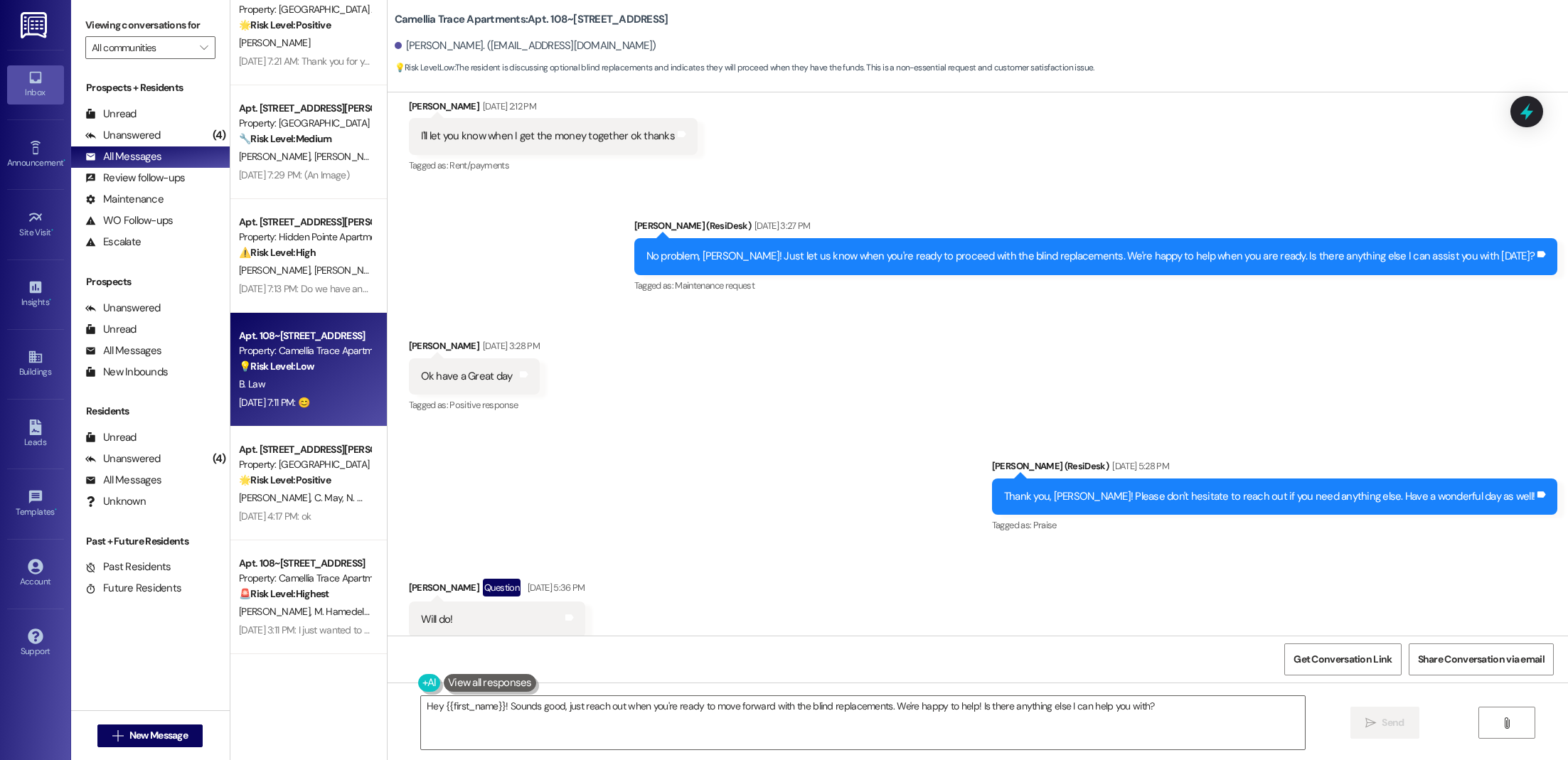
scroll to position [9023, 0]
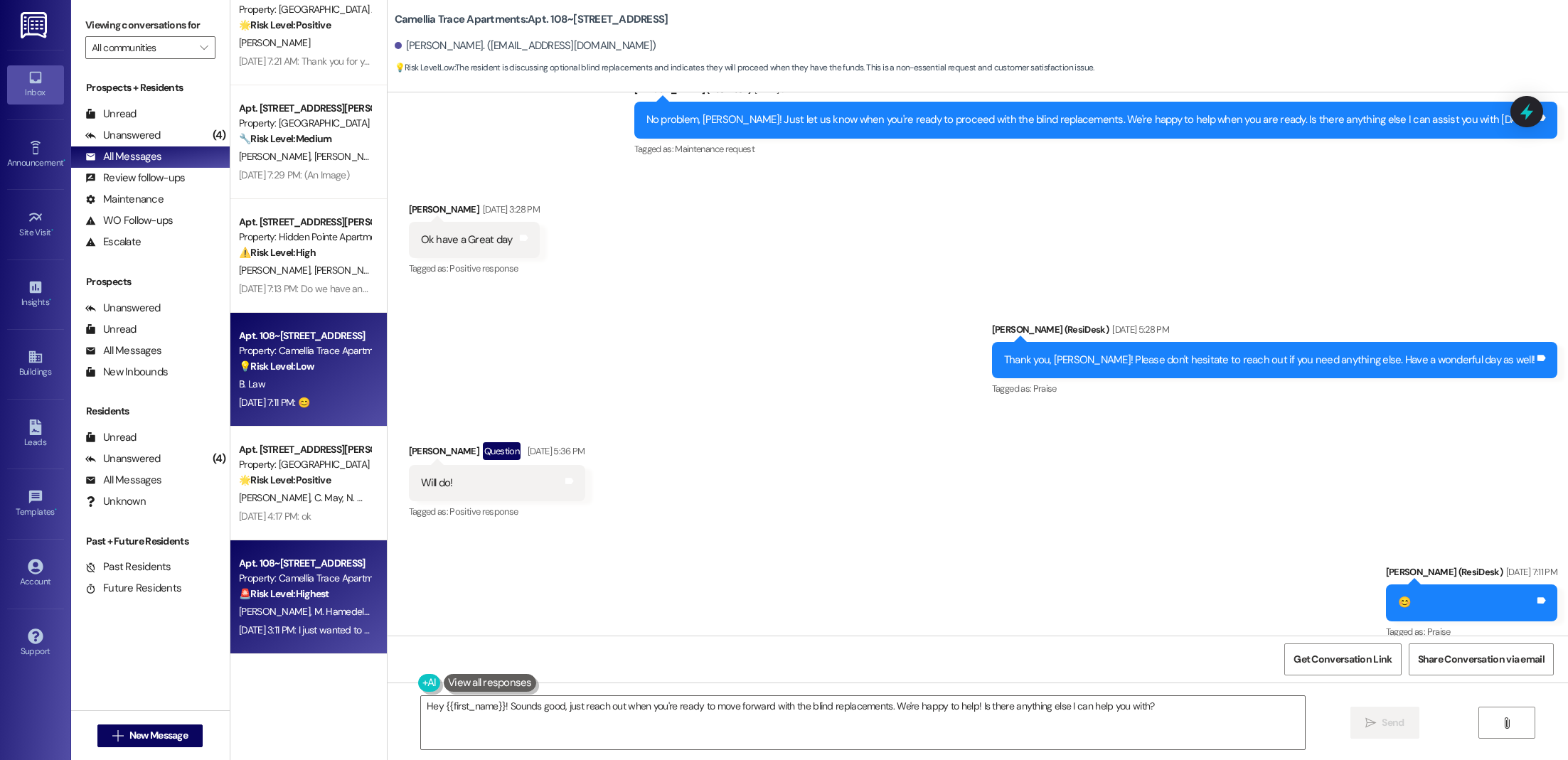
click at [317, 639] on div "Apt. 108~59, [STREET_ADDRESS] Property: Camellia Trace Apartments 🚨 Risk Level:…" at bounding box center [308, 597] width 157 height 114
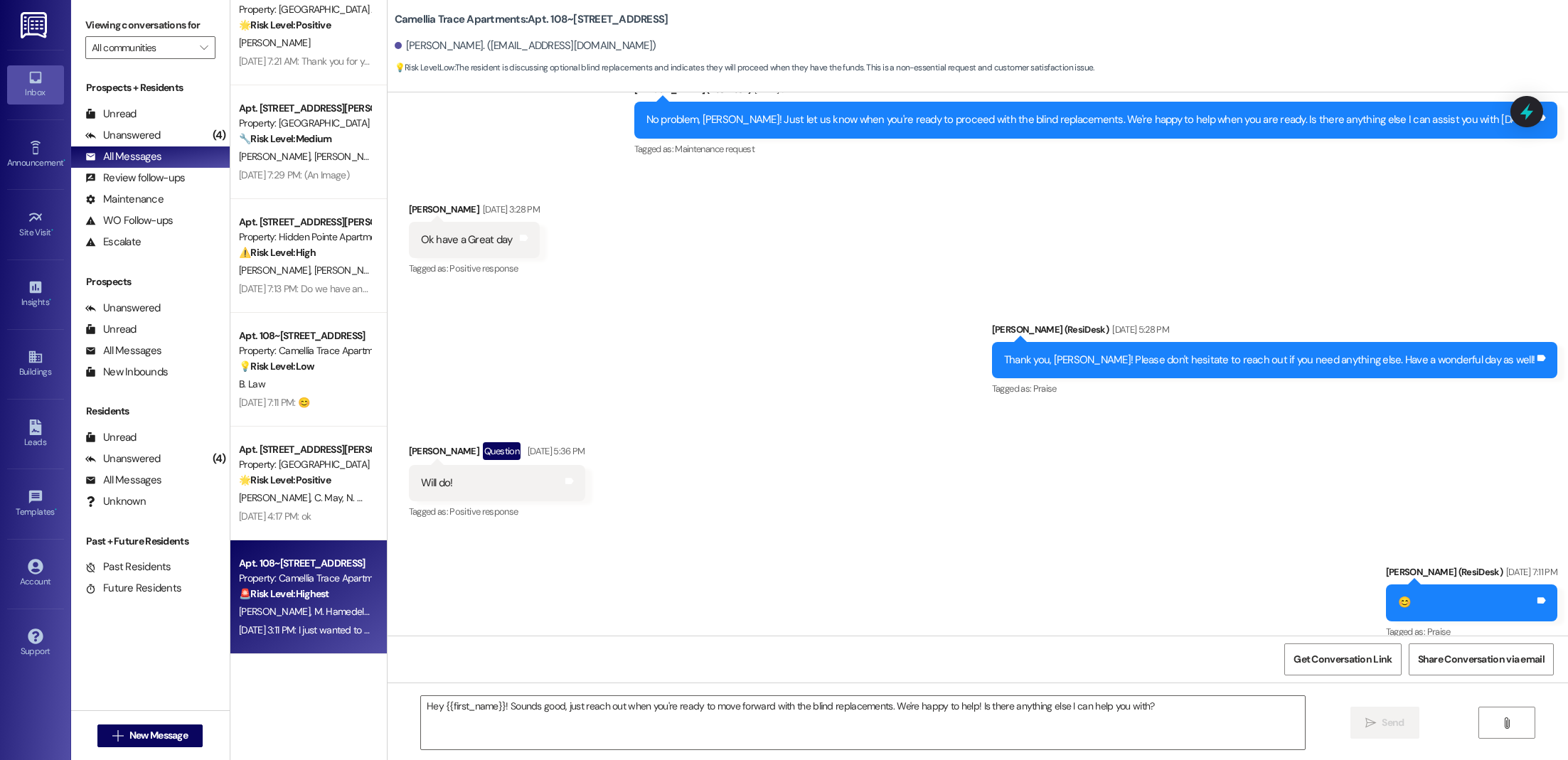
type textarea "Fetching suggested responses. Please feel free to read through the conversation…"
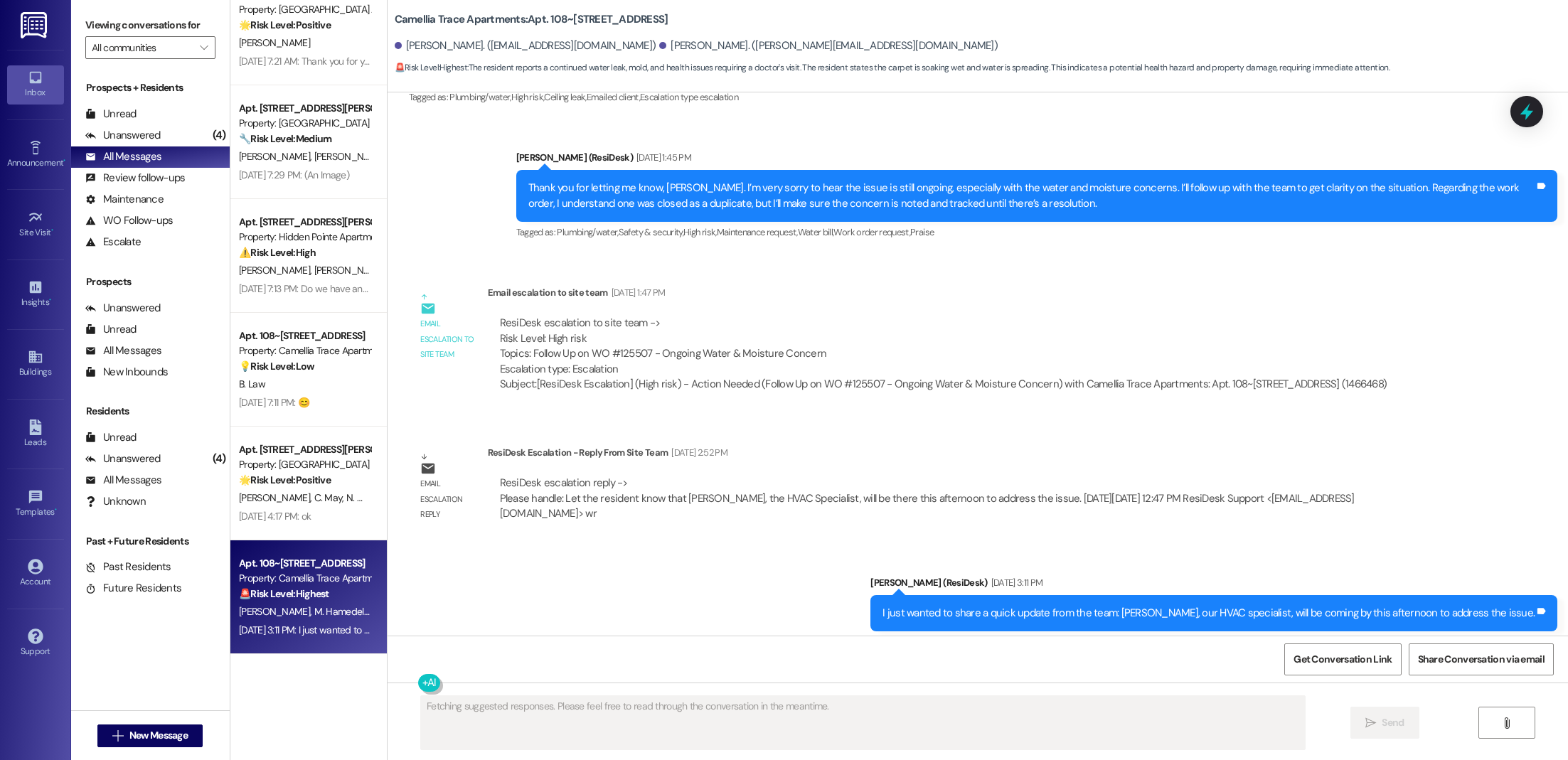
scroll to position [1490, 0]
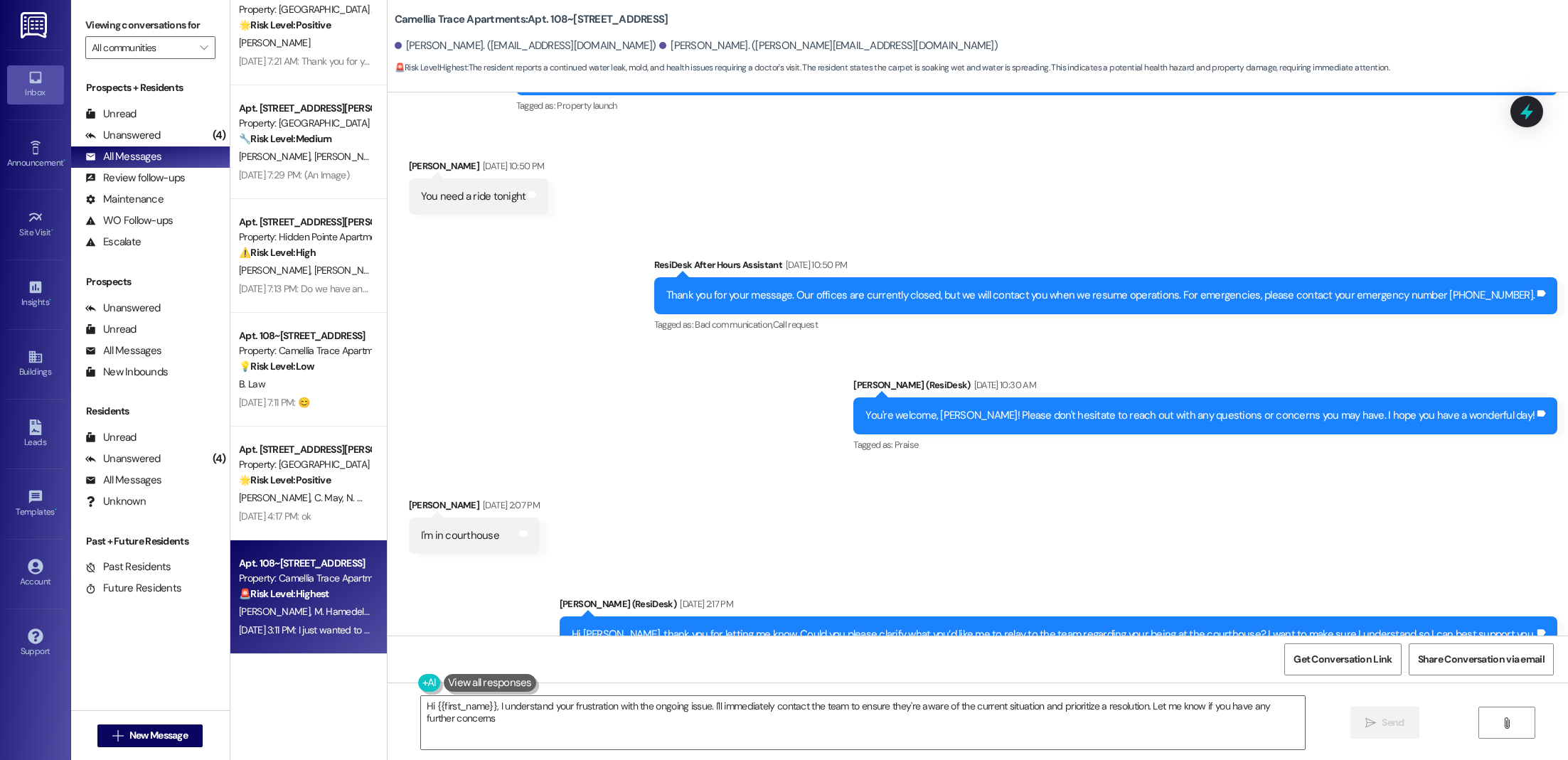
type textarea "Hi {{first_name}}, I understand your frustration with the ongoing issue. I'll i…"
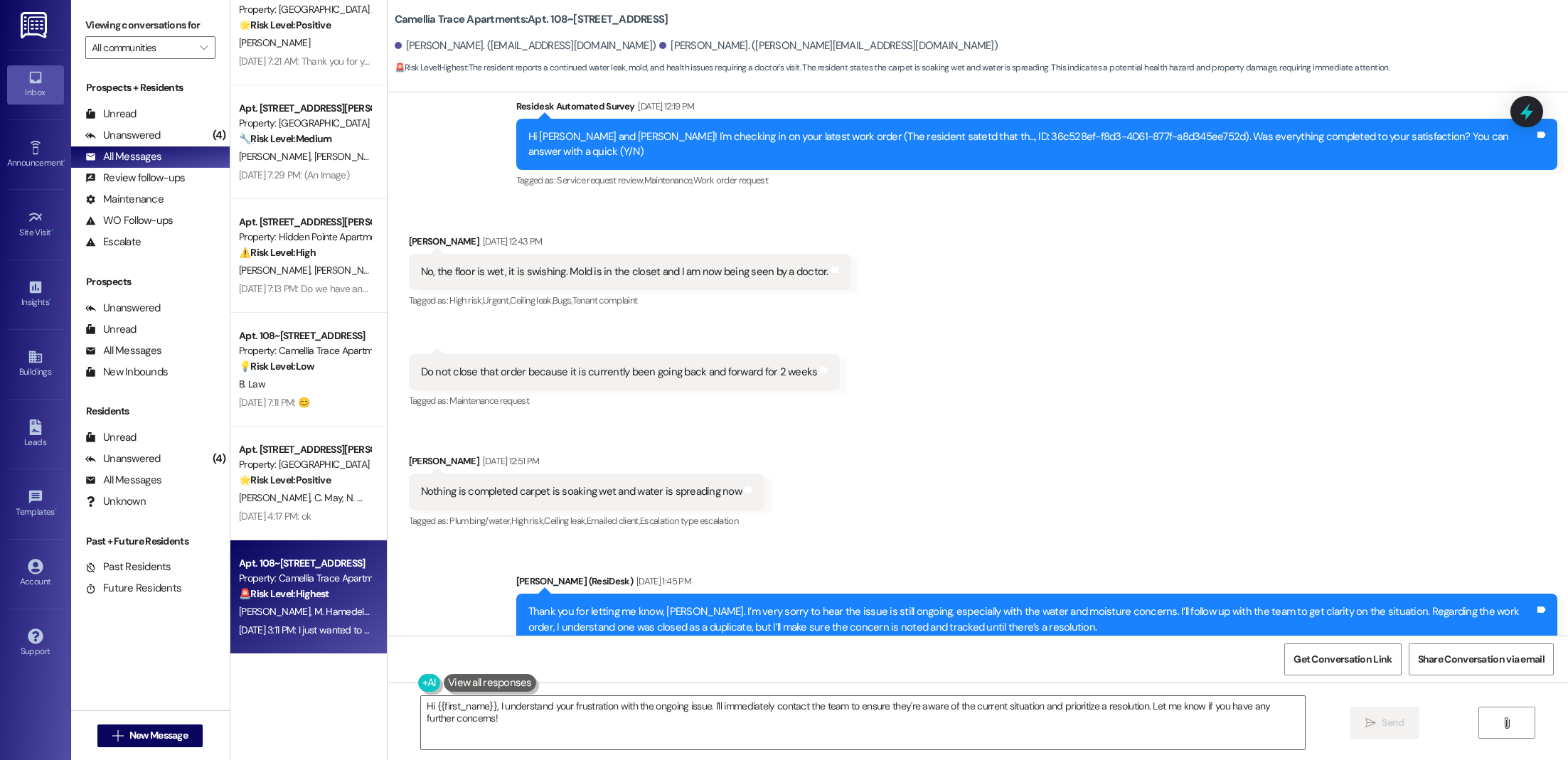
scroll to position [1071, 0]
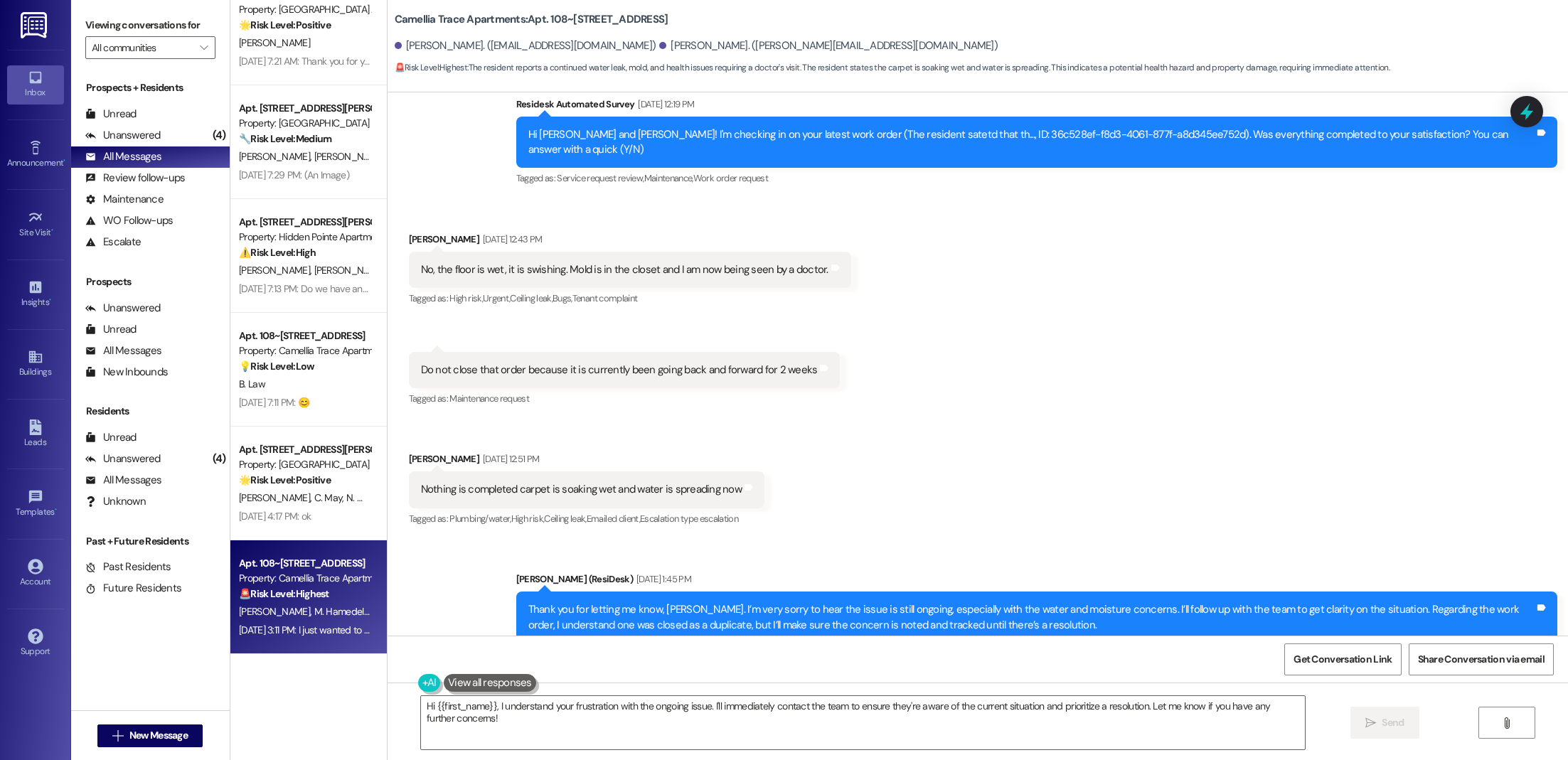
click at [802, 288] on div "Tagged as: High risk , Click to highlight conversations about High risk Urgent …" at bounding box center [630, 299] width 442 height 21
